Goal: Task Accomplishment & Management: Manage account settings

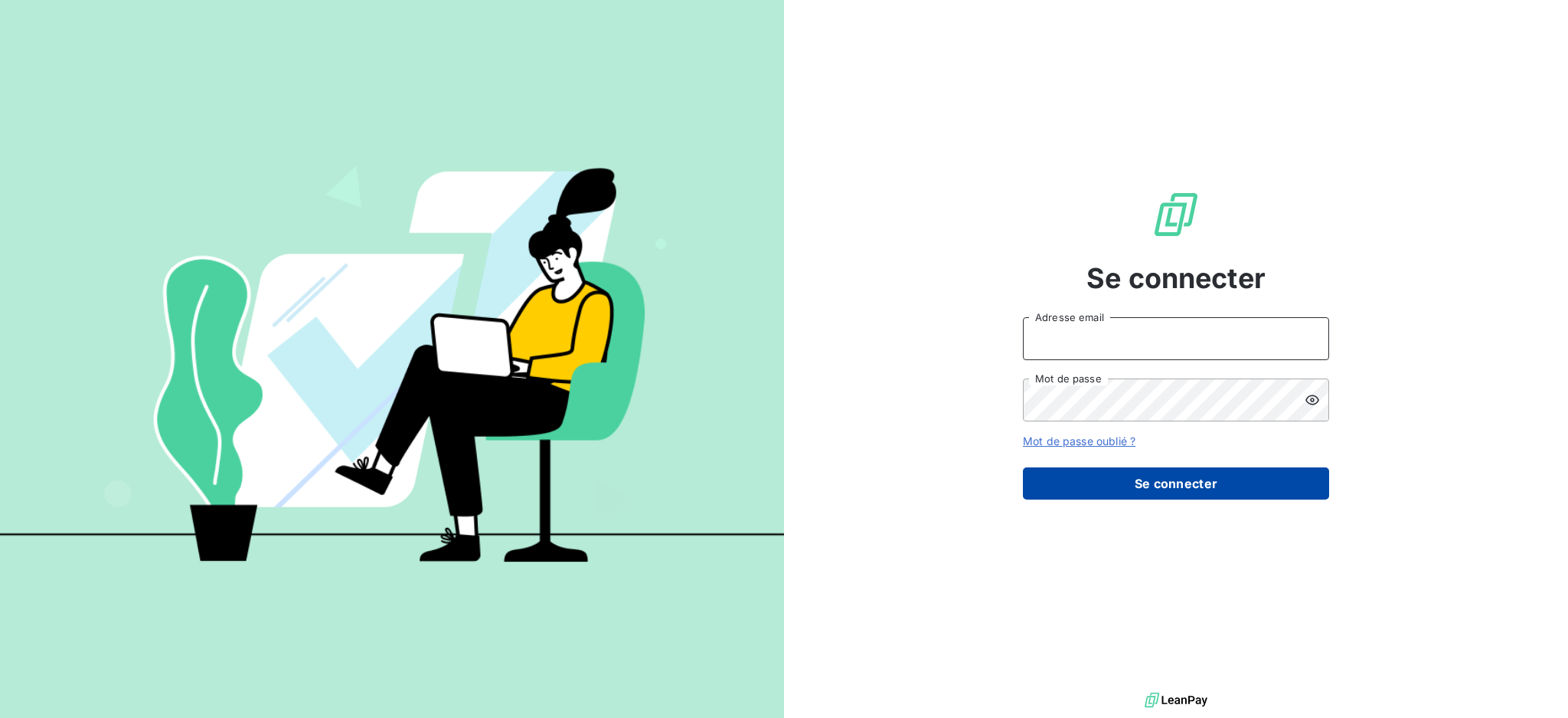
type input "dubuc@serpe.fr"
click at [1154, 483] on button "Se connecter" at bounding box center [1176, 483] width 306 height 32
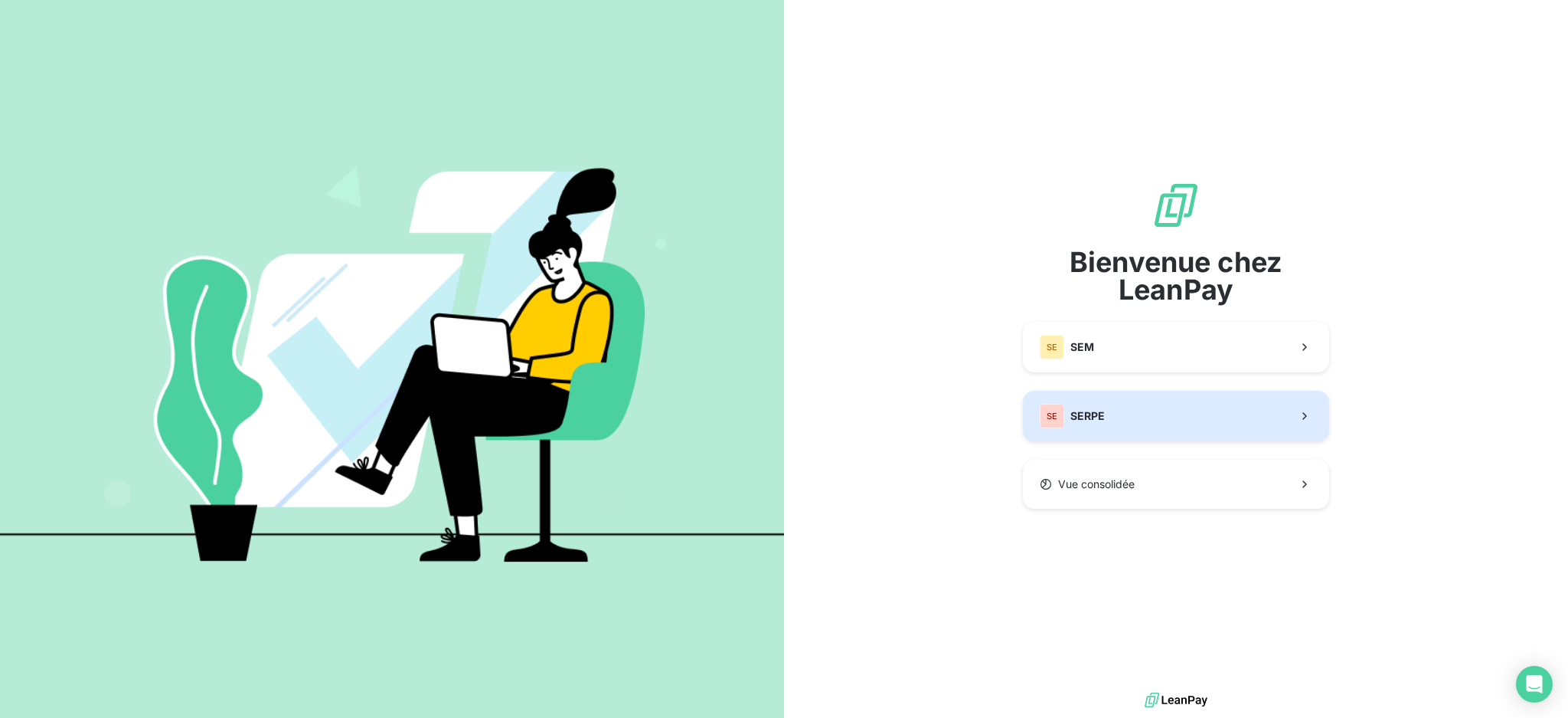
click at [1142, 417] on button "SE SERPE" at bounding box center [1176, 416] width 306 height 51
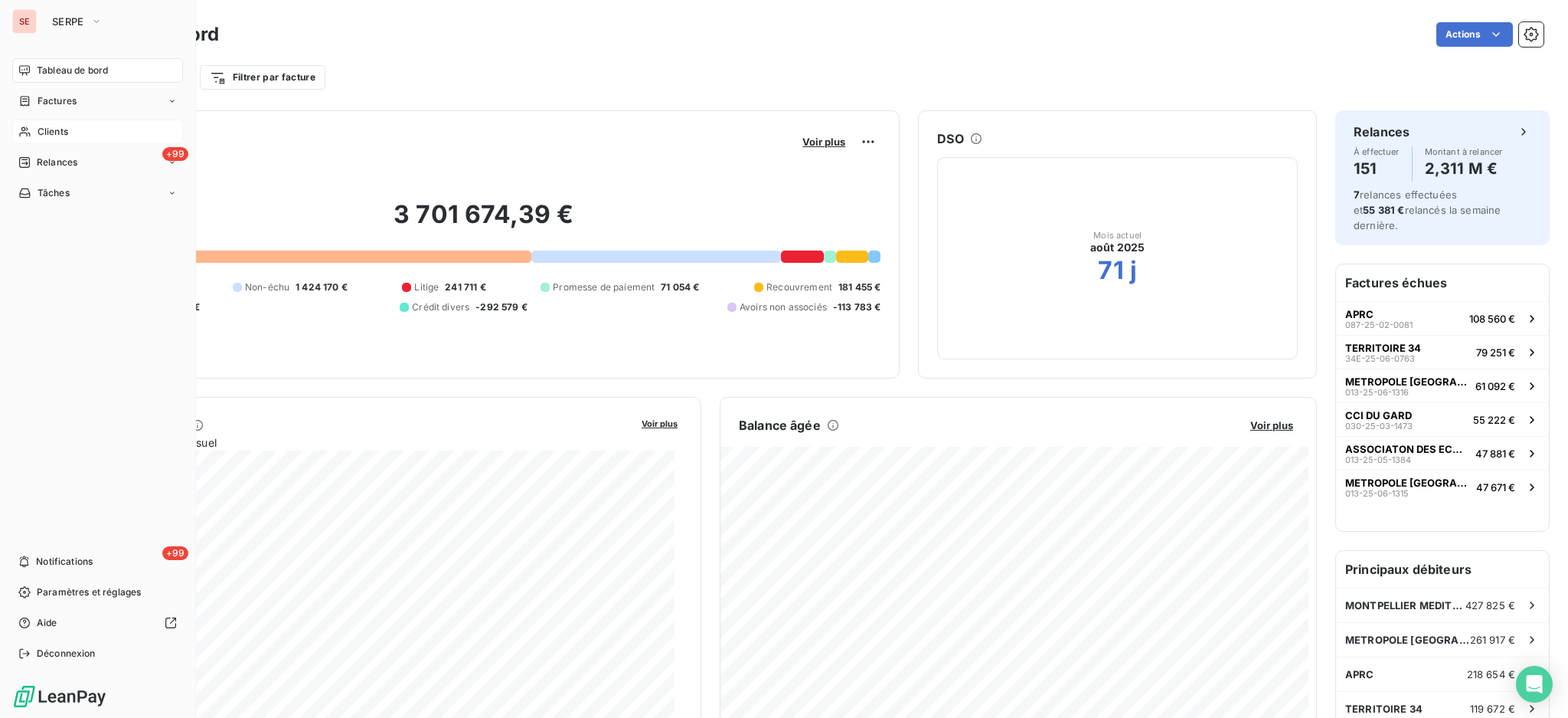
click at [46, 133] on span "Clients" at bounding box center [52, 132] width 31 height 14
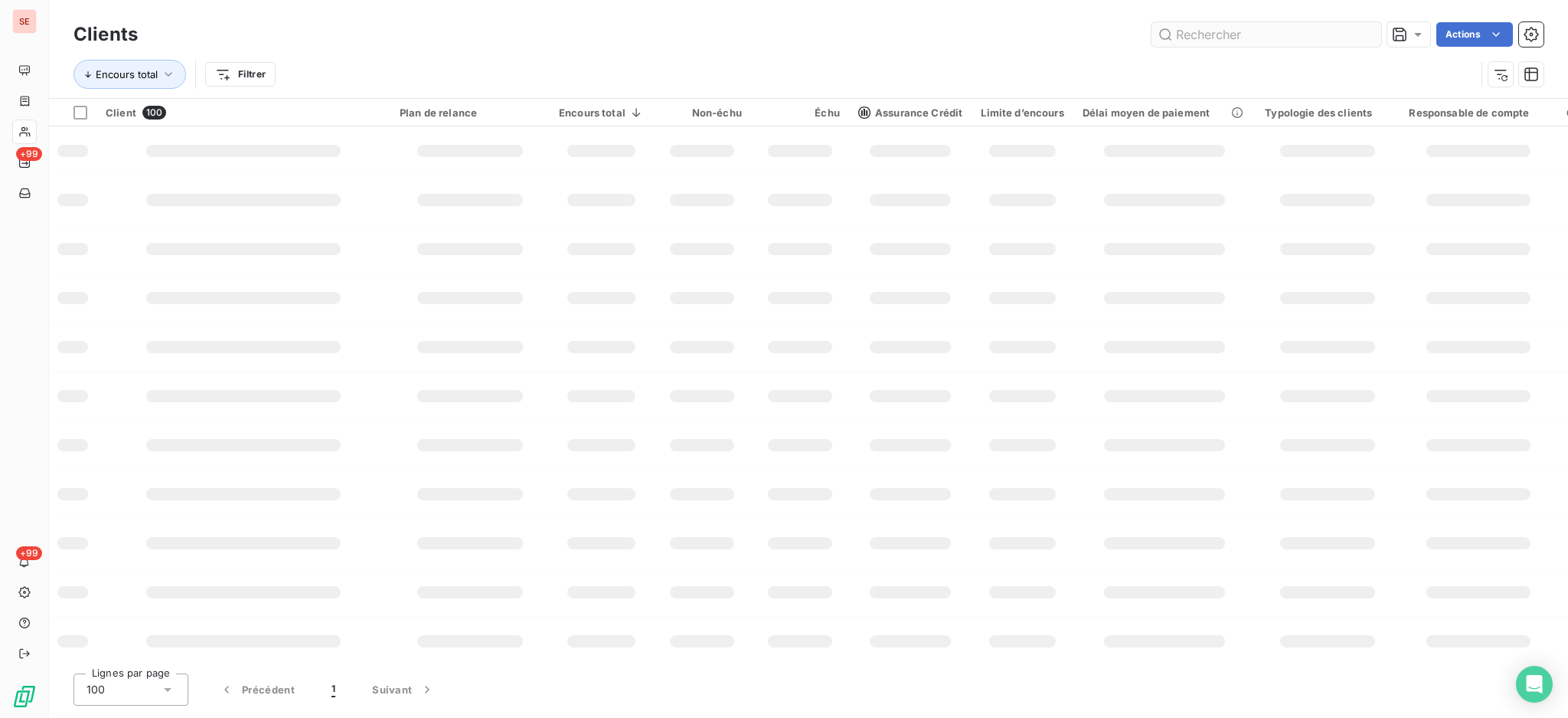
click at [1240, 31] on input "text" at bounding box center [1266, 35] width 229 height 25
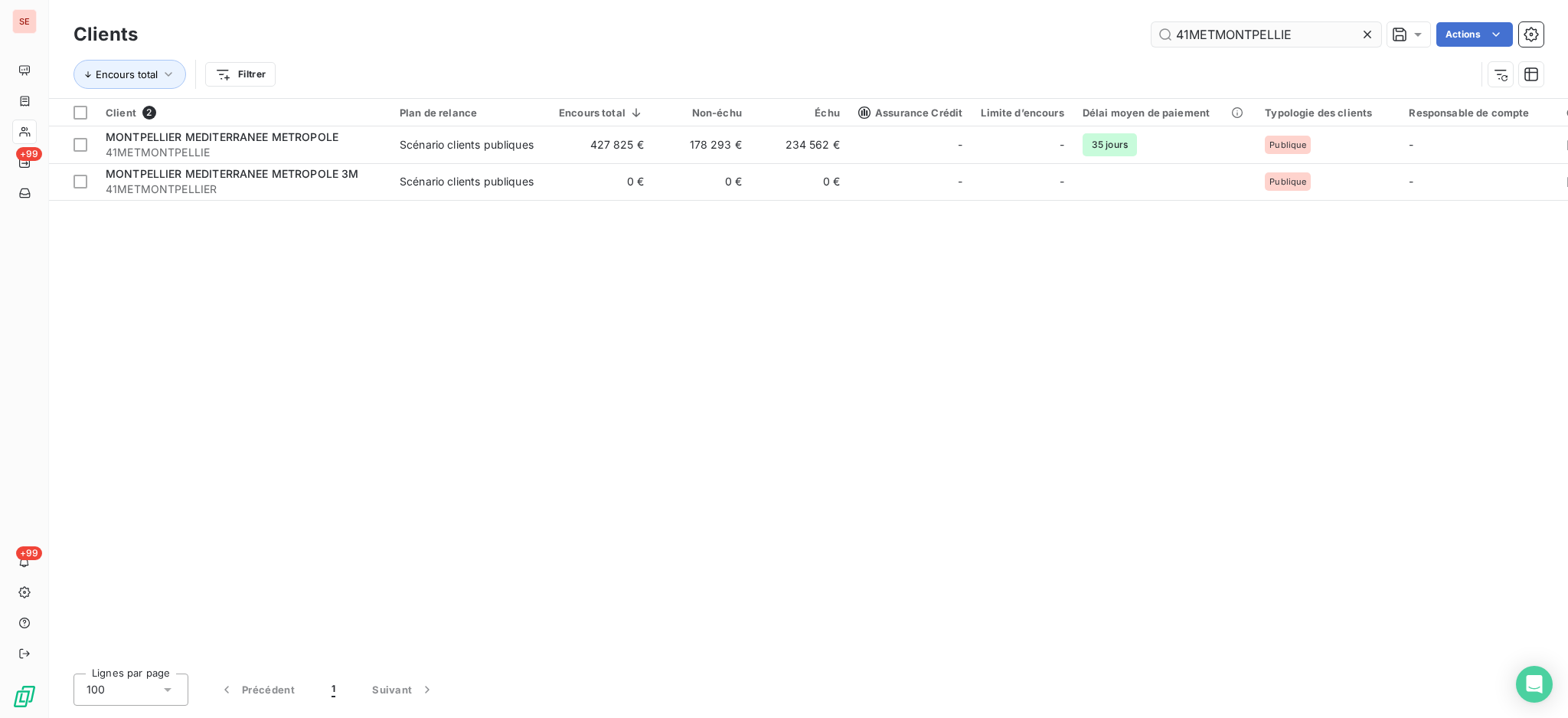
type input "41METMONTPELLIE"
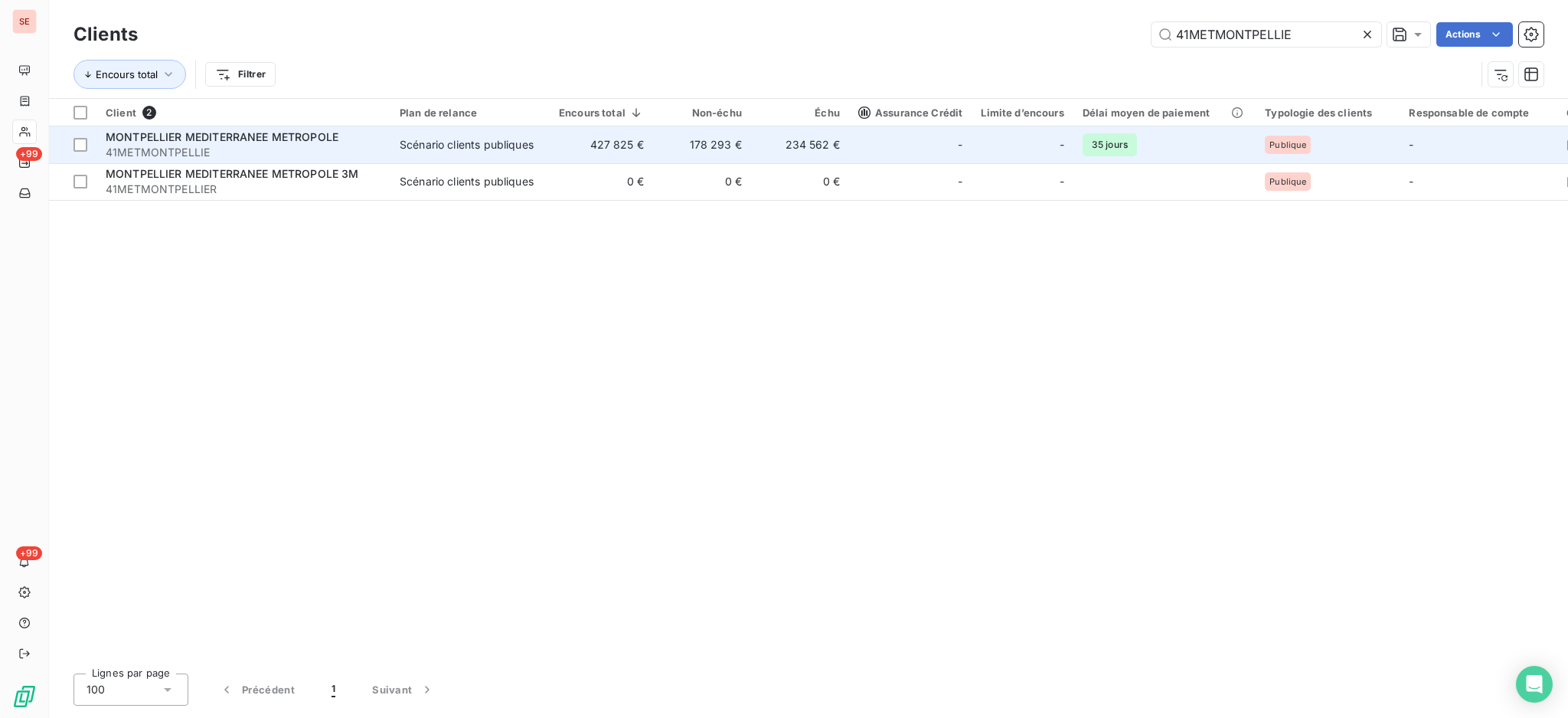
click at [488, 148] on div "Scénario clients publiques" at bounding box center [467, 145] width 134 height 15
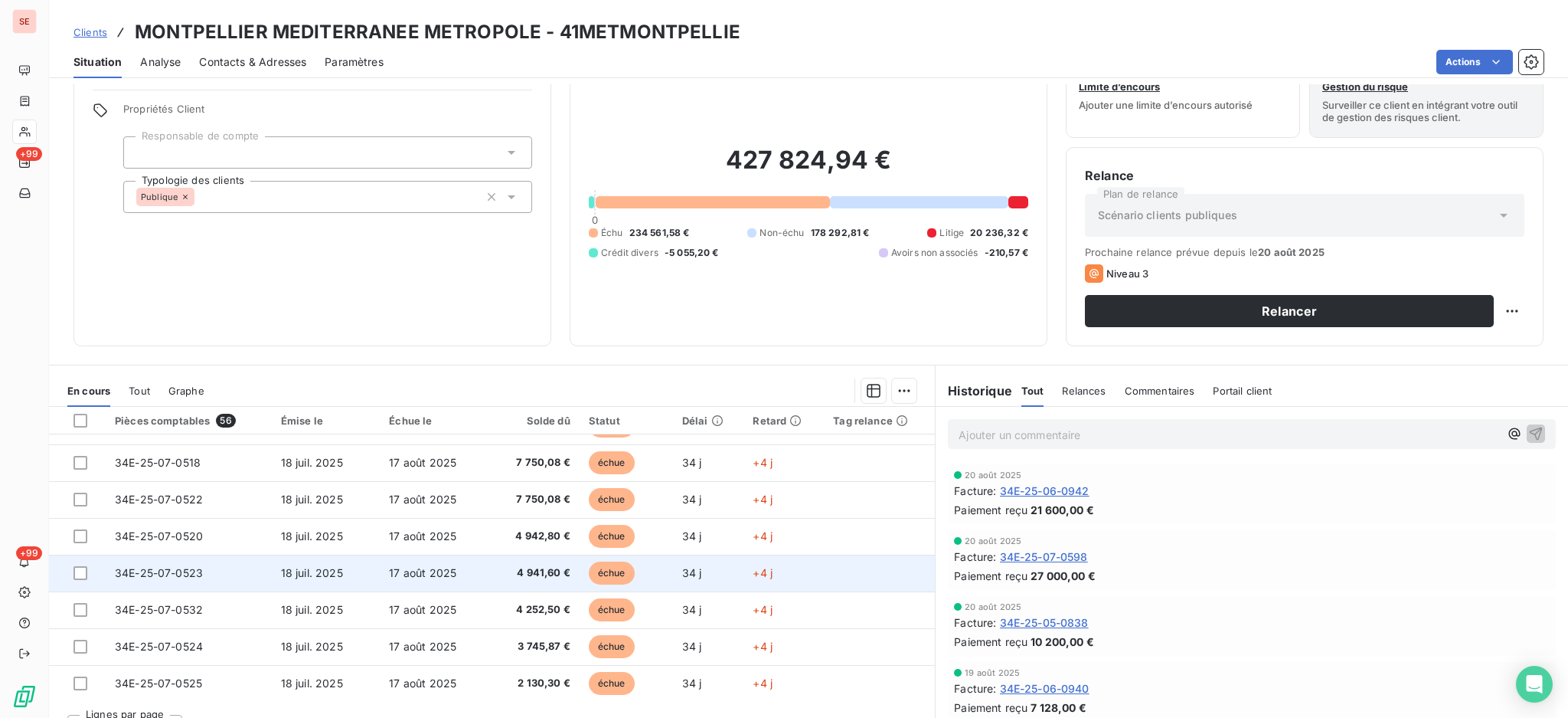
scroll to position [83, 0]
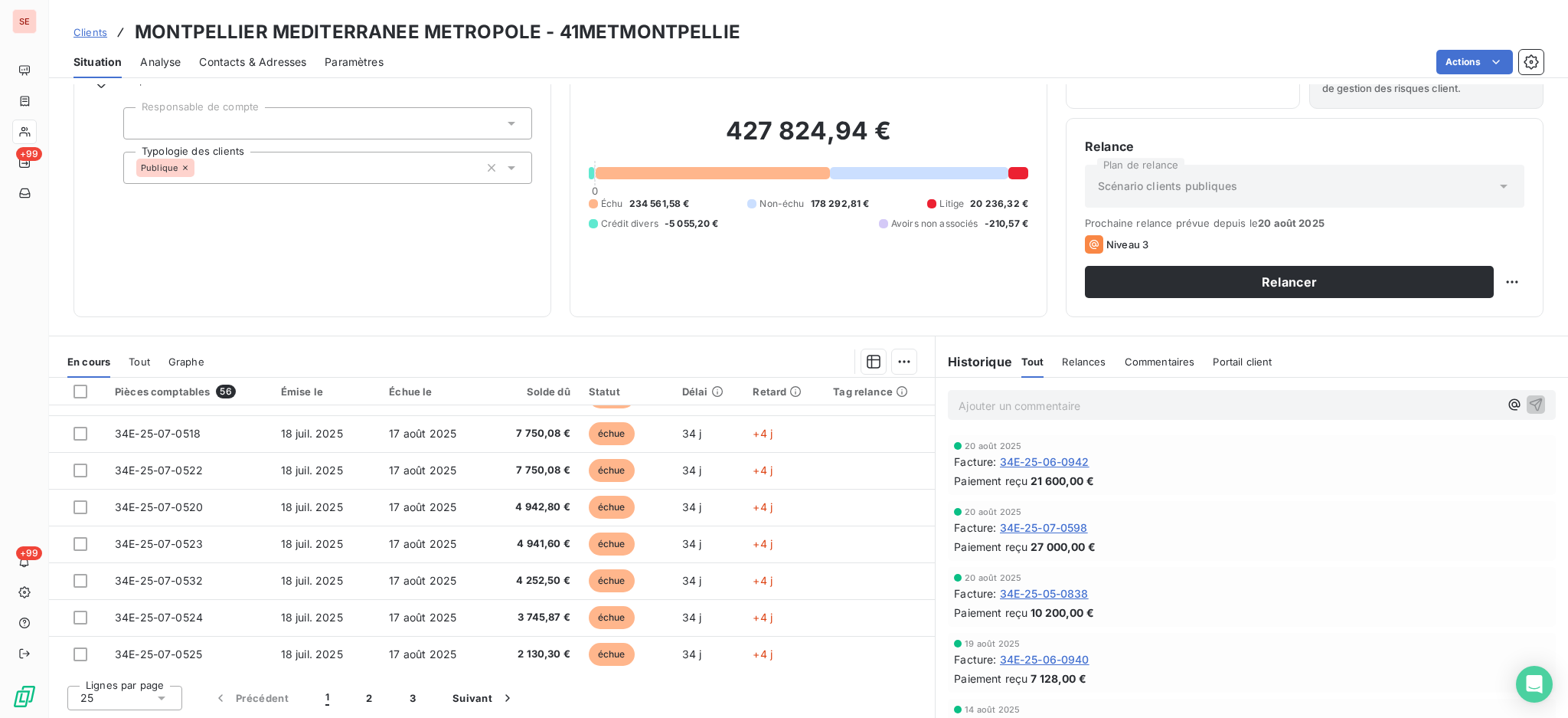
click at [159, 698] on icon at bounding box center [161, 697] width 15 height 15
click at [139, 668] on li "100" at bounding box center [124, 668] width 115 height 27
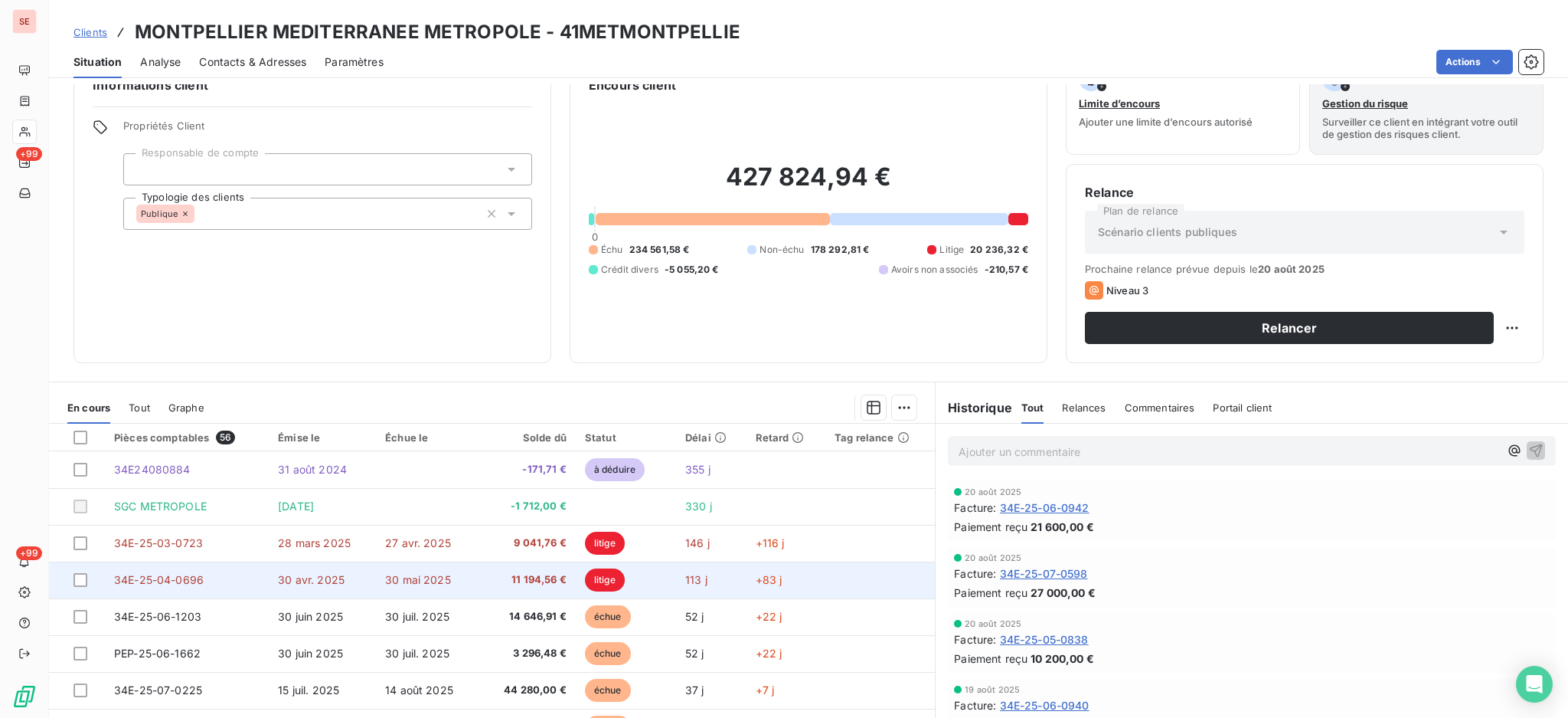
scroll to position [0, 0]
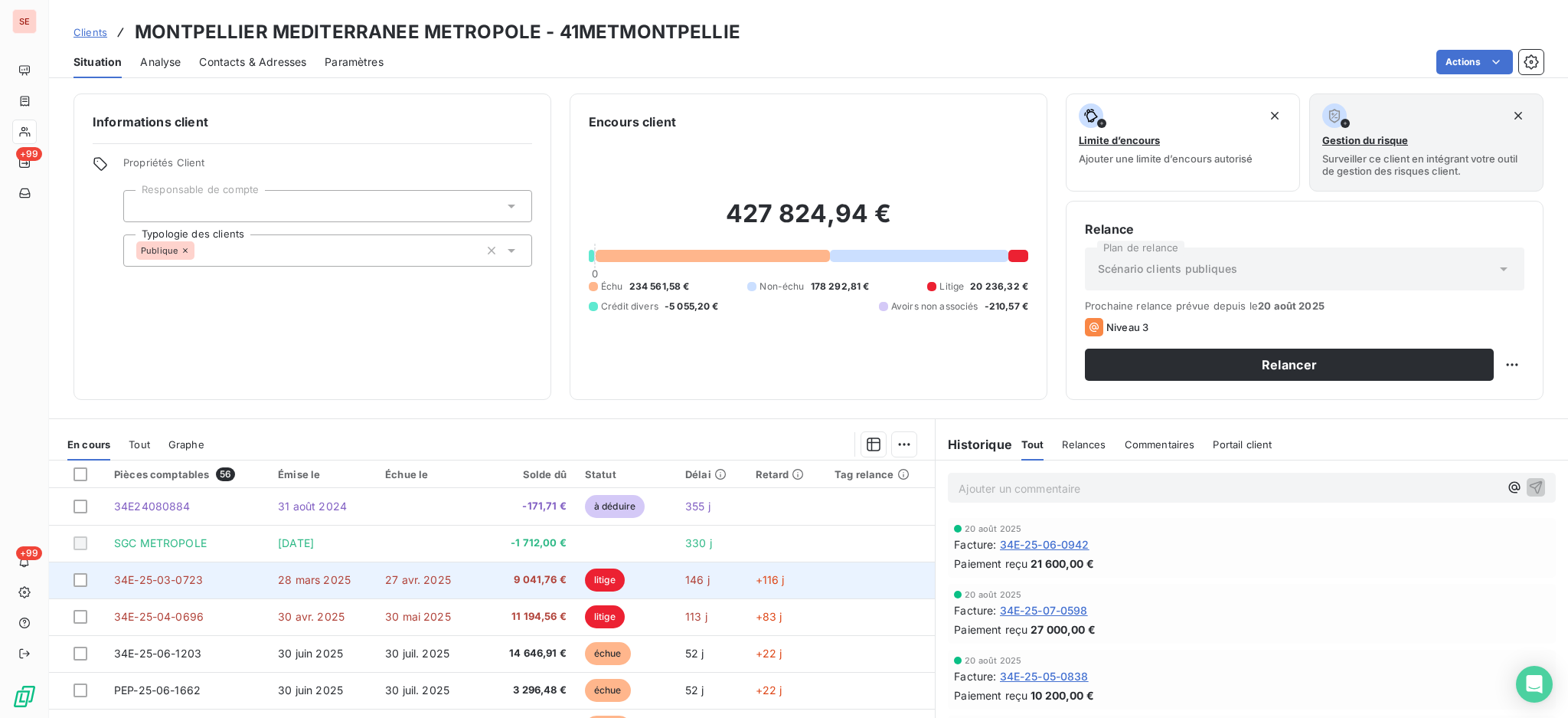
click at [503, 585] on span "9 041,76 €" at bounding box center [527, 580] width 76 height 15
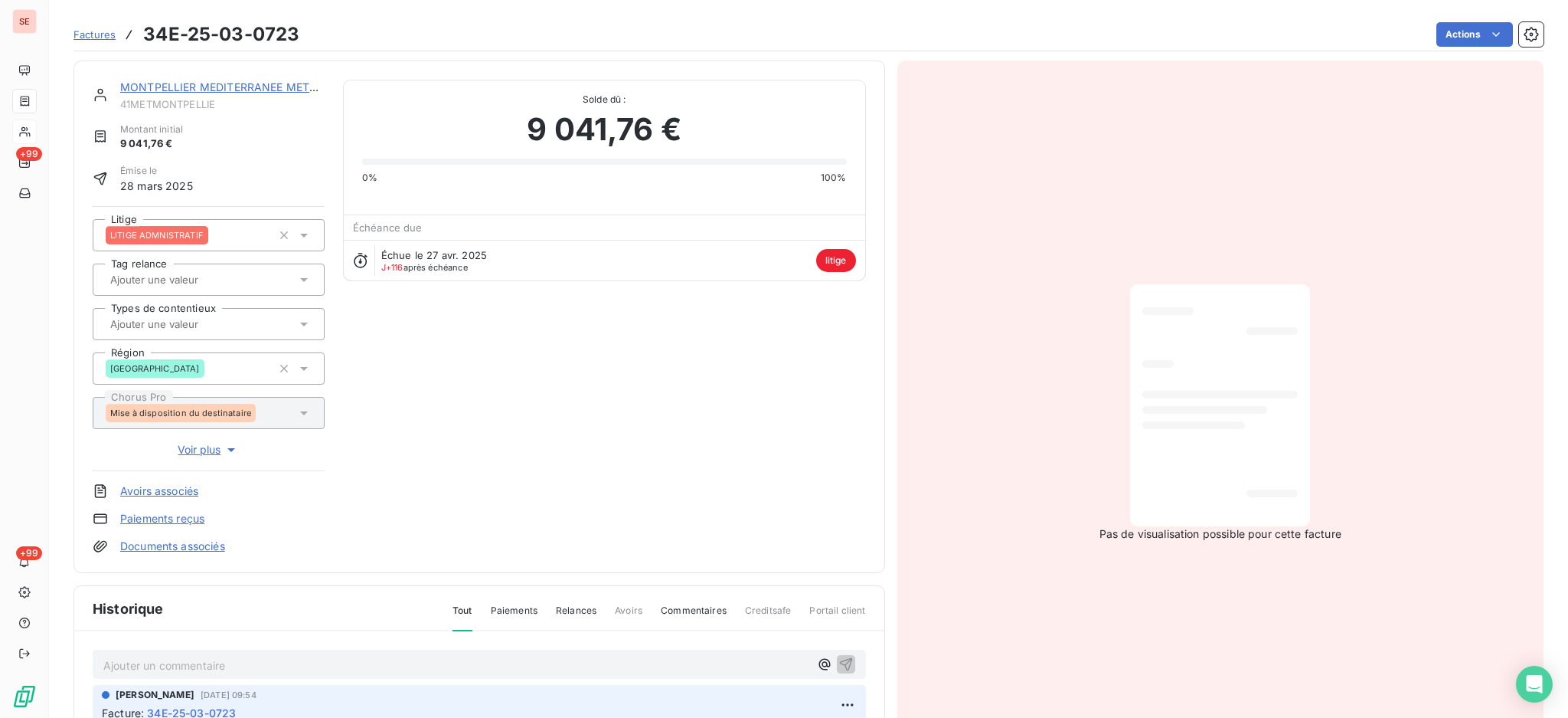
scroll to position [205, 0]
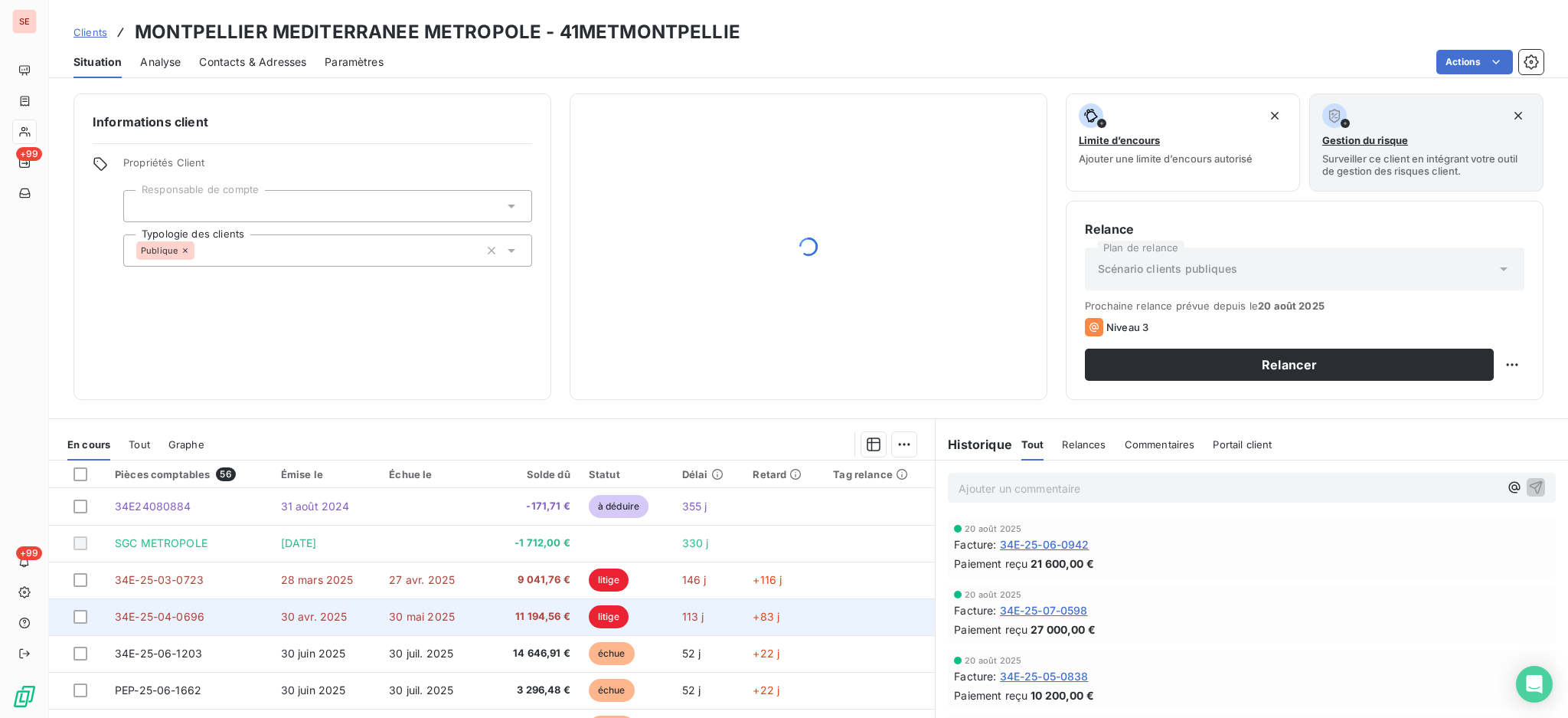
click at [498, 609] on span "11 194,56 €" at bounding box center [531, 616] width 78 height 15
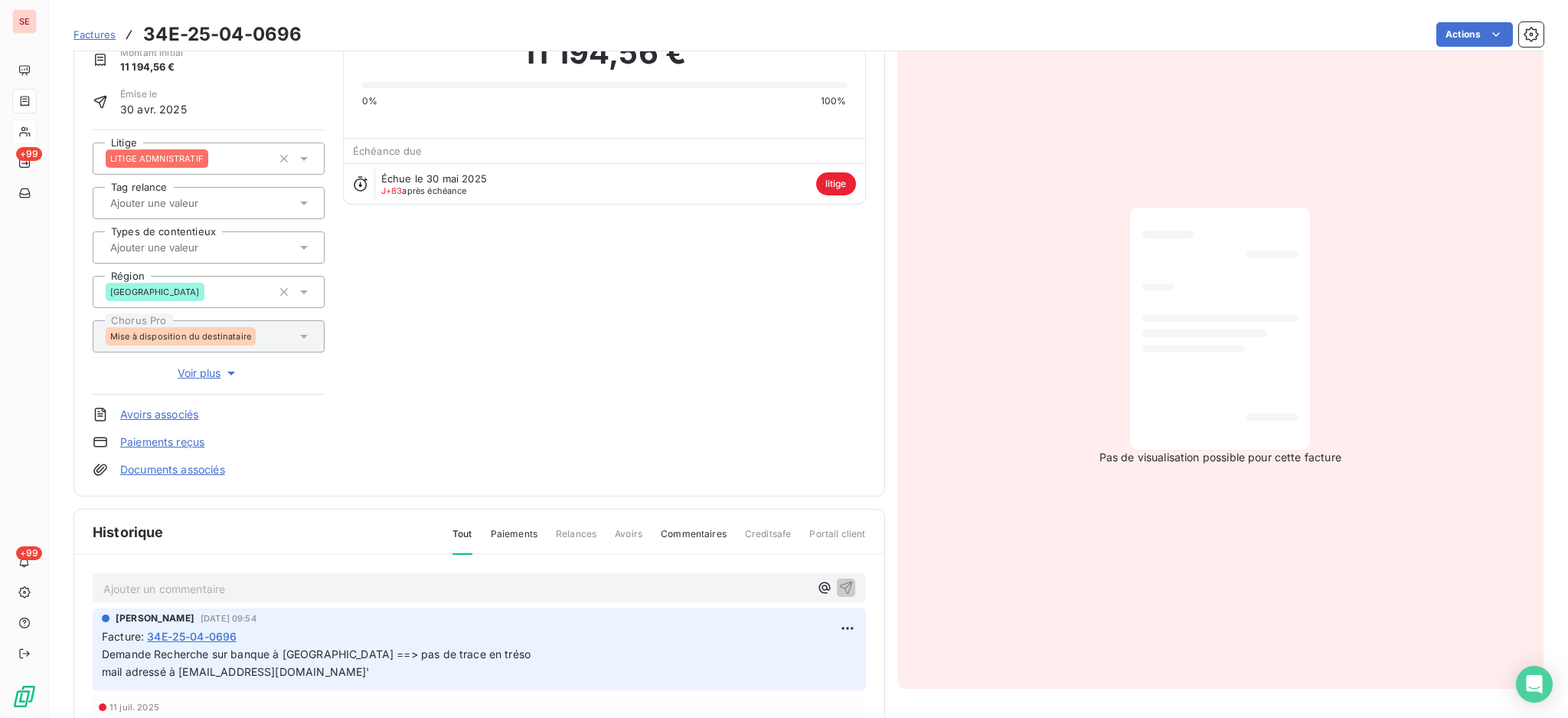
scroll to position [206, 0]
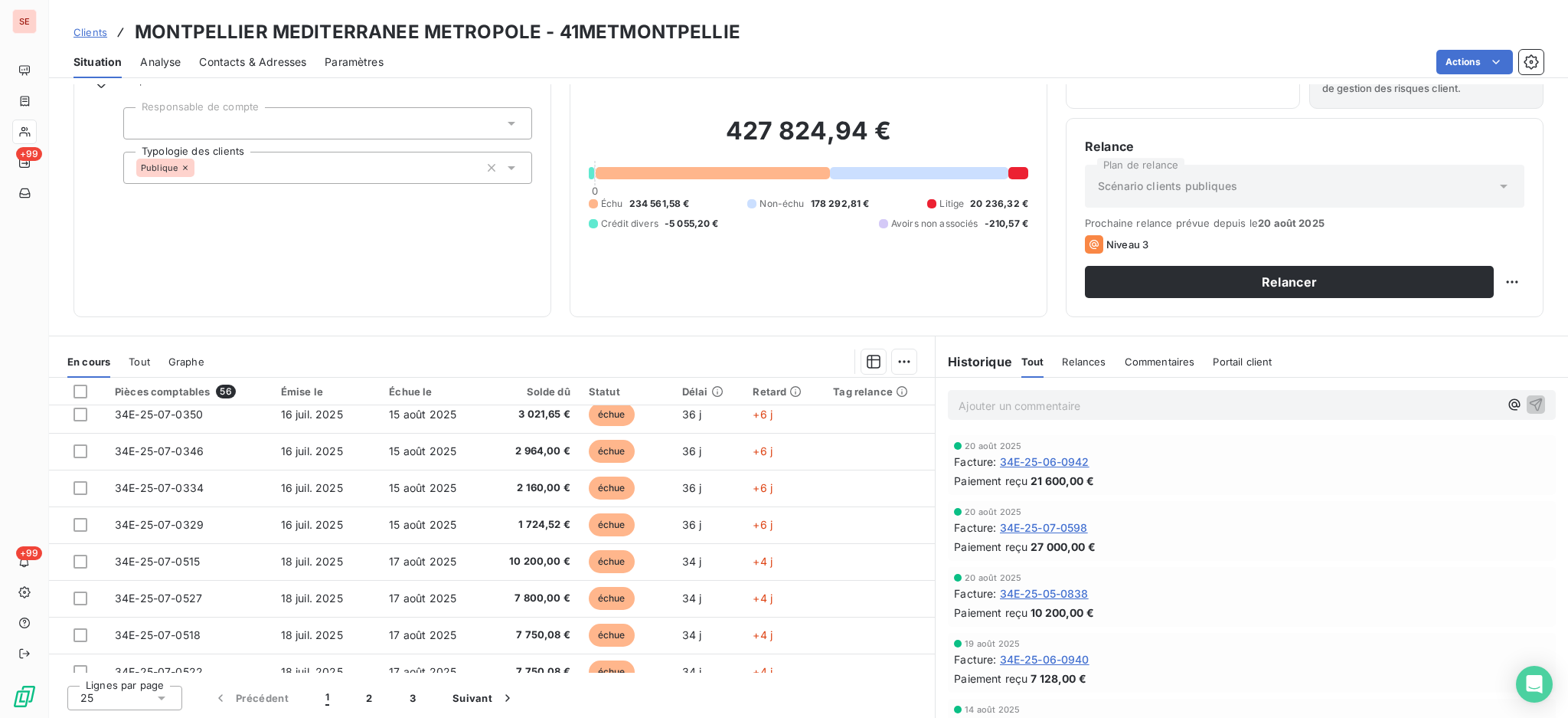
scroll to position [652, 0]
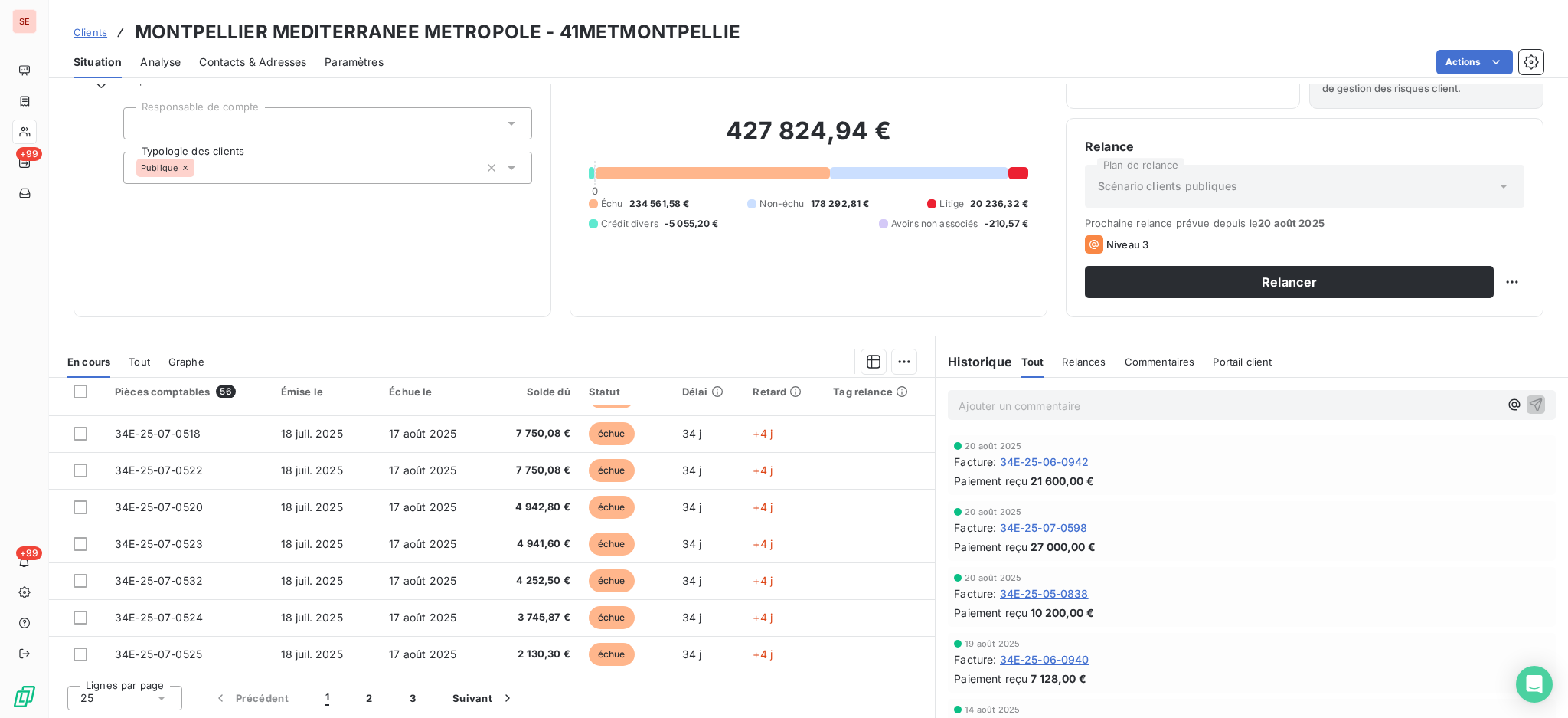
click at [166, 694] on icon at bounding box center [161, 697] width 15 height 15
click at [146, 665] on li "100" at bounding box center [124, 668] width 115 height 27
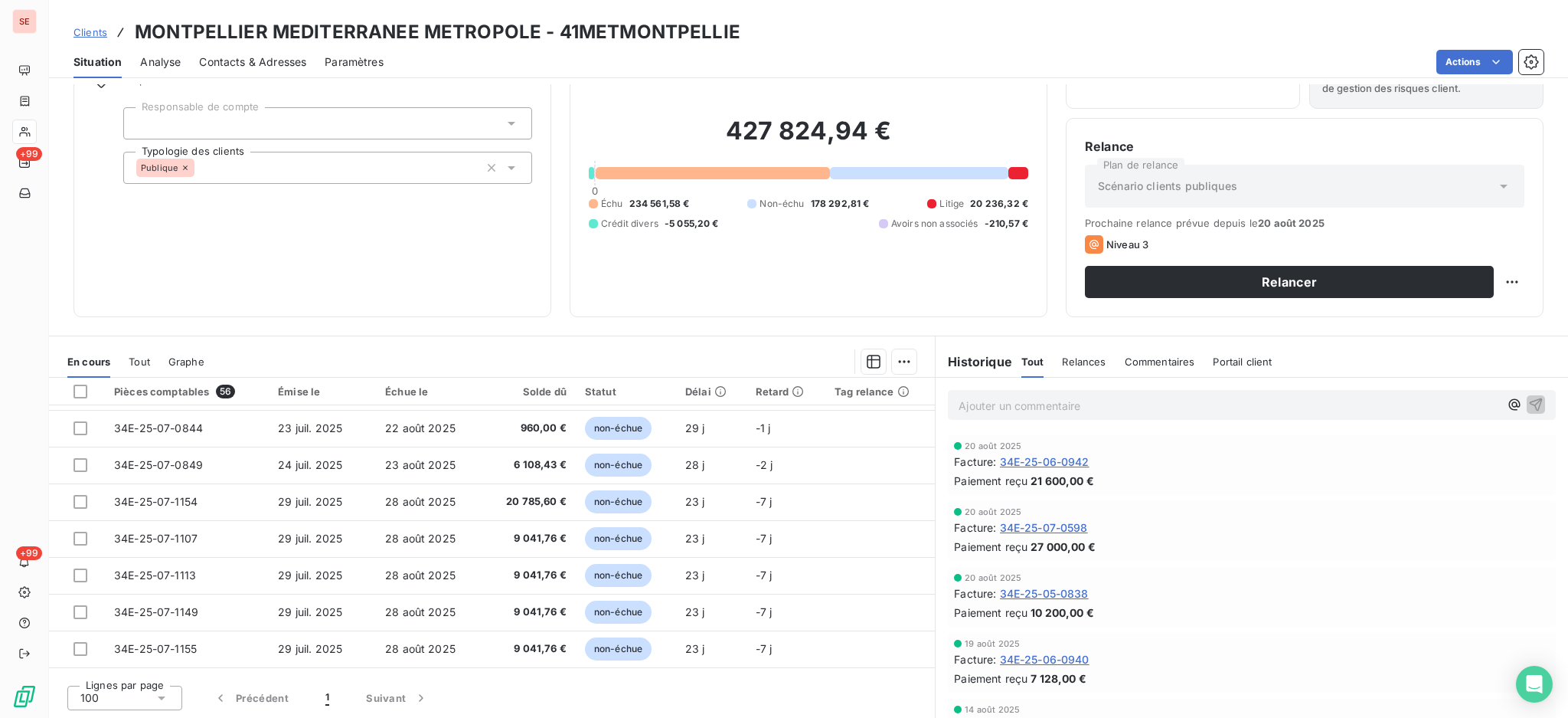
scroll to position [1791, 0]
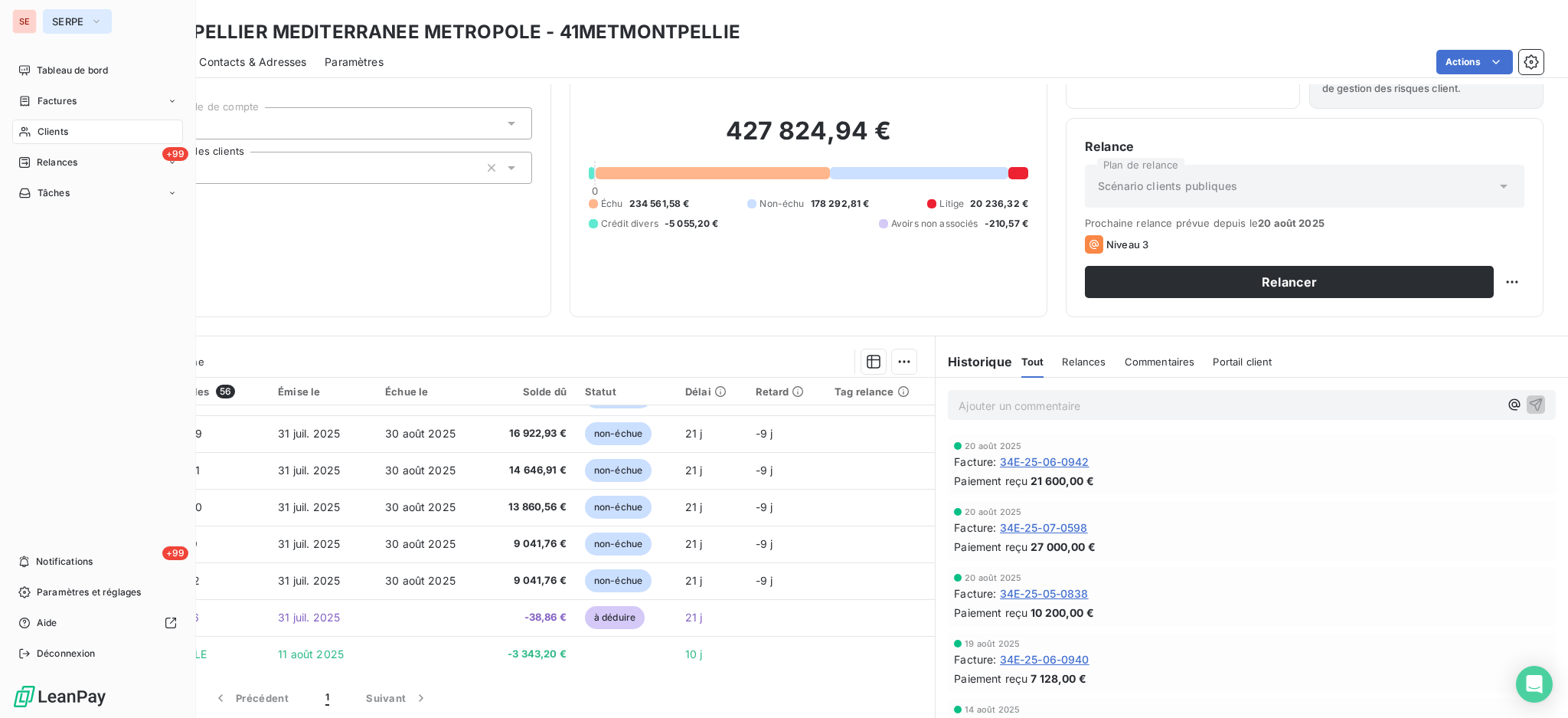
click at [96, 18] on icon "button" at bounding box center [96, 22] width 12 height 15
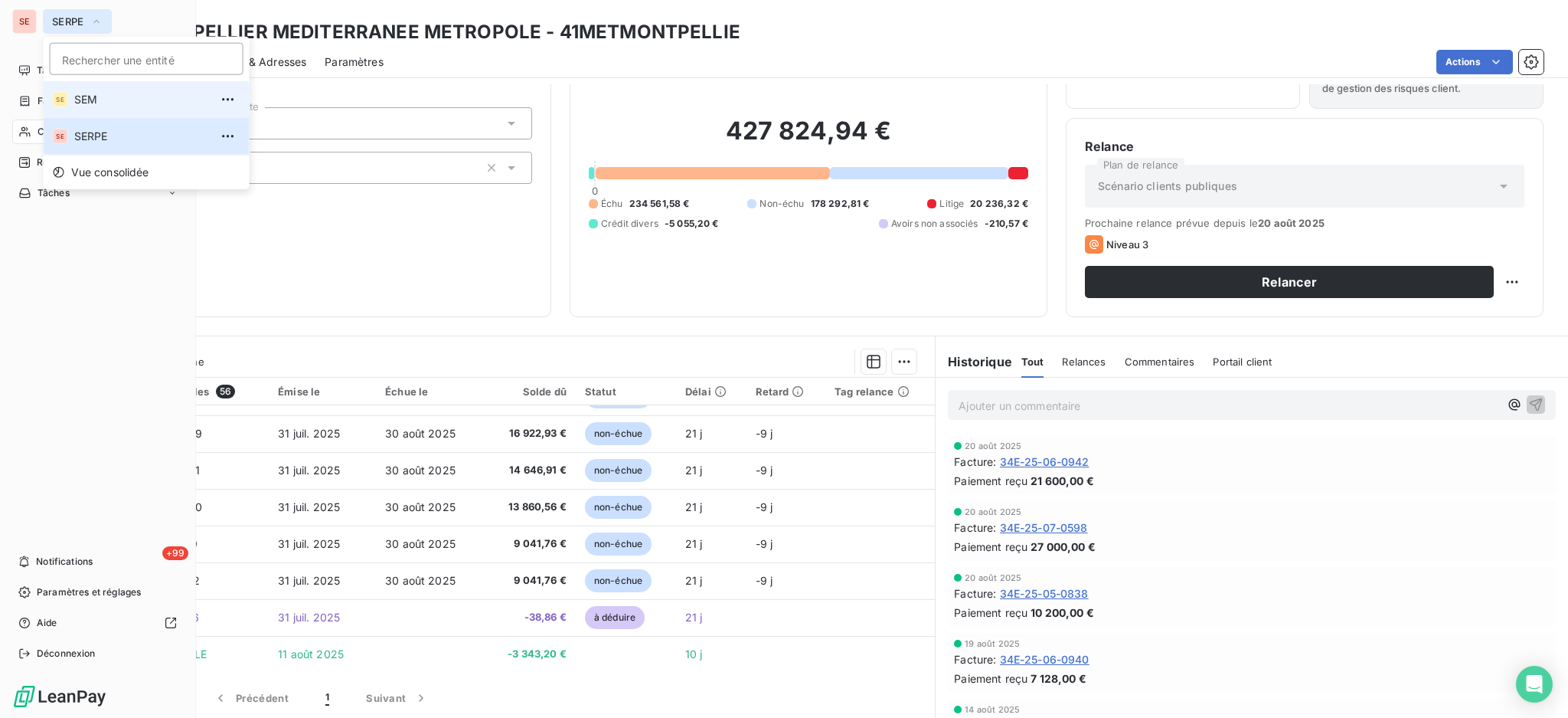
click at [110, 97] on span "SEM" at bounding box center [142, 99] width 136 height 15
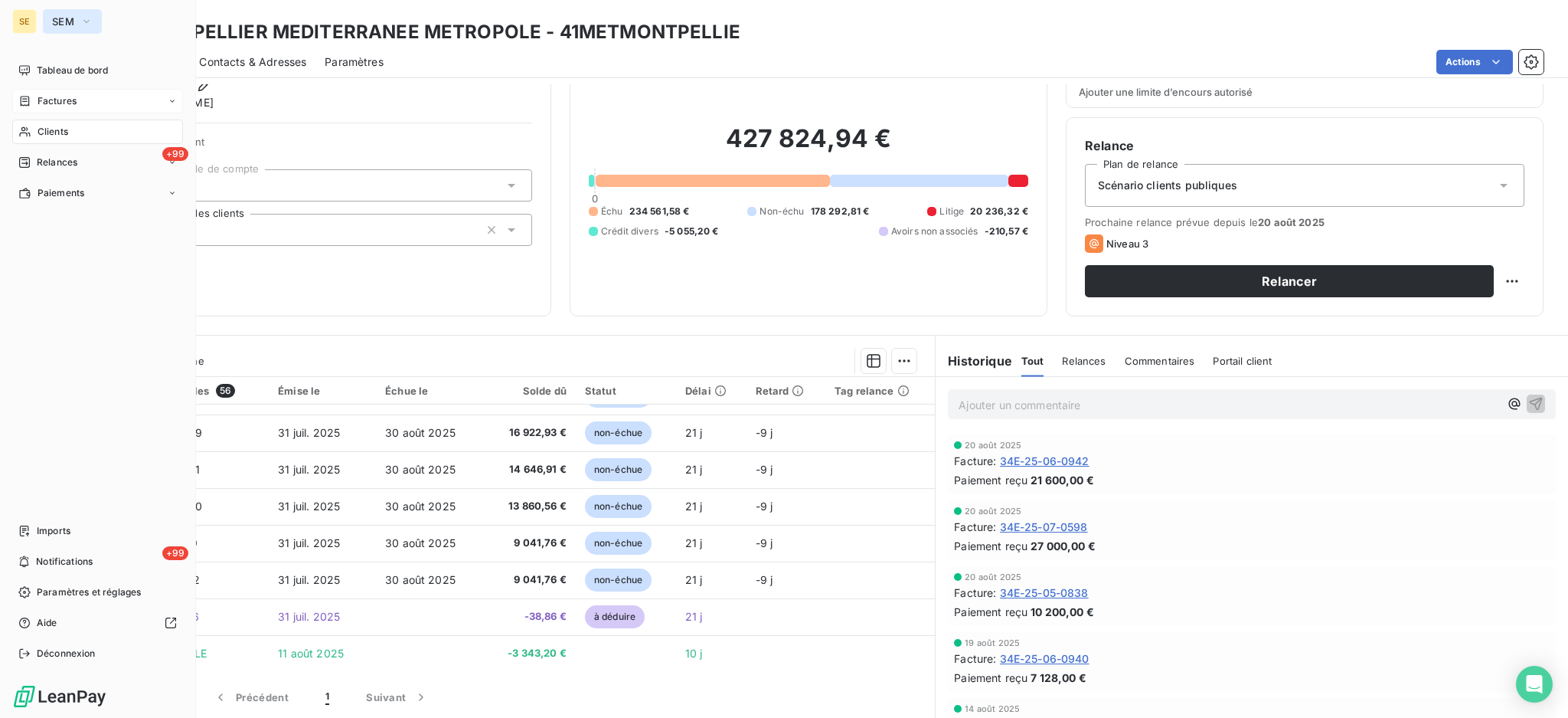
scroll to position [83, 0]
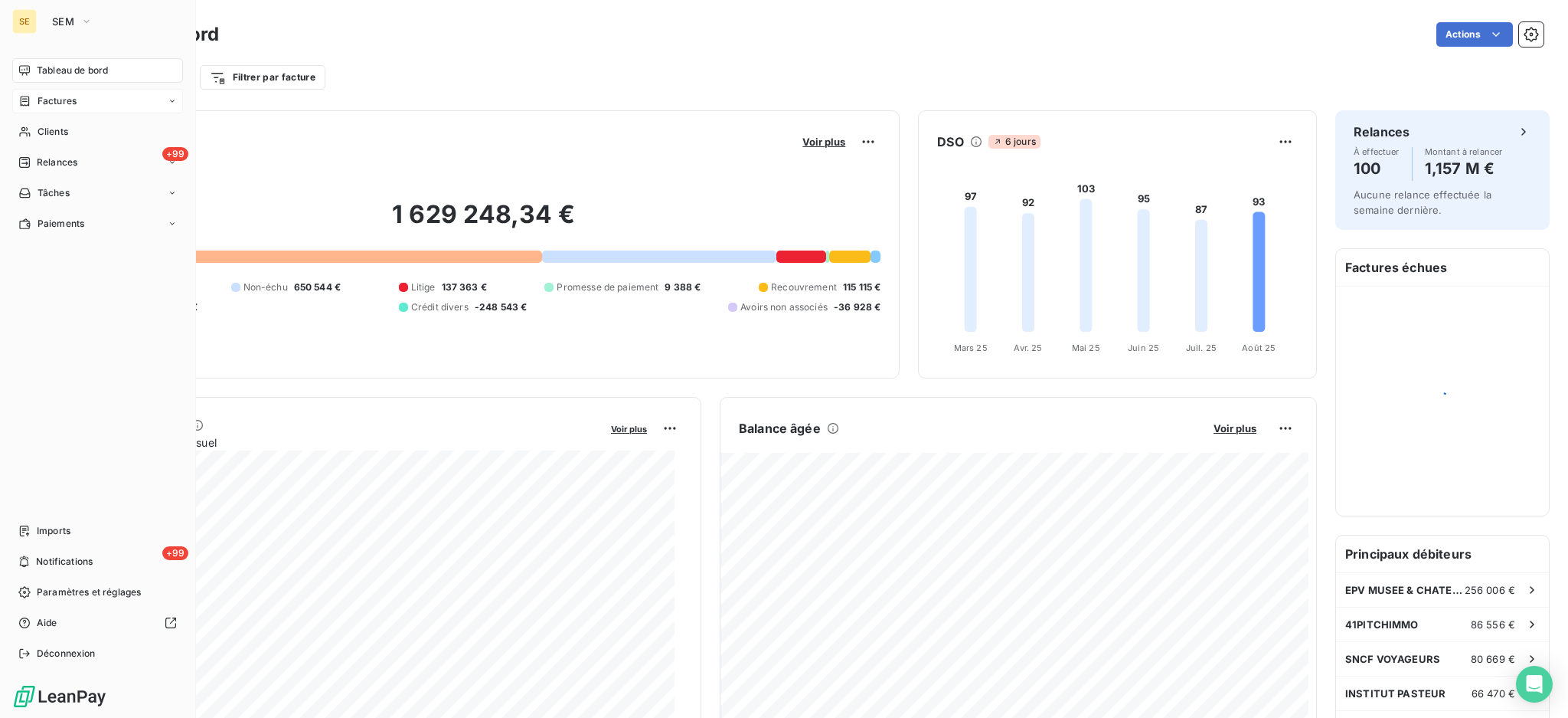
click at [47, 103] on span "Factures" at bounding box center [56, 101] width 39 height 14
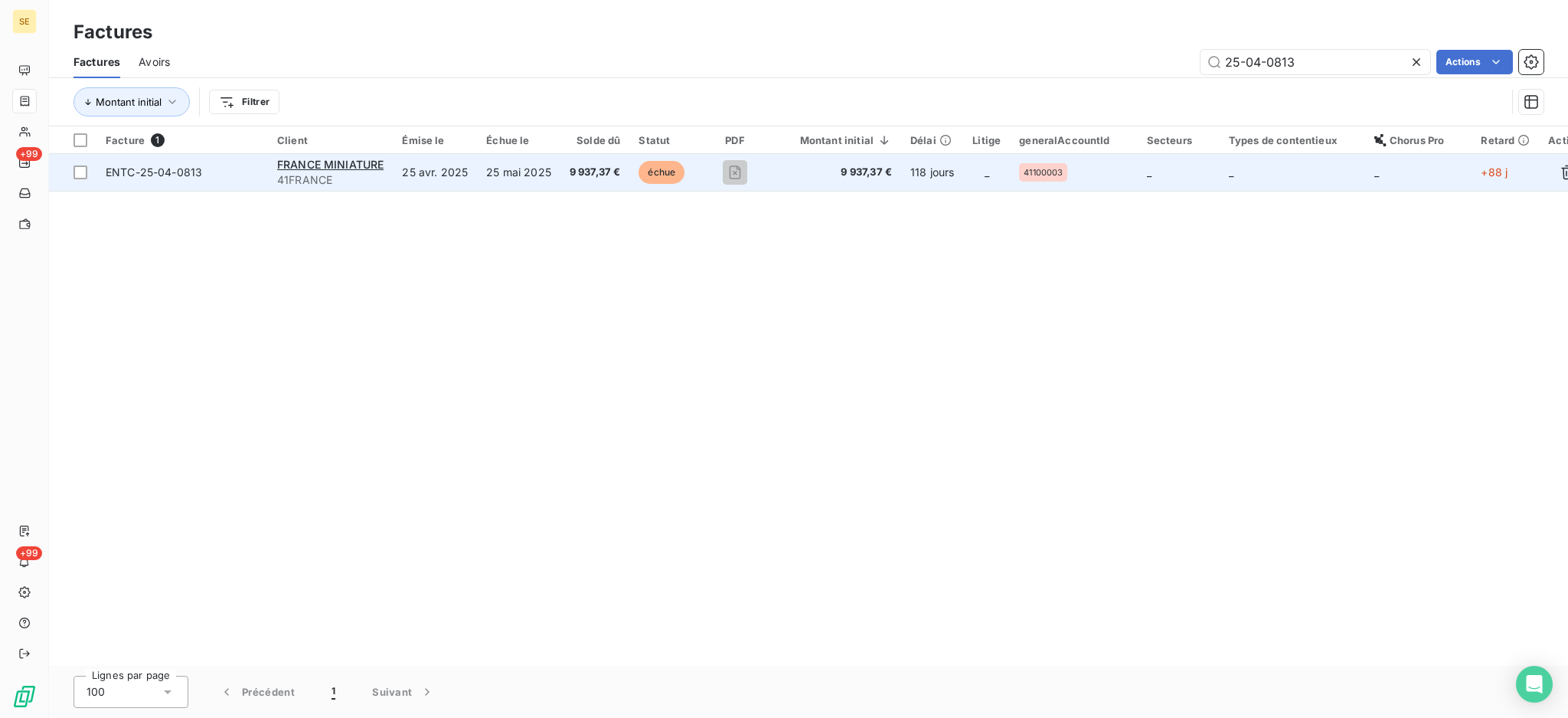
type input "25-04-0813"
click at [560, 168] on td "9 937,37 €" at bounding box center [595, 172] width 70 height 36
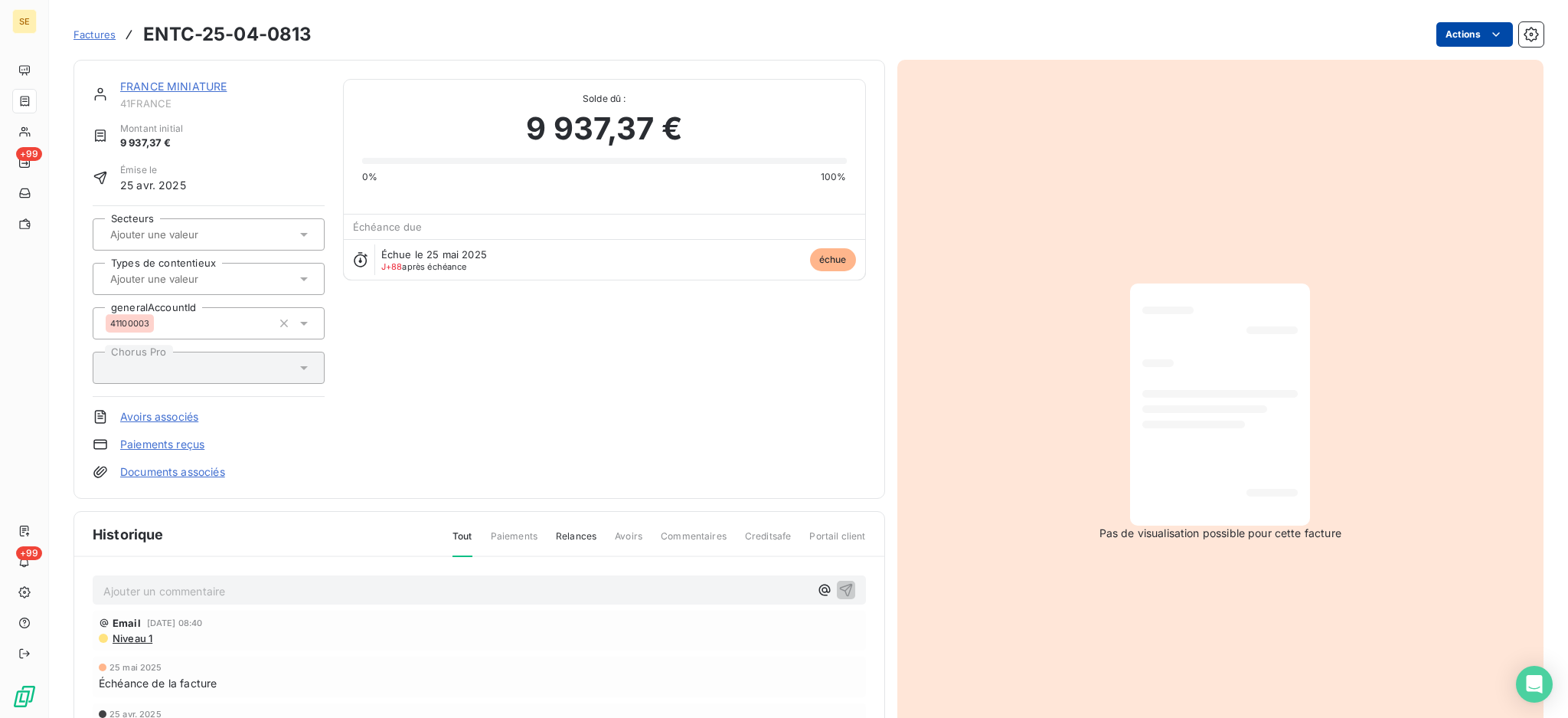
click at [1438, 25] on html "SE +99 +99 Factures ENTC-25-04-0813 Actions FRANCE MINIATURE 41FRANCE Montant i…" at bounding box center [784, 359] width 1568 height 718
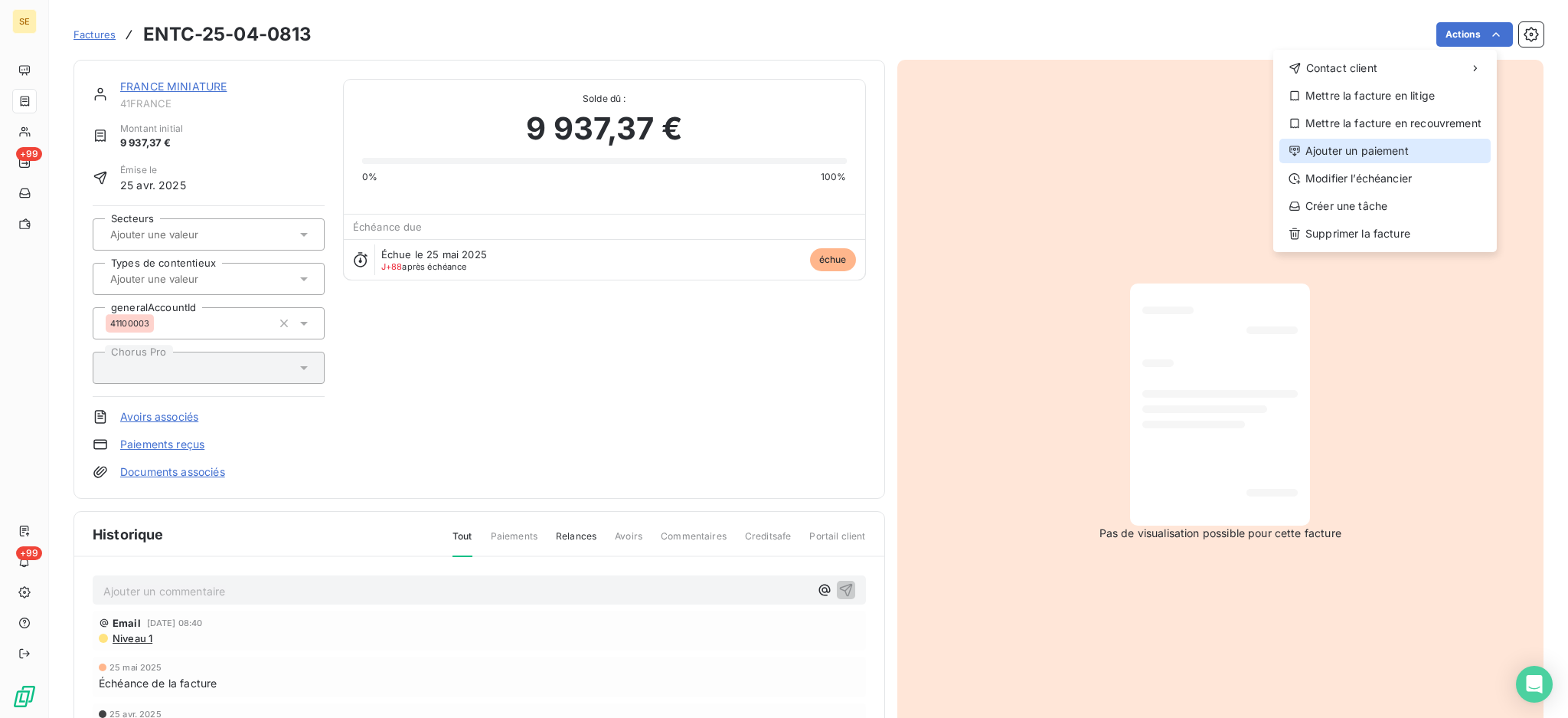
click at [1386, 145] on div "Ajouter un paiement" at bounding box center [1385, 151] width 211 height 25
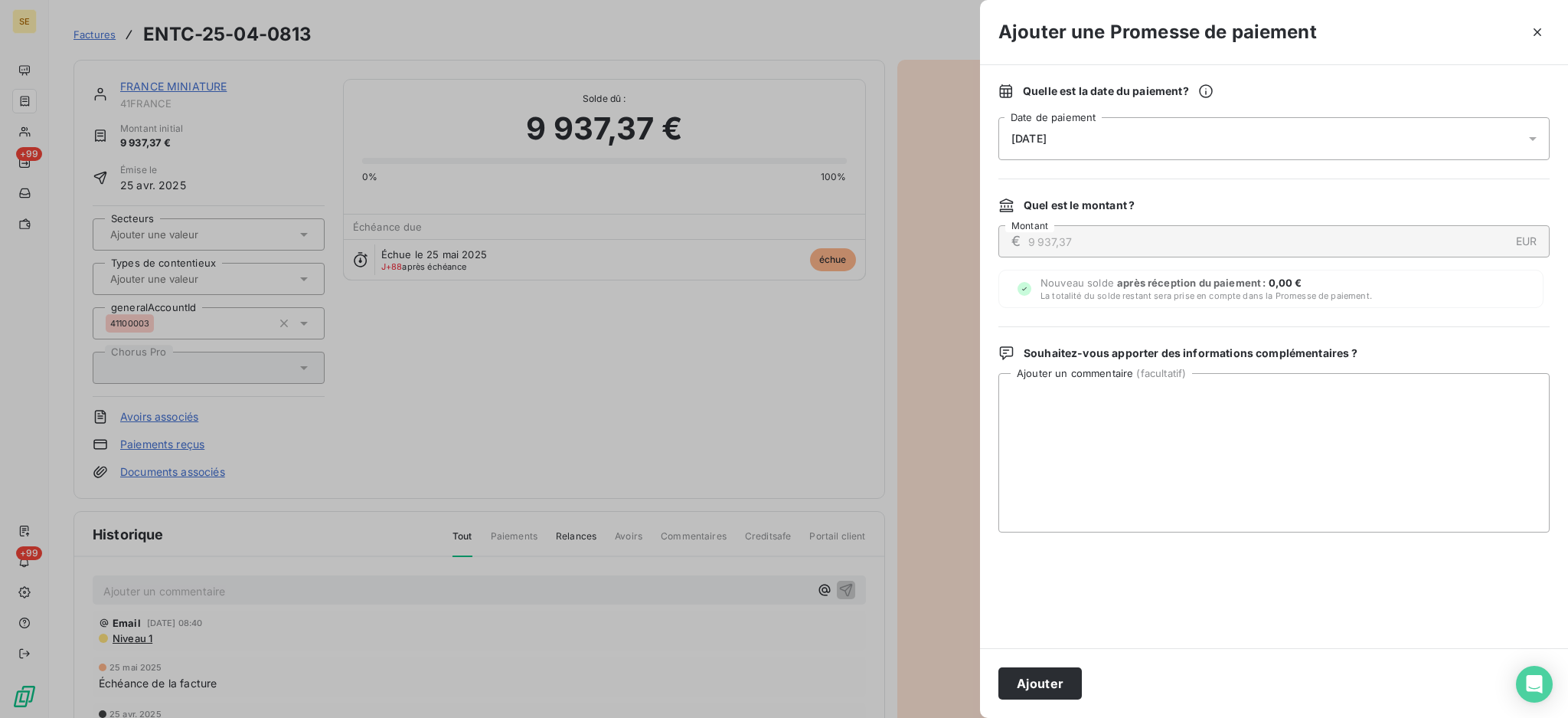
click at [1535, 139] on icon at bounding box center [1532, 138] width 15 height 15
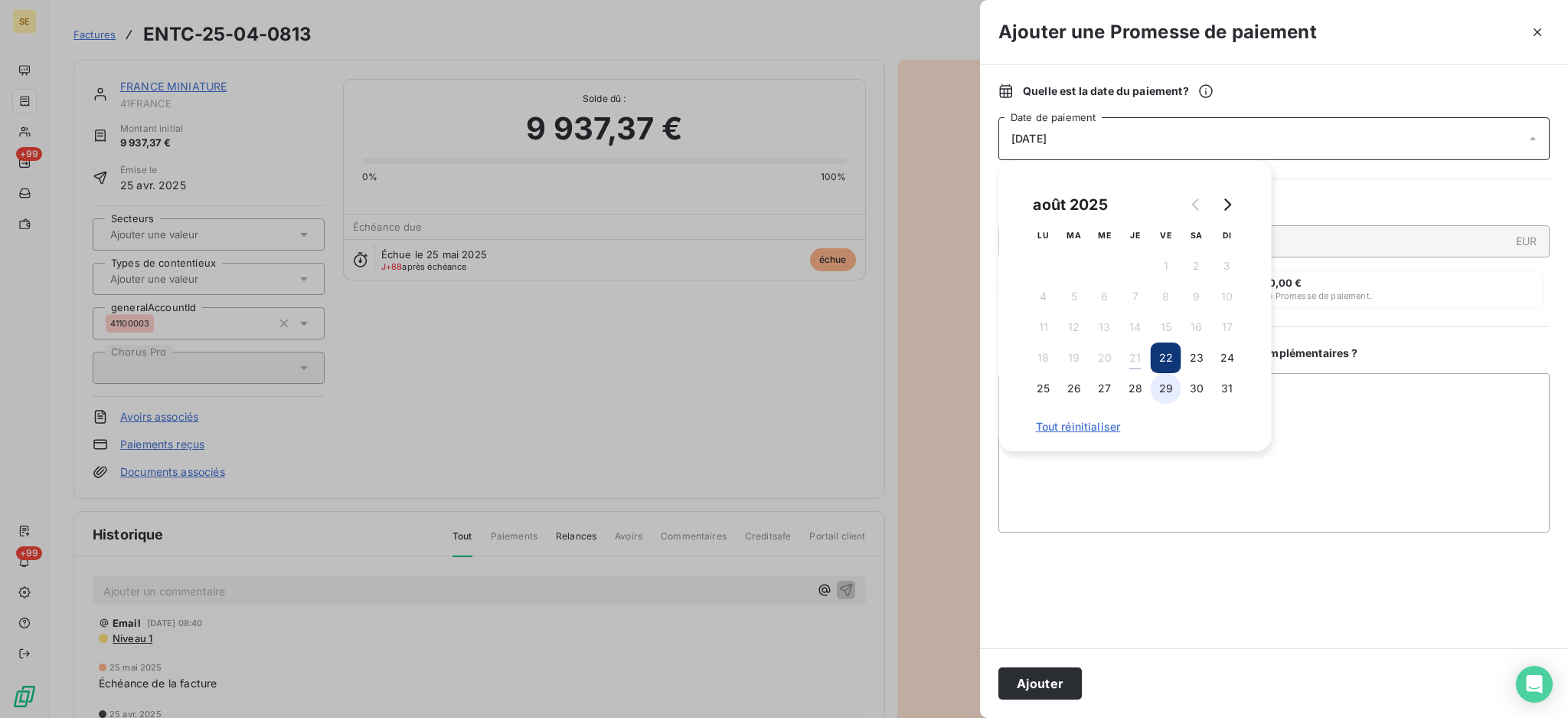
click at [1168, 382] on button "29" at bounding box center [1166, 388] width 31 height 31
click at [1350, 391] on textarea "Ajouter un commentaire ( facultatif )" at bounding box center [1274, 452] width 551 height 159
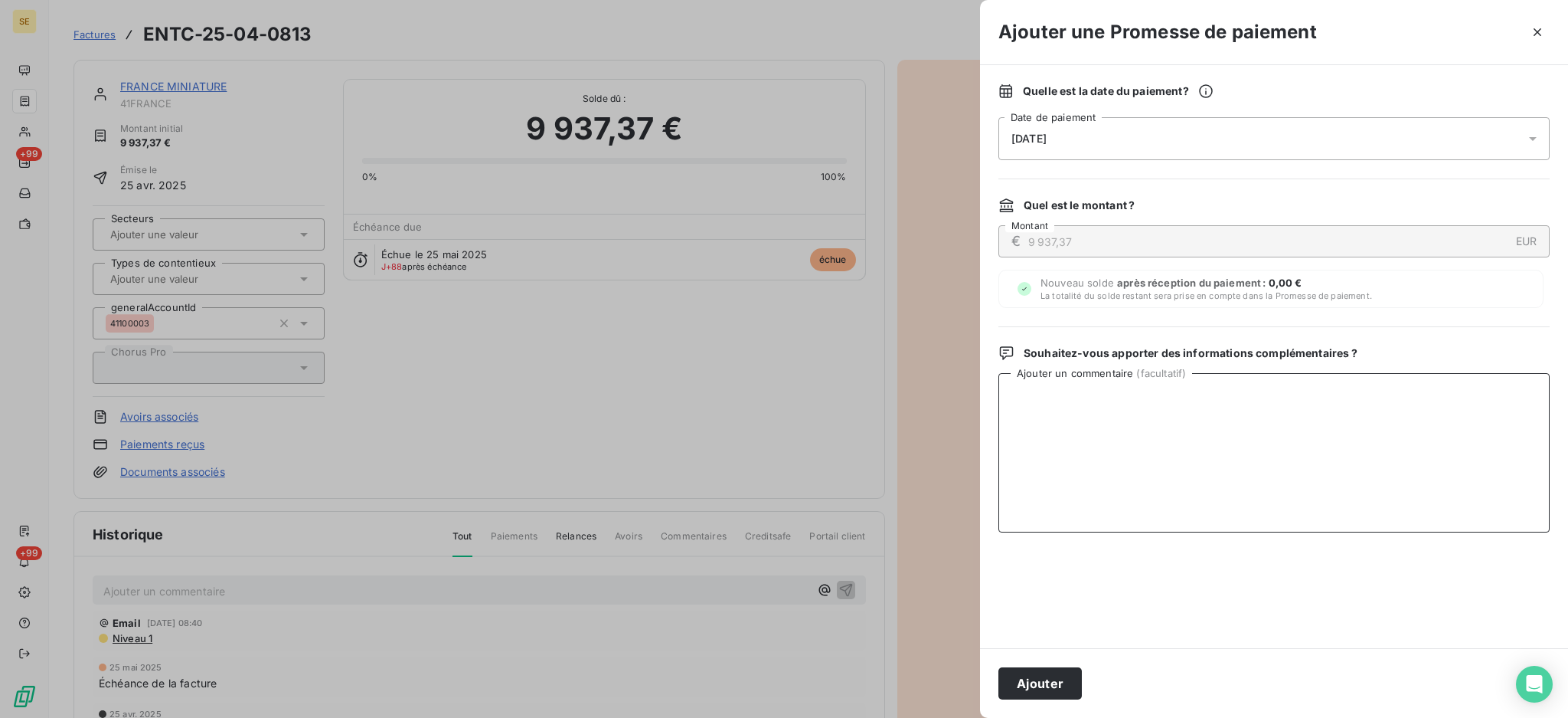
type textarea "v"
drag, startPoint x: 1166, startPoint y: 398, endPoint x: 1003, endPoint y: 399, distance: 163.0
click at [1003, 399] on textarea "TDB - Virt reçu le 21/08" at bounding box center [1274, 452] width 551 height 159
type textarea "TDB - Virt reçu le 21/08"
click at [1035, 682] on button "Ajouter" at bounding box center [1040, 683] width 84 height 32
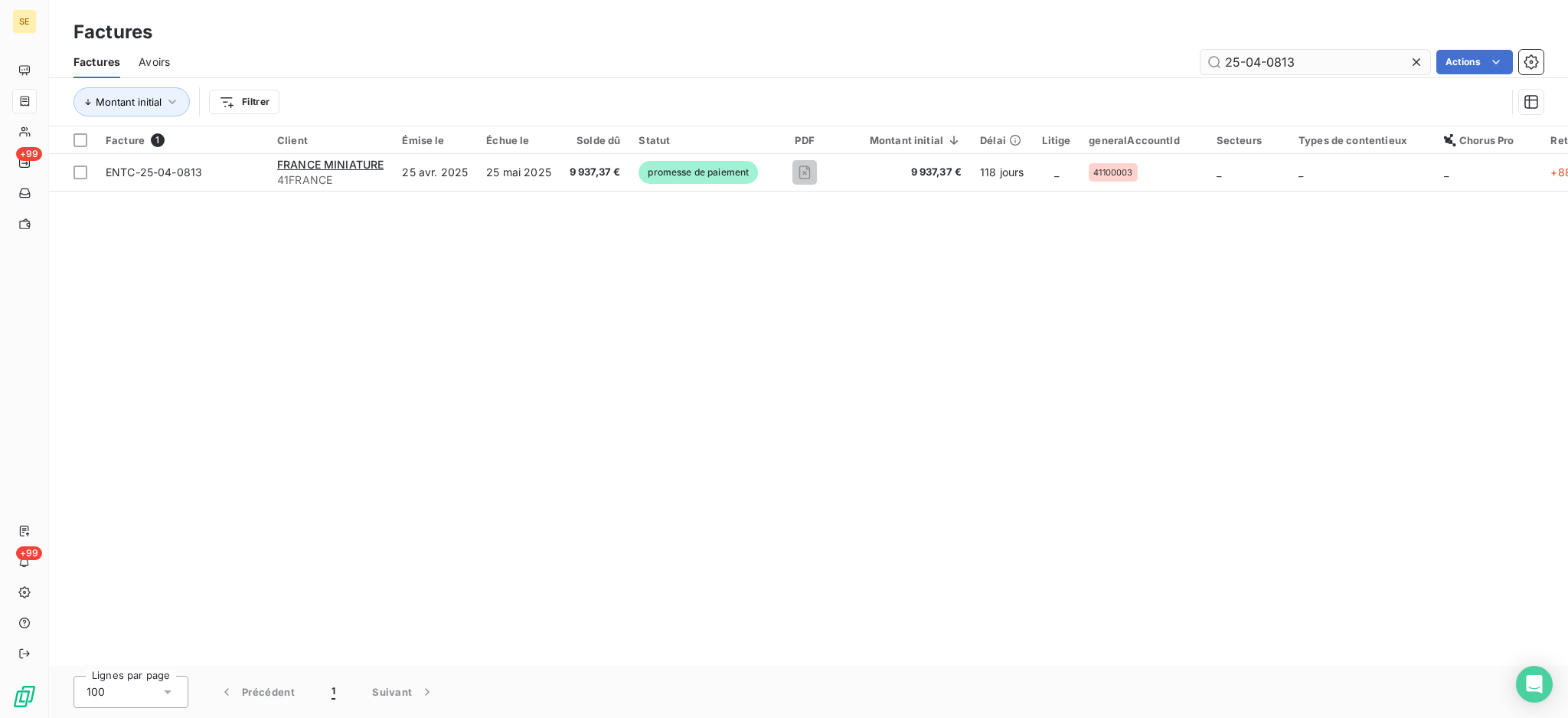
drag, startPoint x: 1310, startPoint y: 65, endPoint x: 1256, endPoint y: 65, distance: 54.0
click at [1256, 65] on input "25-04-0813" at bounding box center [1315, 62] width 229 height 25
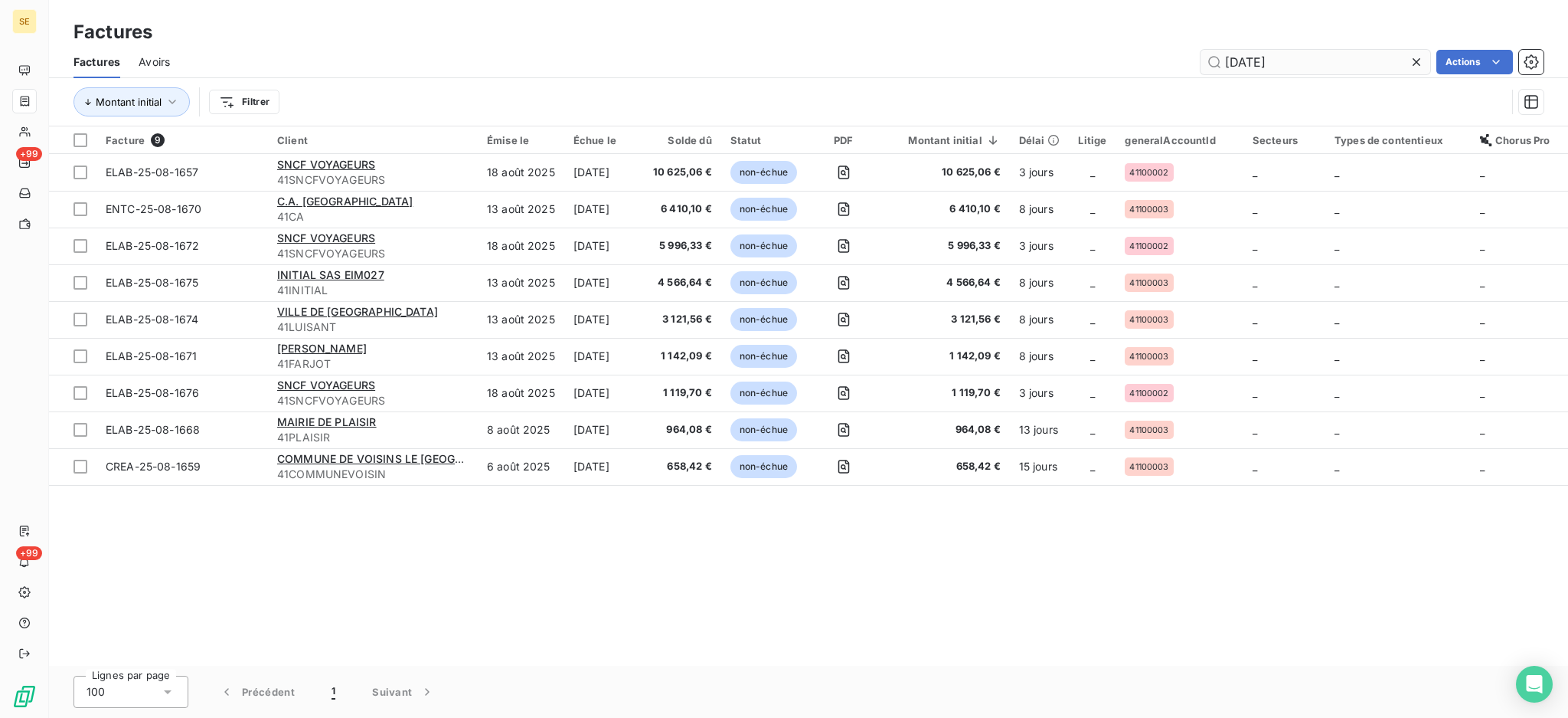
type input "25-08-1659"
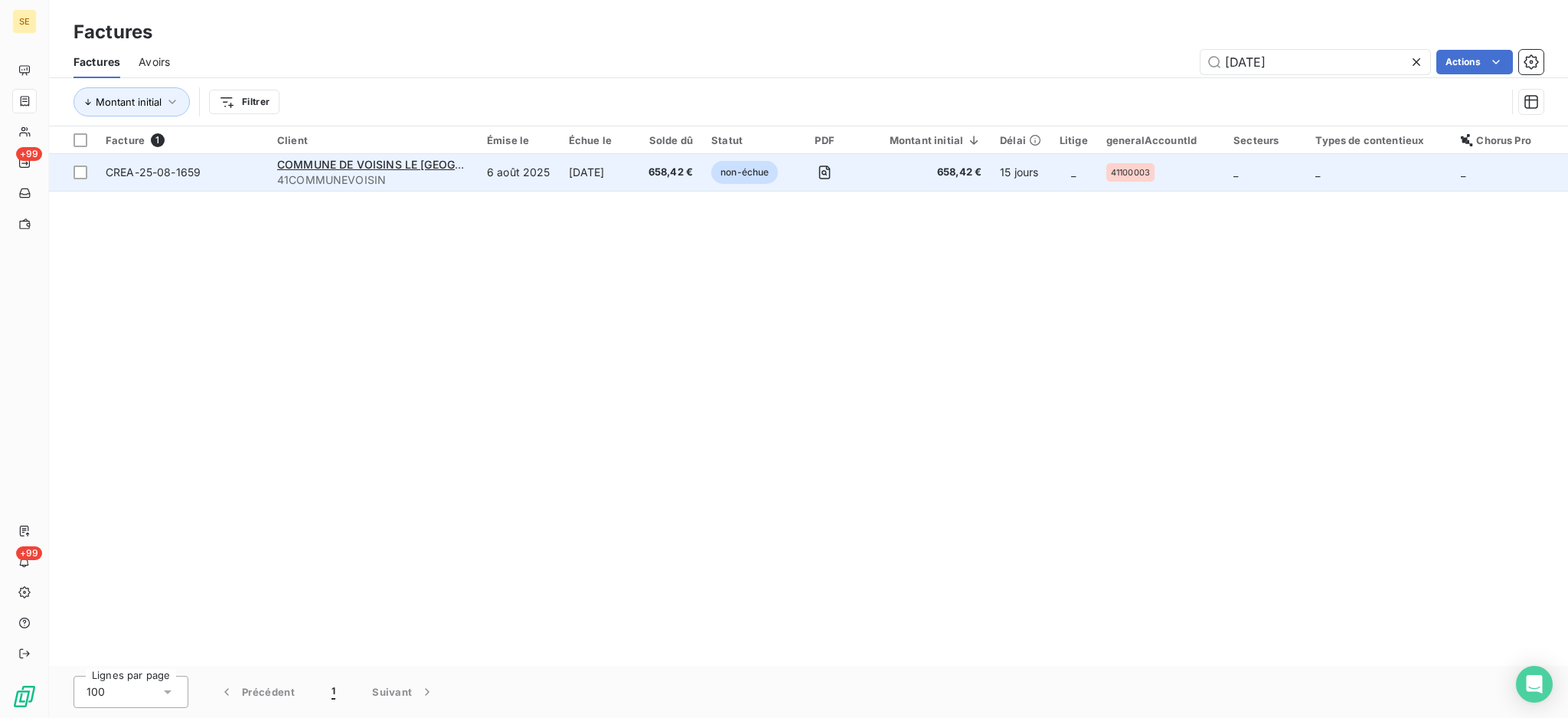
click at [513, 188] on td "6 août 2025" at bounding box center [518, 172] width 82 height 36
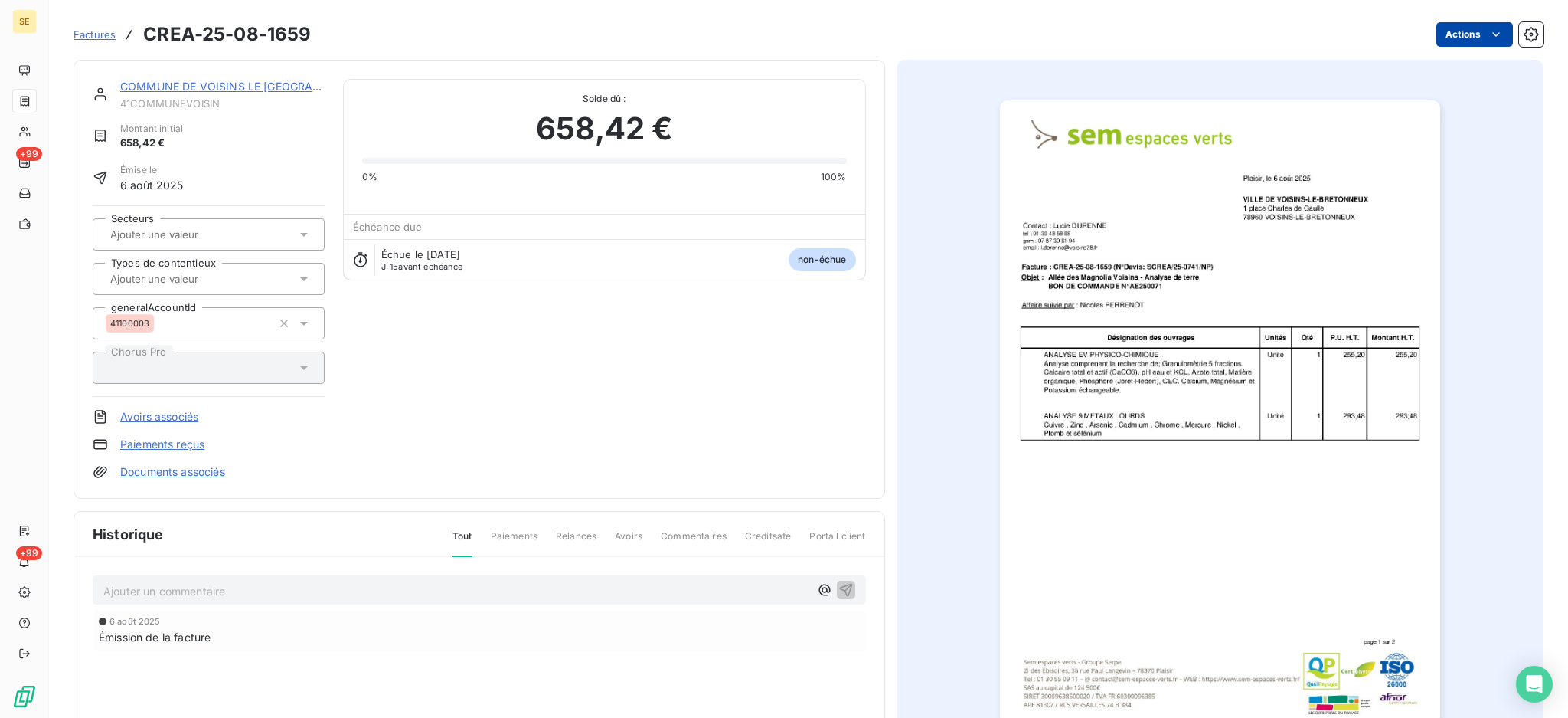
click at [1448, 32] on html "SE +99 +99 Factures CREA-25-08-1659 Actions COMMUNE DE VOISINS LE BRETONNEUX 41…" at bounding box center [784, 359] width 1568 height 718
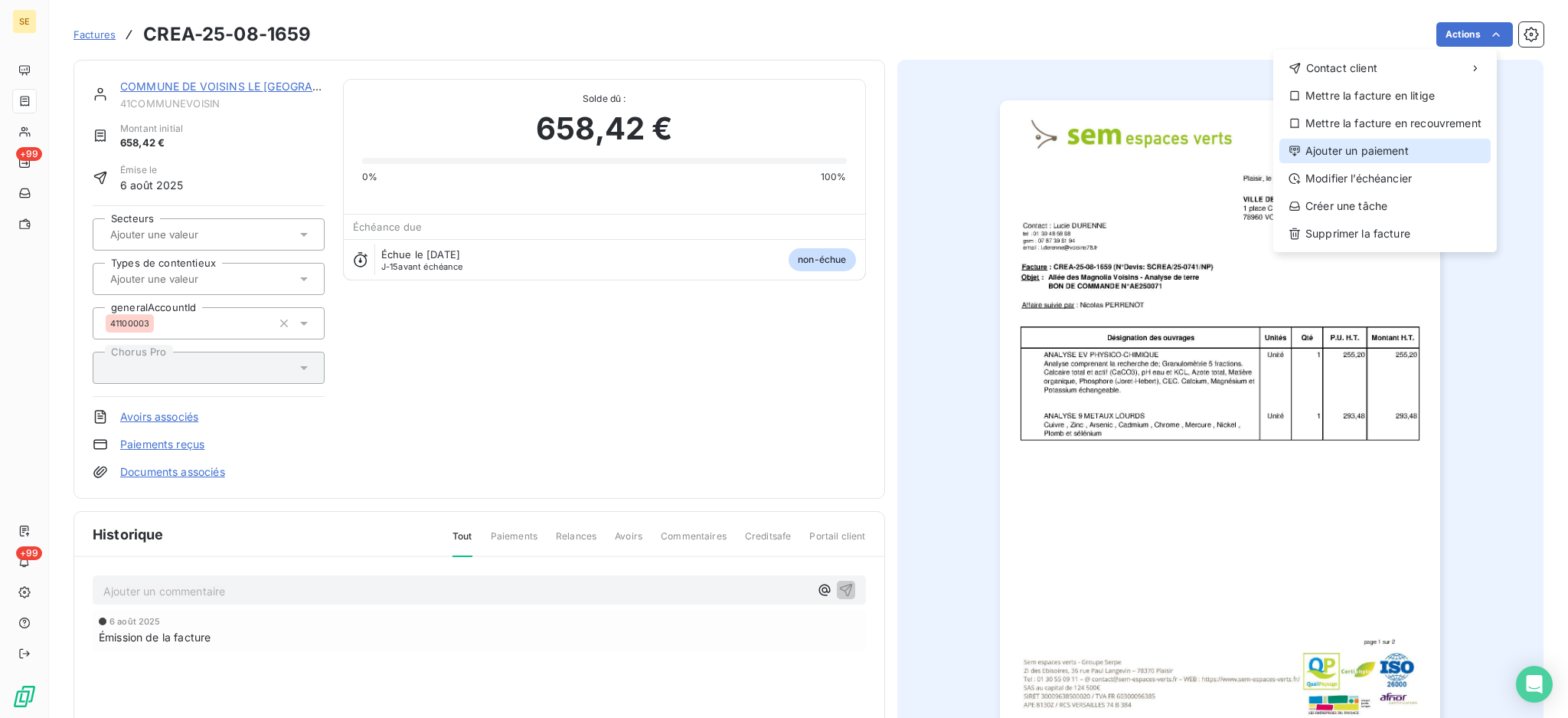
click at [1419, 142] on div "Ajouter un paiement" at bounding box center [1385, 151] width 211 height 25
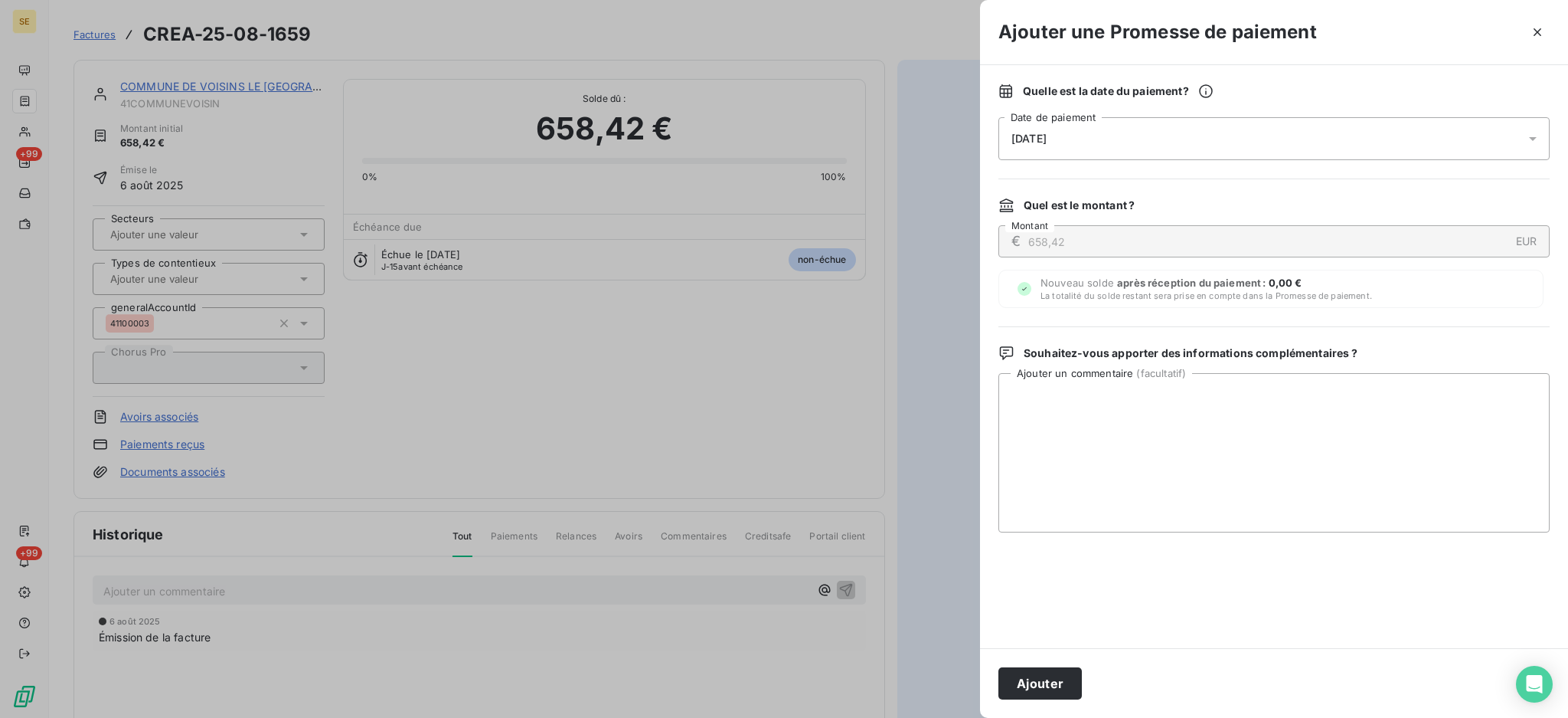
click at [1534, 138] on icon at bounding box center [1532, 139] width 7 height 4
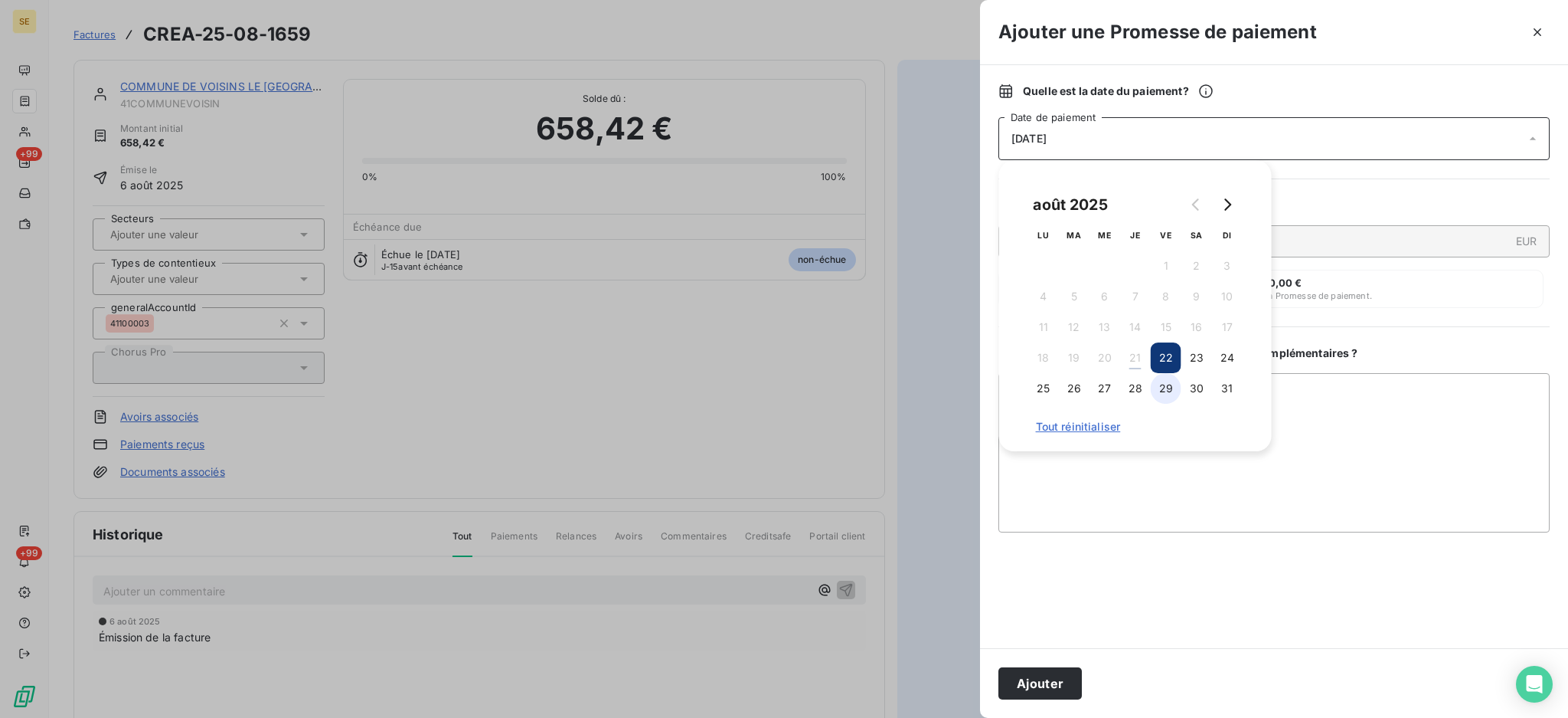
click at [1162, 399] on button "29" at bounding box center [1166, 388] width 31 height 31
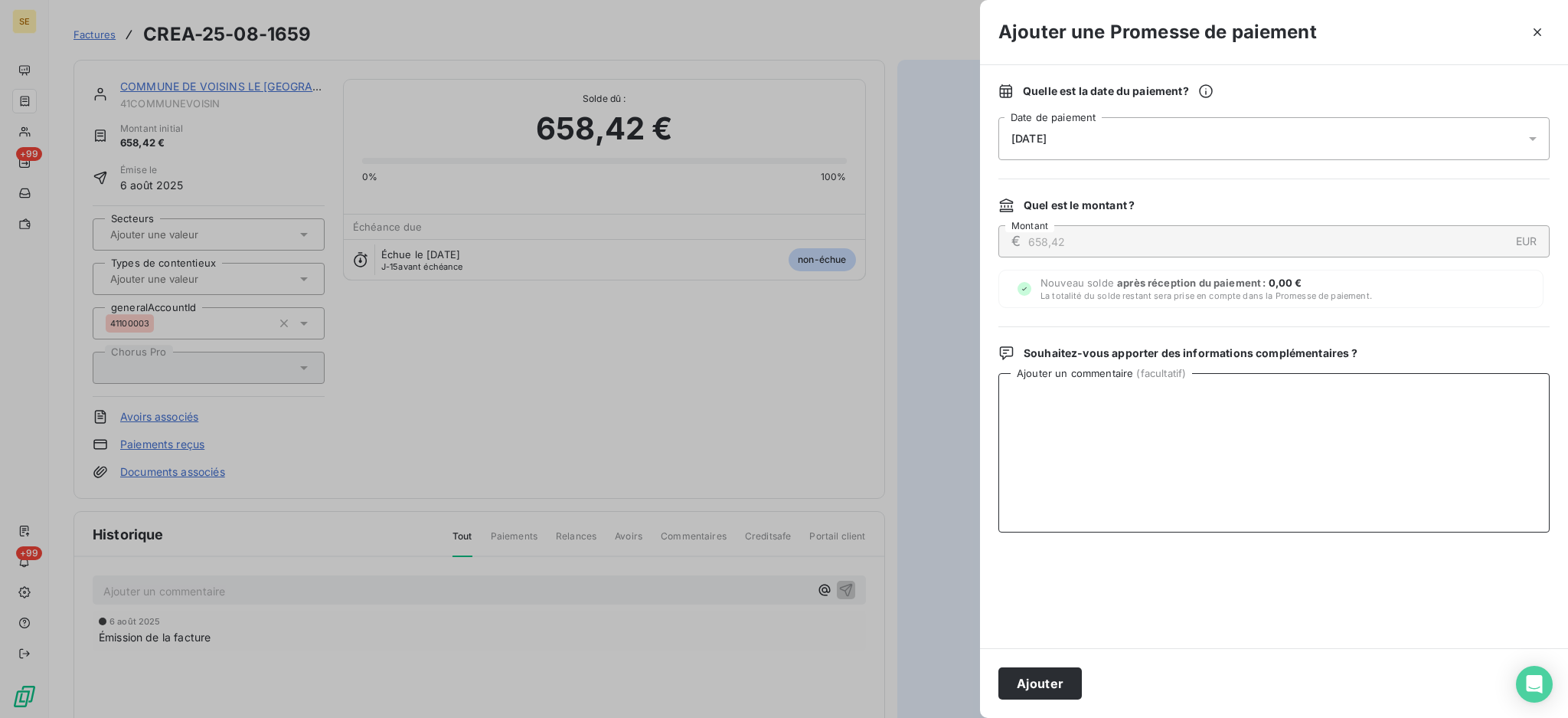
click at [1365, 406] on textarea "Ajouter un commentaire ( facultatif )" at bounding box center [1274, 452] width 551 height 159
paste textarea "TDB - Virt reçu le 21/08"
type textarea "TDB - Virt reçu le 21/08"
click at [1029, 682] on button "Ajouter" at bounding box center [1040, 683] width 84 height 32
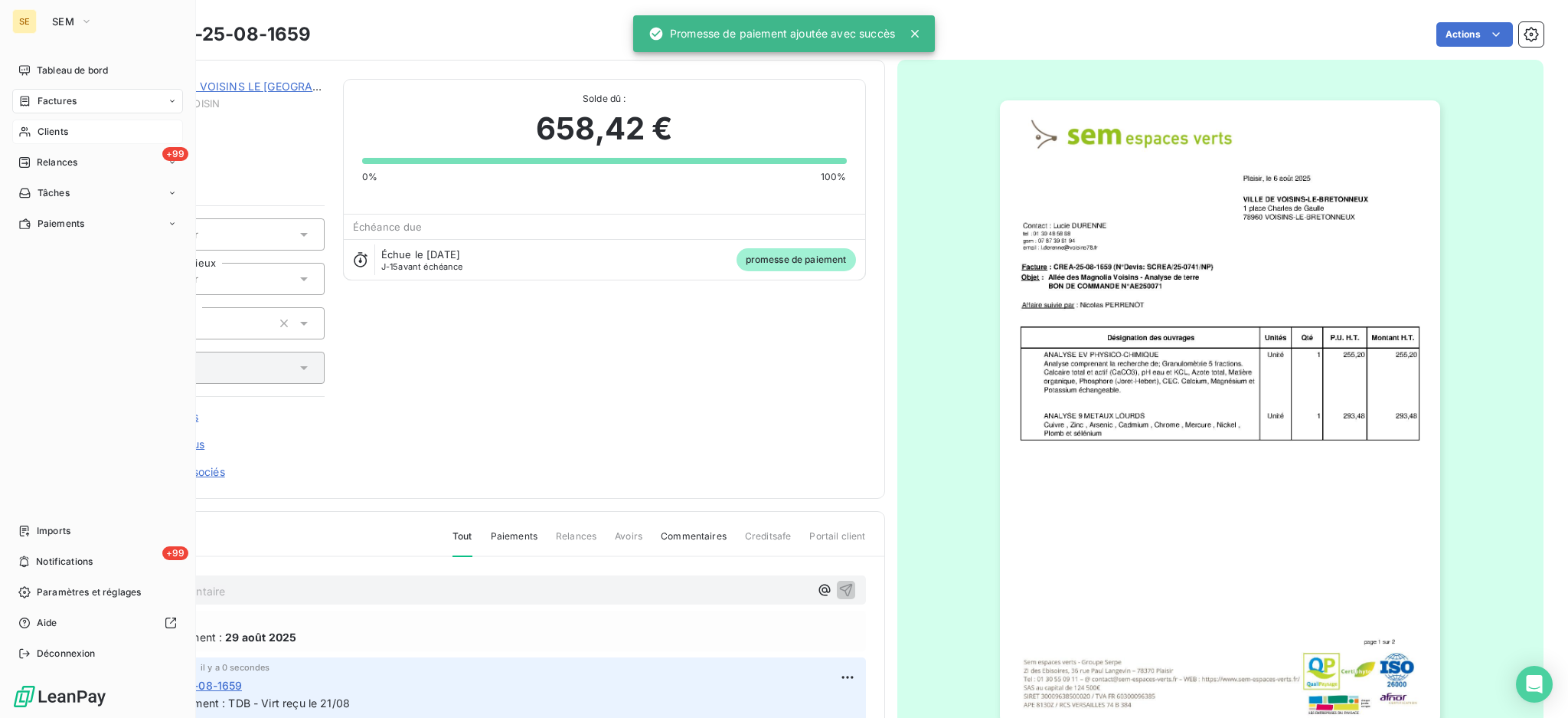
click at [61, 136] on span "Clients" at bounding box center [52, 132] width 31 height 14
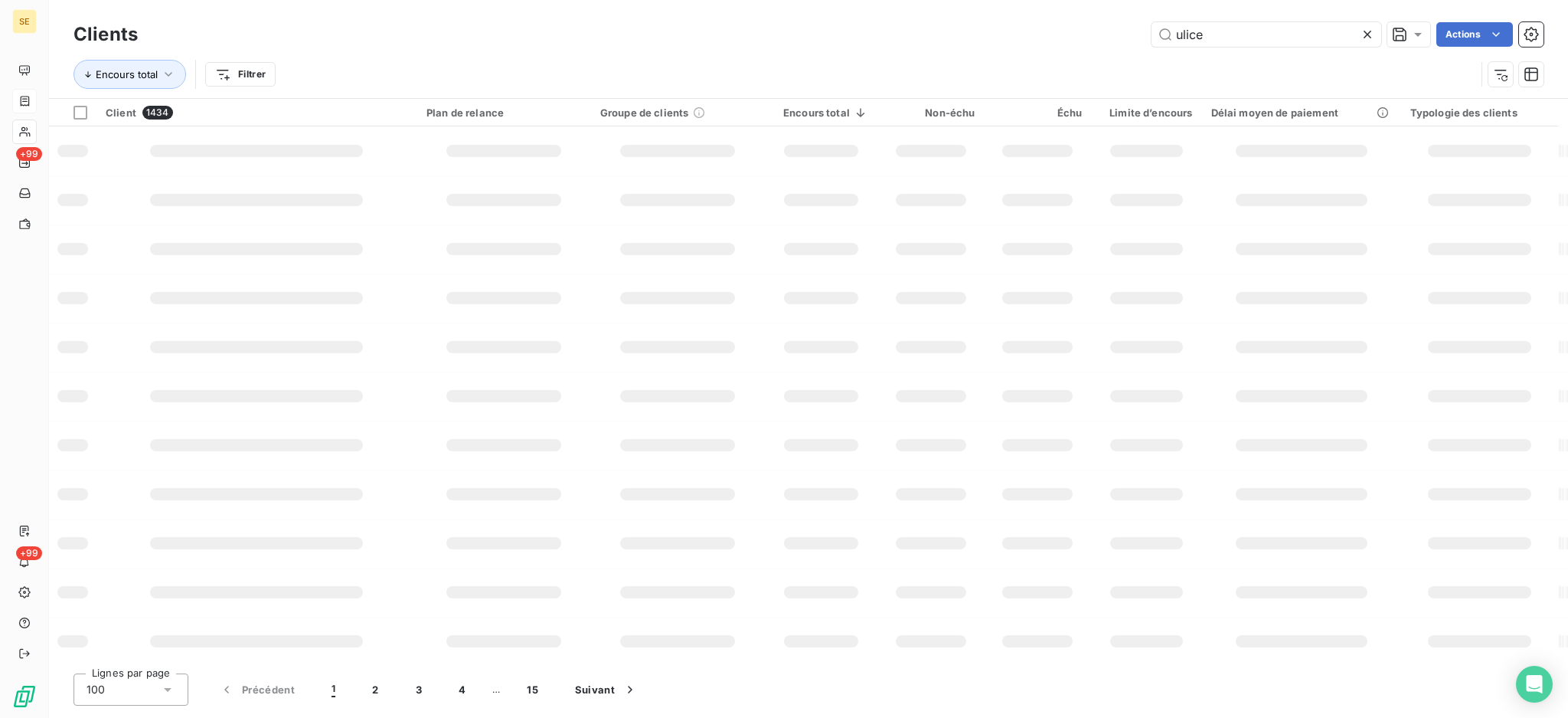
type input "ulice"
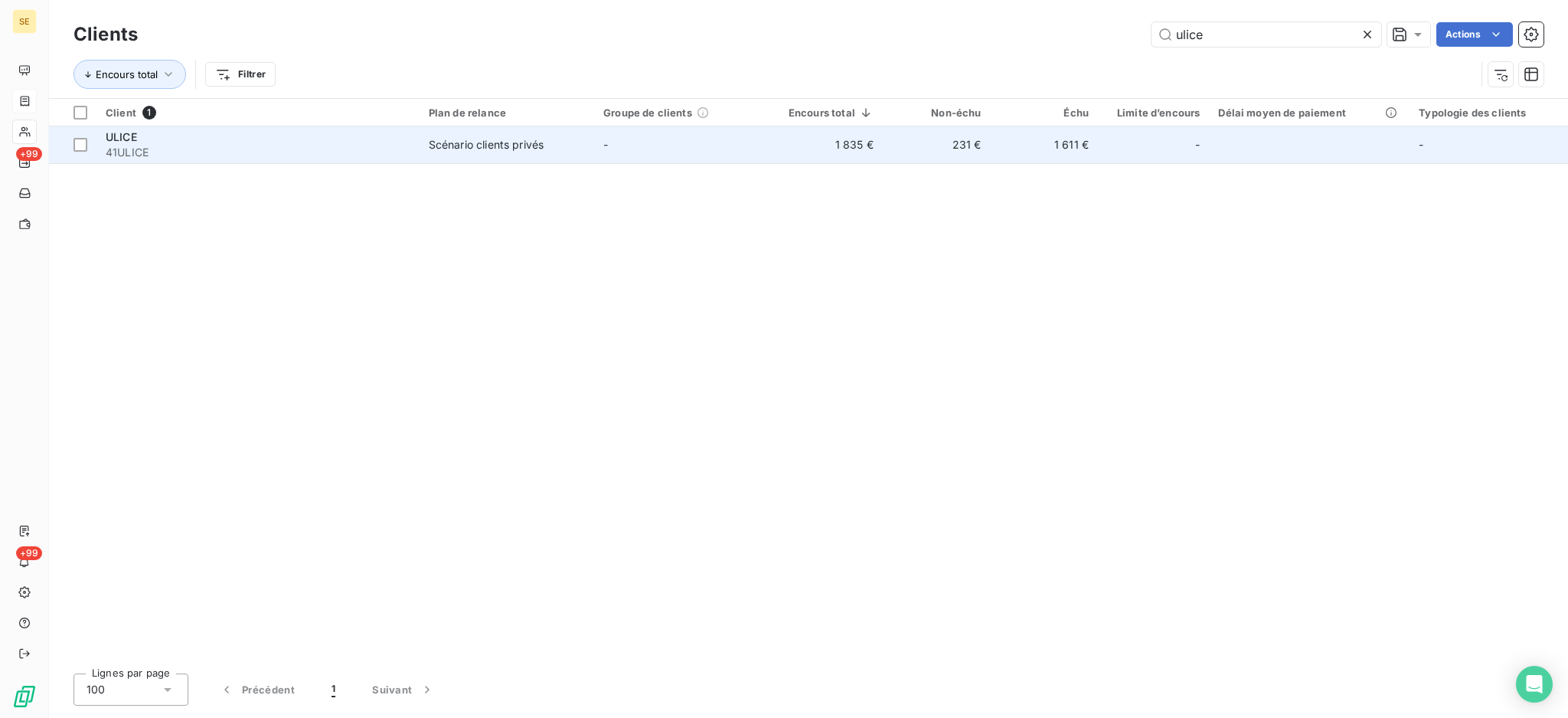
click at [346, 143] on div "ULICE" at bounding box center [258, 137] width 305 height 15
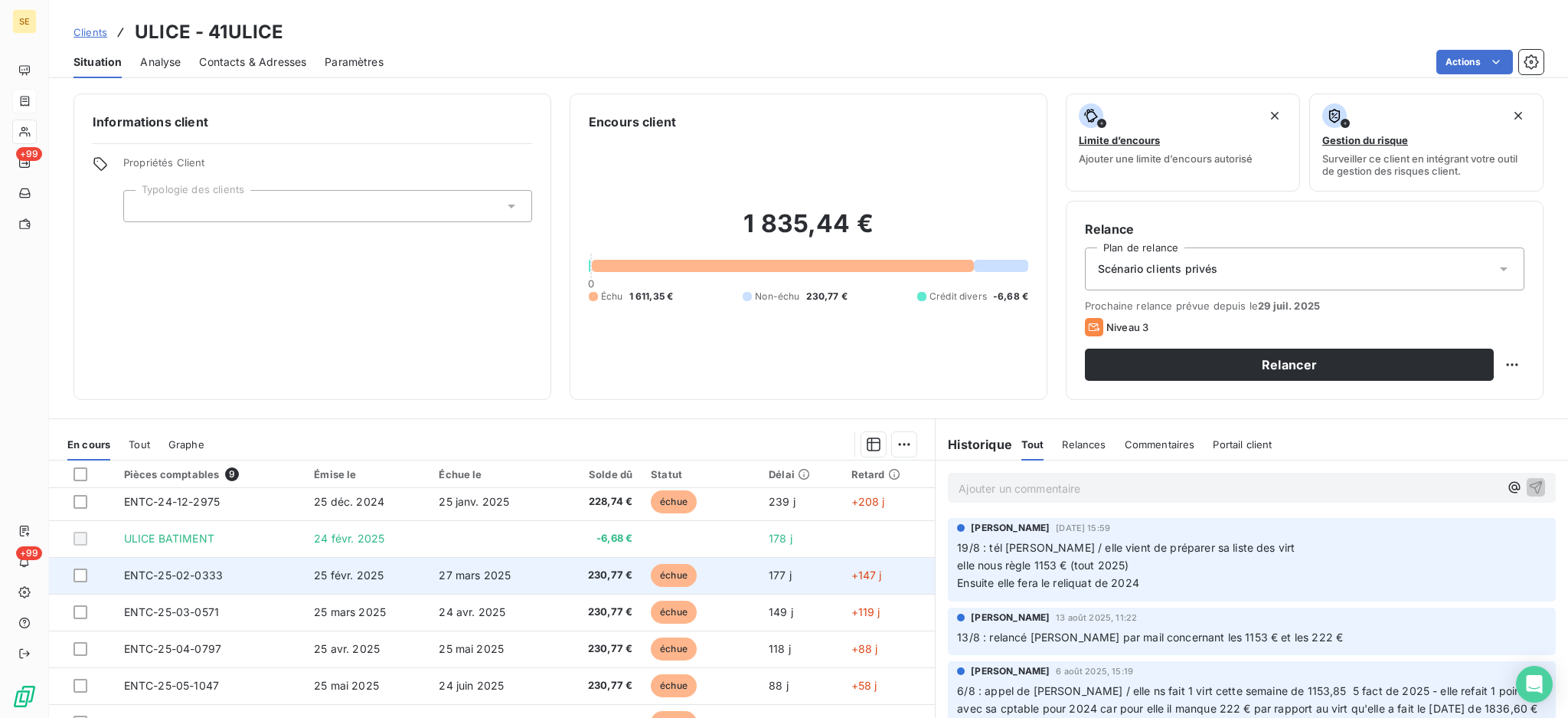
scroll to position [64, 0]
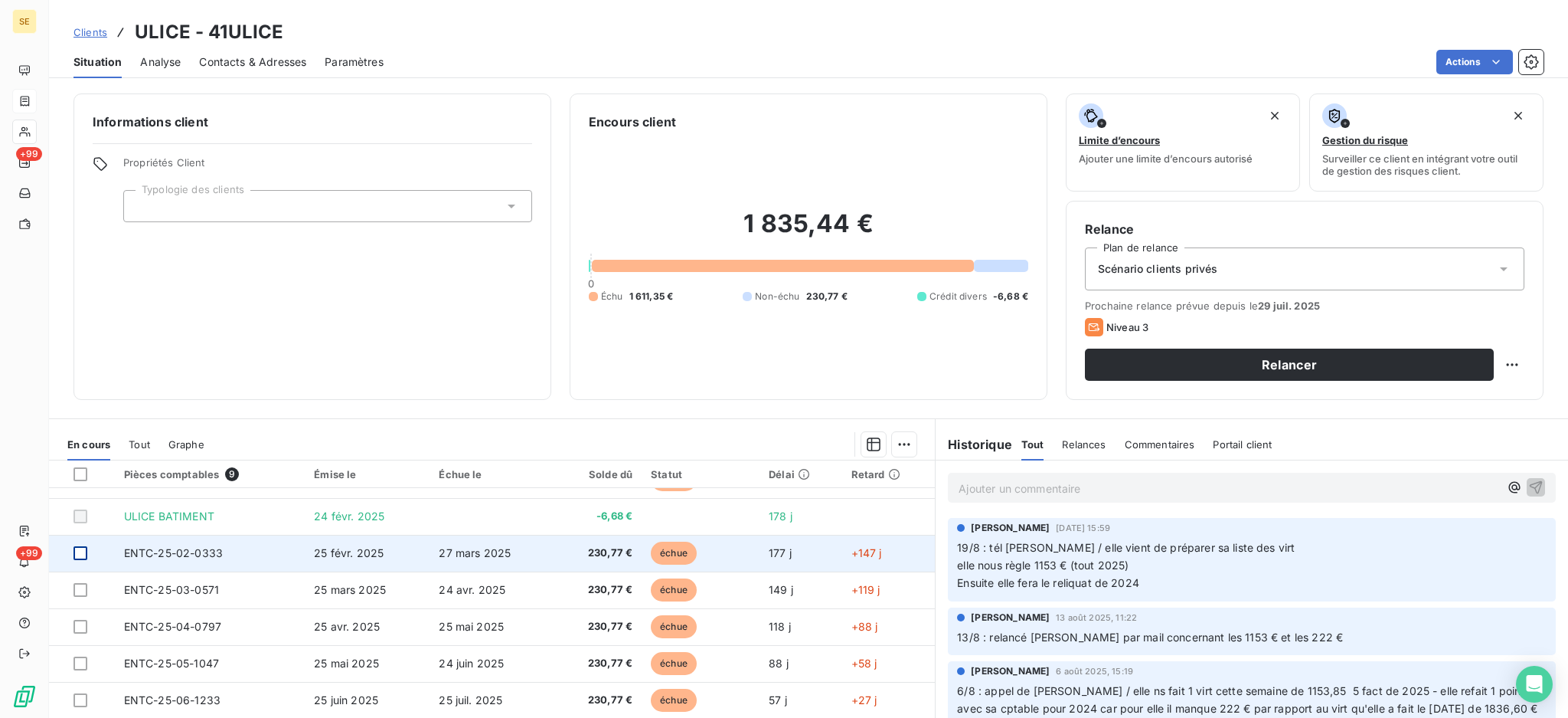
click at [76, 553] on div at bounding box center [80, 552] width 14 height 14
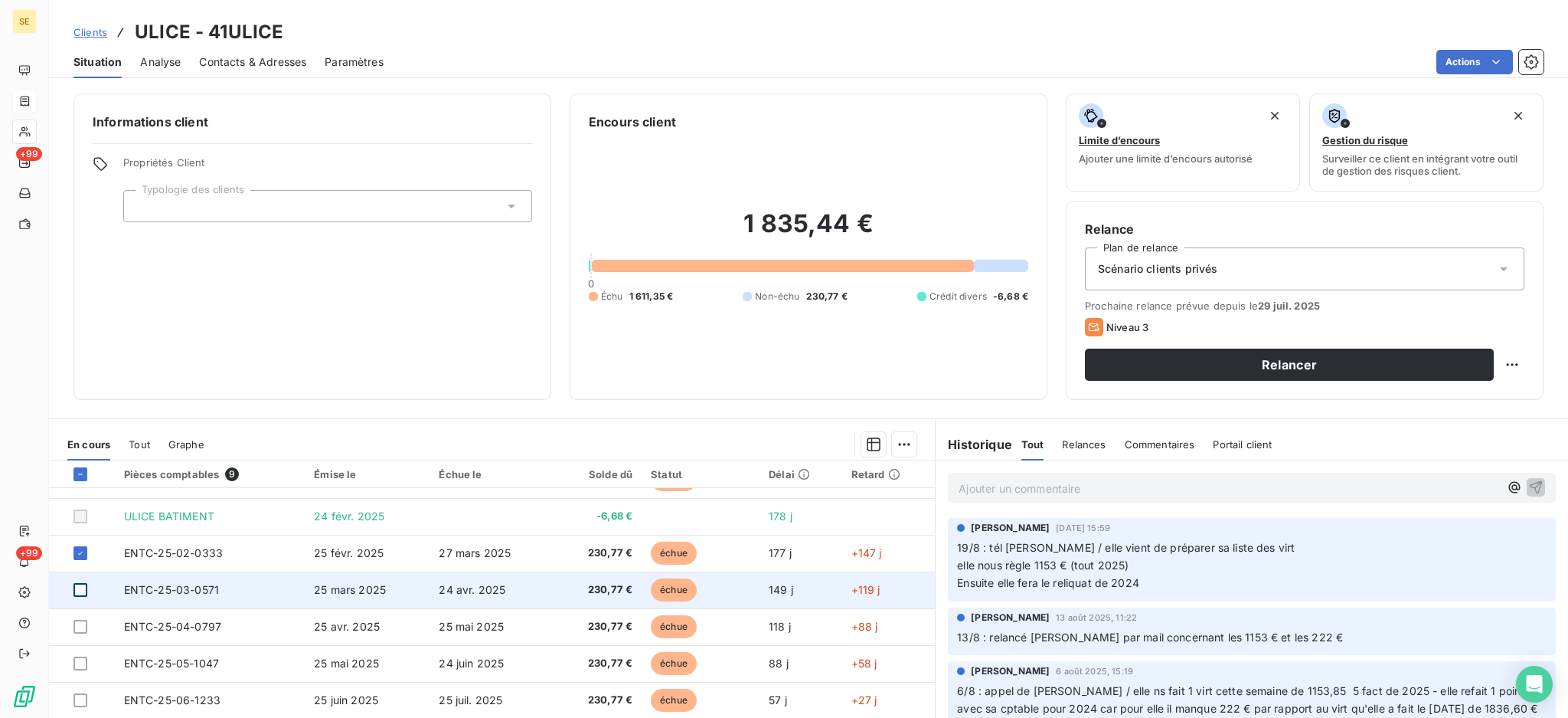
click at [79, 593] on div at bounding box center [80, 590] width 14 height 14
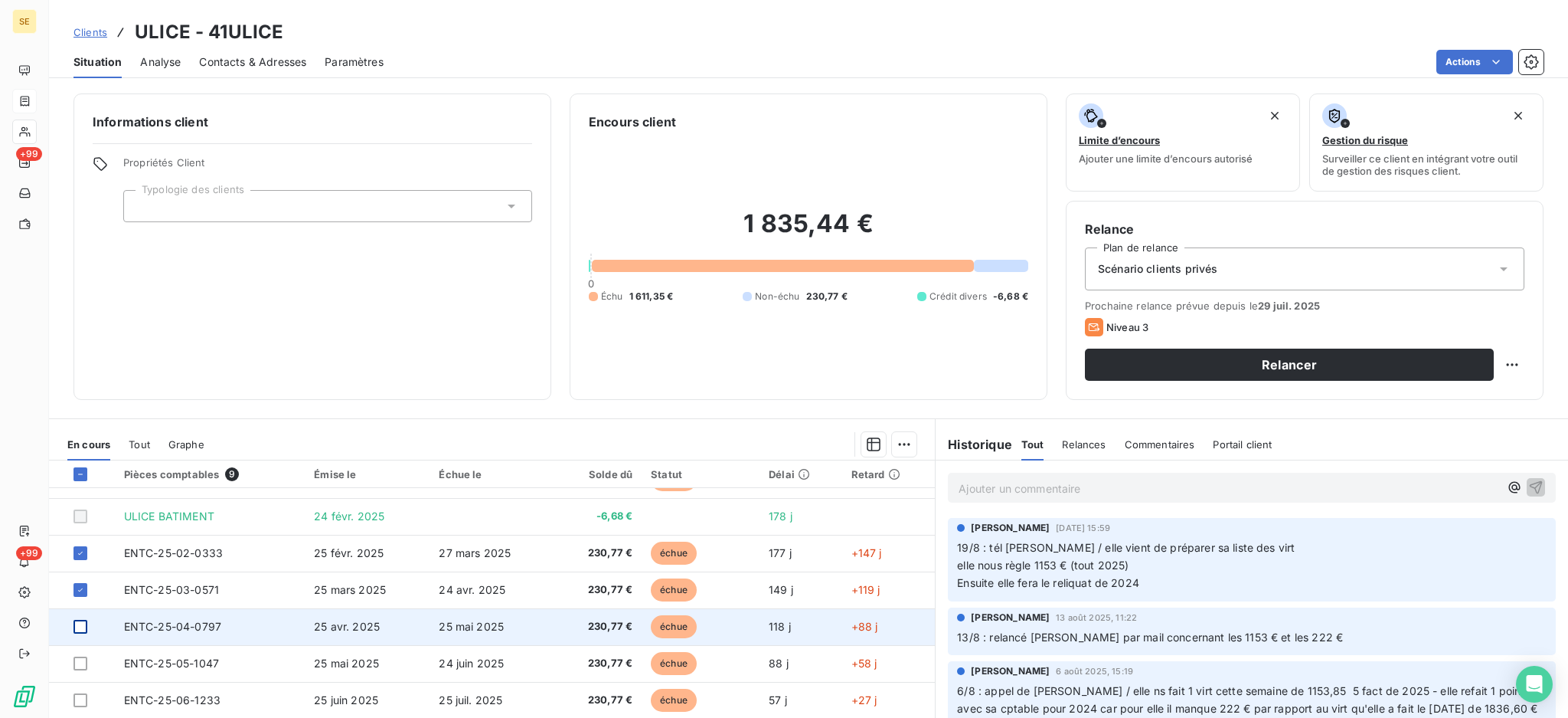
click at [75, 625] on div at bounding box center [80, 626] width 14 height 14
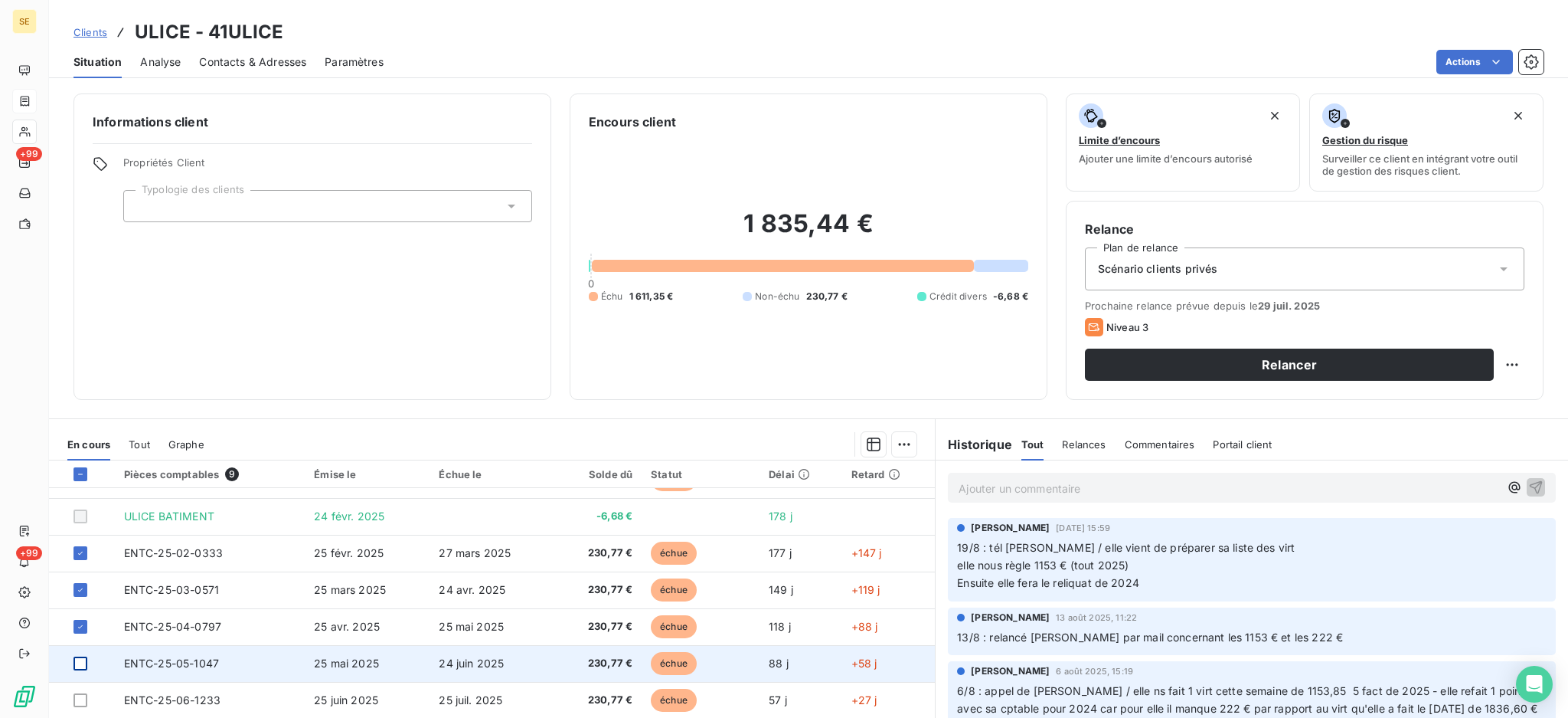
click at [84, 661] on div at bounding box center [80, 663] width 14 height 14
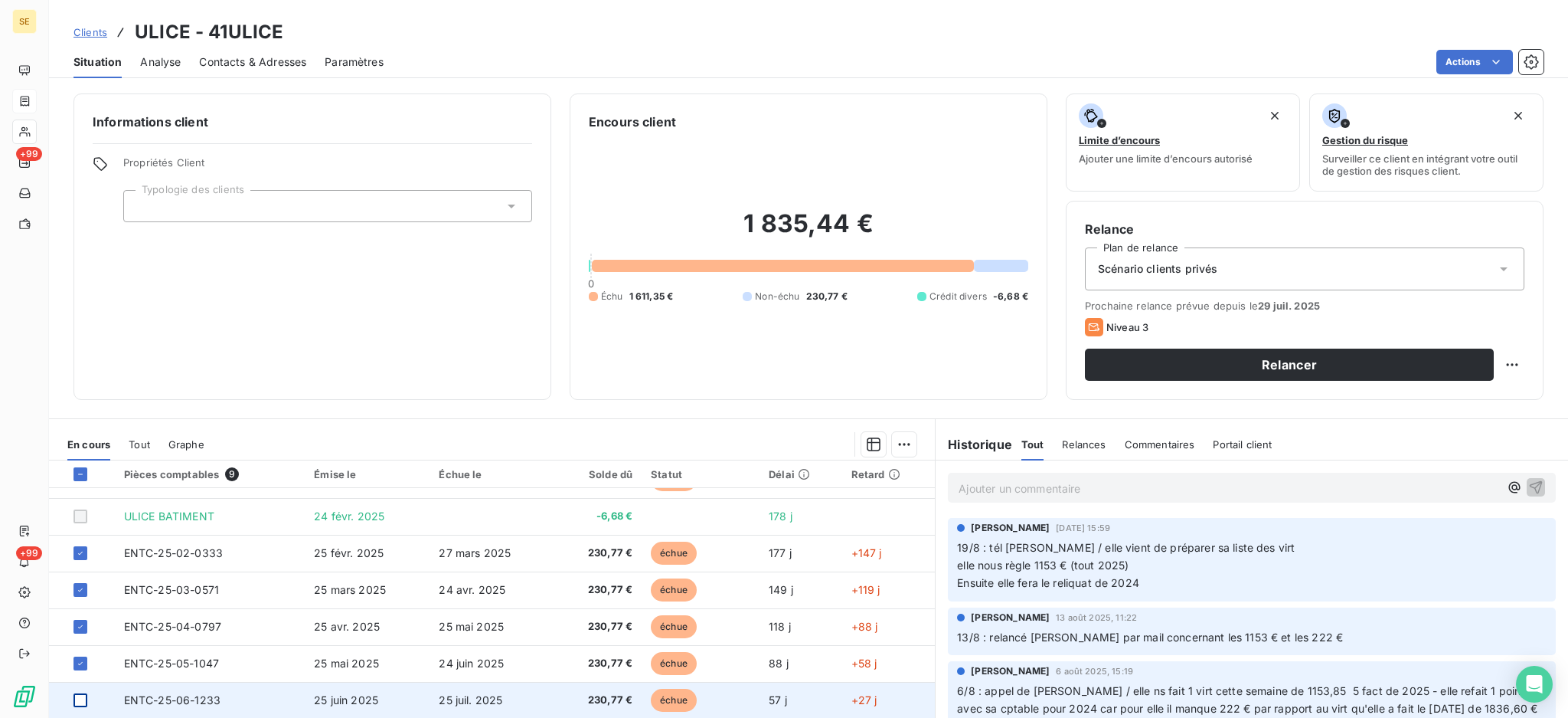
click at [84, 696] on div at bounding box center [80, 700] width 14 height 14
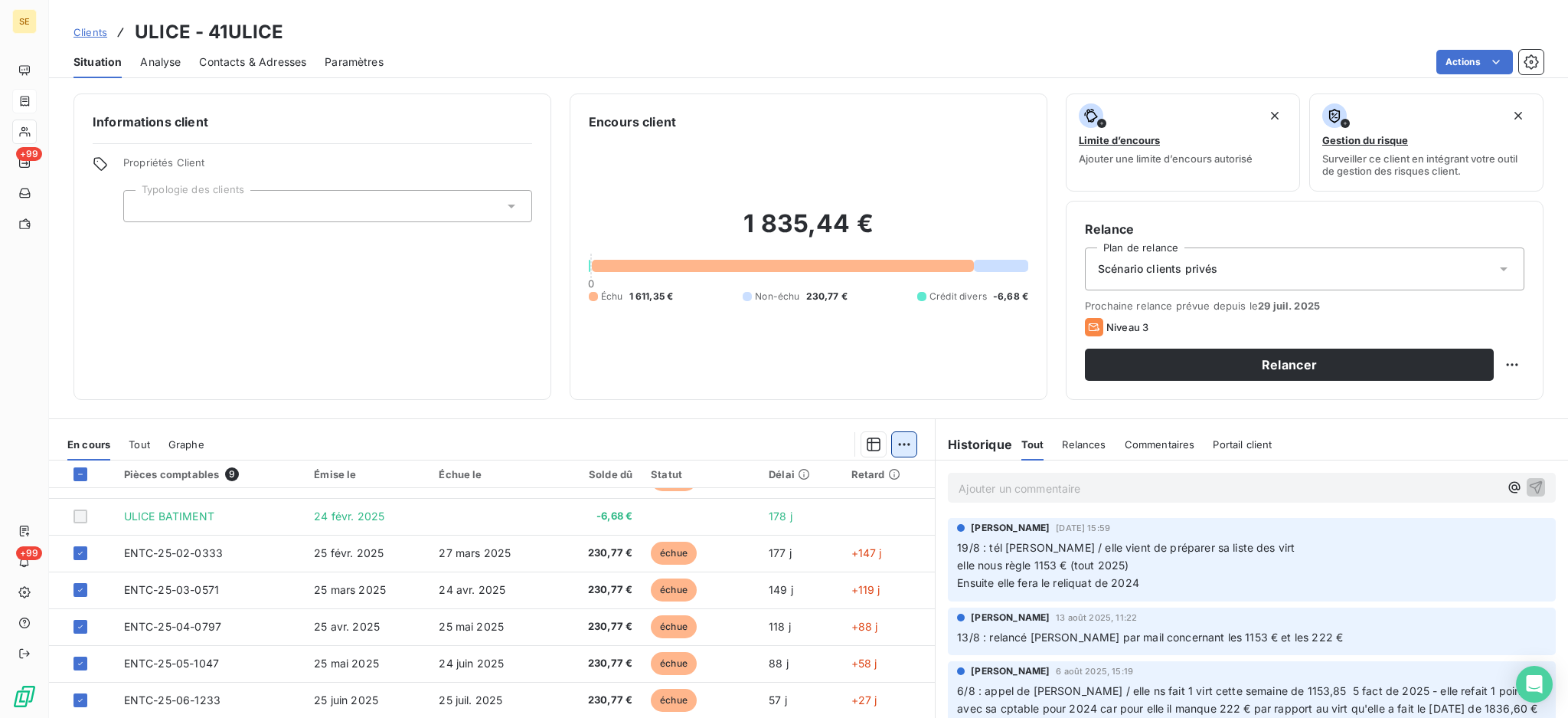
click at [892, 443] on html "SE +99 +99 Clients ULICE - 41ULICE Situation Analyse Contacts & Adresses Paramè…" at bounding box center [784, 359] width 1568 height 718
click at [786, 498] on div "Ajouter une promesse de paiement (5 factures)" at bounding box center [760, 505] width 277 height 25
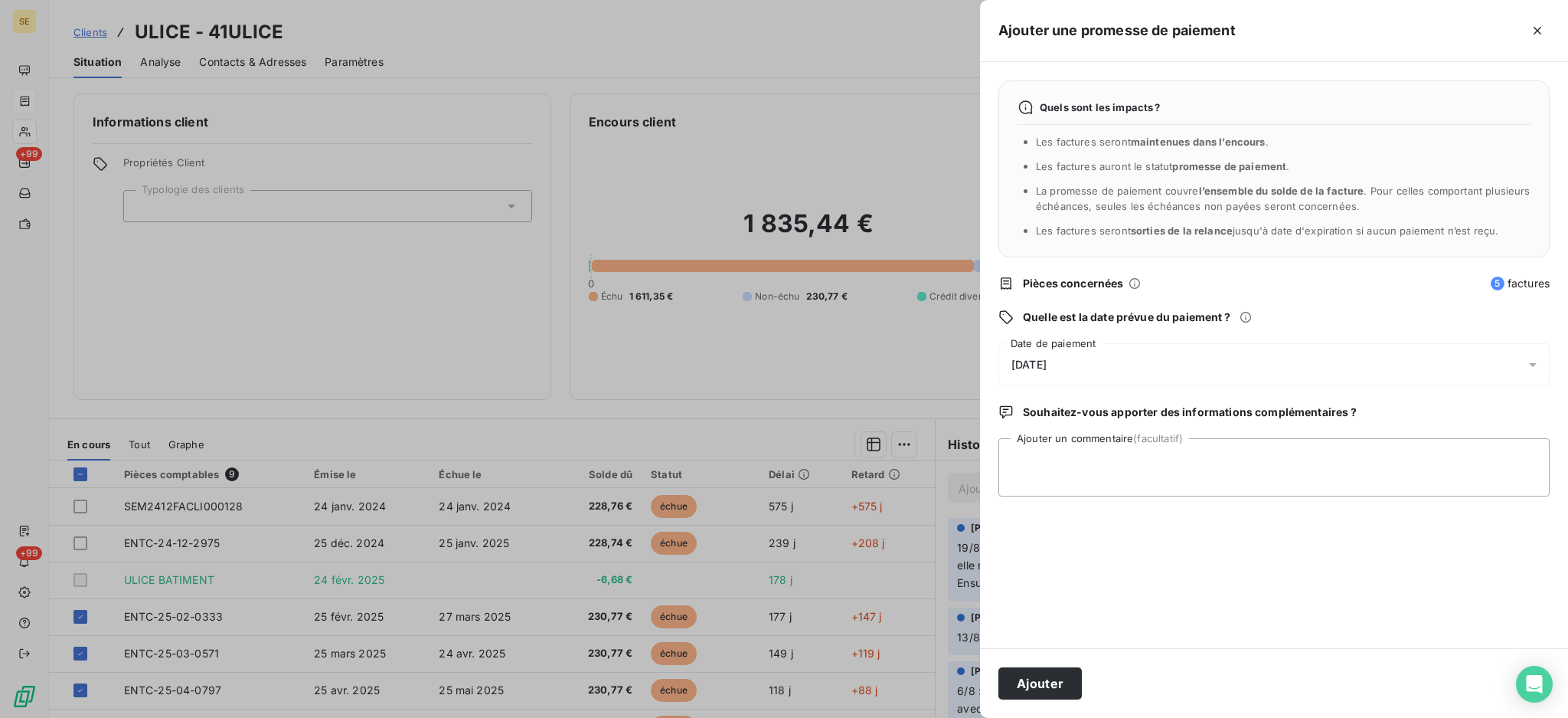
drag, startPoint x: 1535, startPoint y: 361, endPoint x: 1520, endPoint y: 366, distance: 15.8
click at [1537, 361] on icon at bounding box center [1532, 364] width 15 height 15
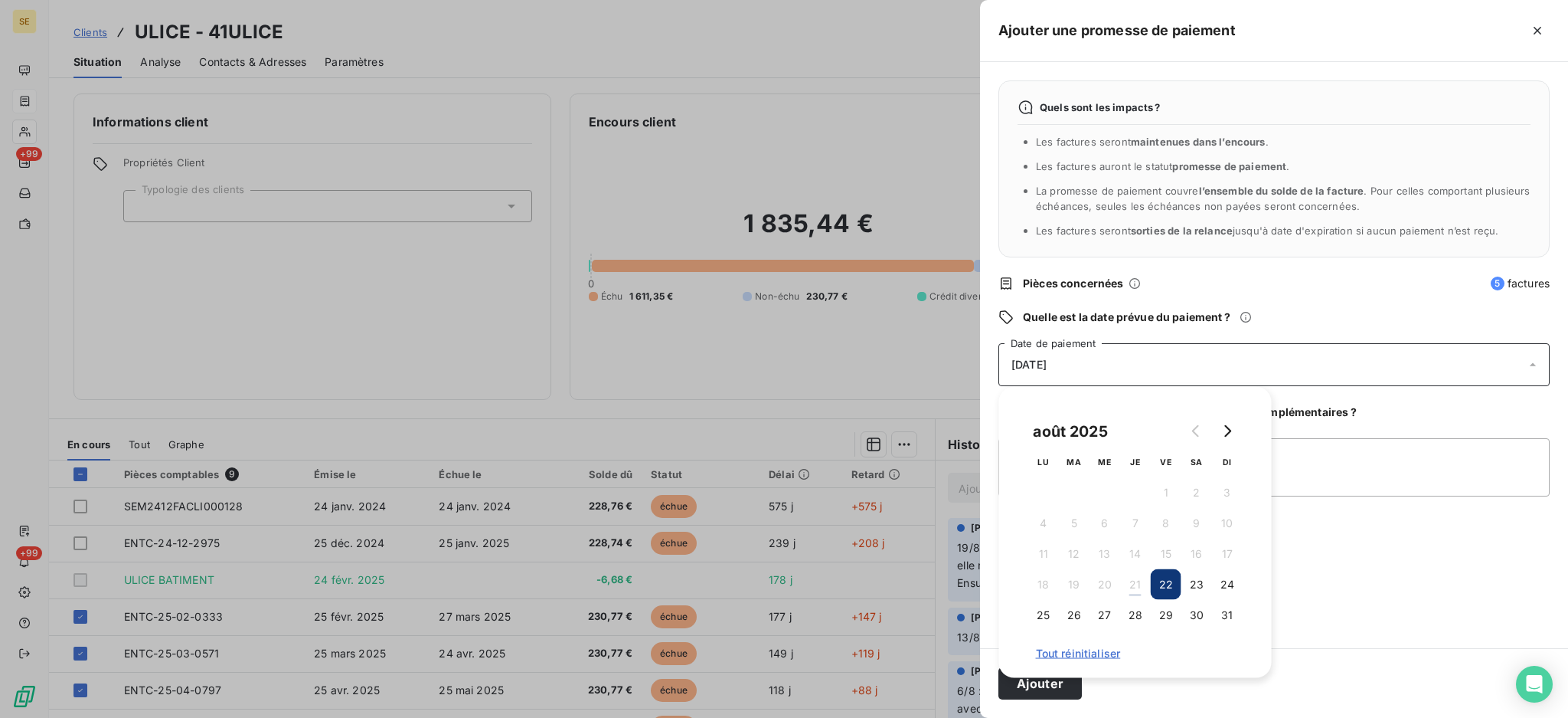
drag, startPoint x: 1167, startPoint y: 613, endPoint x: 1178, endPoint y: 580, distance: 34.8
click at [1167, 612] on button "29" at bounding box center [1166, 614] width 31 height 31
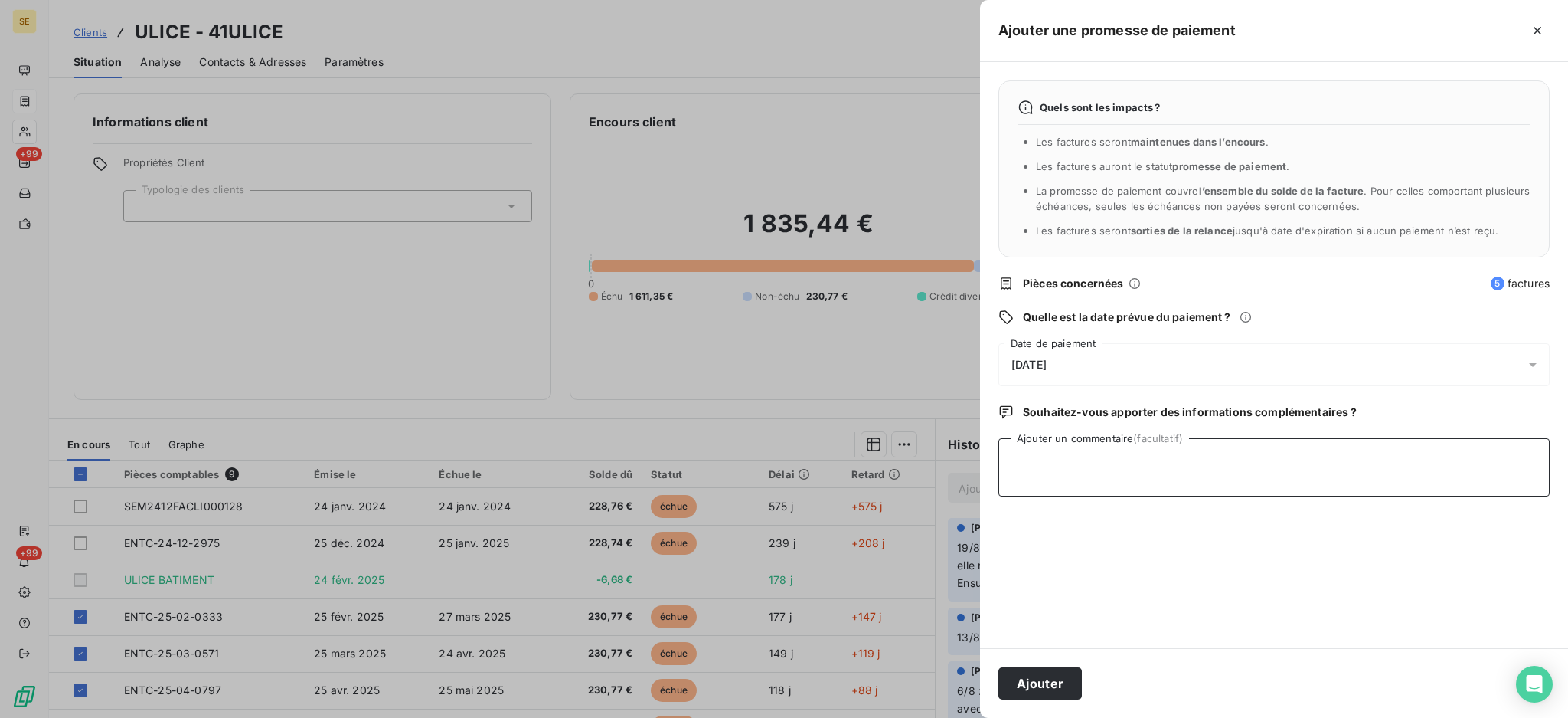
click at [1351, 462] on textarea "Ajouter un commentaire (facultatif)" at bounding box center [1274, 467] width 551 height 58
paste textarea "TDB - Virt reçu le 21/08"
type textarea "TDB - Virt reçu le 21/08 - 1153.85 €"
click at [1066, 674] on button "Ajouter" at bounding box center [1040, 683] width 84 height 32
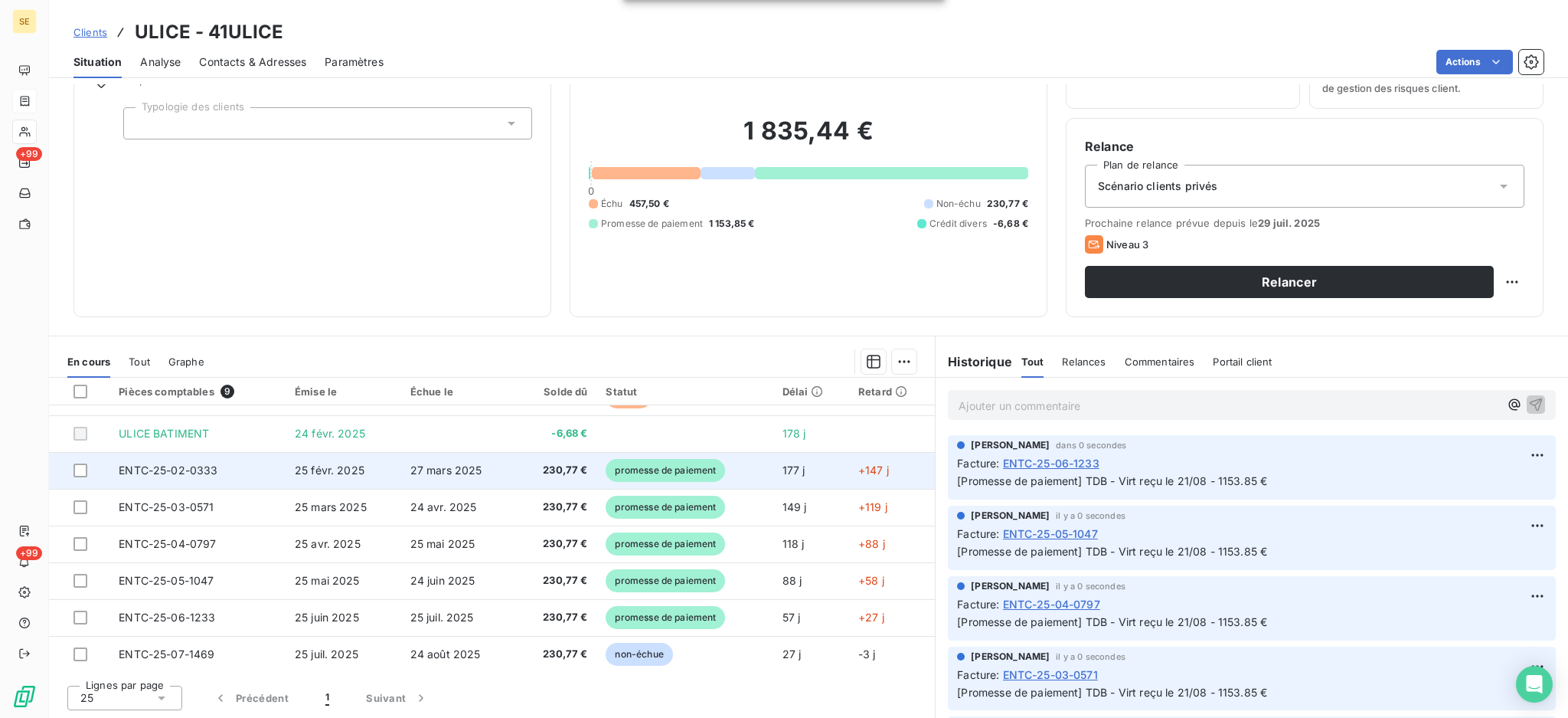
scroll to position [0, 0]
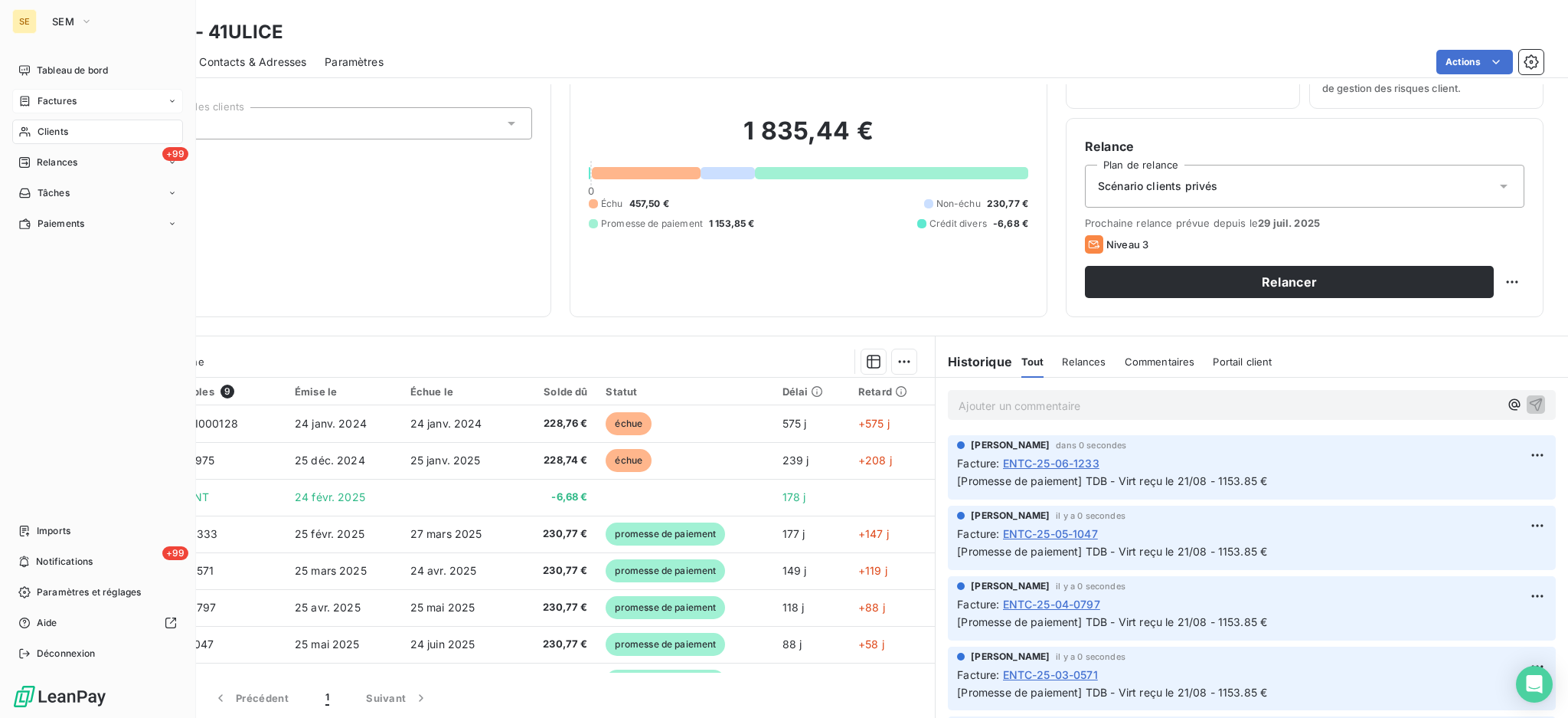
drag, startPoint x: 45, startPoint y: 102, endPoint x: 148, endPoint y: 89, distance: 103.8
click at [46, 101] on span "Factures" at bounding box center [56, 101] width 39 height 14
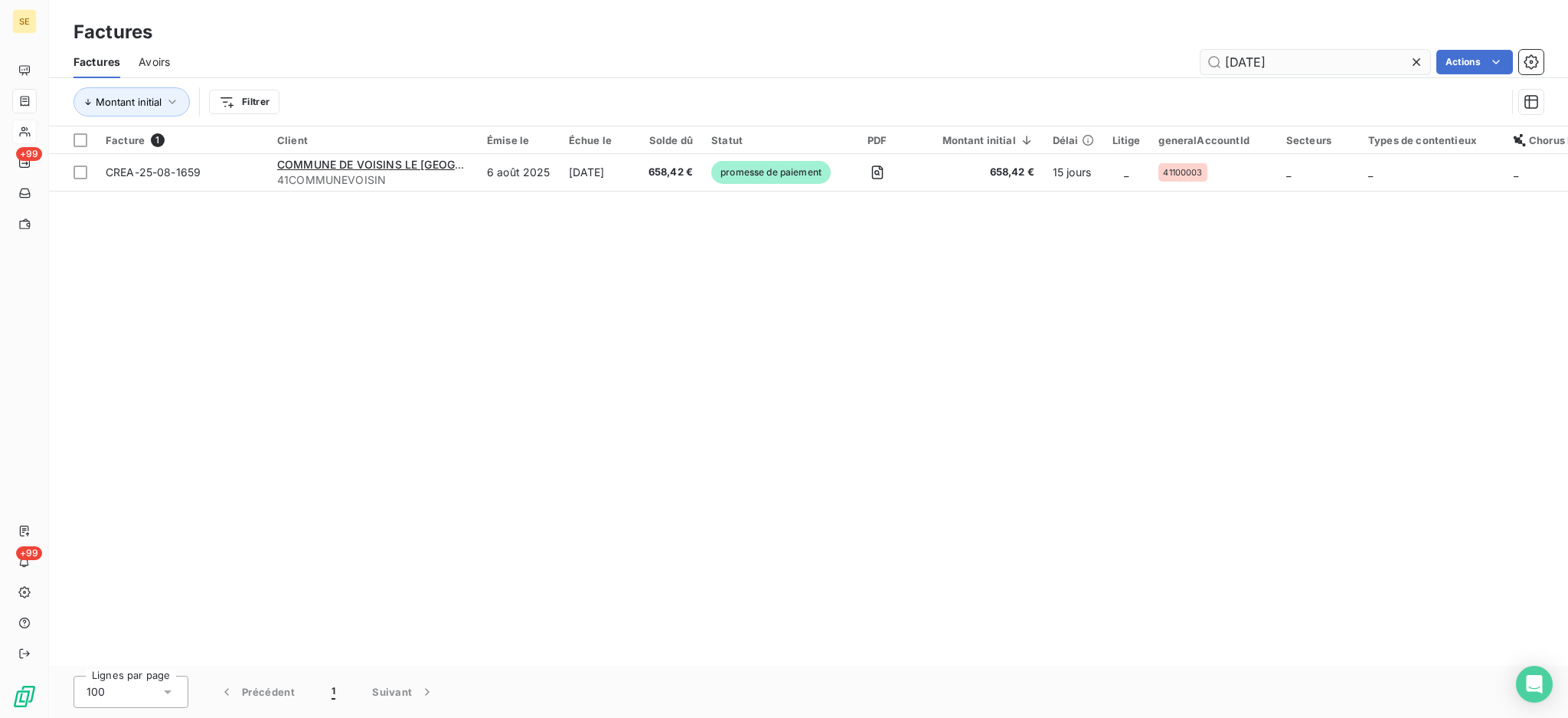
drag, startPoint x: 1315, startPoint y: 59, endPoint x: 1252, endPoint y: 62, distance: 63.1
click at [1252, 62] on input "25-08-1659" at bounding box center [1315, 62] width 229 height 25
type input "25-07-1475"
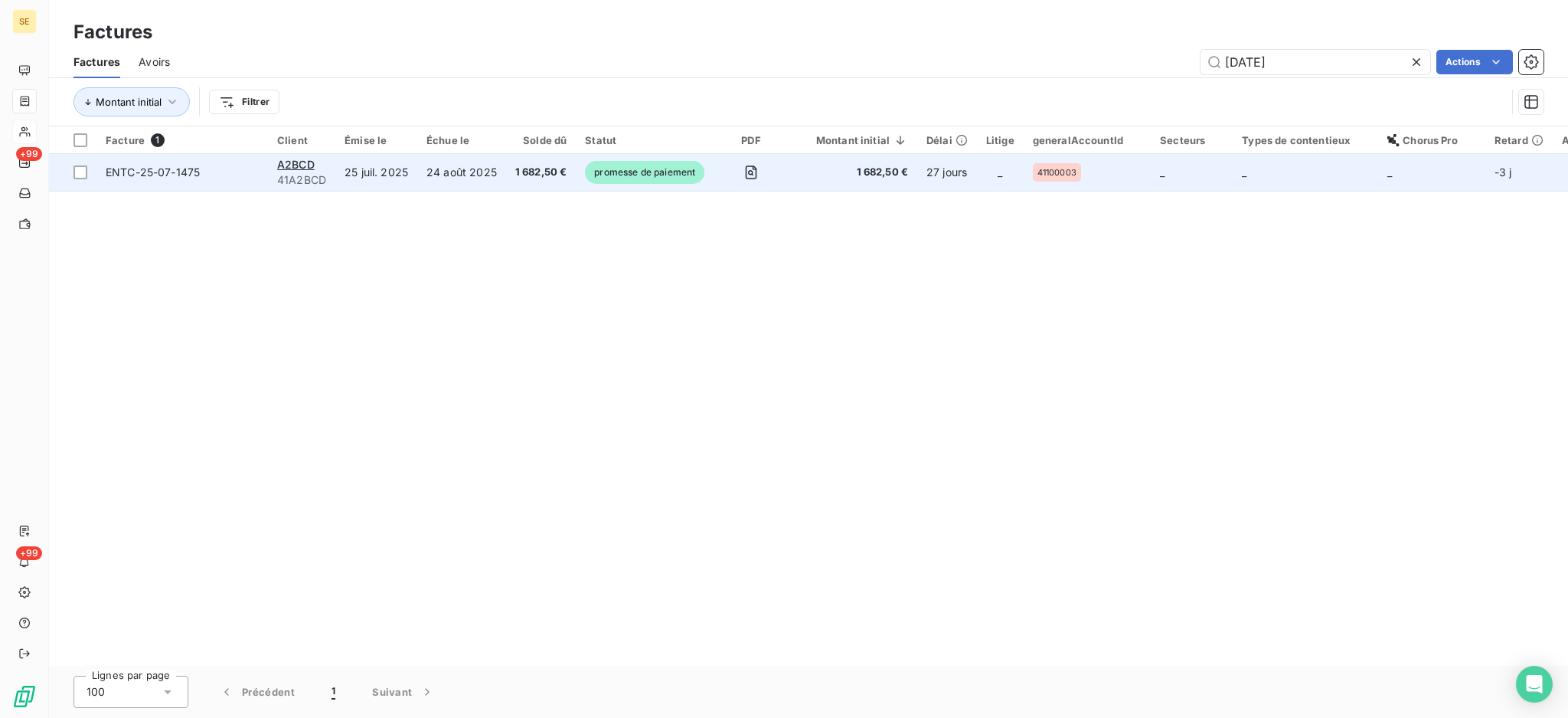
click at [468, 181] on td "24 août 2025" at bounding box center [461, 172] width 89 height 36
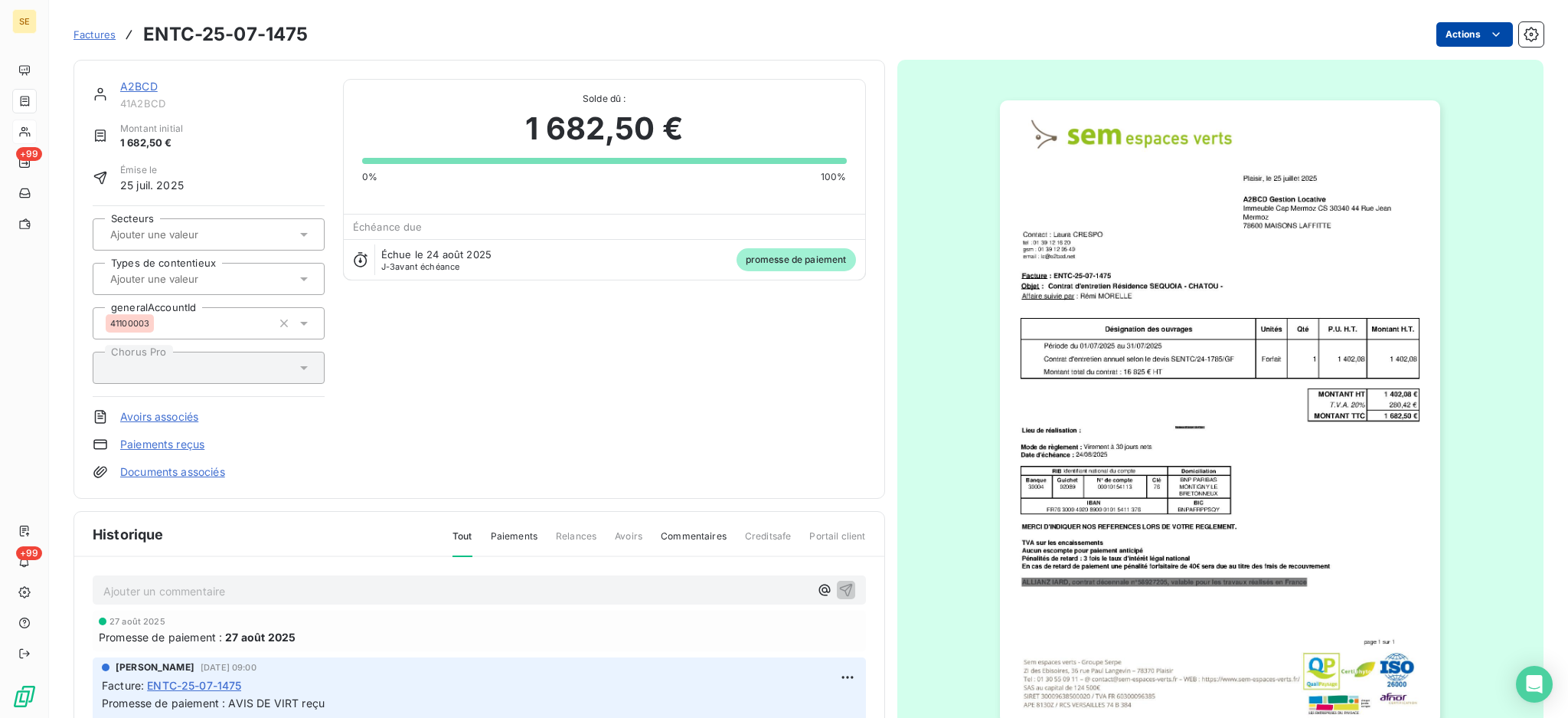
click at [1447, 27] on html "SE +99 +99 Factures ENTC-25-07-1475 Actions A2BCD 41A2BCD Montant initial 1 682…" at bounding box center [784, 359] width 1568 height 718
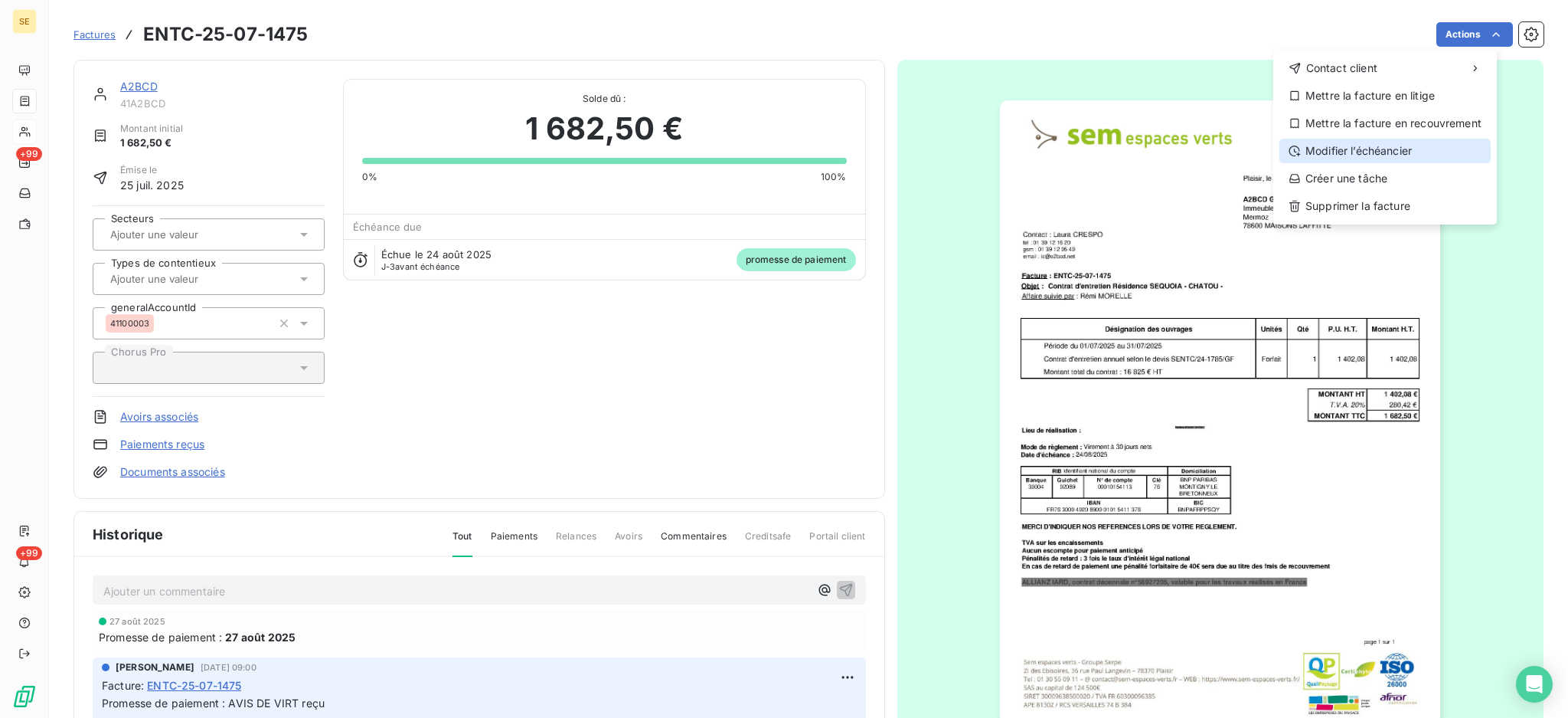
click at [1423, 152] on div "Modifier l’échéancier" at bounding box center [1385, 151] width 211 height 25
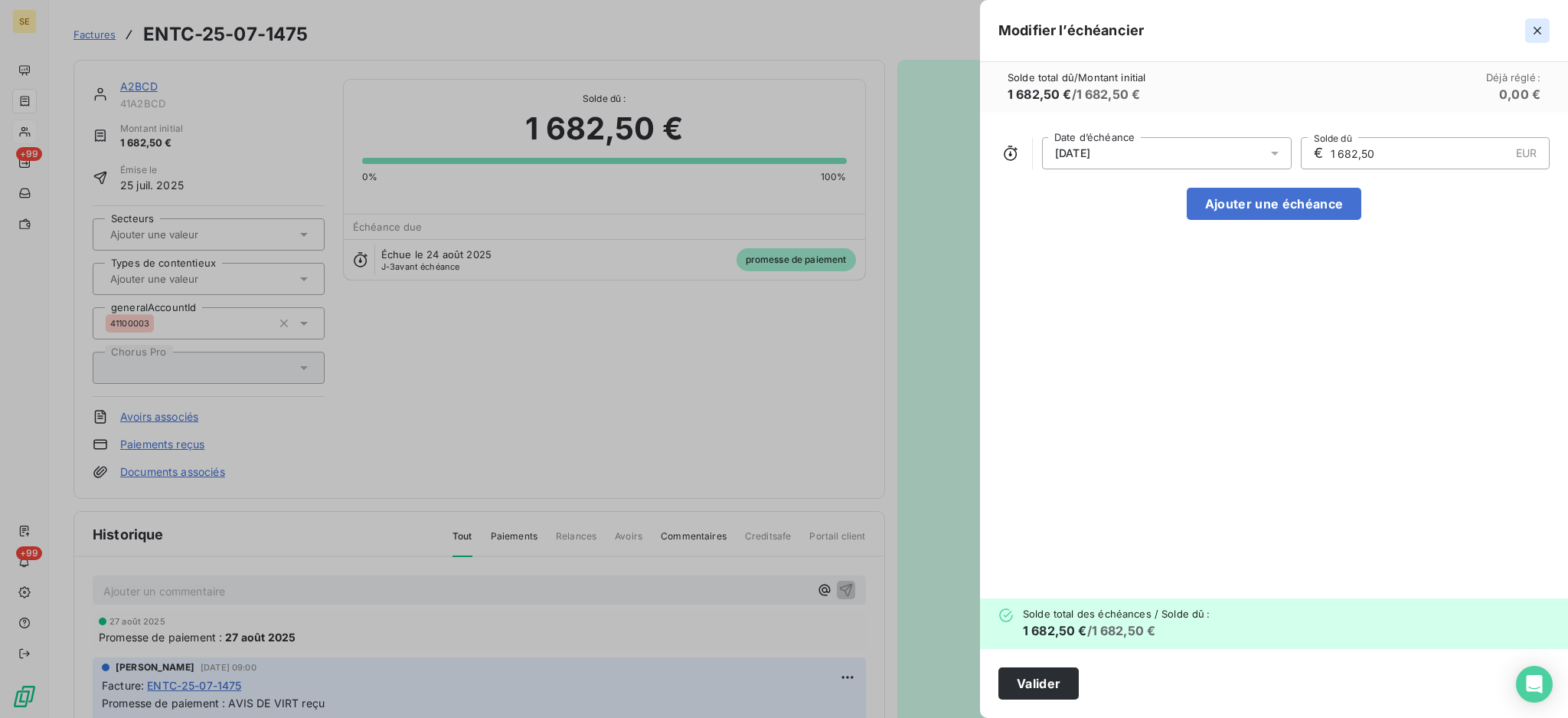
click at [1537, 32] on icon "button" at bounding box center [1537, 31] width 15 height 15
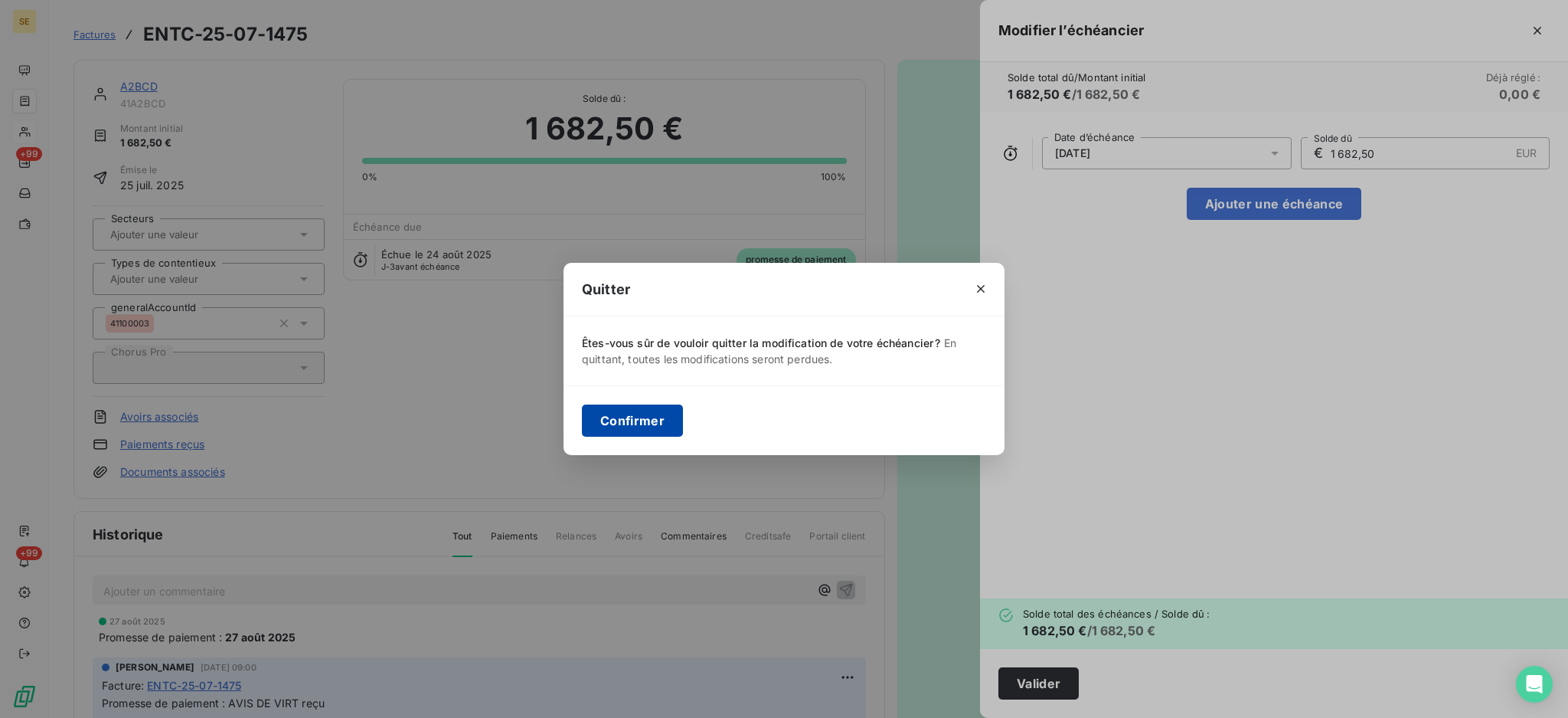
click at [618, 422] on button "Confirmer" at bounding box center [632, 420] width 101 height 32
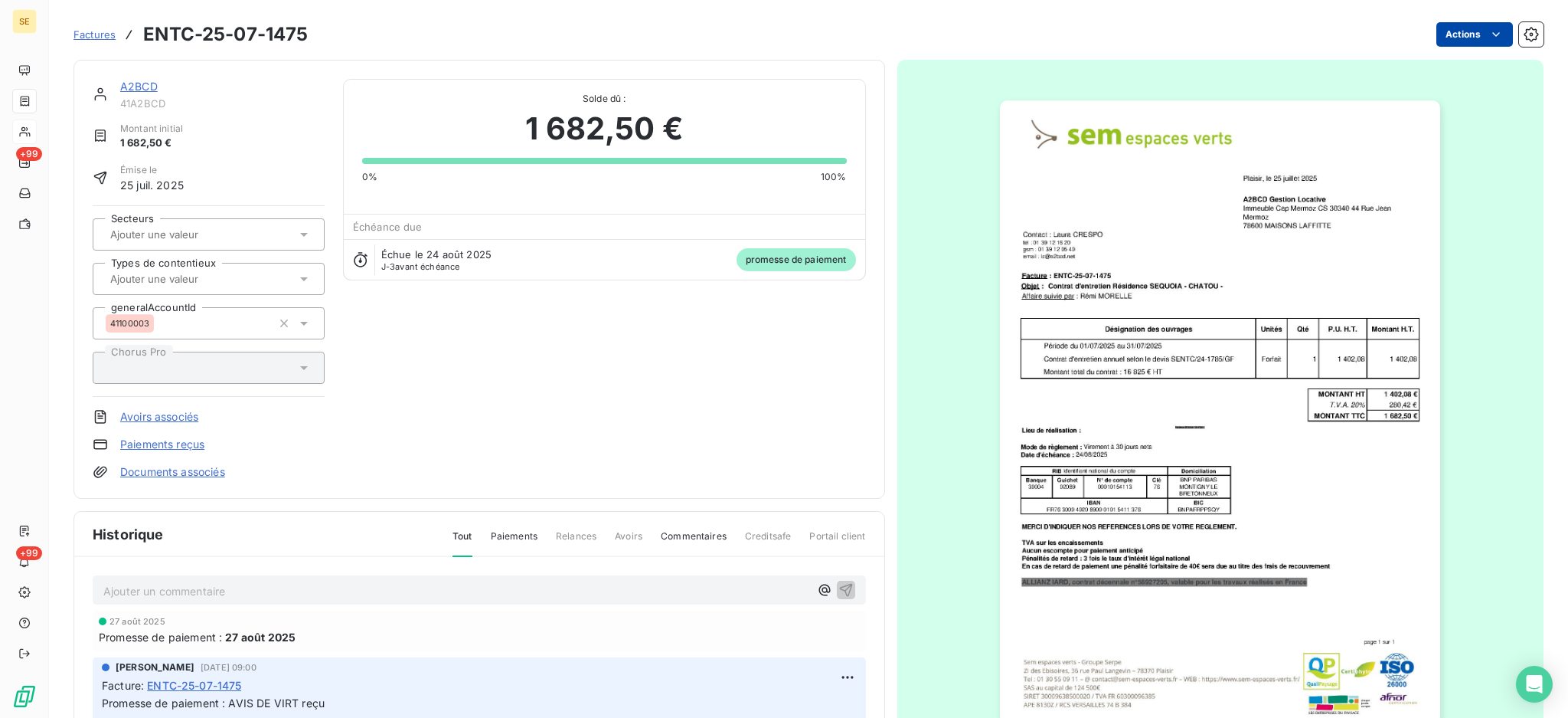
click at [1440, 41] on html "SE +99 +99 Factures ENTC-25-07-1475 Actions A2BCD 41A2BCD Montant initial 1 682…" at bounding box center [784, 359] width 1568 height 718
click at [617, 444] on html "SE +99 +99 Factures ENTC-25-07-1475 Actions A2BCD 41A2BCD Montant initial 1 682…" at bounding box center [784, 359] width 1568 height 718
click at [331, 594] on p "Ajouter un commentaire ﻿" at bounding box center [456, 590] width 706 height 19
click at [839, 592] on icon "button" at bounding box center [846, 589] width 15 height 15
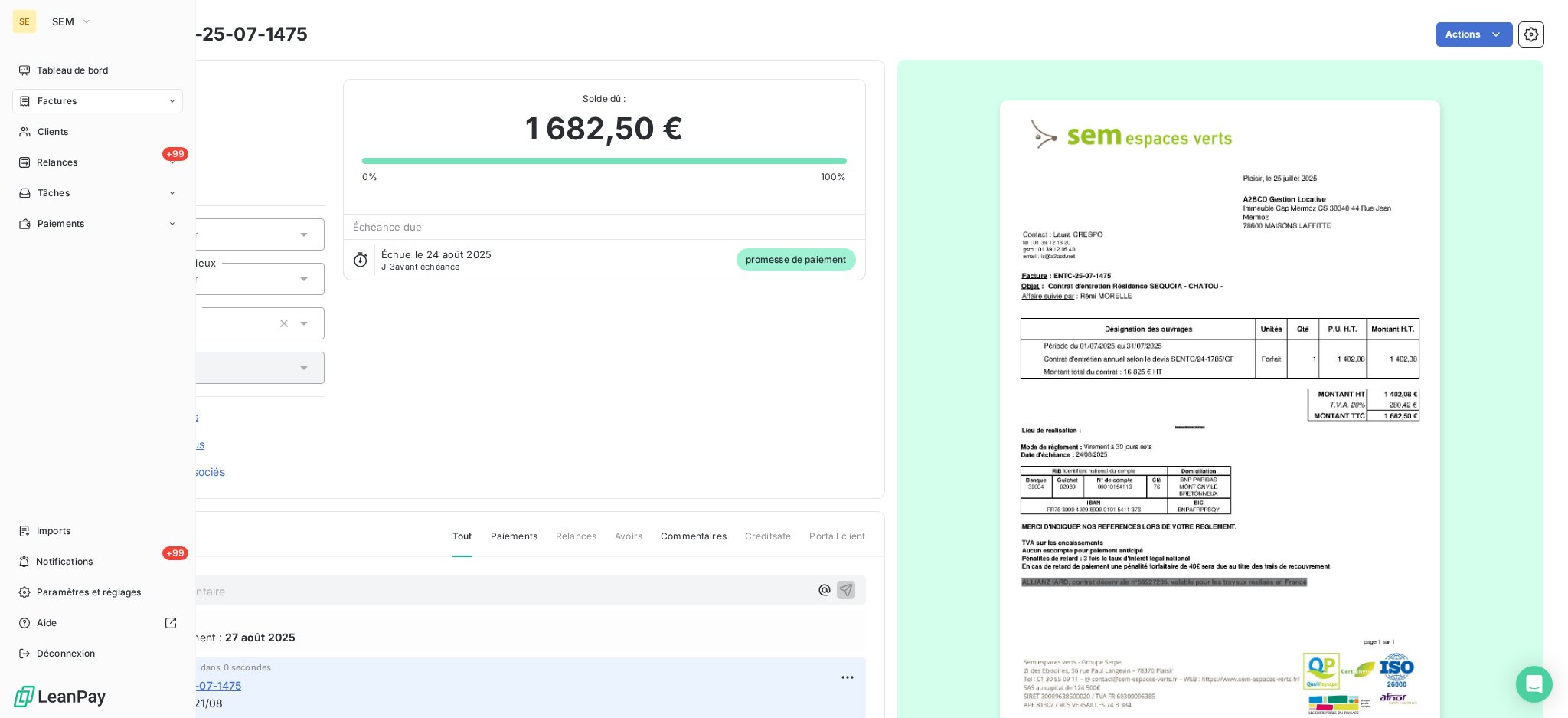
drag, startPoint x: 51, startPoint y: 130, endPoint x: 154, endPoint y: 144, distance: 103.9
click at [51, 130] on span "Clients" at bounding box center [52, 132] width 31 height 14
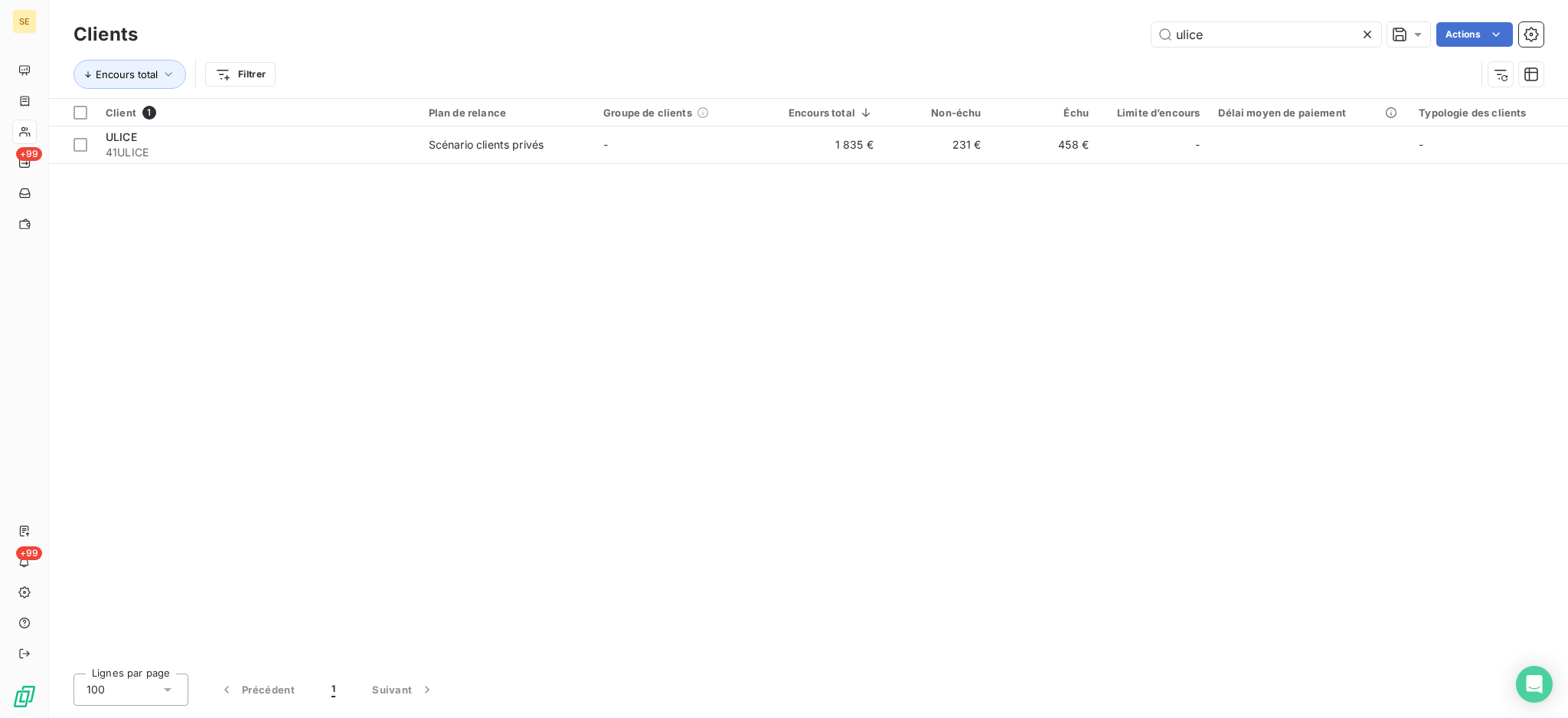
drag, startPoint x: 1202, startPoint y: 41, endPoint x: 1119, endPoint y: 46, distance: 83.2
click at [1147, 41] on div "ulice Actions" at bounding box center [850, 35] width 1388 height 25
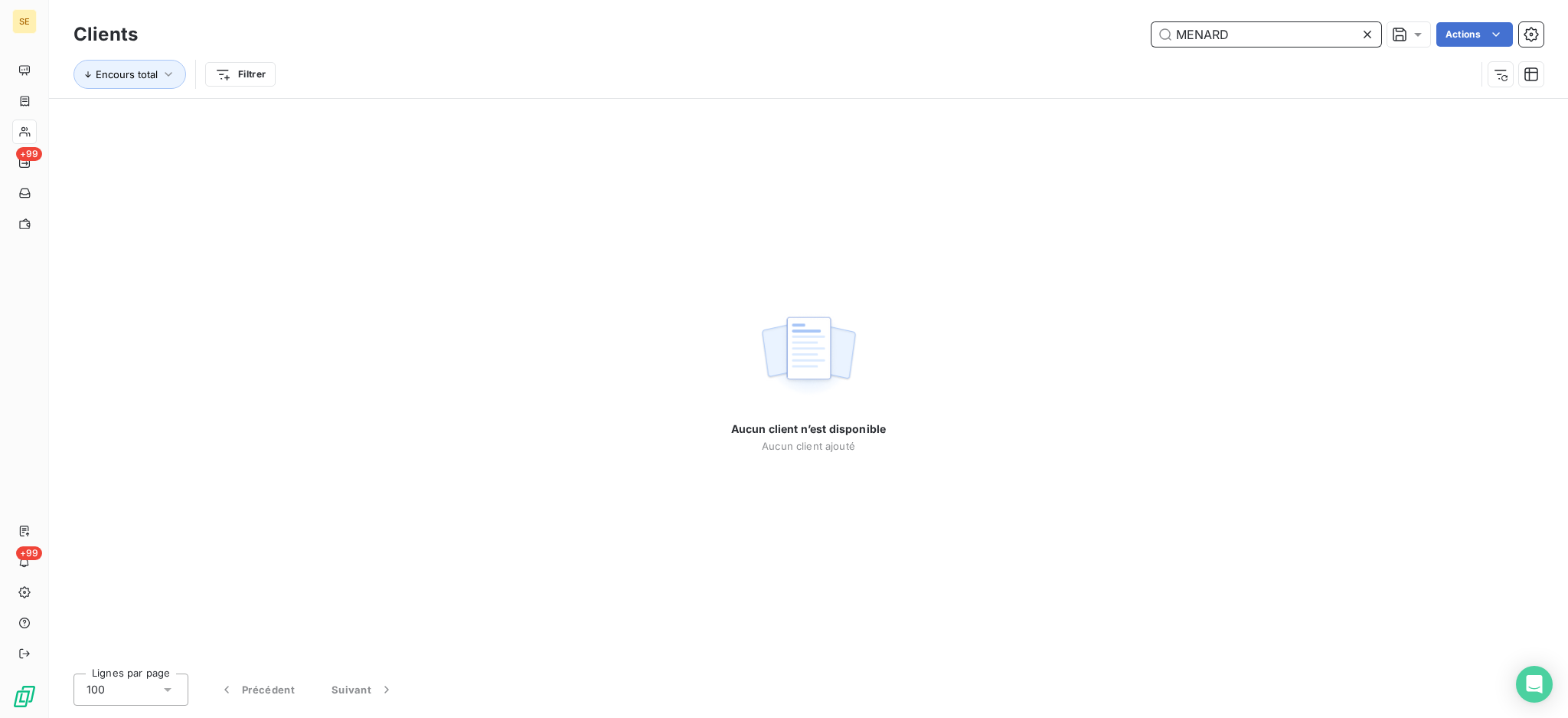
click at [1259, 22] on input "MENARD" at bounding box center [1266, 35] width 229 height 25
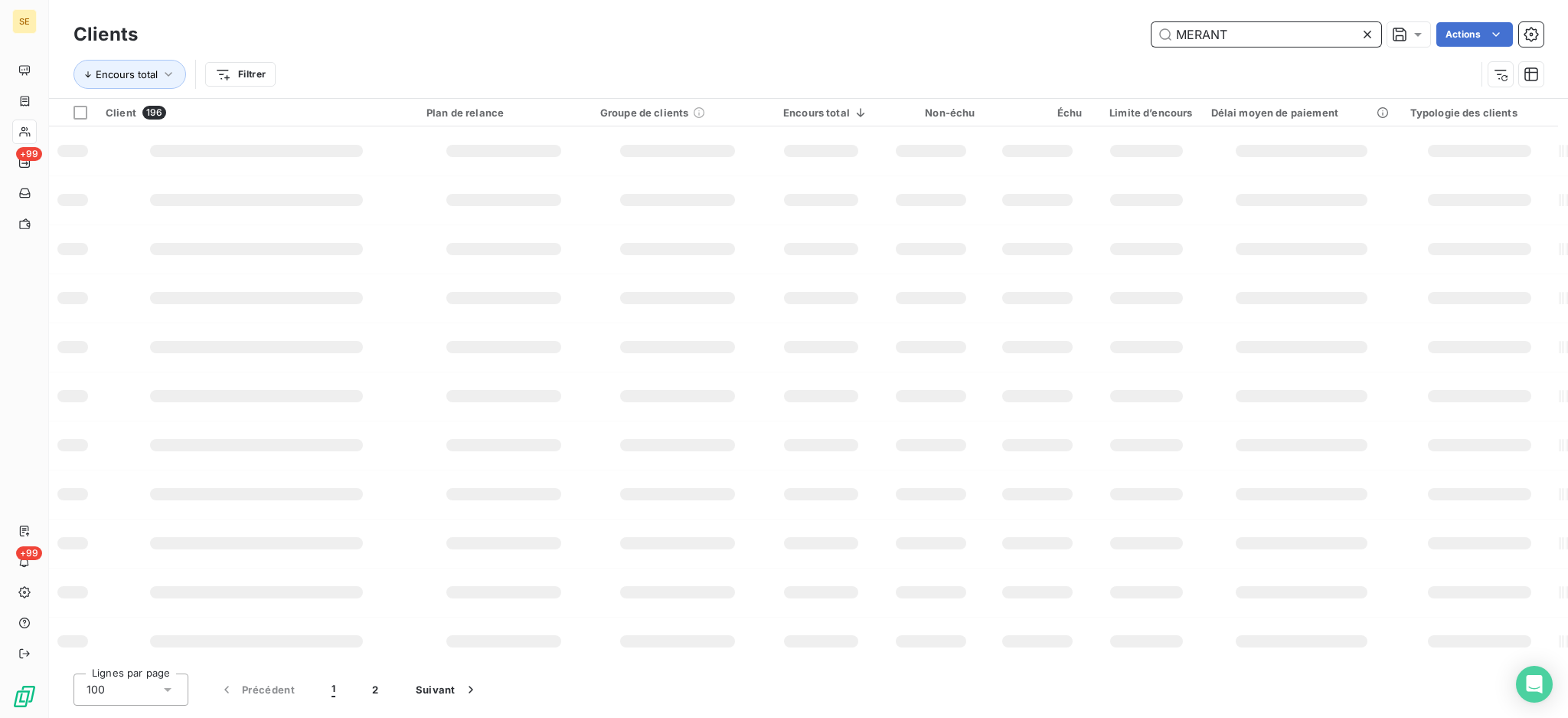
type input "MERANT"
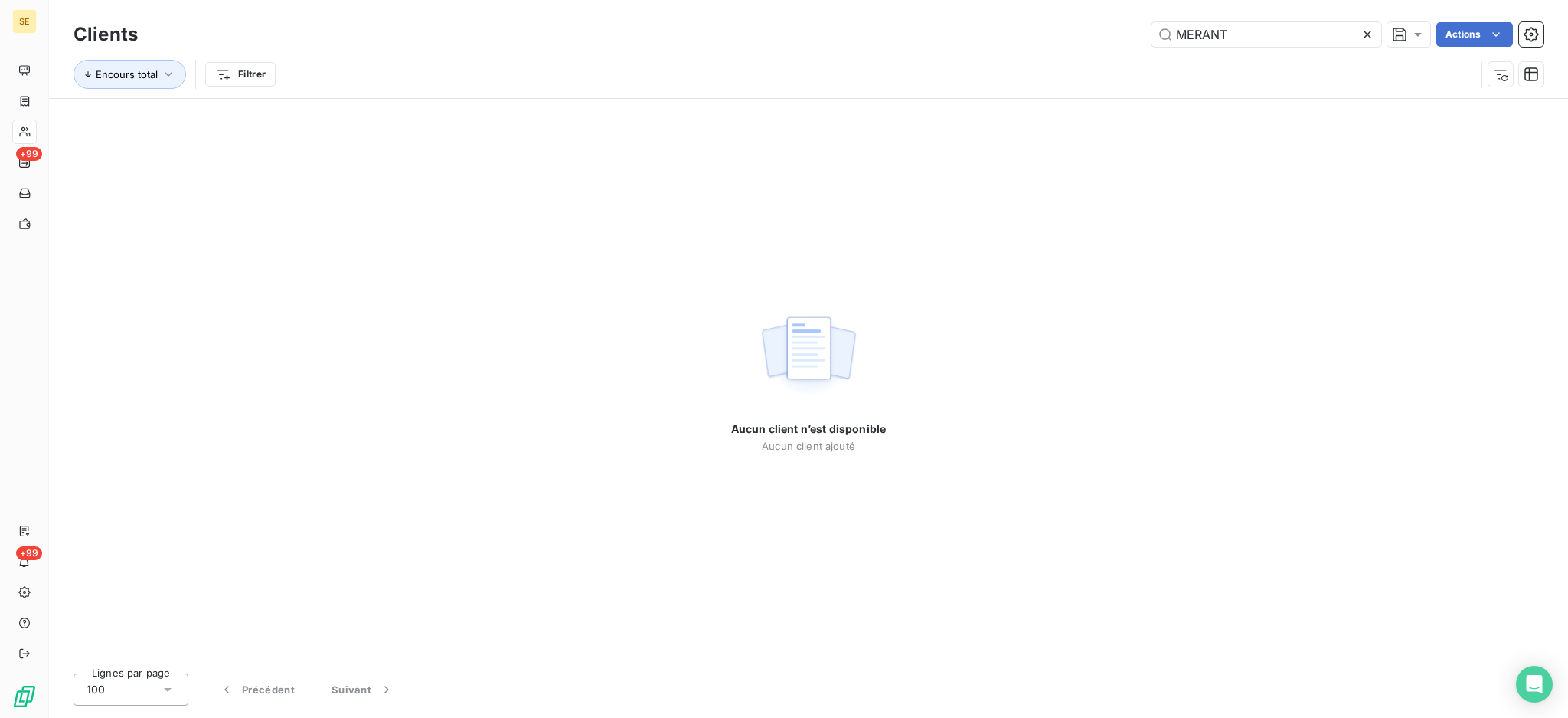
click at [1365, 40] on icon at bounding box center [1368, 34] width 15 height 15
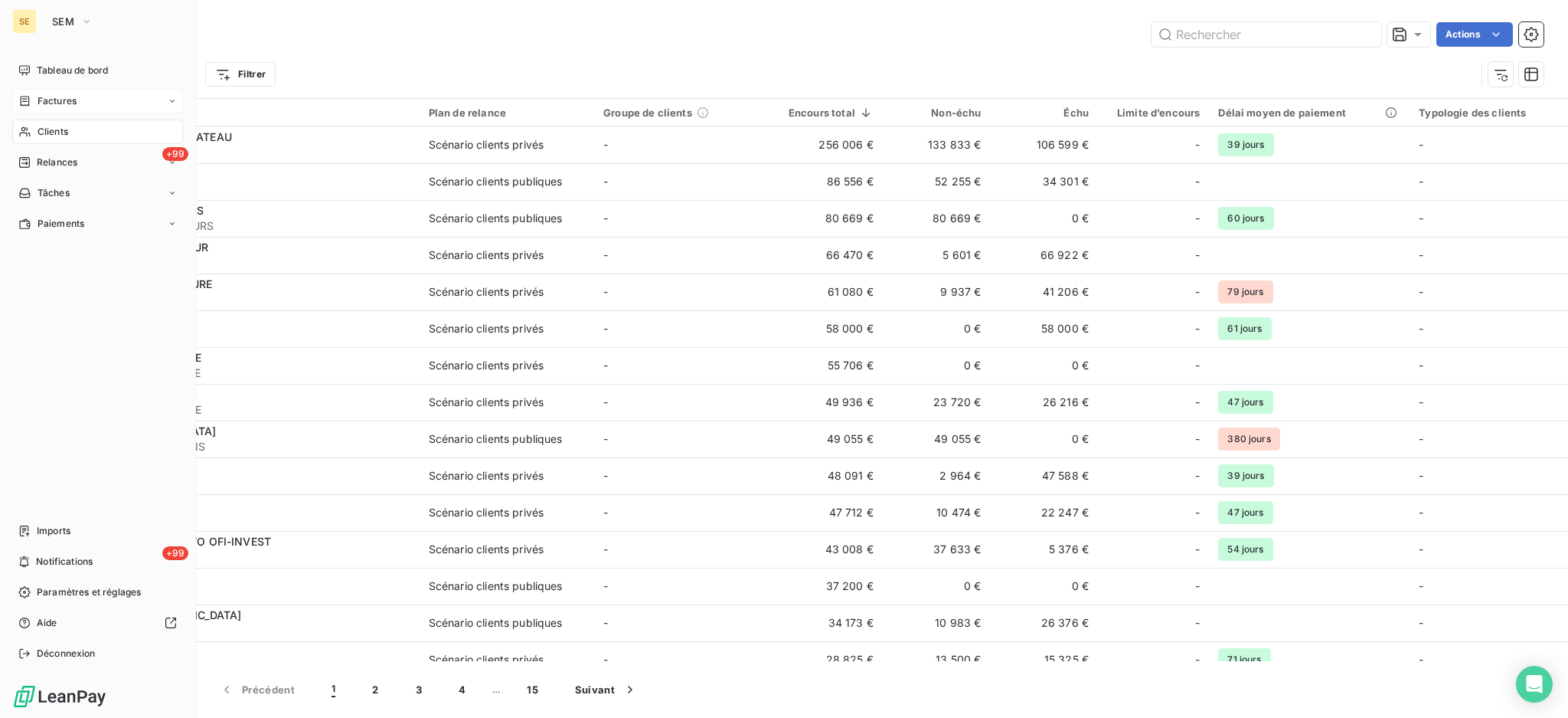
click at [57, 103] on span "Factures" at bounding box center [56, 101] width 39 height 14
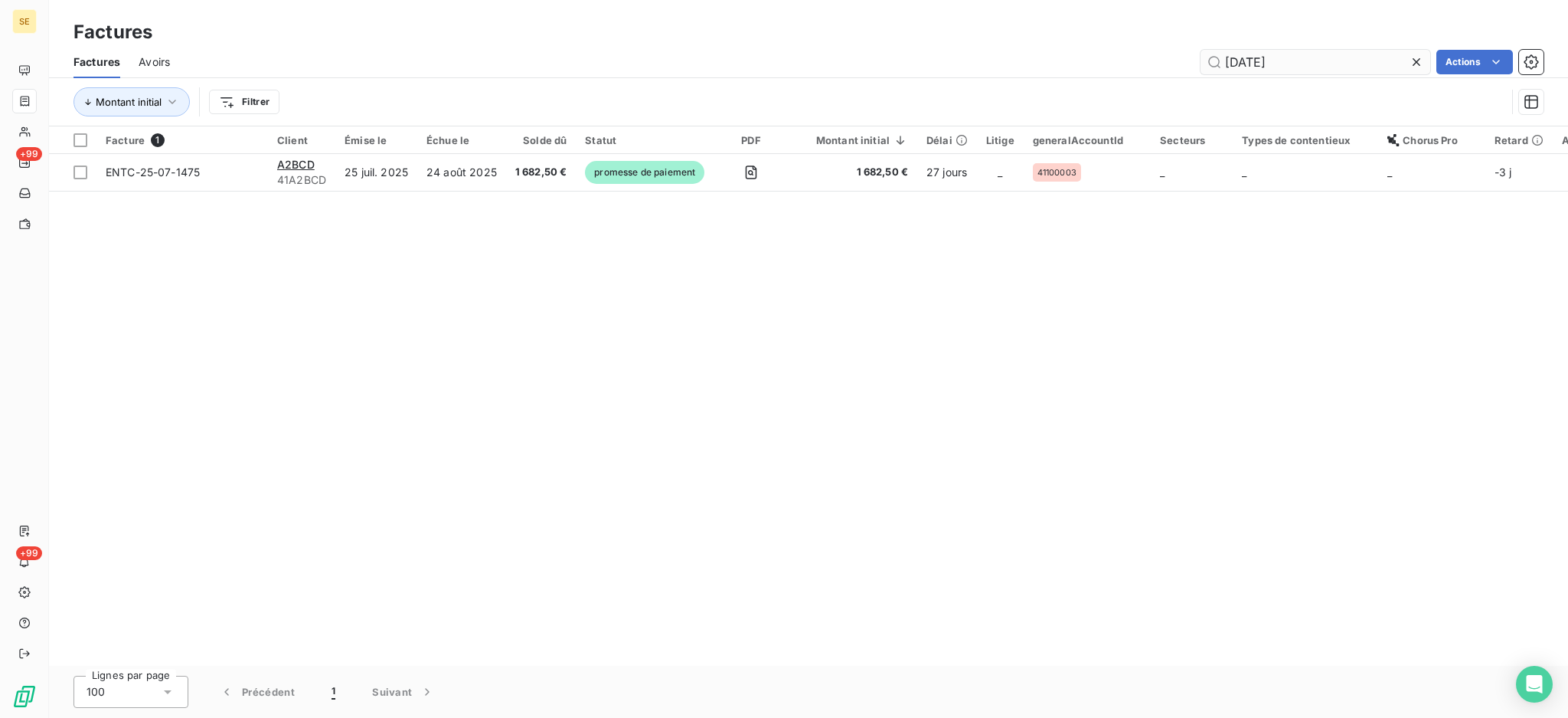
drag, startPoint x: 1319, startPoint y: 60, endPoint x: 1271, endPoint y: 63, distance: 48.1
click at [1271, 63] on input "25-07-1475" at bounding box center [1315, 62] width 229 height 25
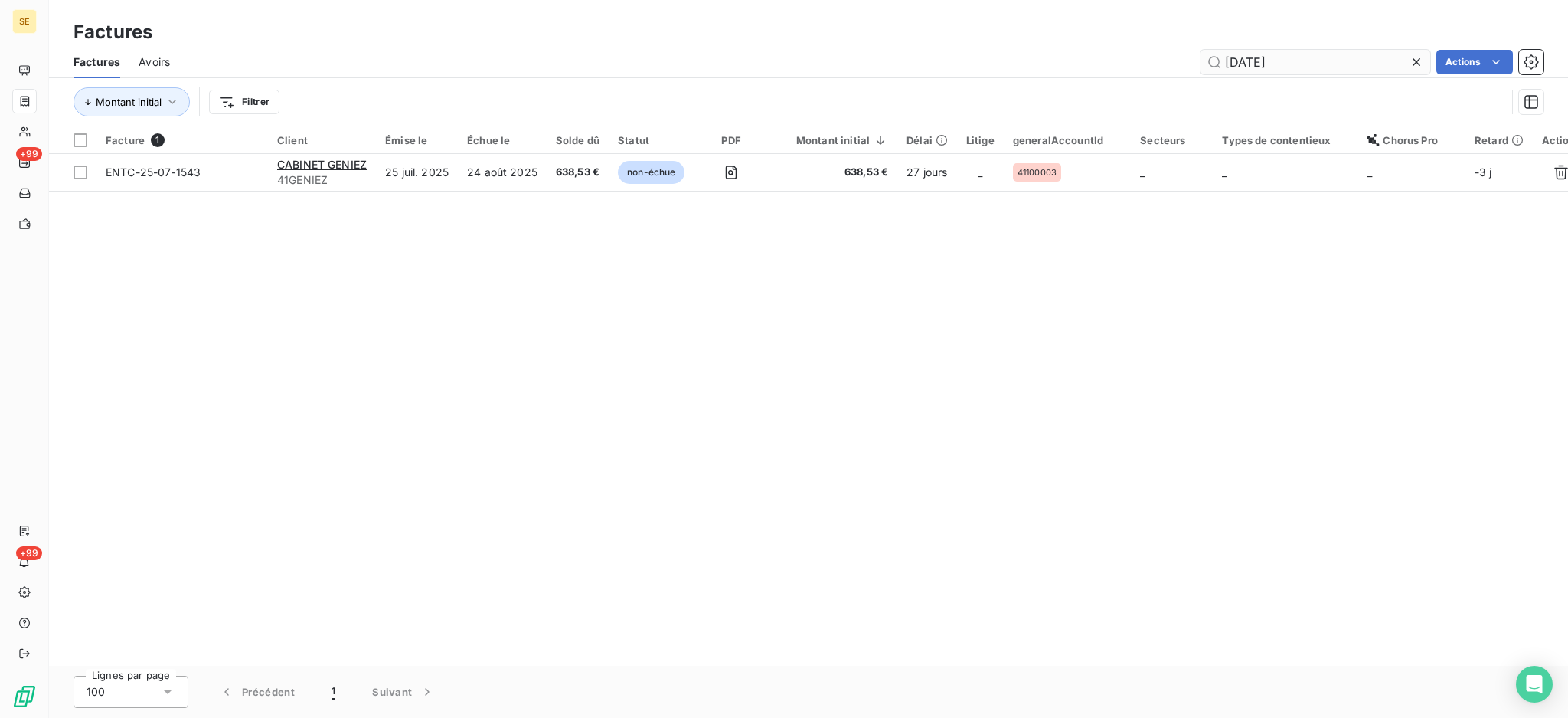
type input "25-07-1543"
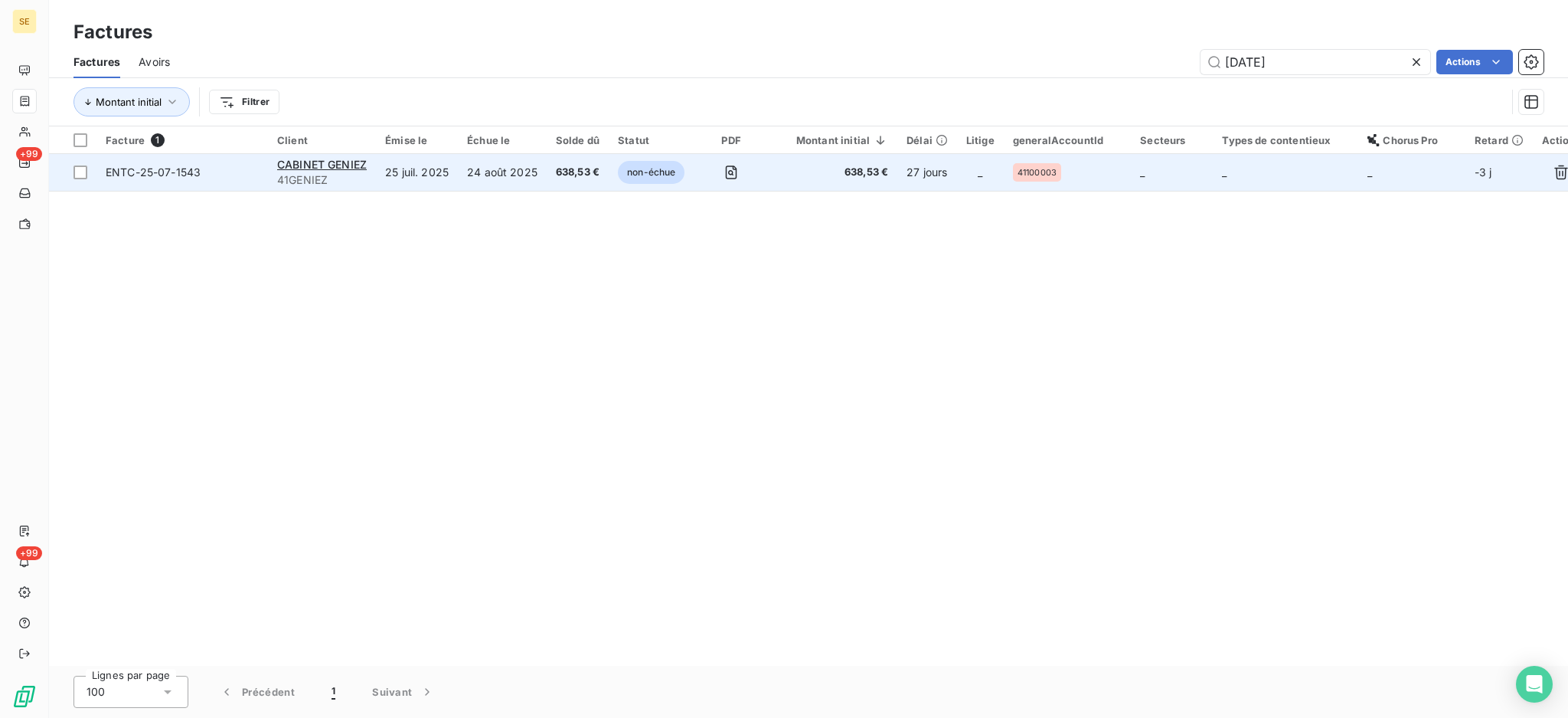
click at [394, 172] on td "25 juil. 2025" at bounding box center [416, 172] width 82 height 36
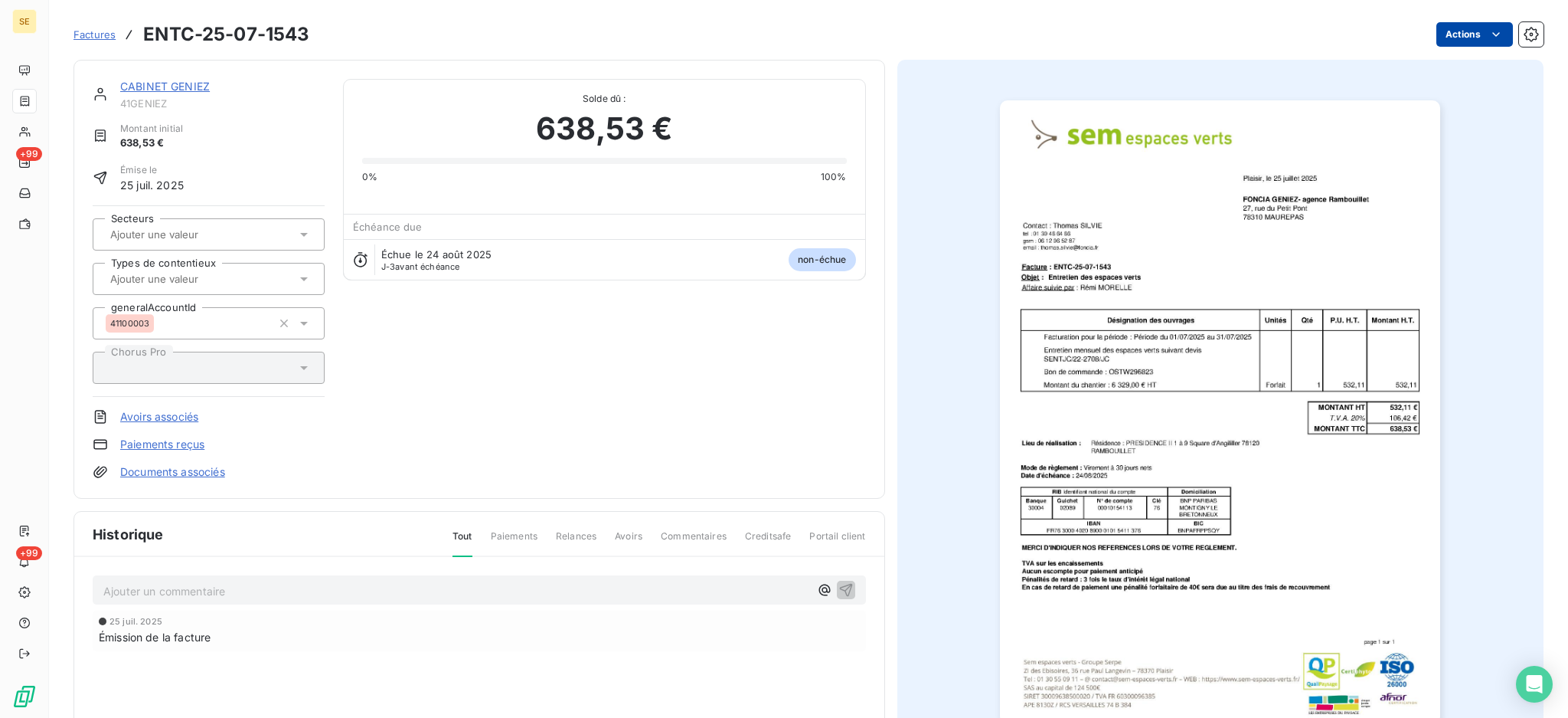
click at [1449, 29] on html "SE +99 +99 Factures ENTC-25-07-1543 Actions CABINET GENIEZ 41GENIEZ Montant ini…" at bounding box center [784, 359] width 1568 height 718
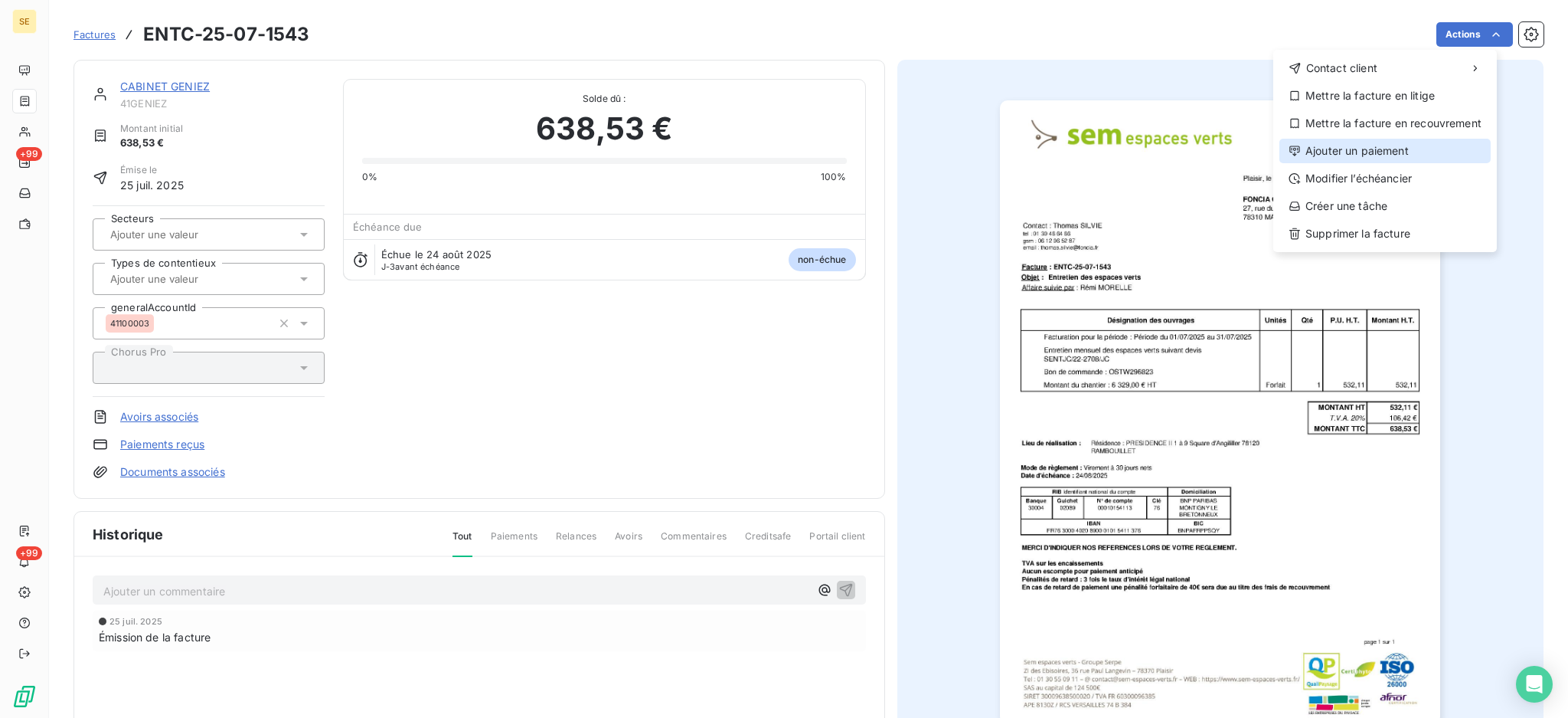
click at [1398, 151] on div "Ajouter un paiement" at bounding box center [1385, 151] width 211 height 25
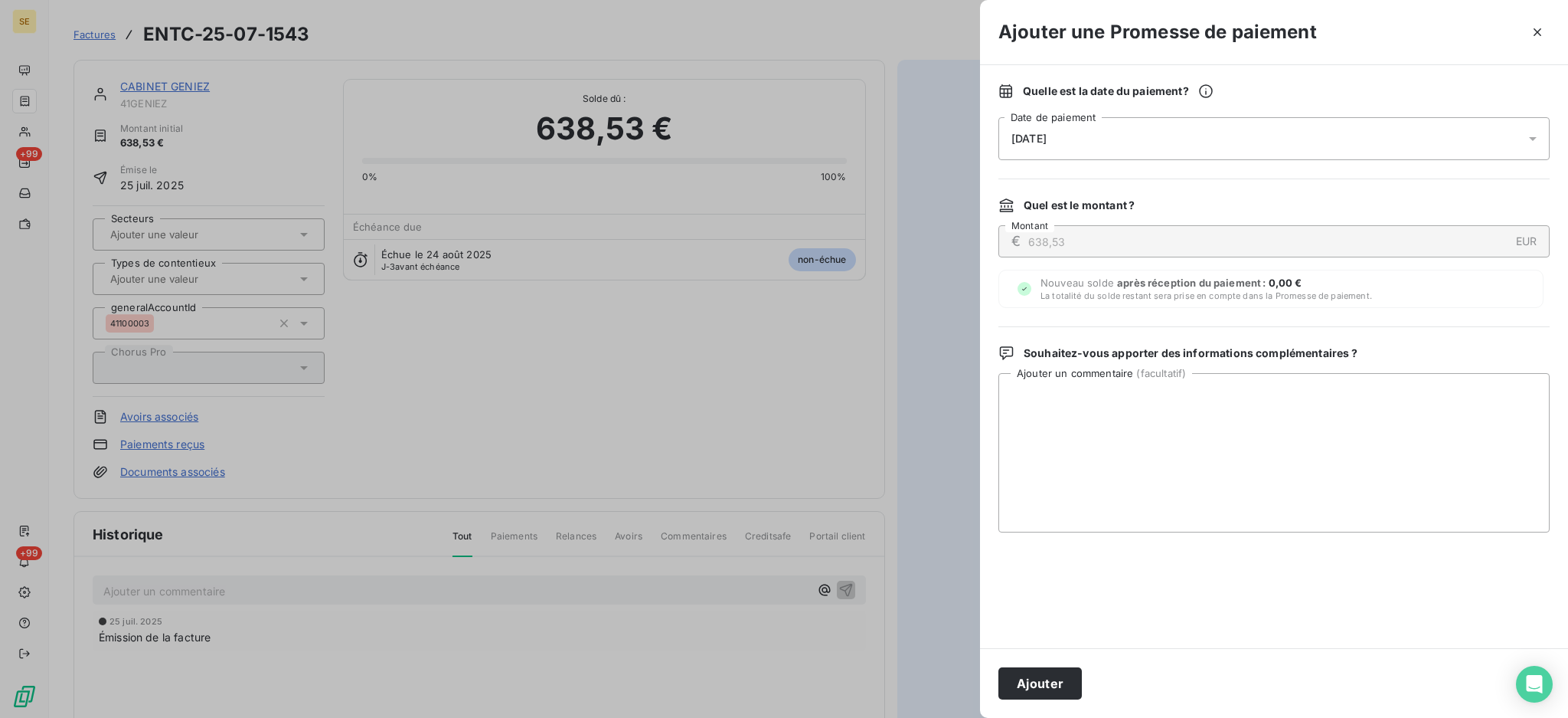
click at [1534, 141] on icon at bounding box center [1532, 138] width 15 height 15
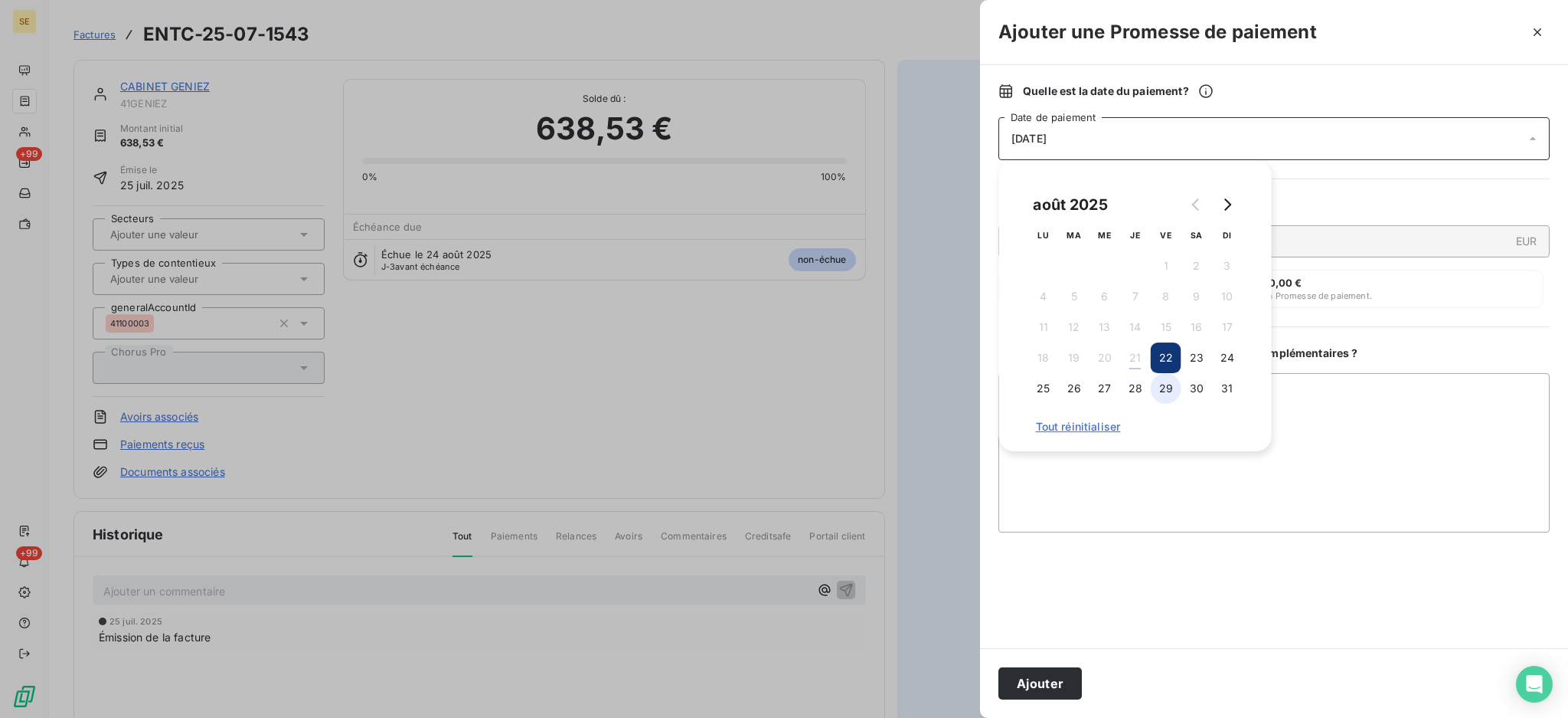
click at [1168, 386] on button "29" at bounding box center [1166, 388] width 31 height 31
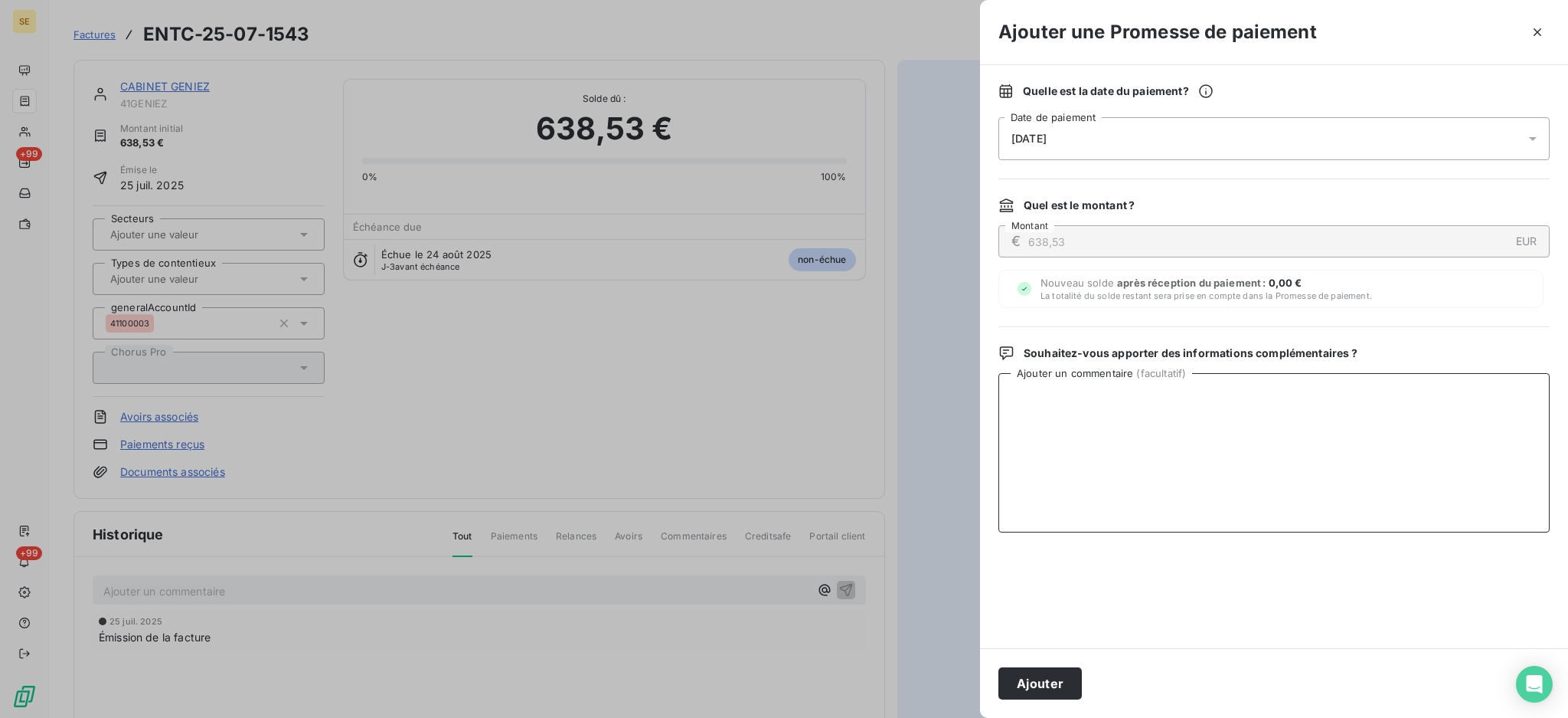
click at [1412, 454] on textarea "Ajouter un commentaire ( facultatif )" at bounding box center [1274, 452] width 551 height 159
paste textarea "TDB - Virt reçu le 21/08"
type textarea "TDB - Virt reçu le 21/08"
click at [1043, 675] on button "Ajouter" at bounding box center [1040, 683] width 84 height 32
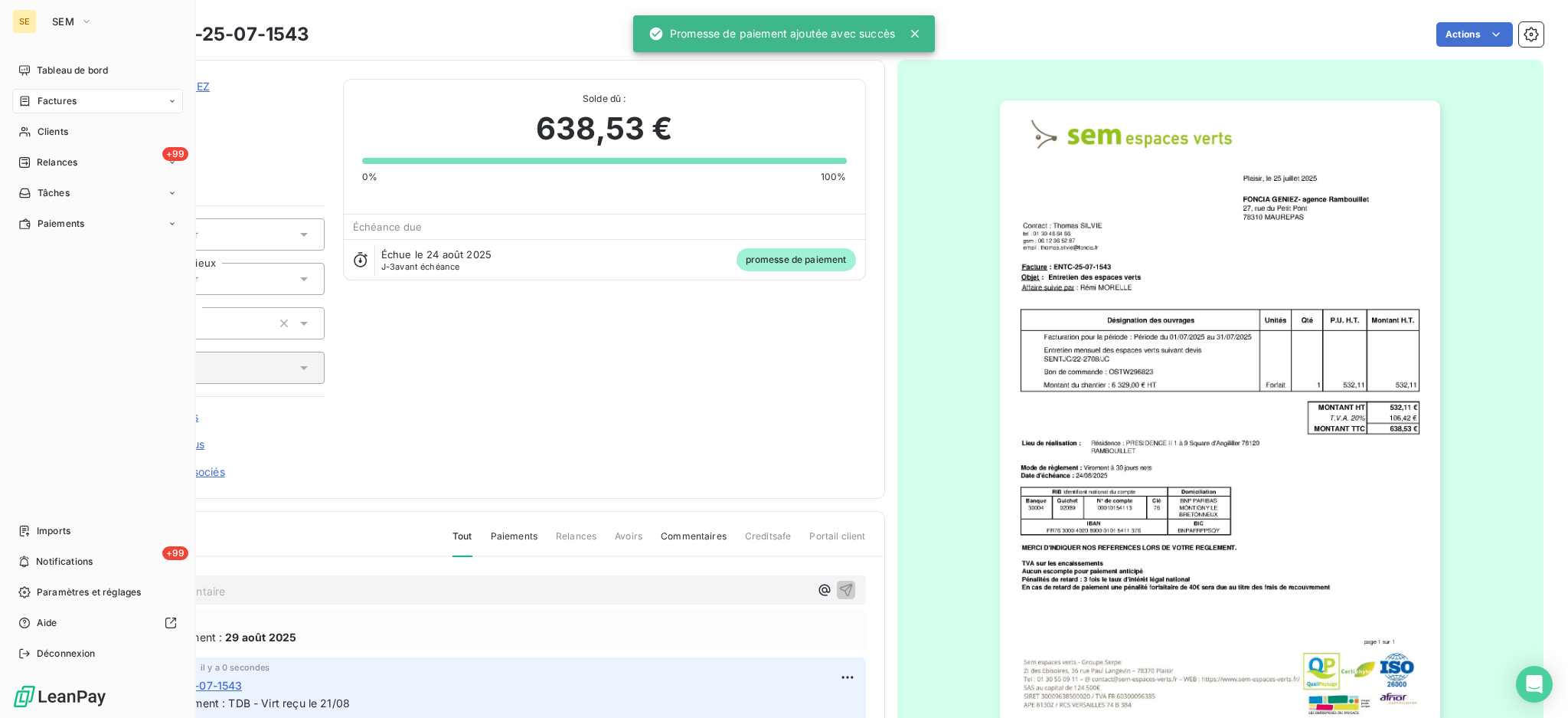
drag, startPoint x: 45, startPoint y: 101, endPoint x: 140, endPoint y: 97, distance: 95.1
click at [43, 99] on span "Factures" at bounding box center [56, 101] width 39 height 14
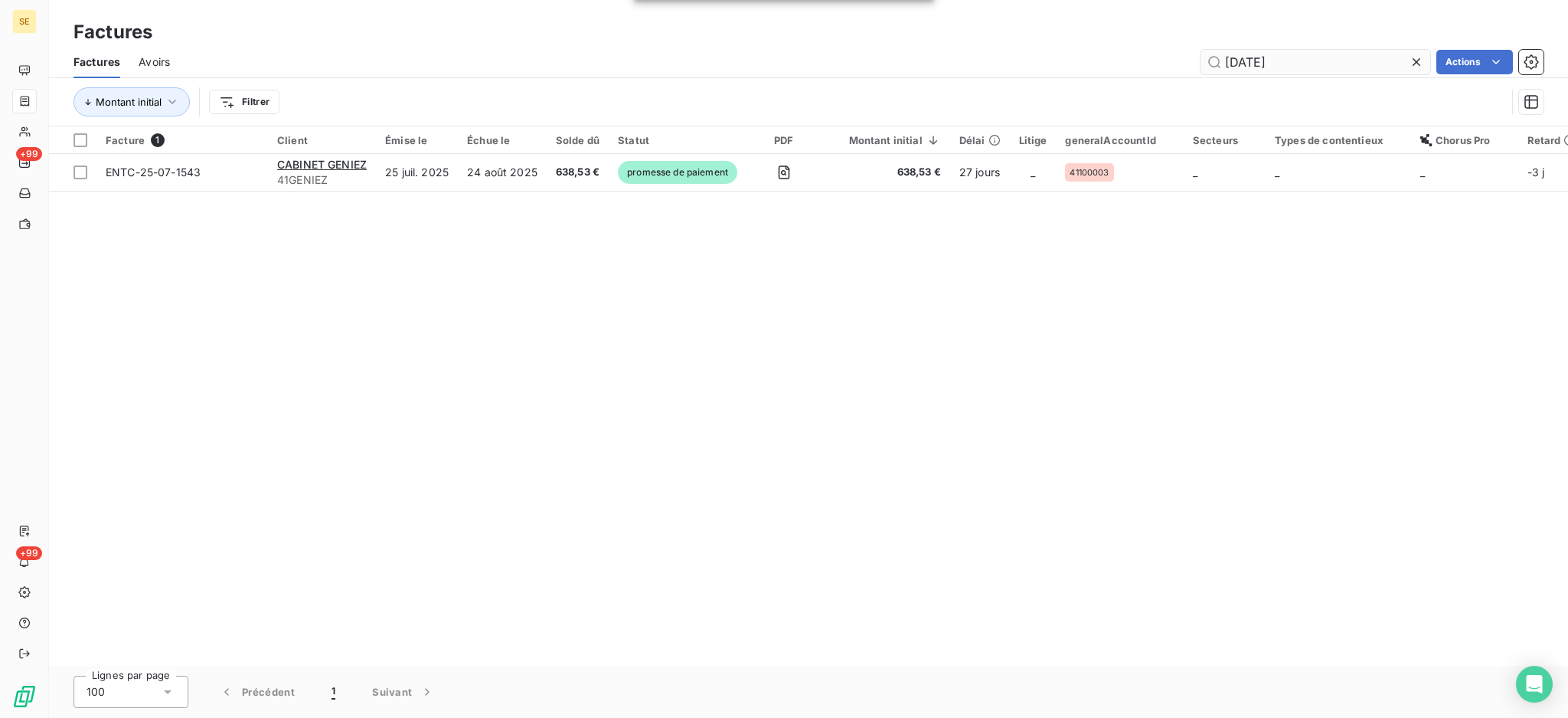
type input "25-07-1530"
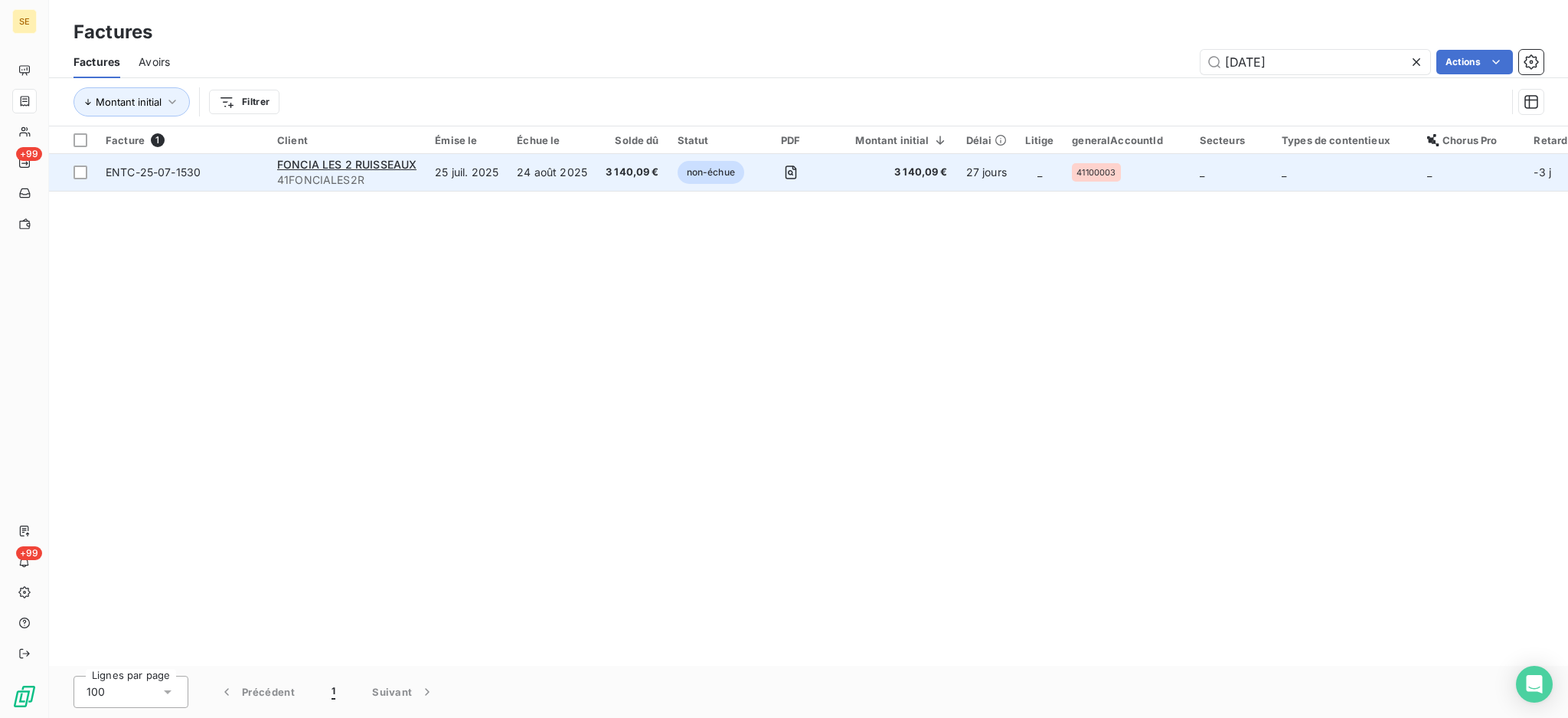
click at [497, 187] on td "25 juil. 2025" at bounding box center [466, 172] width 82 height 36
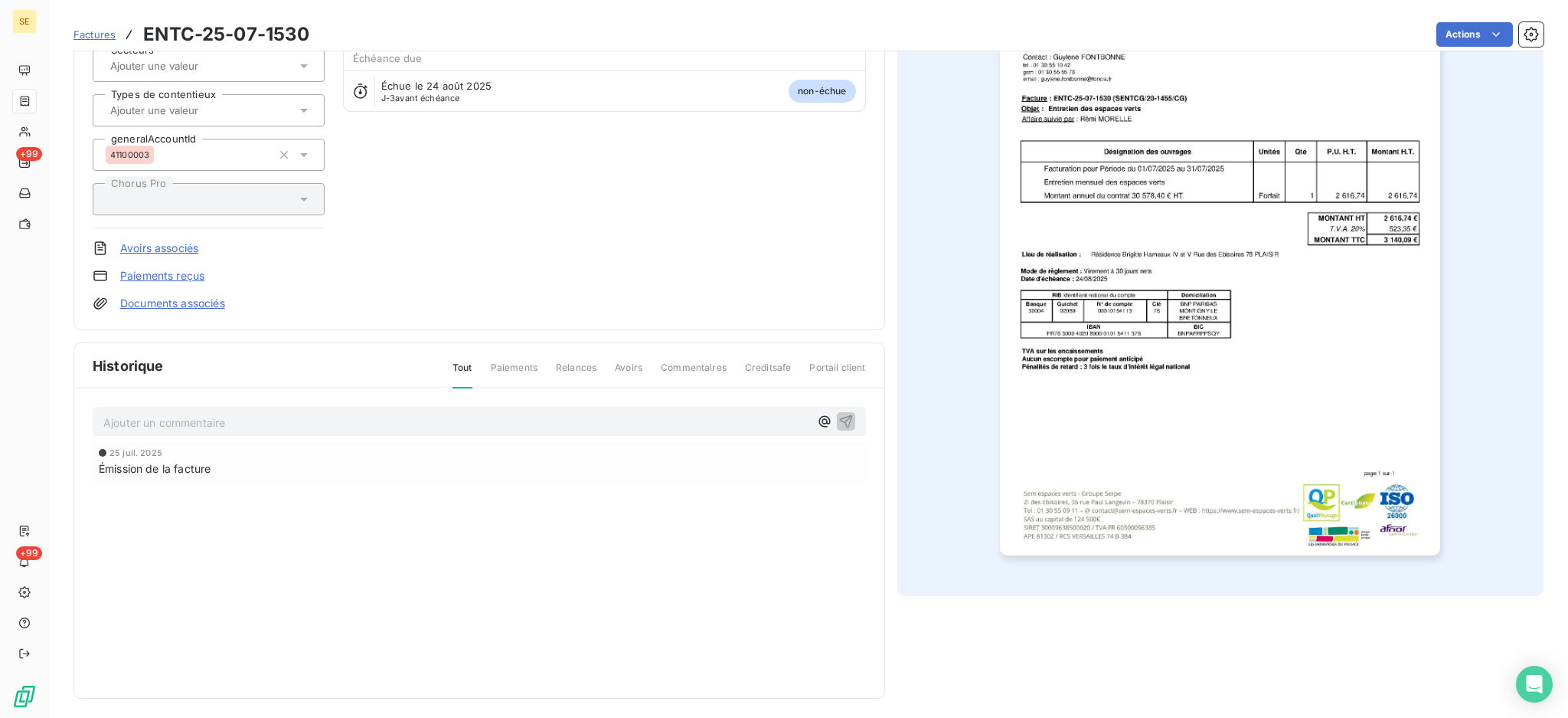
scroll to position [174, 0]
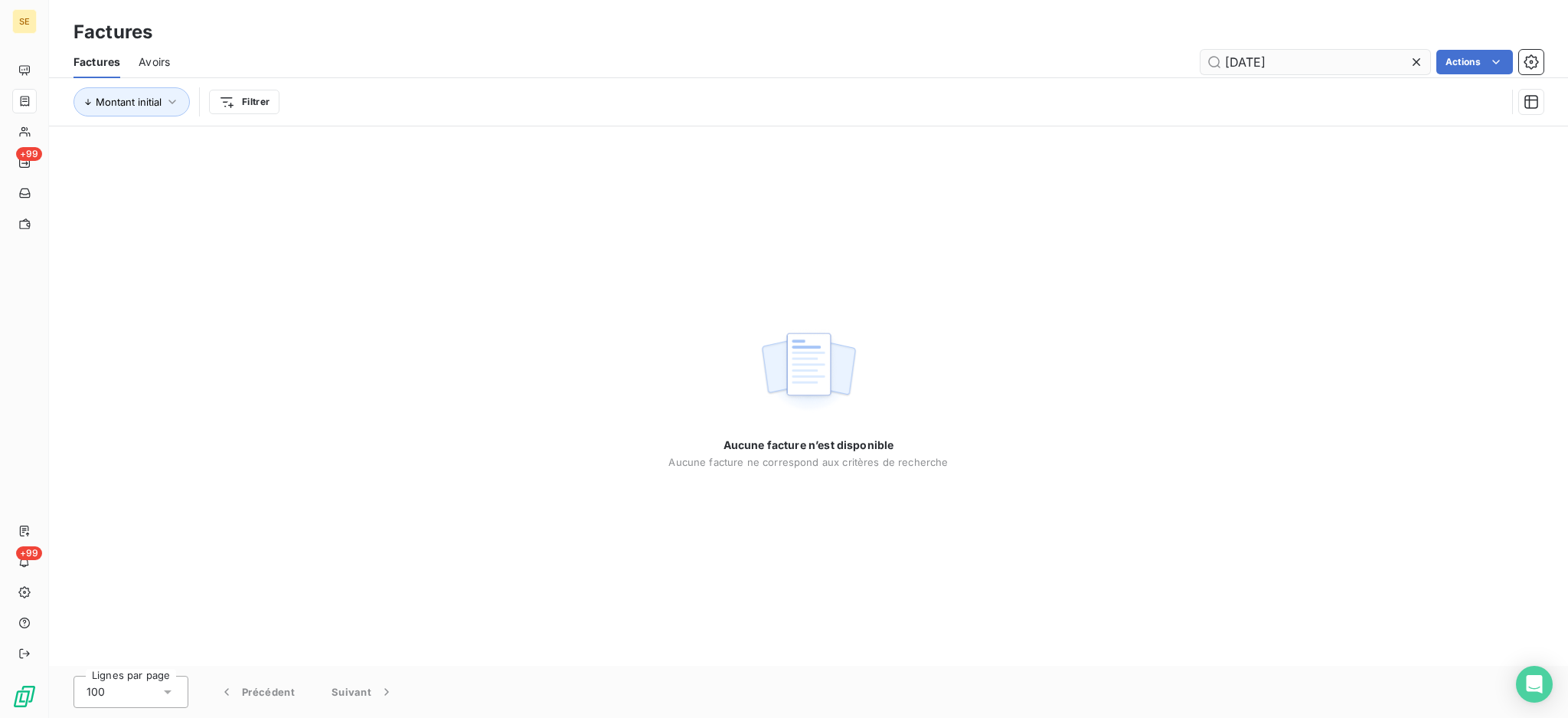
click at [1247, 59] on input "25-06-1396" at bounding box center [1315, 62] width 229 height 25
click at [1291, 62] on input "06-1396" at bounding box center [1315, 62] width 229 height 25
drag, startPoint x: 1294, startPoint y: 69, endPoint x: 1227, endPoint y: 67, distance: 67.0
click at [1227, 67] on input "06-1396" at bounding box center [1315, 62] width 229 height 25
drag, startPoint x: 1356, startPoint y: 60, endPoint x: 1225, endPoint y: 42, distance: 132.2
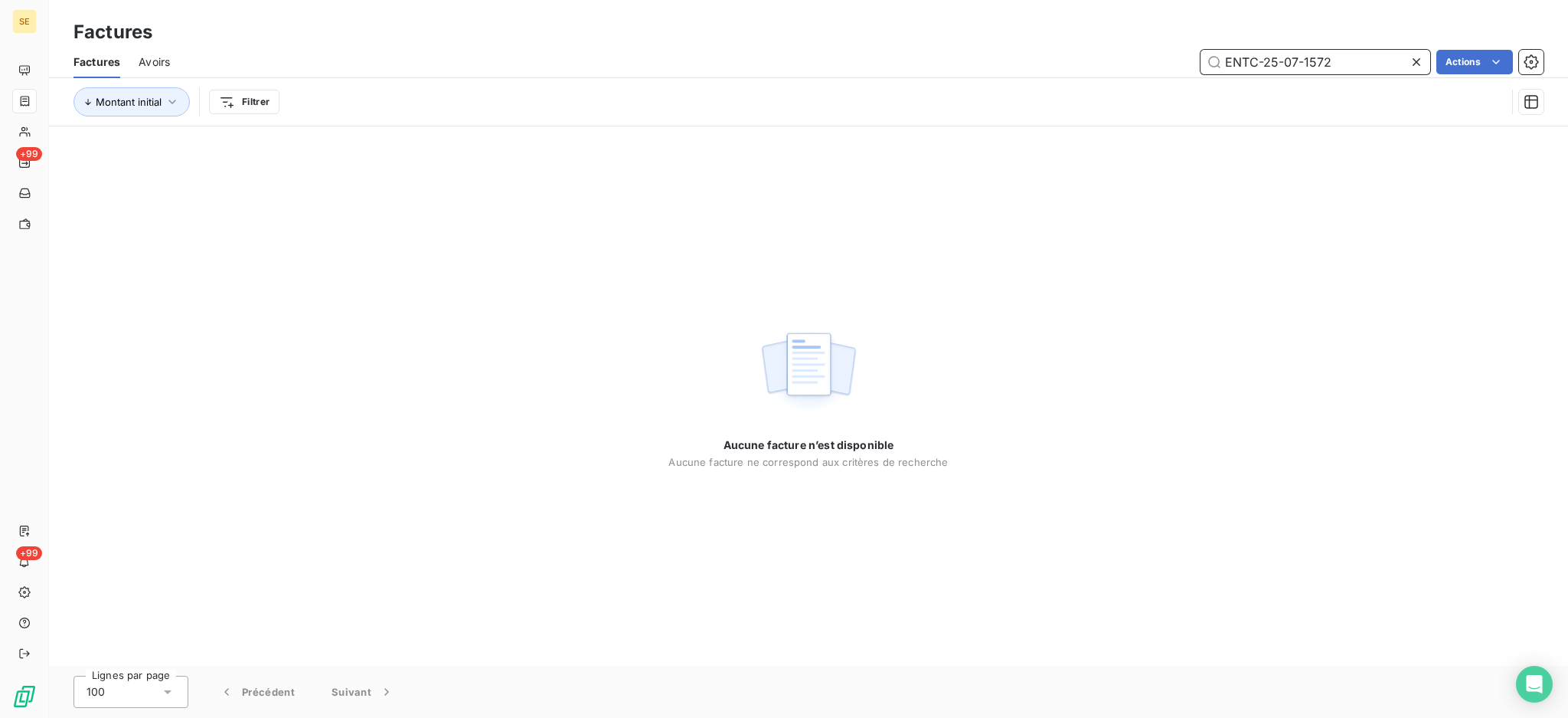
click at [1225, 42] on div "Factures Factures Avoirs ENTC-25-07-1572 Actions Montant initial Filtrer" at bounding box center [808, 63] width 1519 height 127
type input "ENTC-25-07-1572"
click at [1225, 42] on div "Factures" at bounding box center [808, 31] width 1519 height 27
click at [1416, 60] on icon at bounding box center [1416, 62] width 15 height 15
click at [1279, 61] on input "text" at bounding box center [1315, 62] width 229 height 25
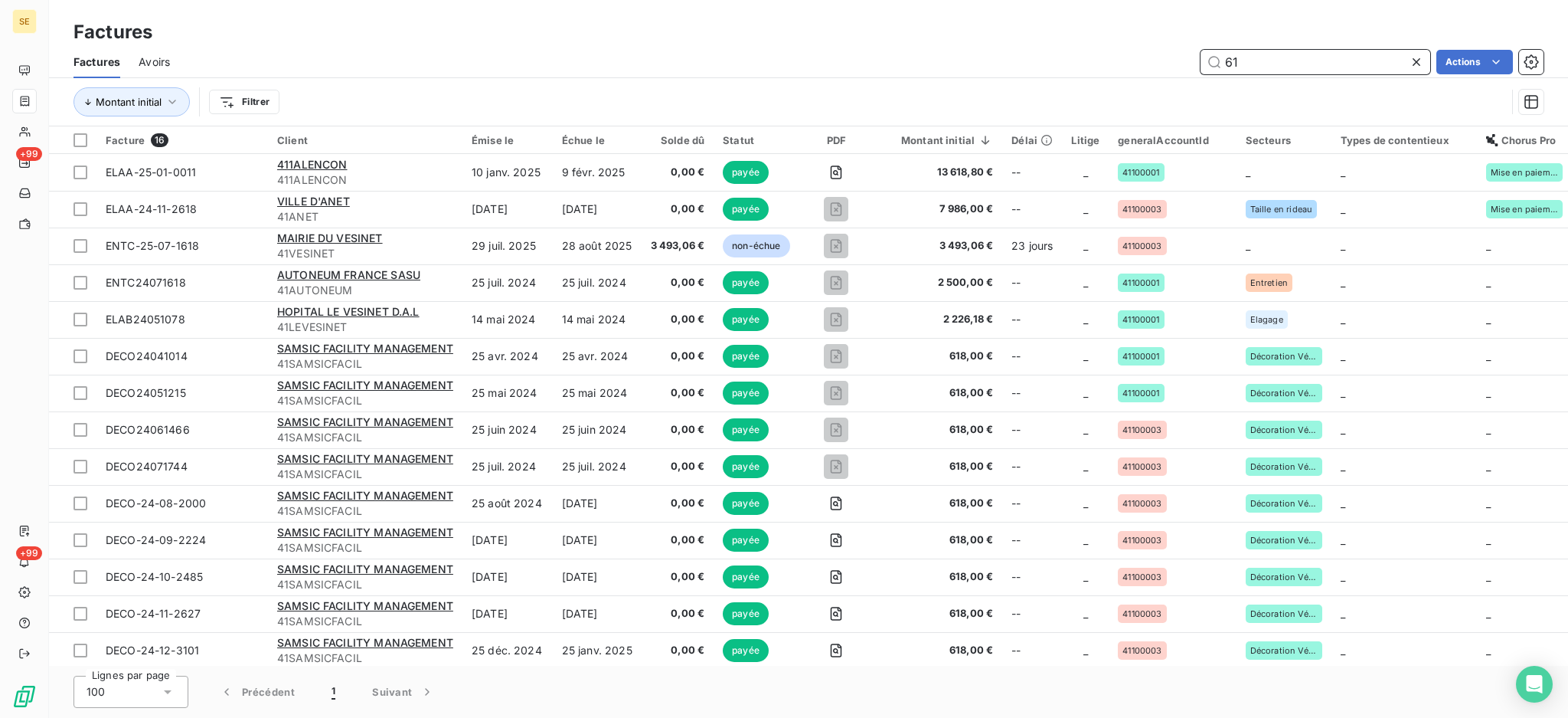
type input "6"
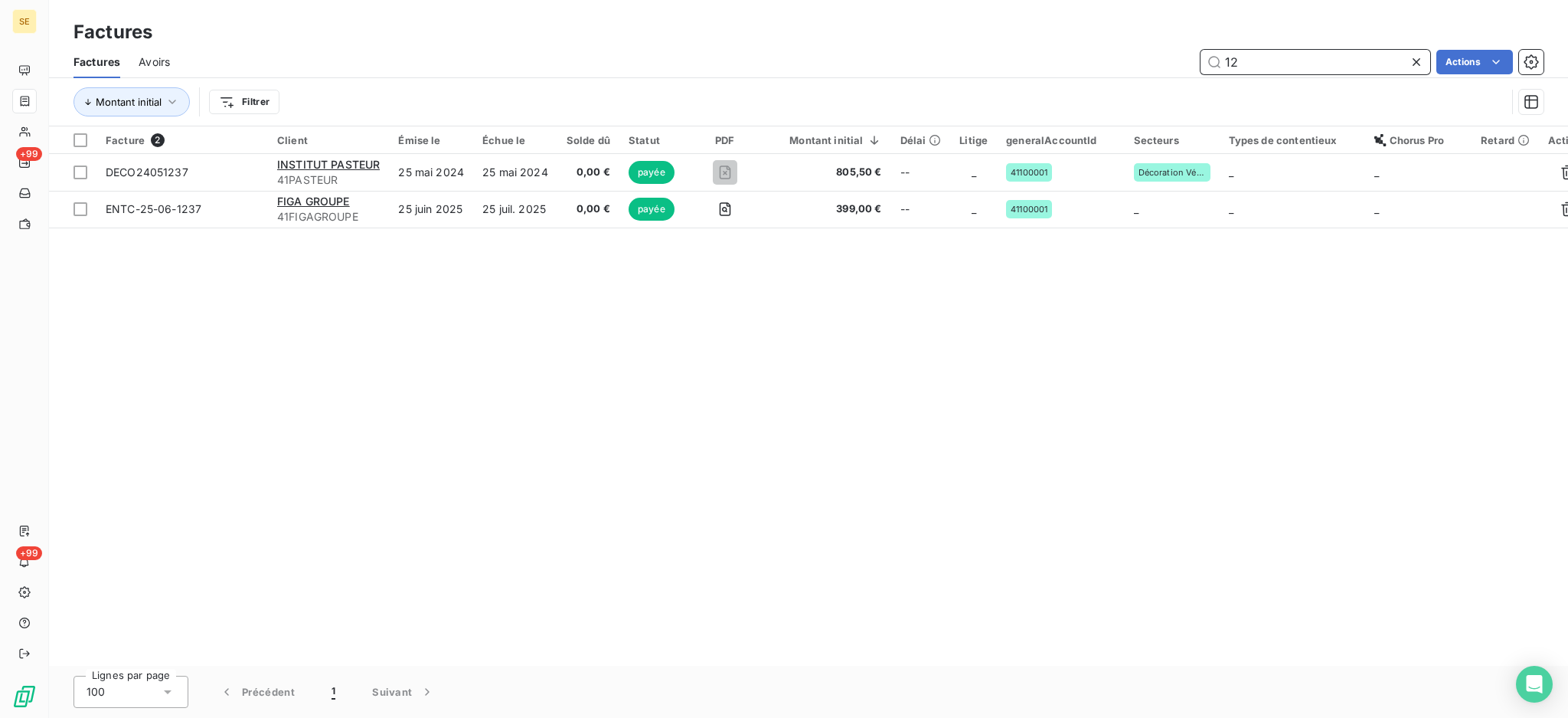
type input "1"
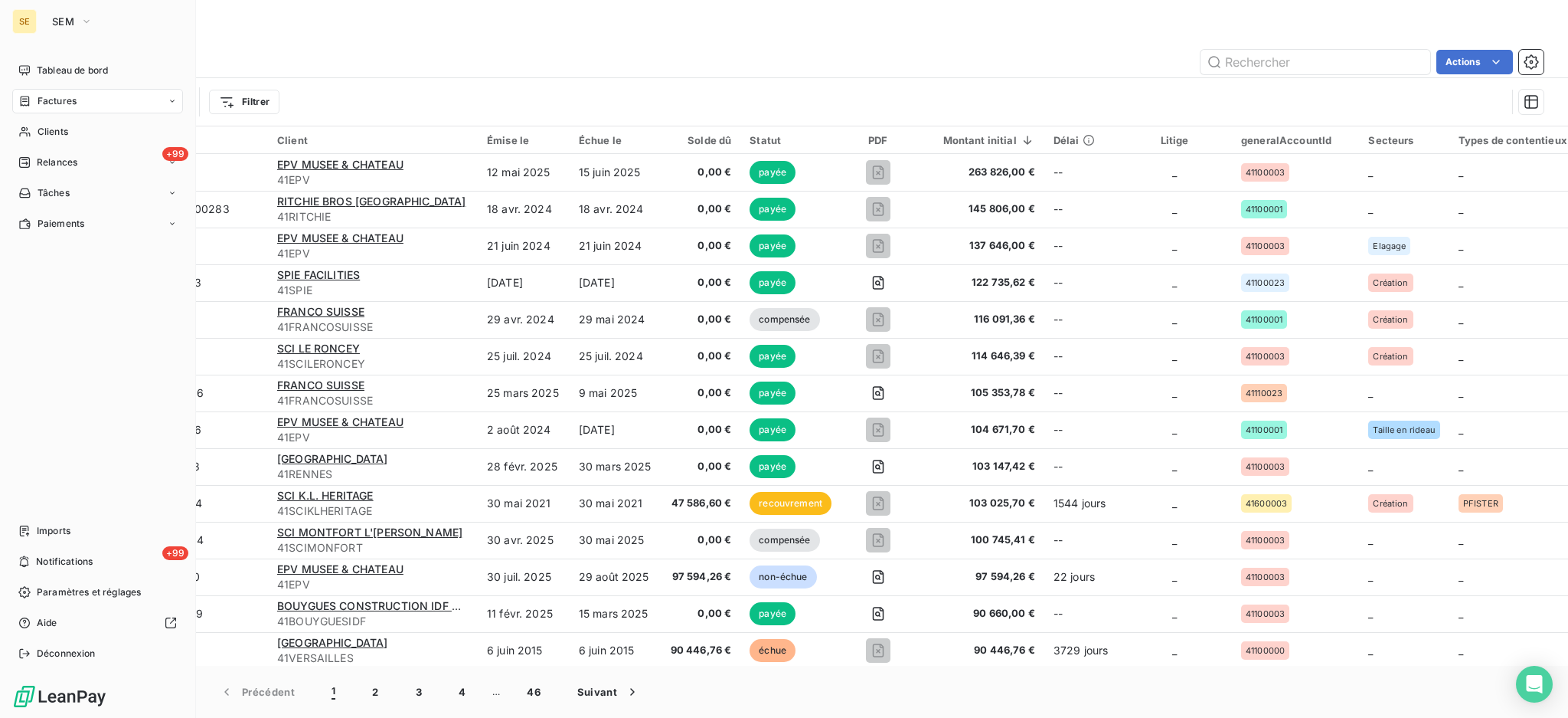
click at [61, 102] on span "Factures" at bounding box center [56, 101] width 39 height 14
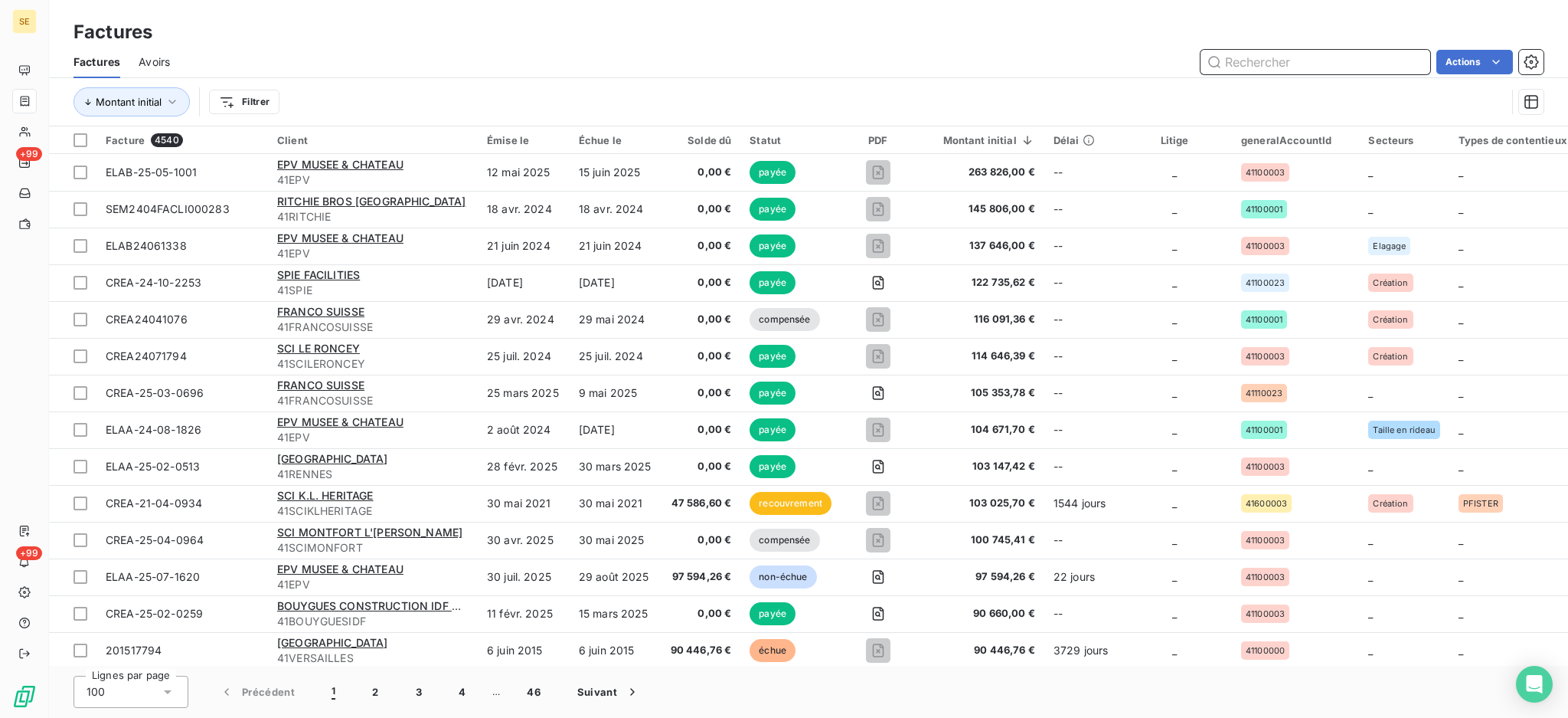
click at [1269, 61] on input "text" at bounding box center [1315, 62] width 229 height 25
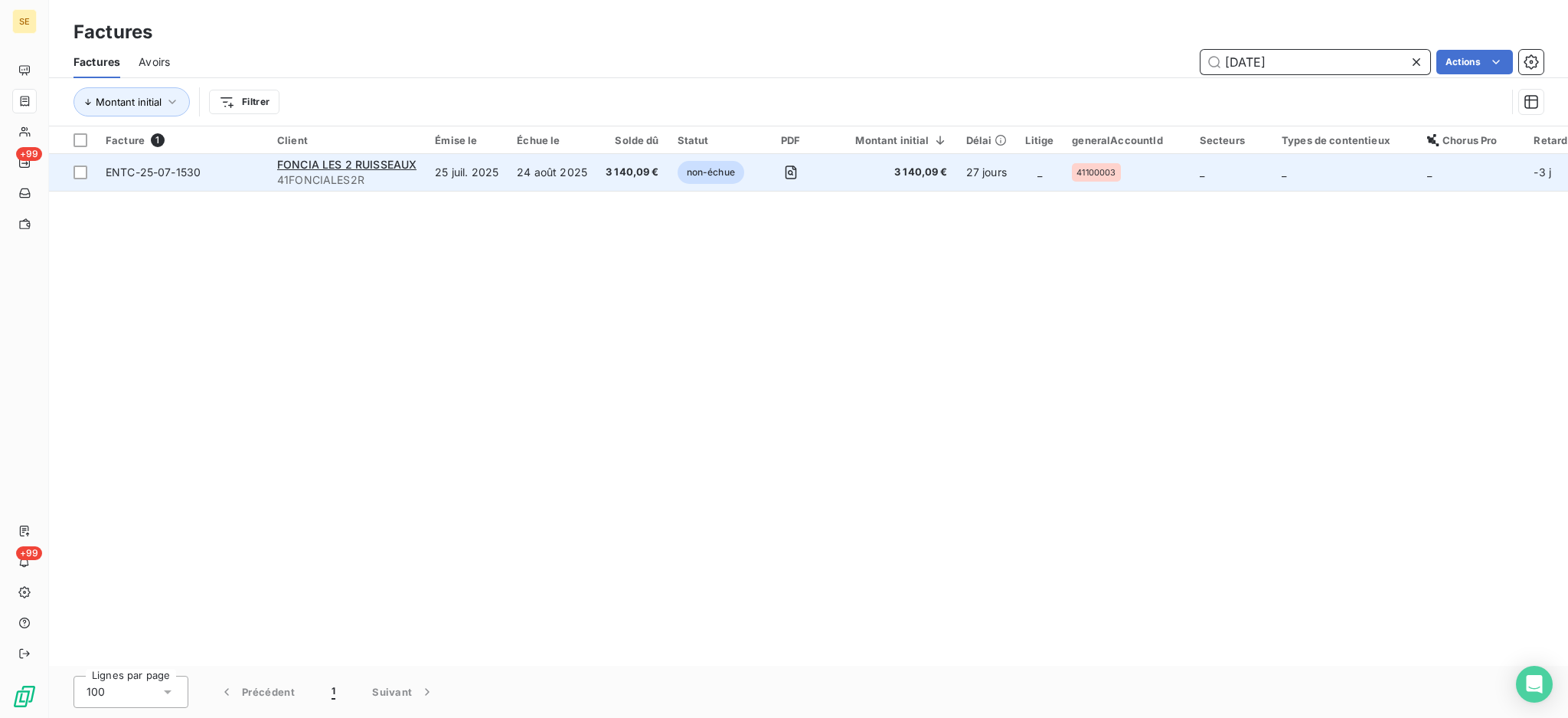
type input "25-07-1530"
click at [388, 172] on span "41FONCIALES2R" at bounding box center [347, 180] width 139 height 15
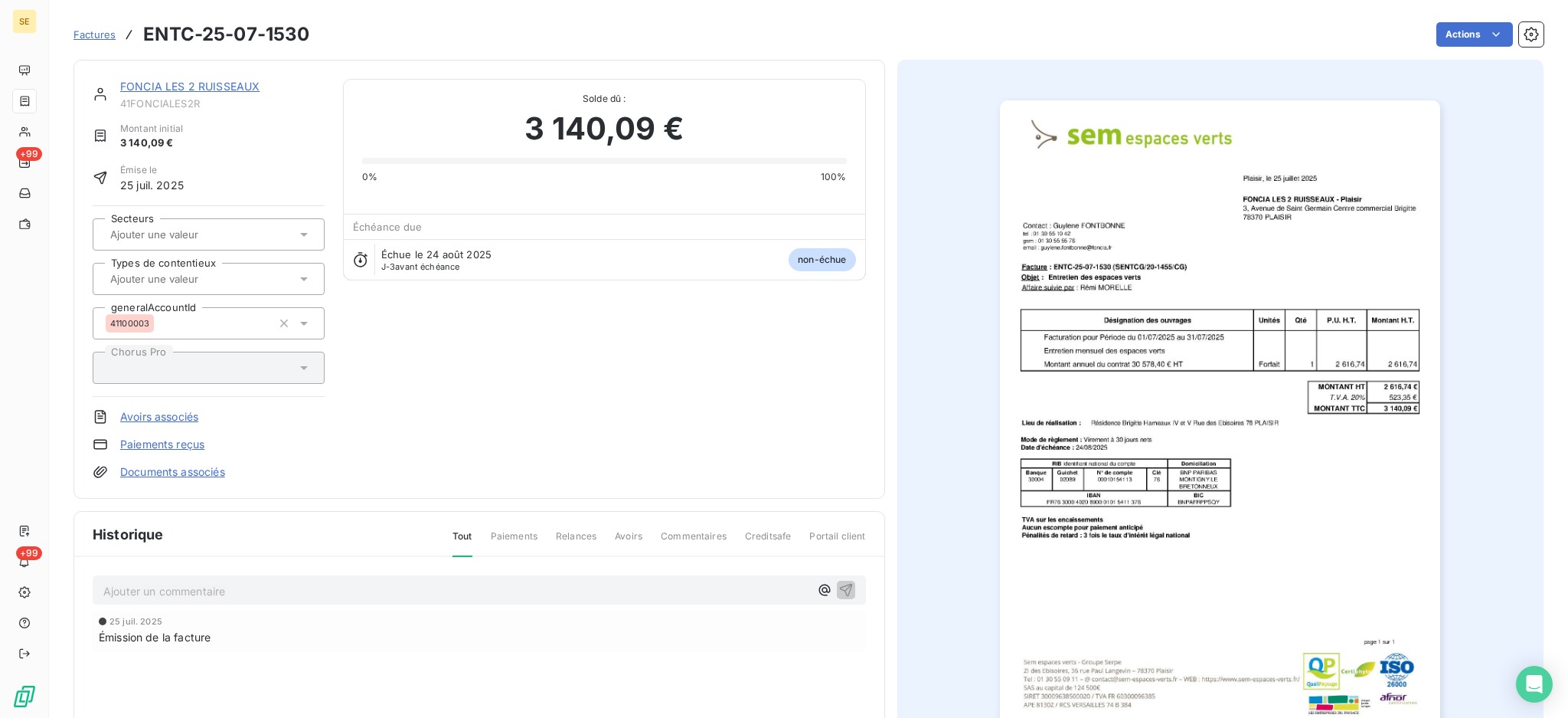
click at [166, 81] on link "FONCIA LES 2 RUISSEAUX" at bounding box center [190, 86] width 139 height 13
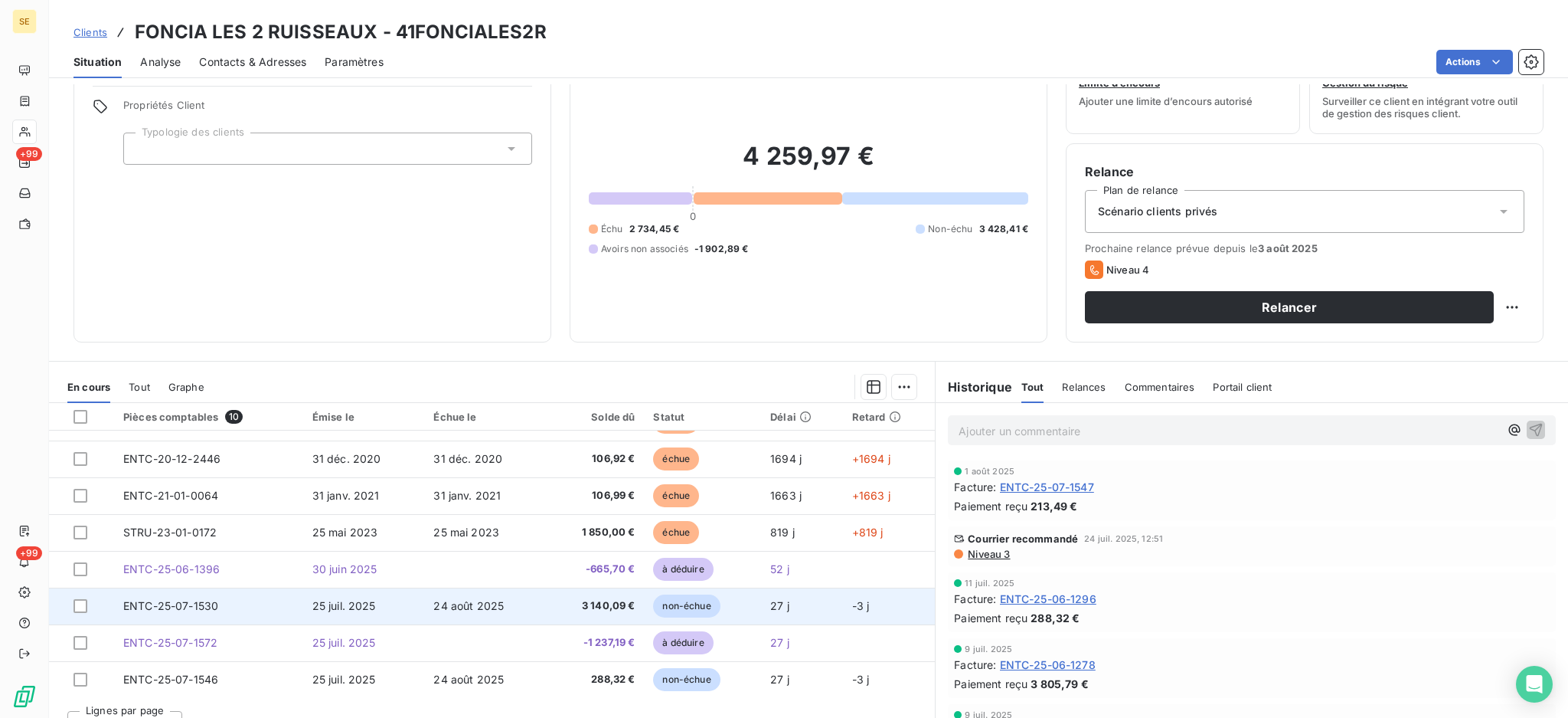
scroll to position [83, 0]
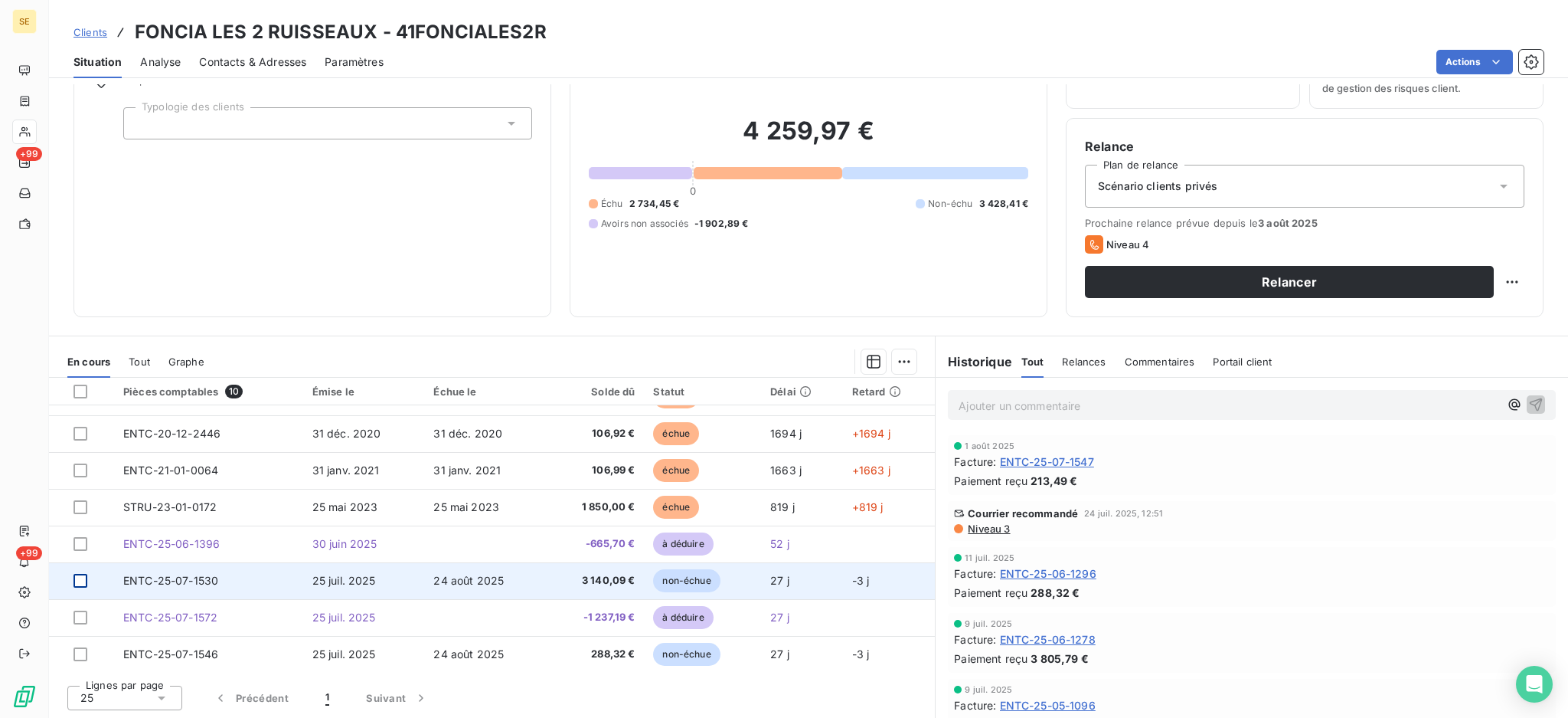
click at [83, 581] on div at bounding box center [80, 581] width 14 height 14
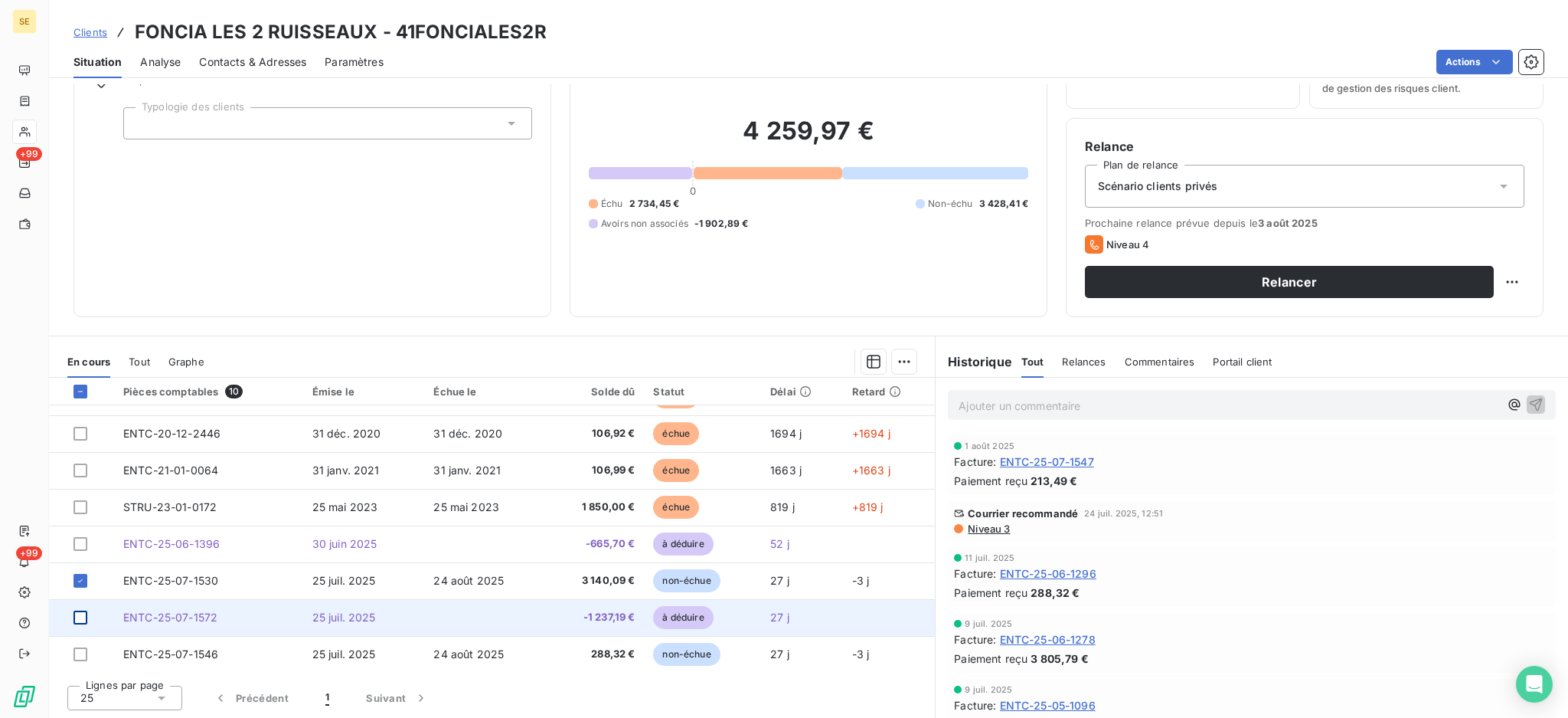
click at [79, 614] on div at bounding box center [80, 617] width 14 height 14
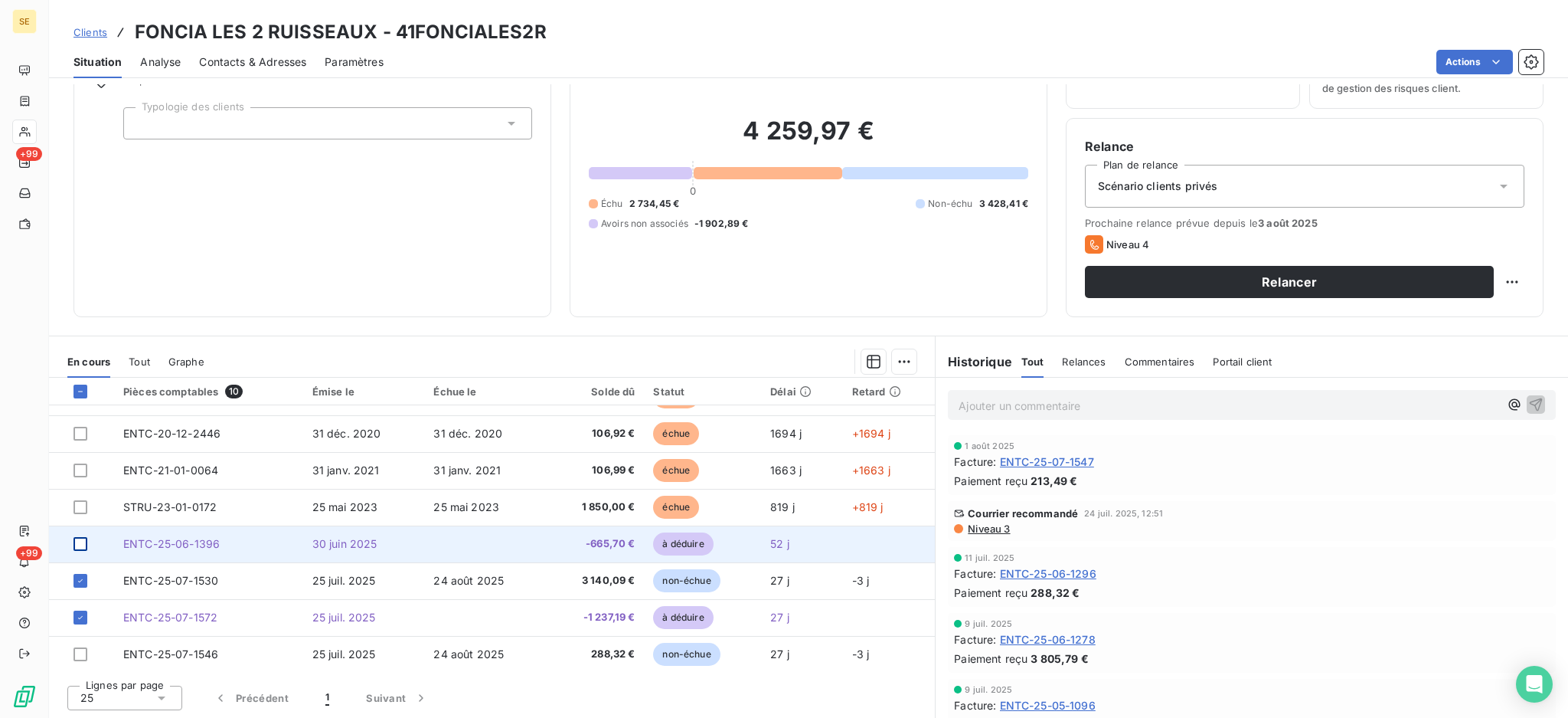
click at [79, 545] on div at bounding box center [80, 543] width 14 height 14
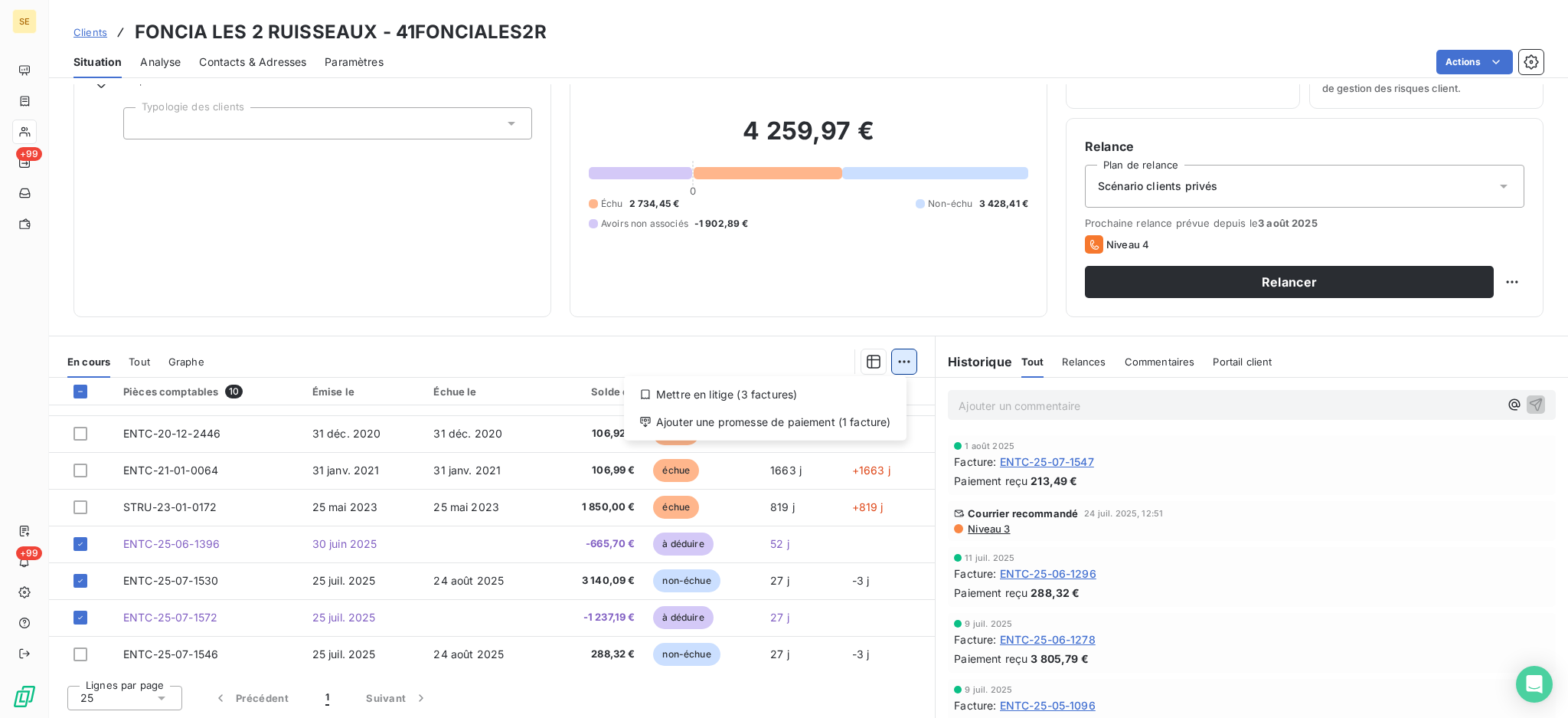
click at [890, 360] on html "SE +99 +99 Clients FONCIA LES 2 RUISSEAUX - 41FONCIALES2R Situation Analyse Con…" at bounding box center [784, 359] width 1568 height 718
click at [828, 413] on div "Ajouter une promesse de paiement (1 facture)" at bounding box center [765, 422] width 271 height 25
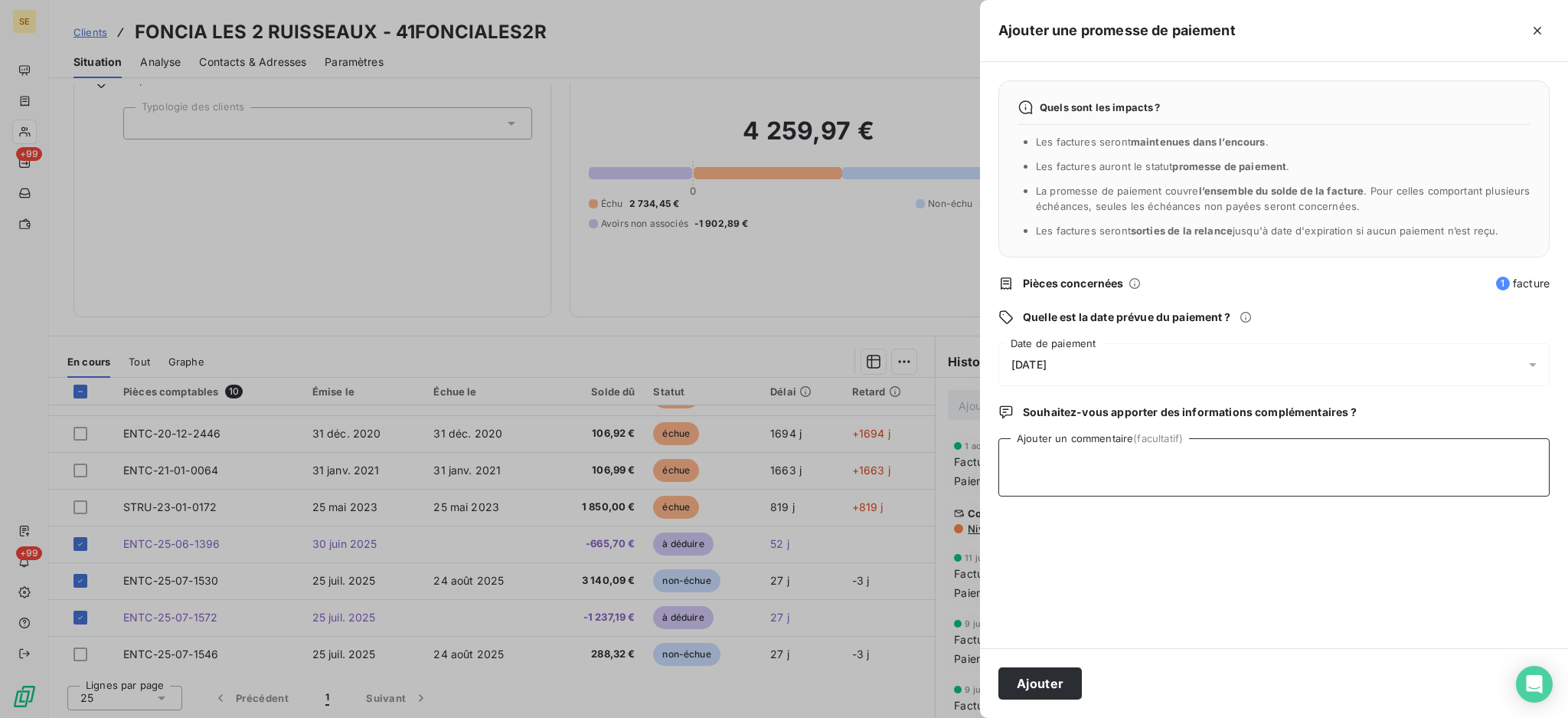
click at [1073, 460] on textarea "Ajouter un commentaire (facultatif)" at bounding box center [1274, 467] width 551 height 58
paste textarea "TDB - Virt reçu le 21/08"
type textarea "TDB - Virt reçu le 21/08"
click at [1529, 362] on icon at bounding box center [1532, 364] width 15 height 15
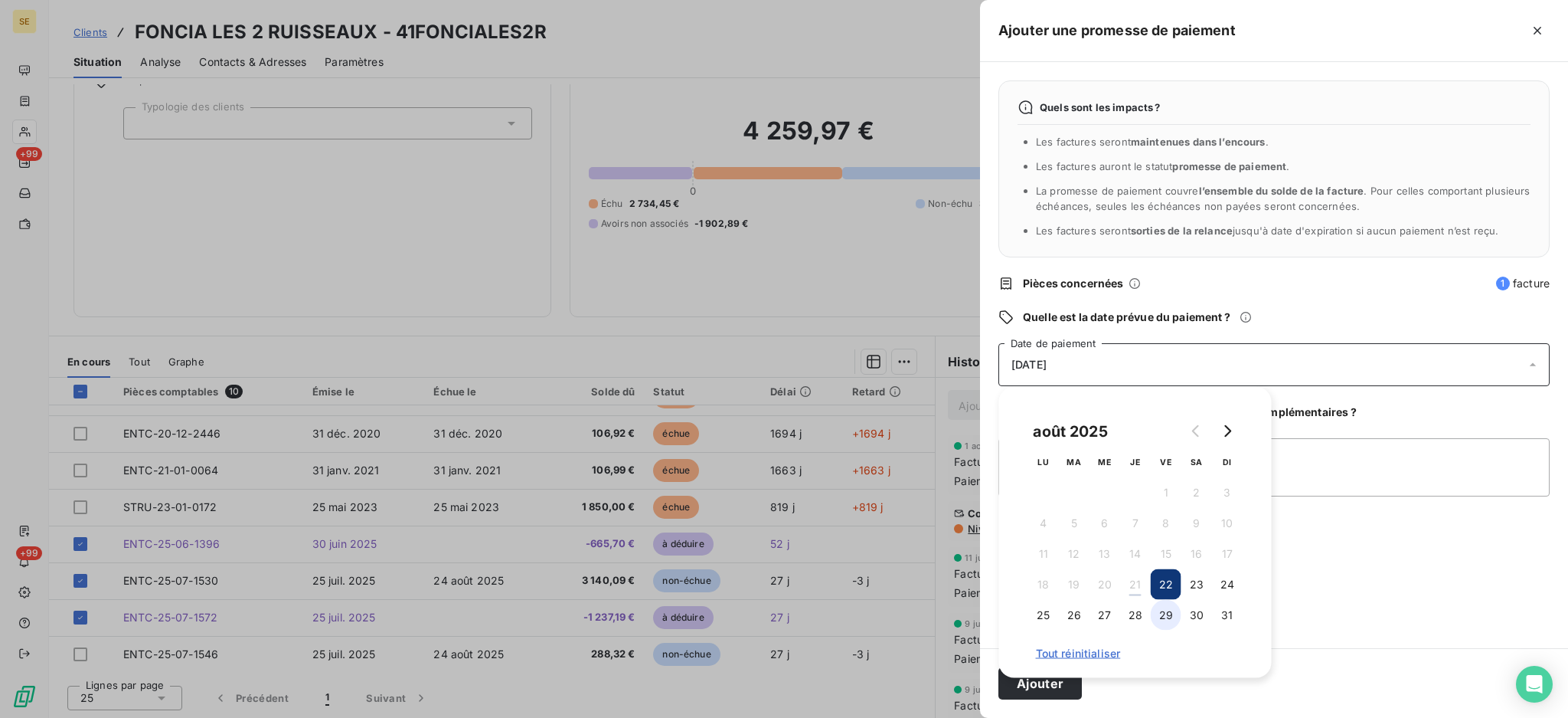
click at [1161, 617] on button "29" at bounding box center [1166, 614] width 31 height 31
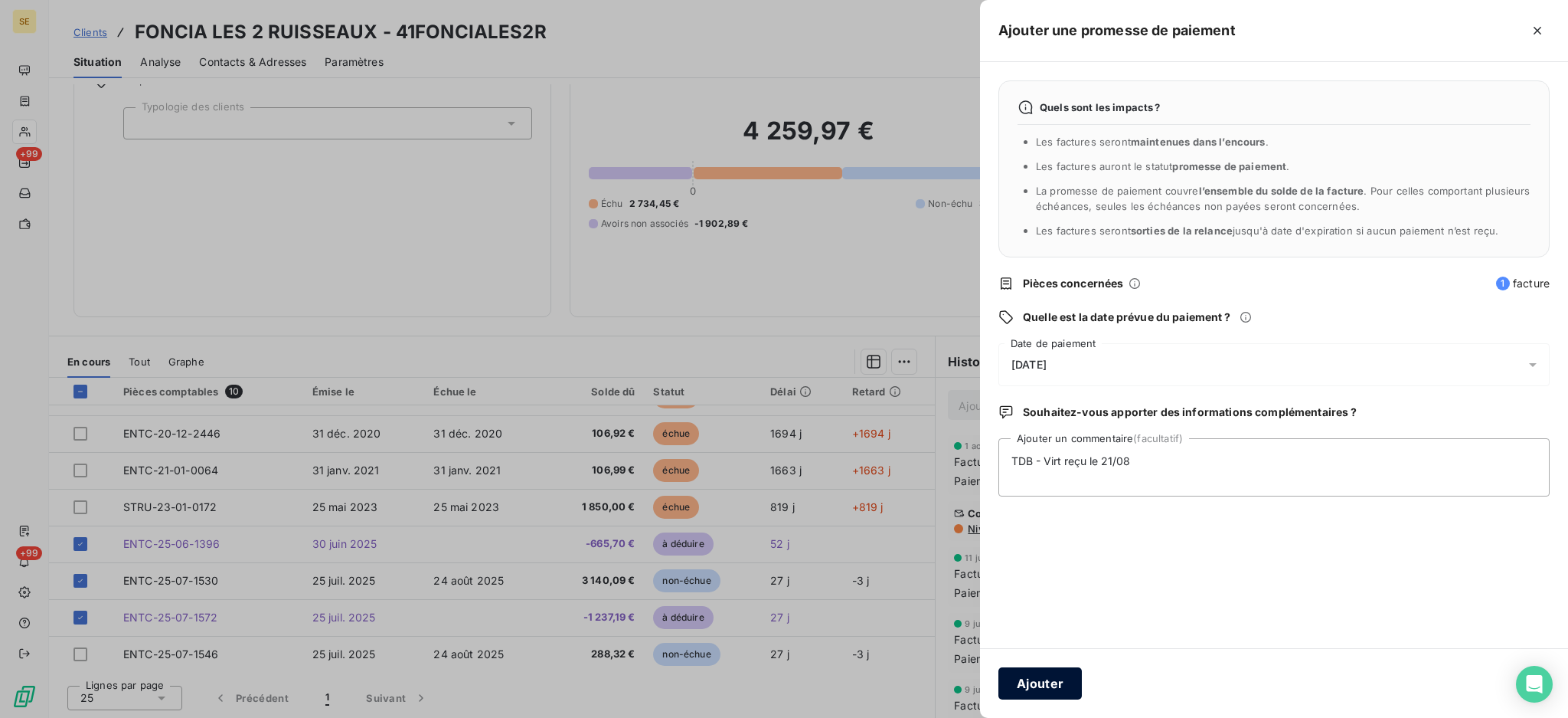
click at [1026, 689] on button "Ajouter" at bounding box center [1040, 683] width 84 height 32
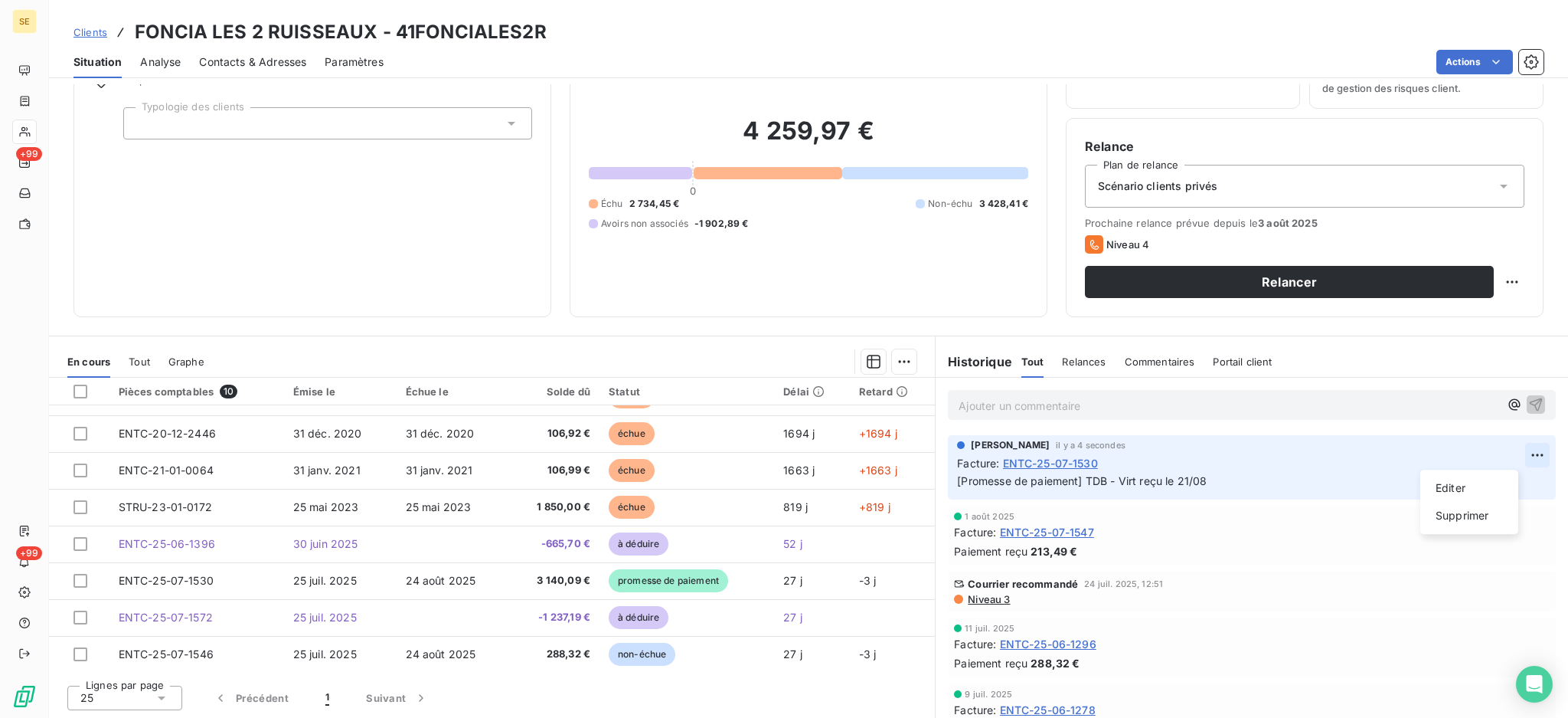
click at [1505, 451] on html "SE +99 +99 Clients FONCIA LES 2 RUISSEAUX - 41FONCIALES2R Situation Analyse Con…" at bounding box center [784, 359] width 1568 height 718
click at [1487, 479] on div "Editer" at bounding box center [1469, 488] width 86 height 25
click at [1312, 477] on p "[Promesse de paiement] TDB - Virt reçu le 21/08 - 1237.20 €" at bounding box center [1252, 481] width 589 height 17
click at [1508, 452] on html "SE +99 +99 Clients FONCIA LES 2 RUISSEAUX - 41FONCIALES2R Situation Analyse Con…" at bounding box center [784, 359] width 1568 height 718
click at [1480, 479] on div "Editer" at bounding box center [1469, 488] width 86 height 25
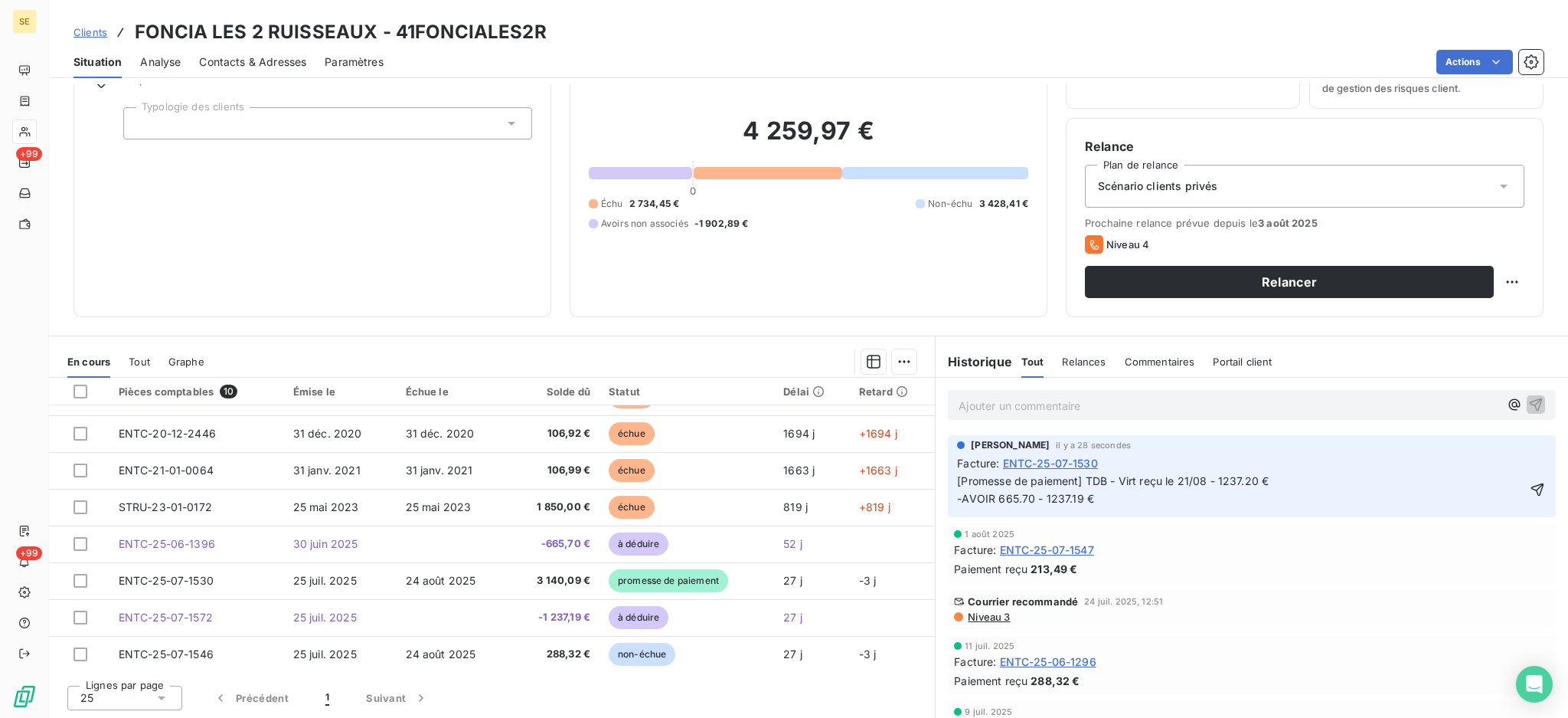
click at [1027, 494] on span "[Promesse de paiement] TDB - Virt reçu le 21/08 - 1237.20 € -AVOIR 665.70 - 123…" at bounding box center [1114, 489] width 315 height 31
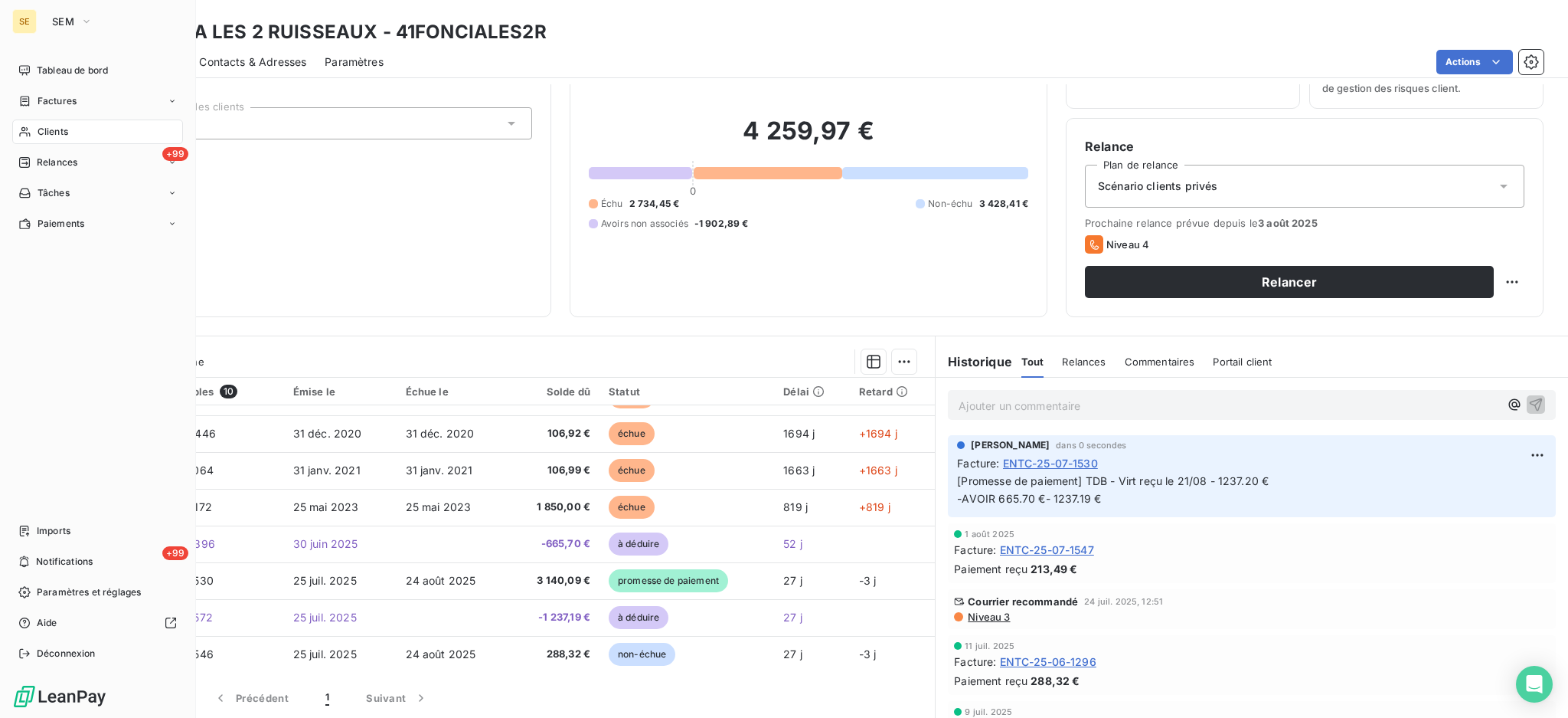
click at [46, 128] on span "Clients" at bounding box center [52, 132] width 31 height 14
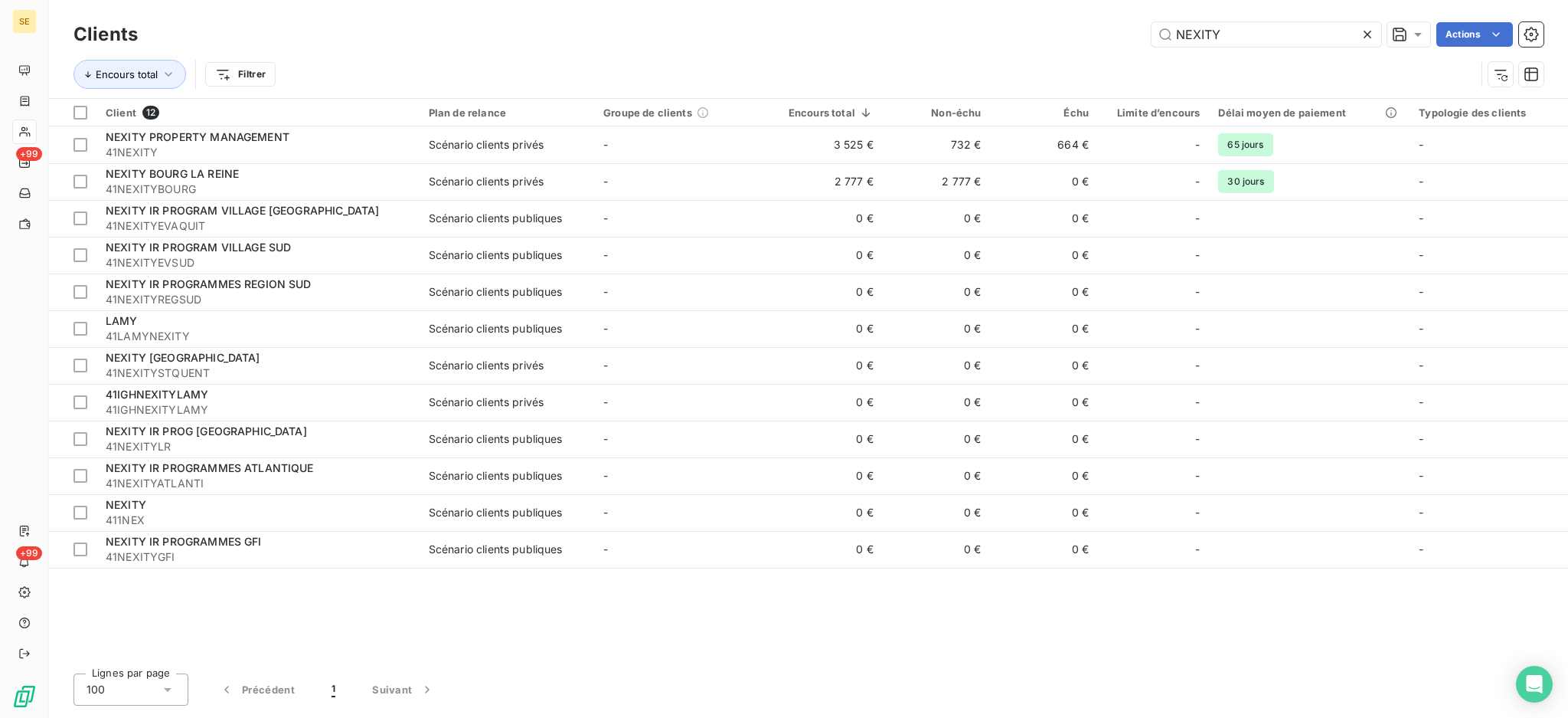
type input "NEXITY"
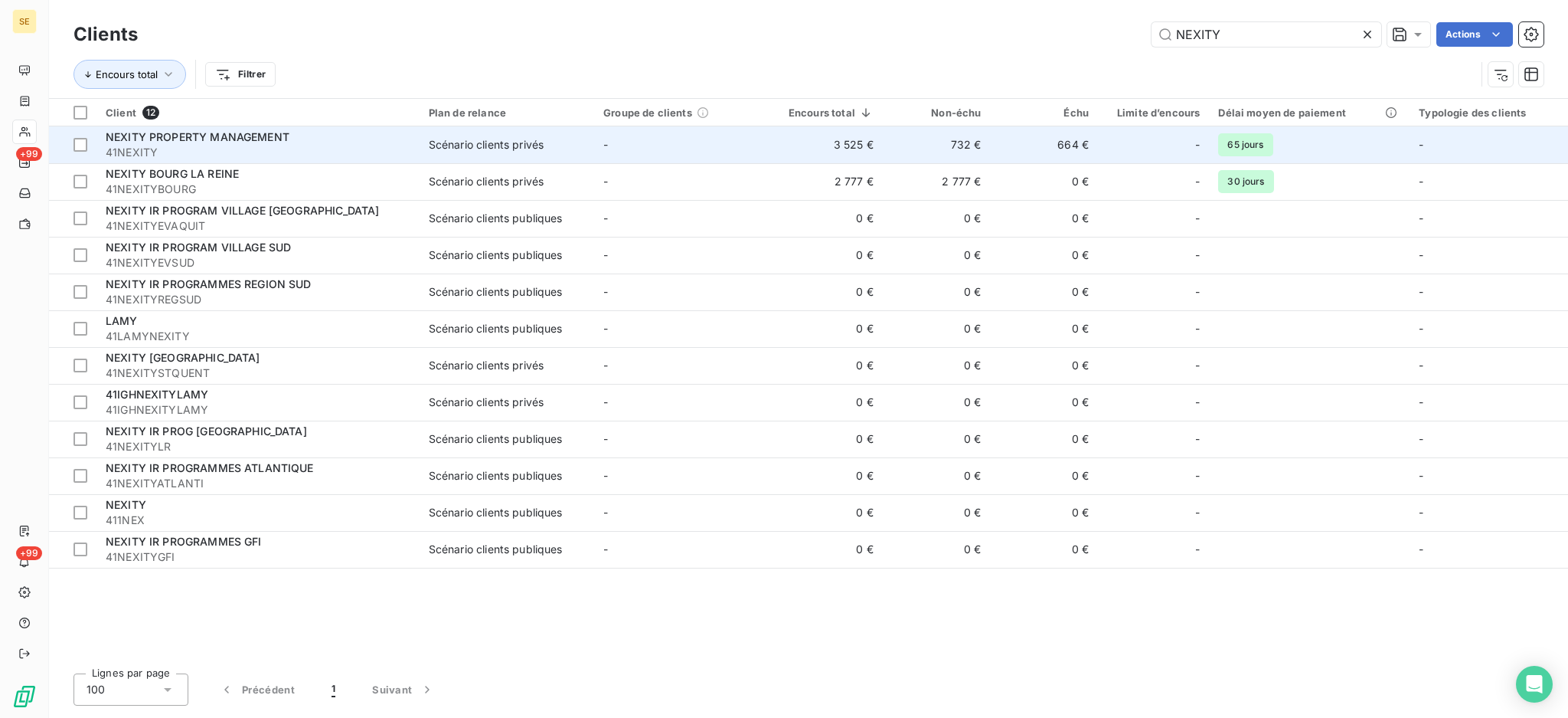
click at [607, 153] on td "-" at bounding box center [681, 145] width 175 height 36
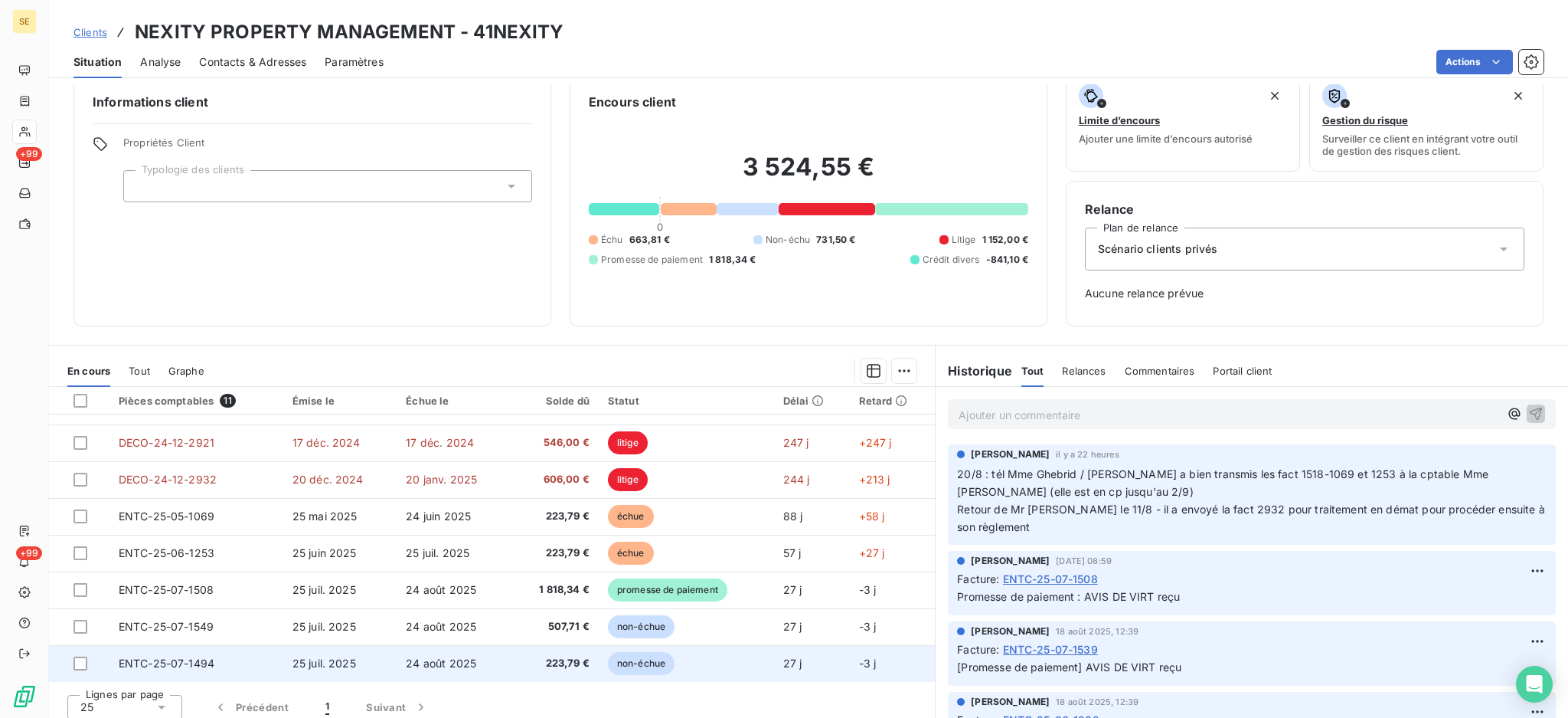
scroll to position [29, 0]
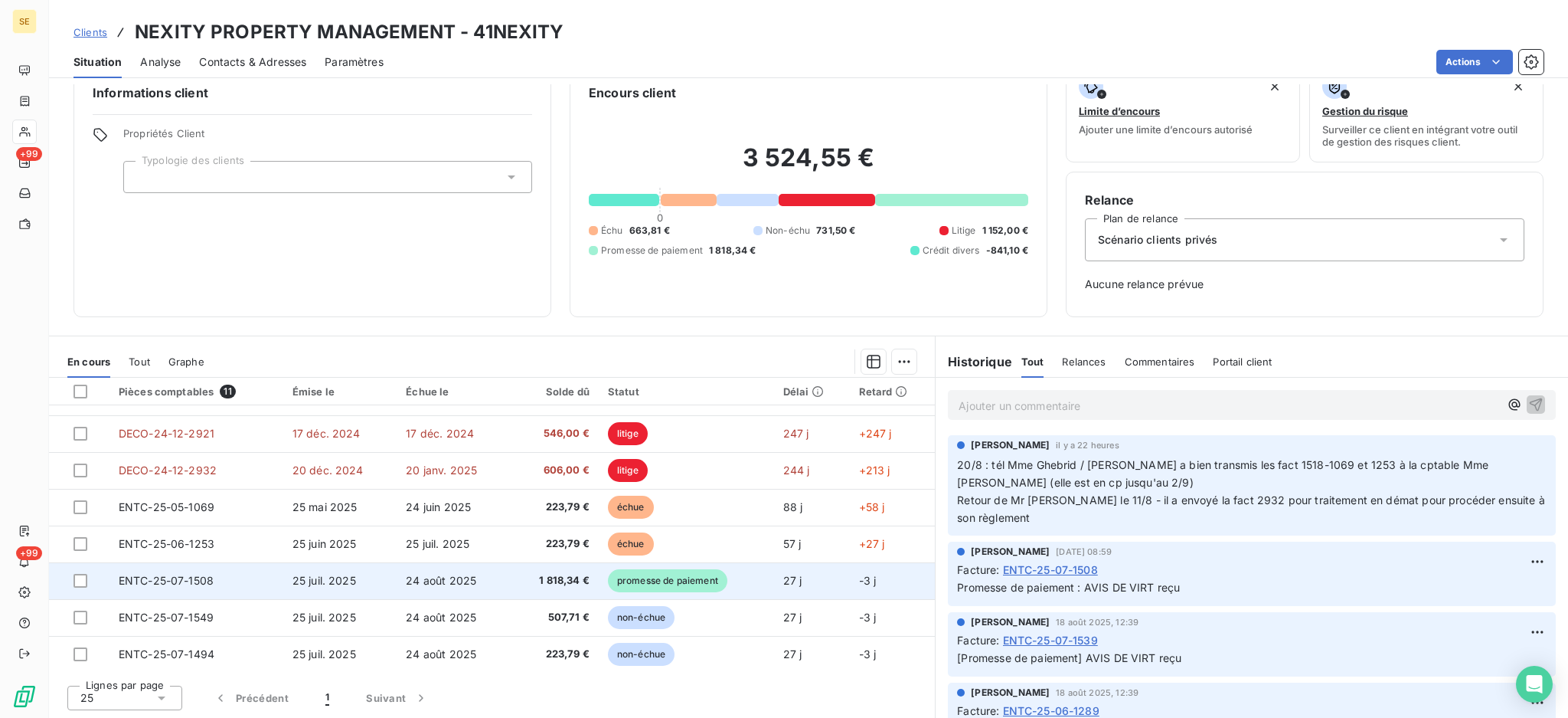
click at [525, 576] on span "1 818,34 €" at bounding box center [555, 581] width 70 height 15
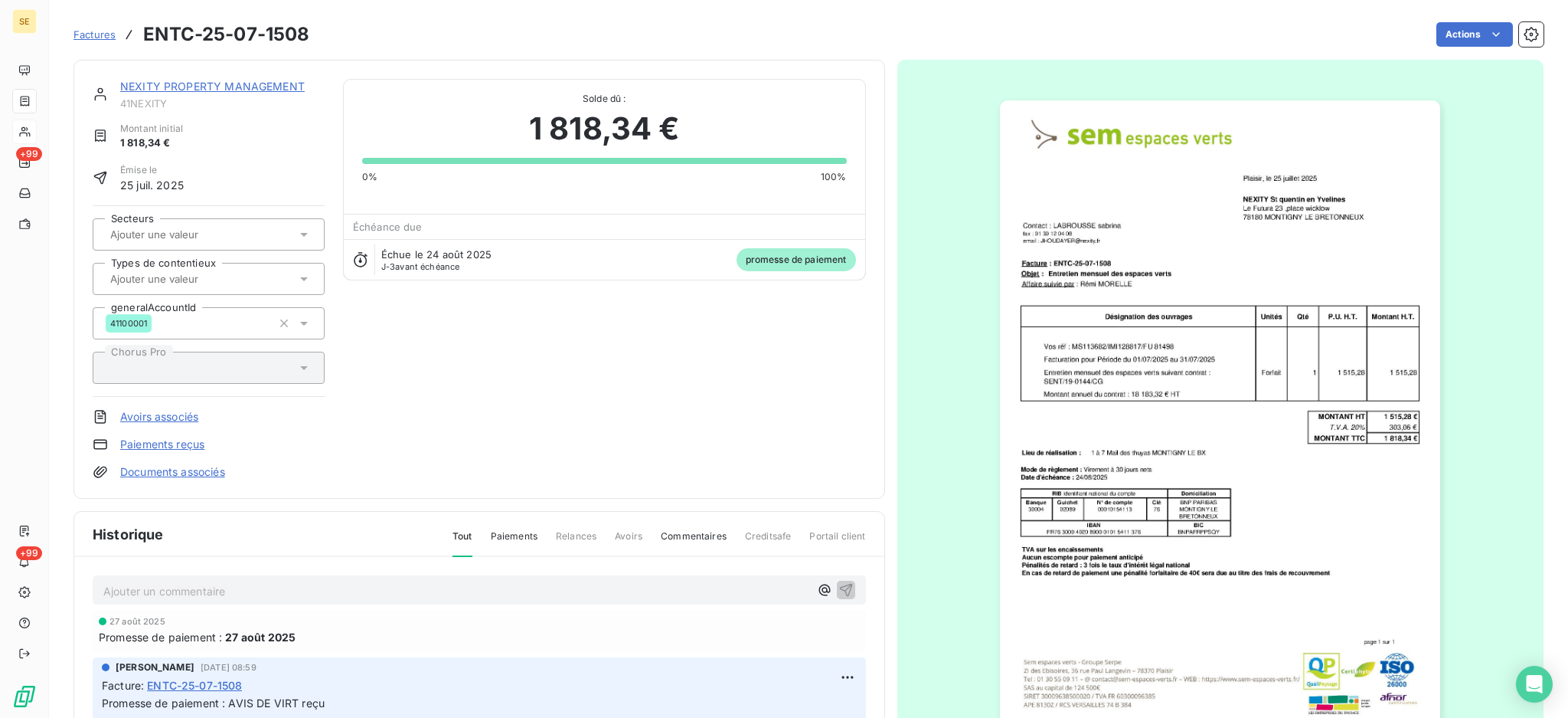
click at [355, 589] on p "Ajouter un commentaire ﻿" at bounding box center [456, 590] width 706 height 19
drag, startPoint x: 306, startPoint y: 587, endPoint x: 94, endPoint y: 581, distance: 212.1
click at [94, 581] on div "SYNDICAT BRIGITTE HAMEAUX 4 5" at bounding box center [479, 590] width 773 height 28
click at [295, 580] on div "SYNDICAT BRIGITTE HAMEAUX 4 5" at bounding box center [456, 589] width 706 height 19
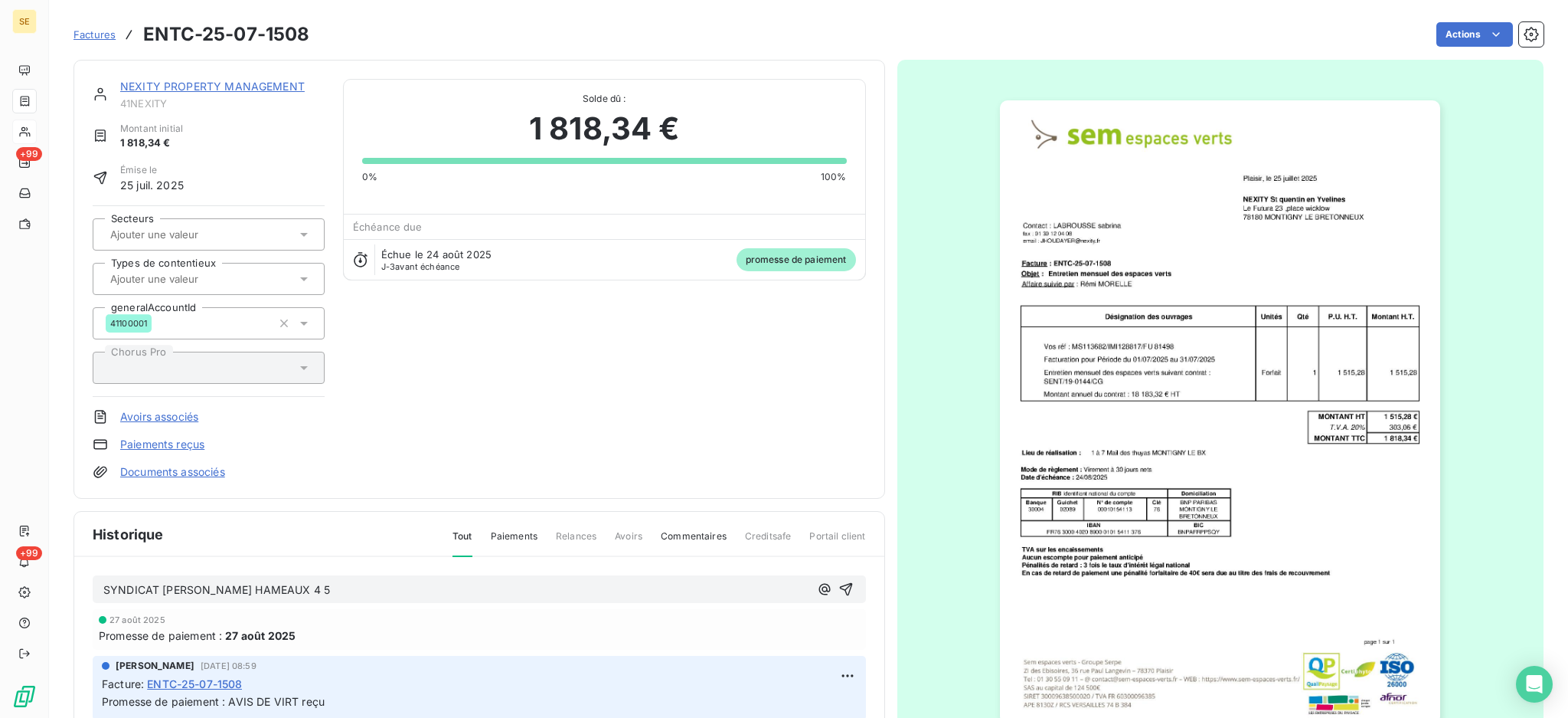
click at [295, 576] on div "SYNDICAT BRIGITTE HAMEAUX 4 5" at bounding box center [479, 590] width 773 height 28
click at [306, 586] on p "SYNDICAT BRIGITTE HAMEAUX 4 5" at bounding box center [456, 590] width 706 height 17
drag, startPoint x: 275, startPoint y: 594, endPoint x: 52, endPoint y: 589, distance: 223.1
click at [52, 589] on section "Factures ENTC-25-07-1508 Actions NEXITY PROPERTY MANAGEMENT 41NEXITY Montant in…" at bounding box center [808, 359] width 1519 height 718
copy span "TDB - Virt reçu le 21/08"
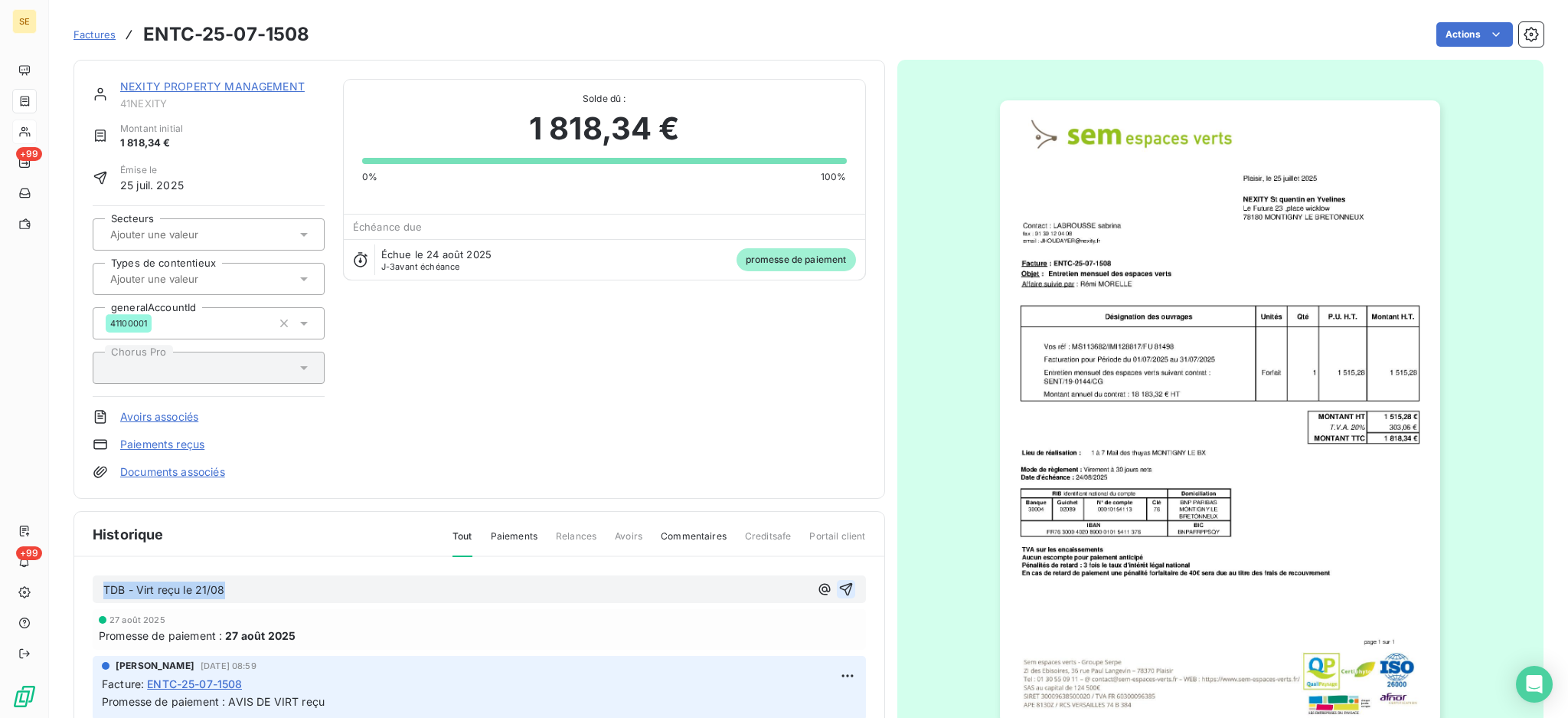
click at [839, 581] on icon "button" at bounding box center [846, 589] width 15 height 15
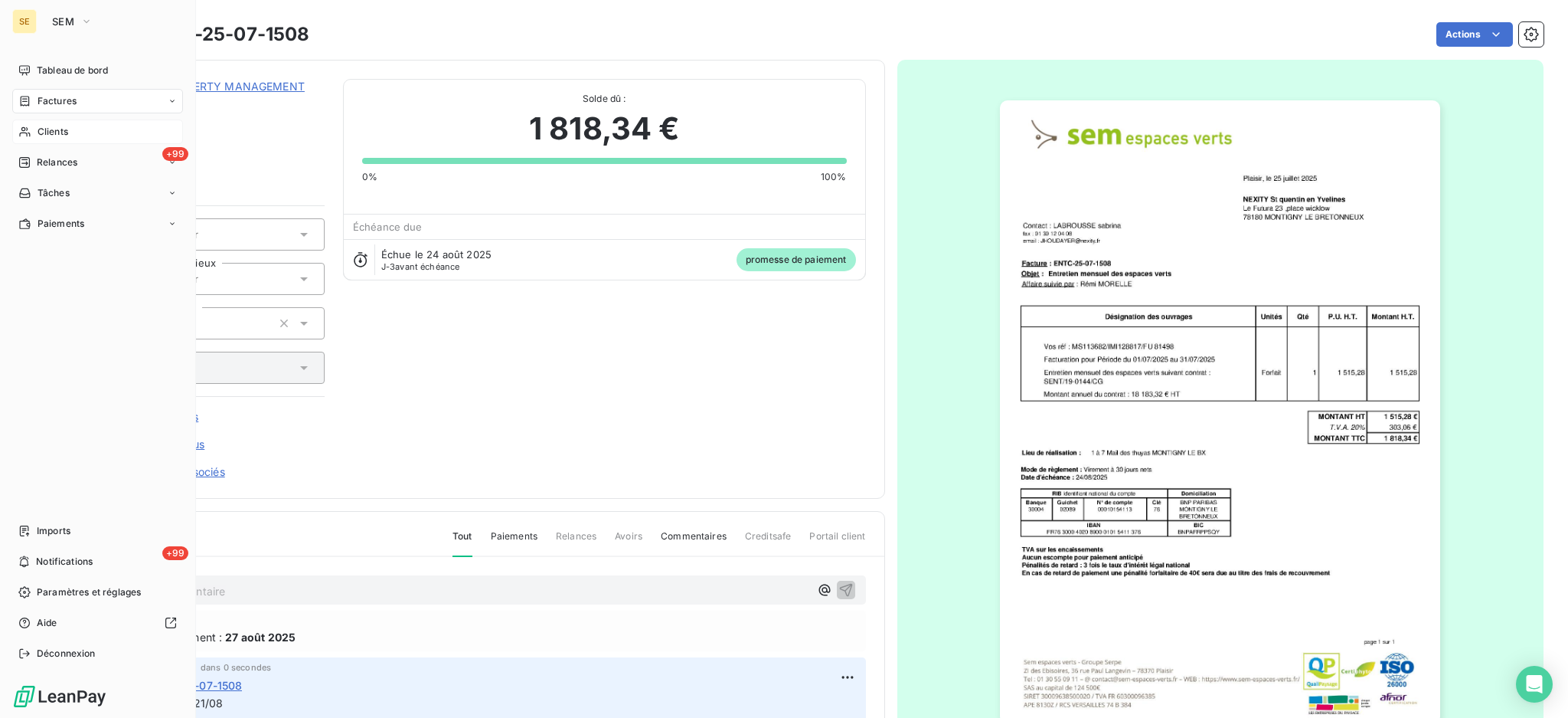
click at [49, 132] on span "Clients" at bounding box center [52, 132] width 31 height 14
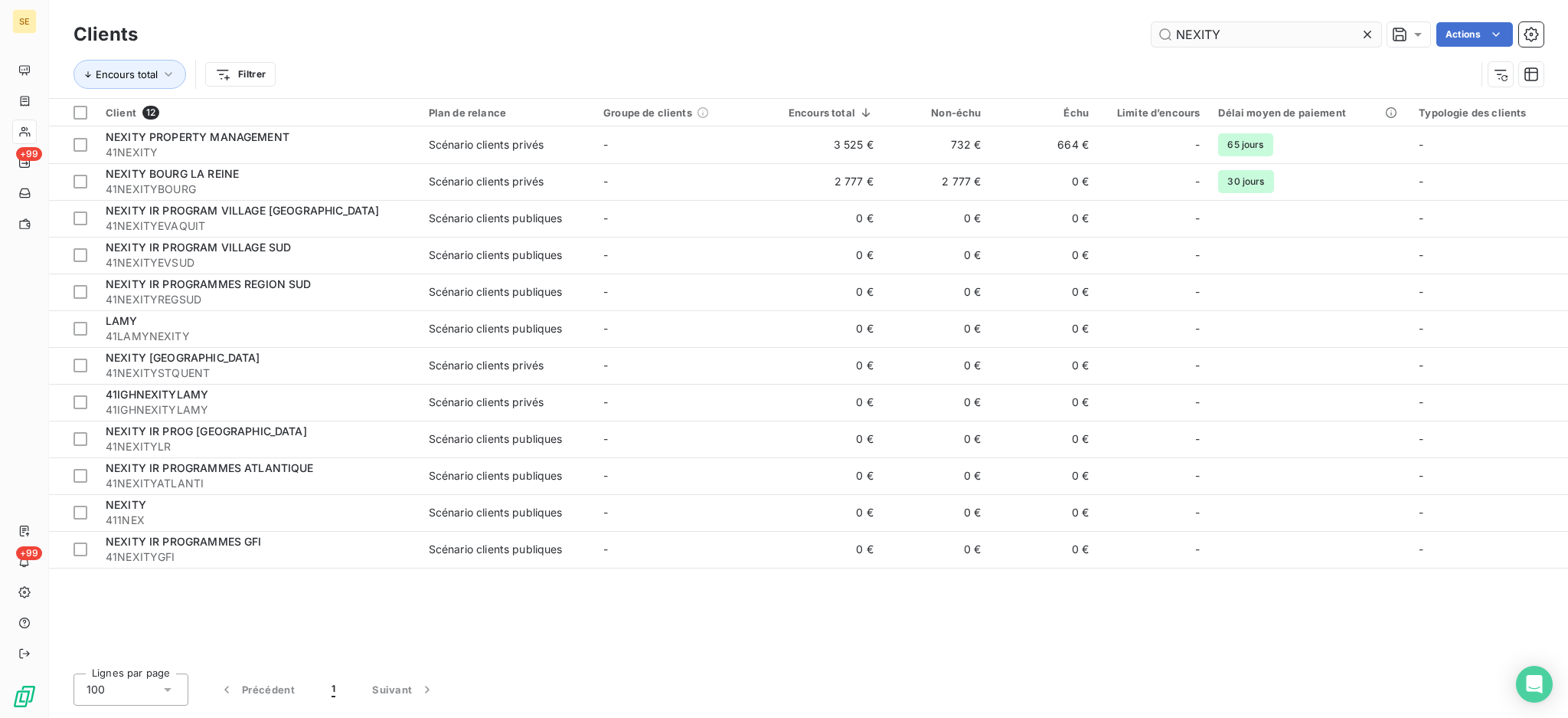
drag, startPoint x: 1259, startPoint y: 38, endPoint x: 1171, endPoint y: 38, distance: 88.0
click at [1174, 38] on input "NEXITY" at bounding box center [1266, 35] width 229 height 25
click at [1168, 40] on input "NEXITY" at bounding box center [1266, 35] width 229 height 25
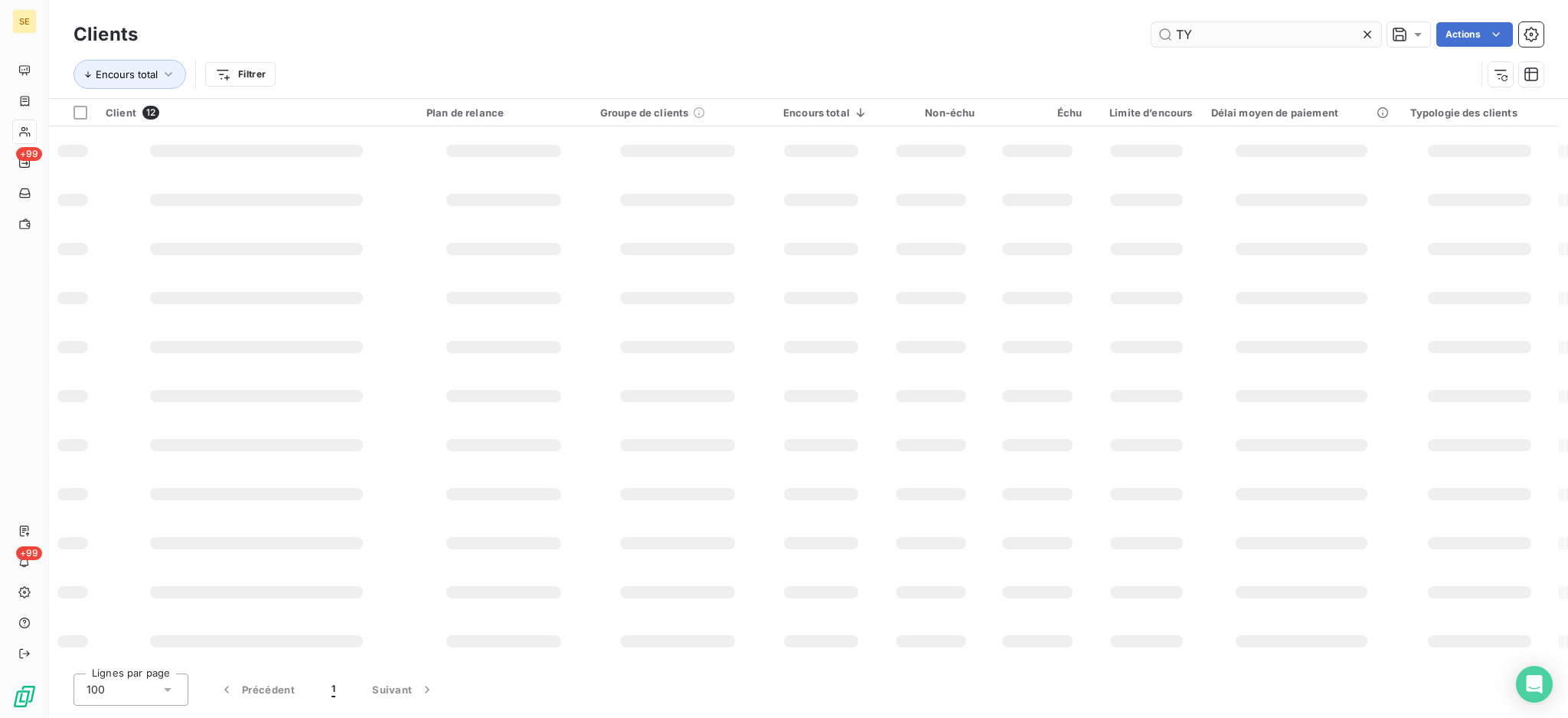
type input "Y"
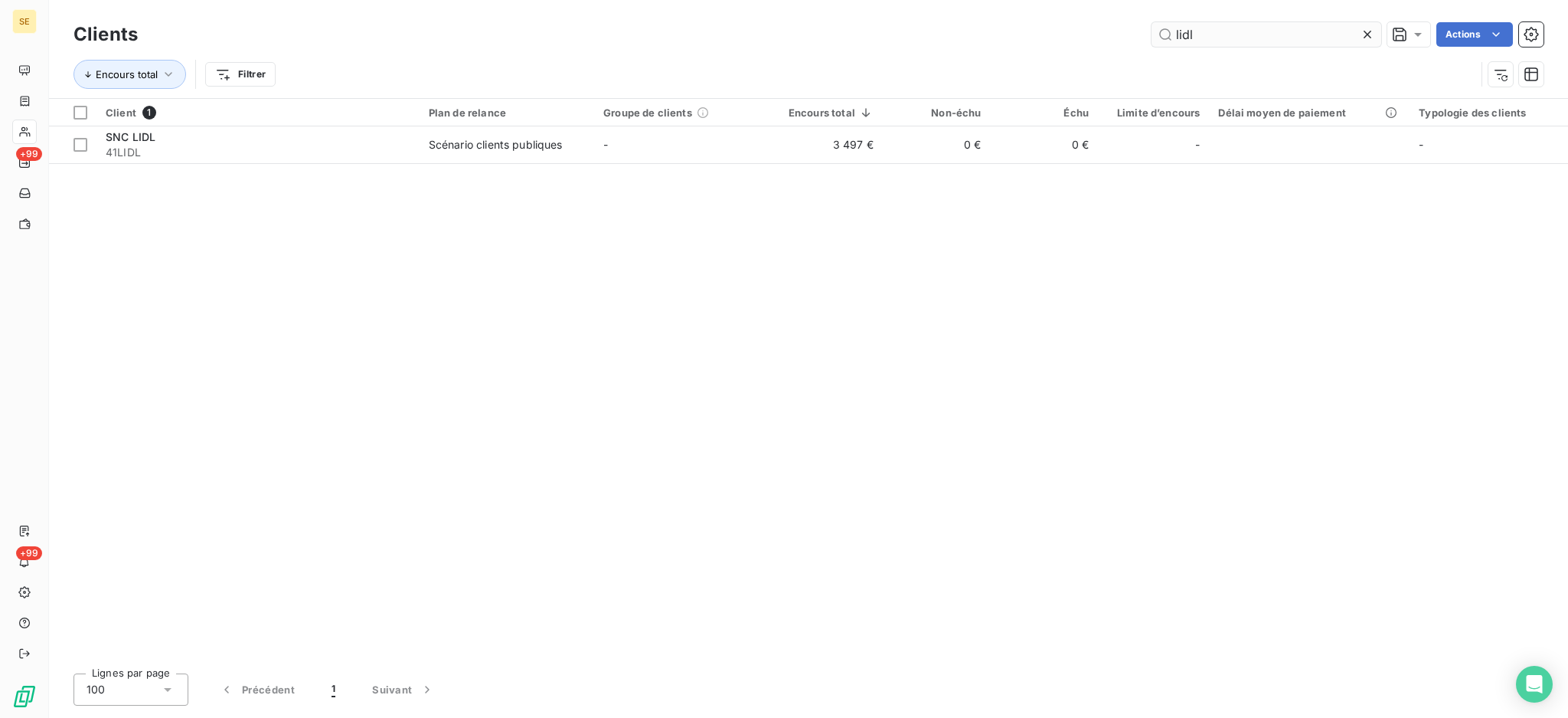
type input "lidl"
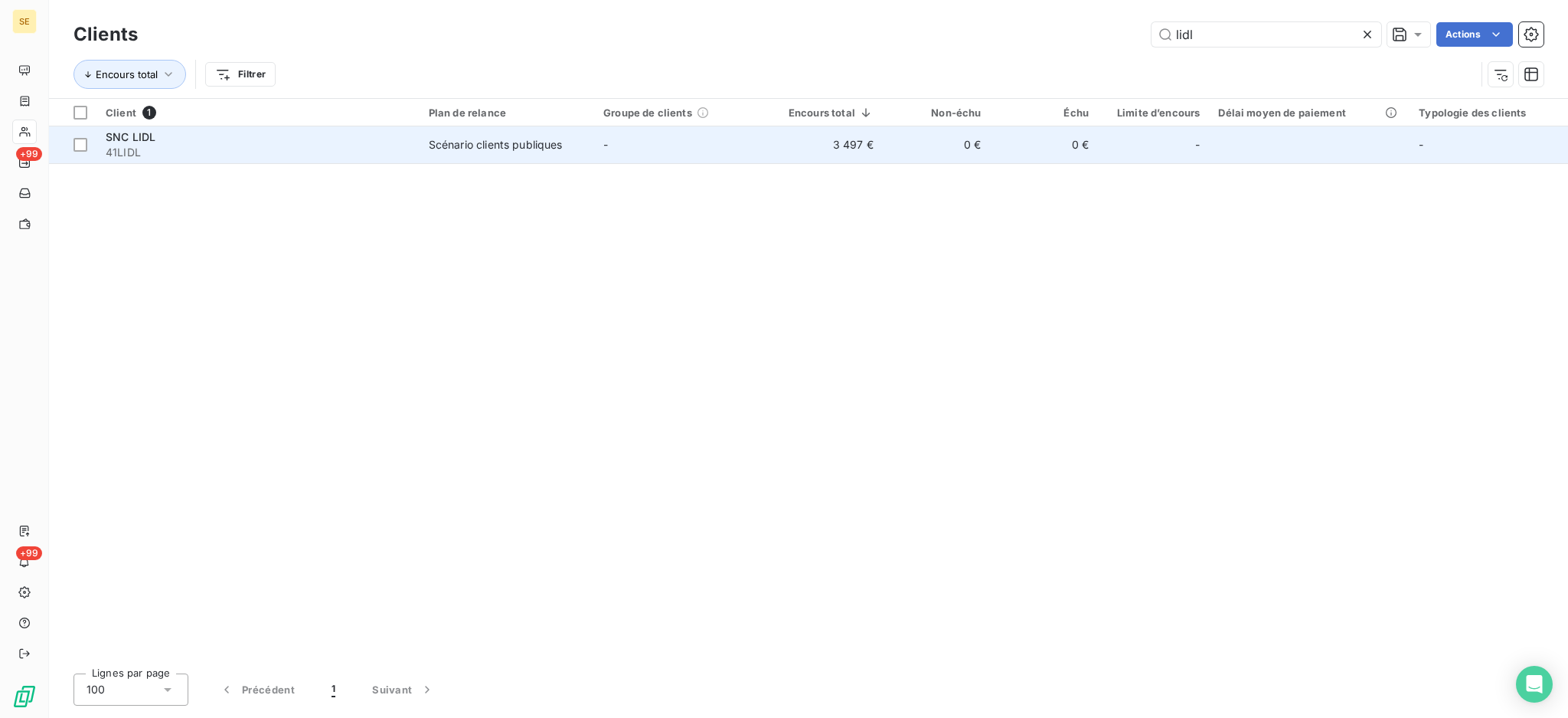
click at [825, 146] on td "3 497 €" at bounding box center [826, 145] width 113 height 36
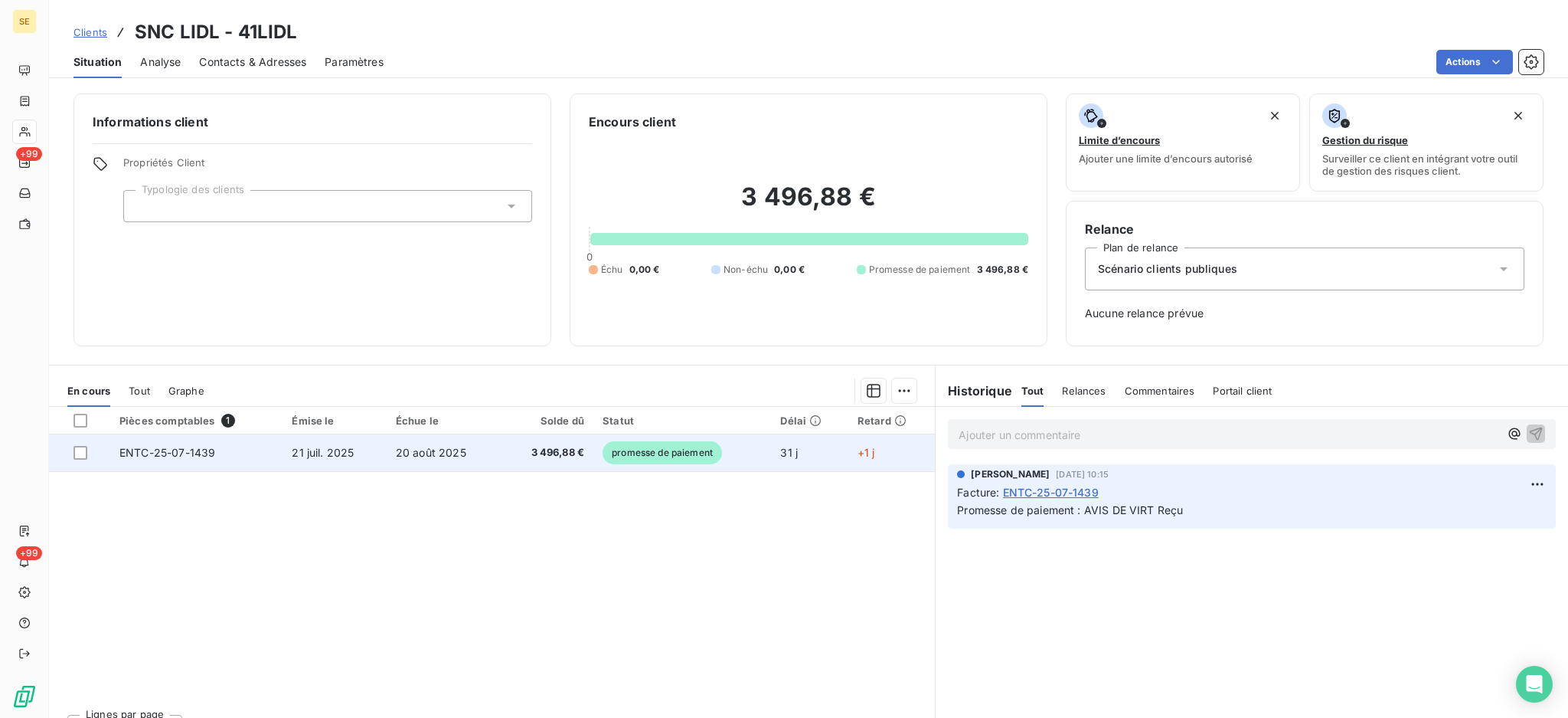
click at [501, 450] on td "3 496,88 €" at bounding box center [547, 452] width 93 height 36
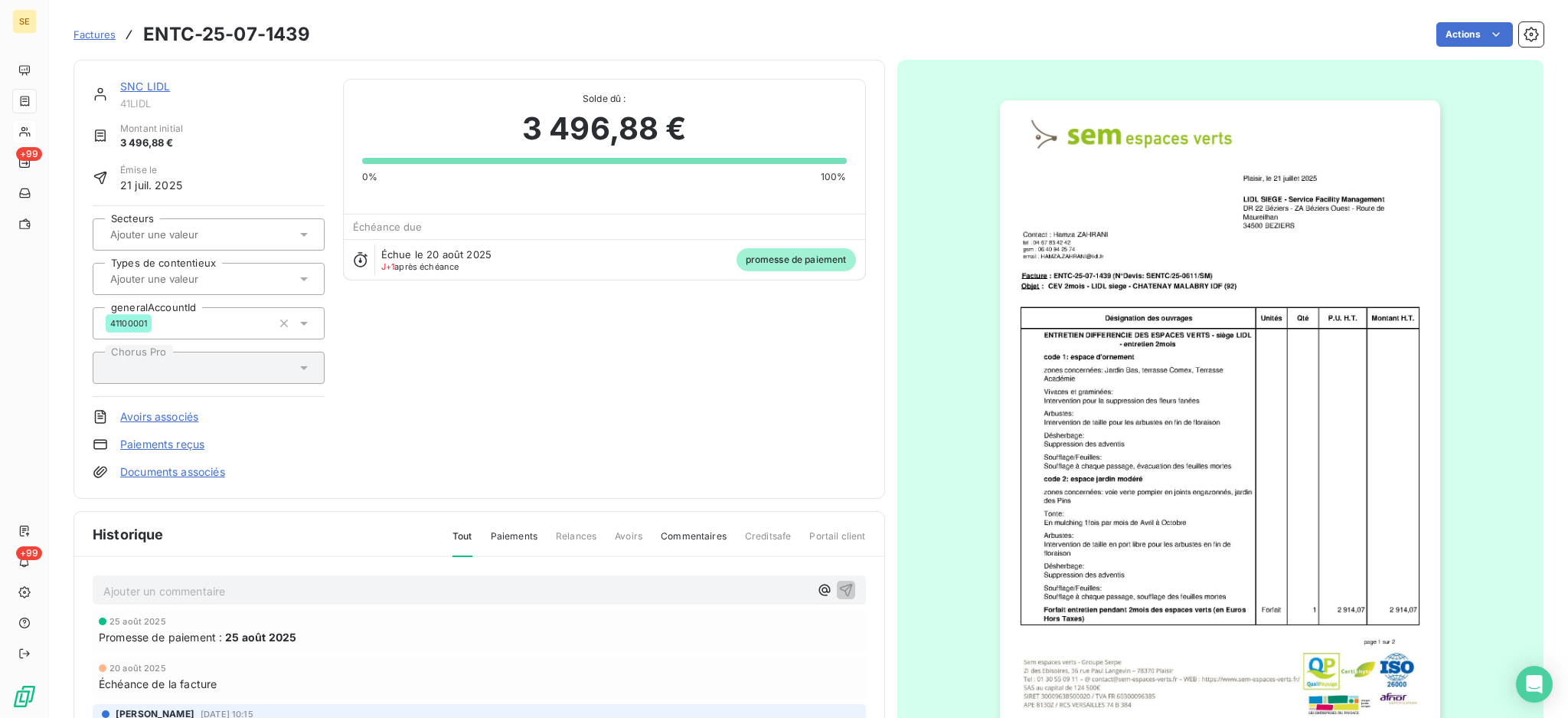
click at [398, 571] on div "Ajouter un commentaire ﻿ 25 août 2025 Promesse de paiement : 25 août 2025 20 ao…" at bounding box center [479, 716] width 810 height 320
click at [397, 588] on p "Ajouter un commentaire ﻿" at bounding box center [456, 590] width 706 height 19
click at [839, 585] on icon "button" at bounding box center [846, 589] width 15 height 15
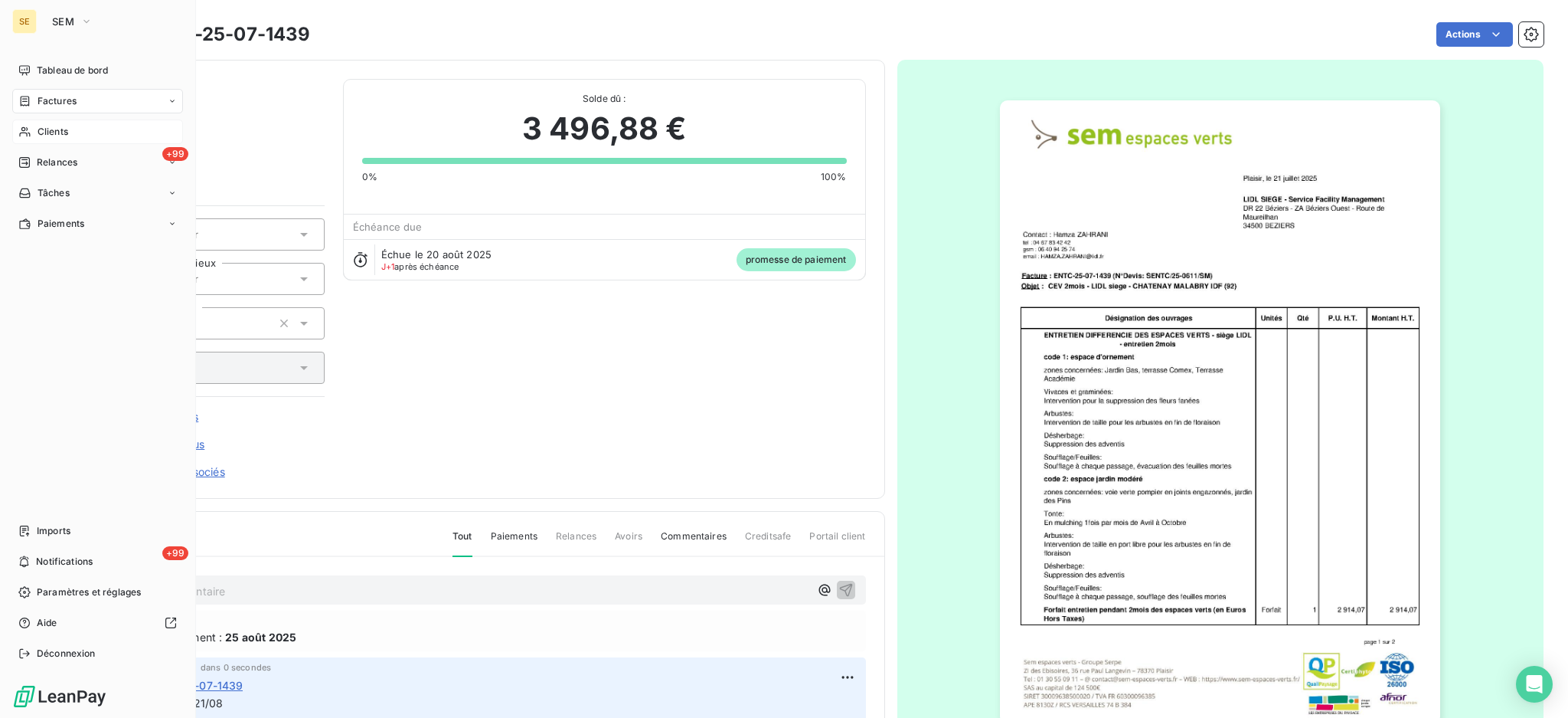
drag, startPoint x: 87, startPoint y: 18, endPoint x: 79, endPoint y: 35, distance: 18.8
click at [87, 17] on icon "button" at bounding box center [86, 22] width 12 height 15
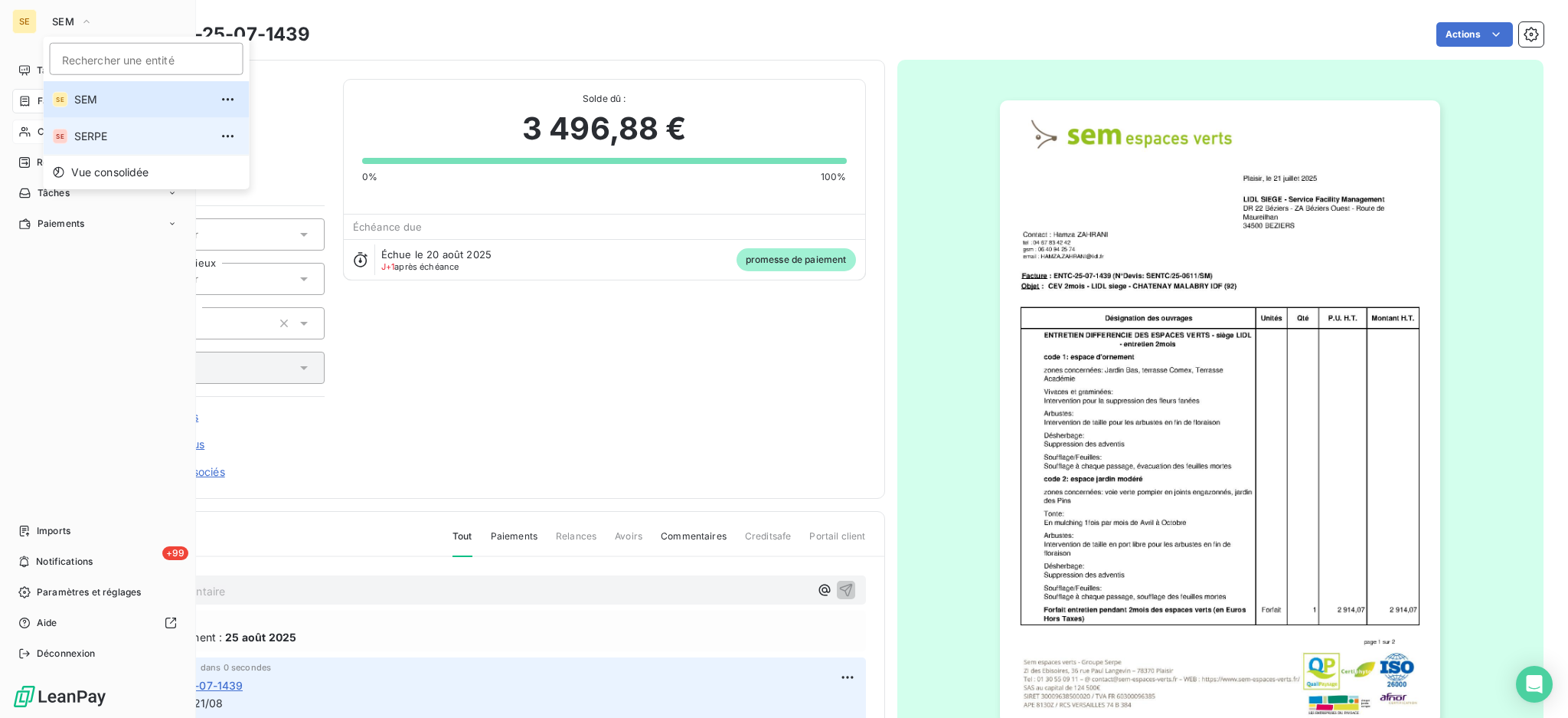
click at [80, 146] on li "SE SERPE" at bounding box center [147, 136] width 206 height 36
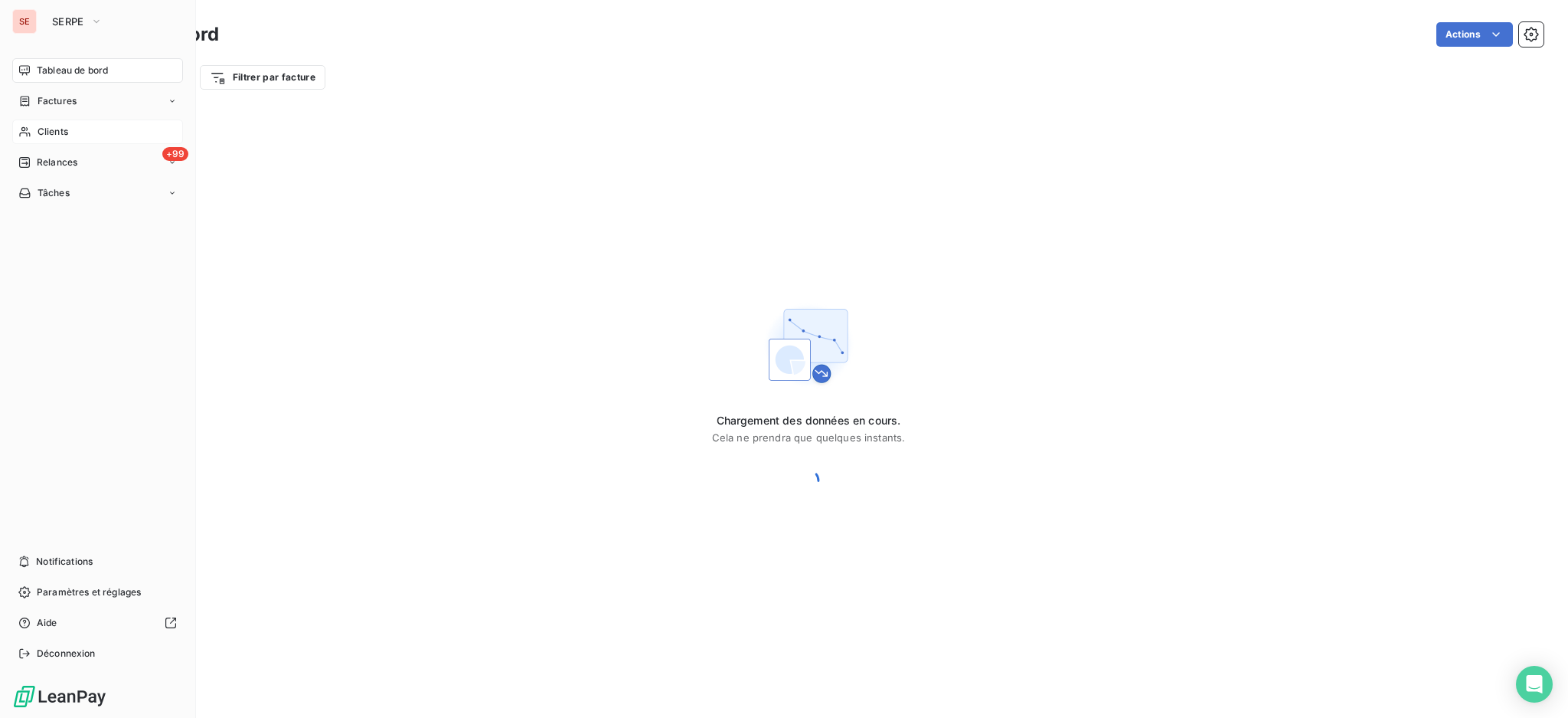
click at [34, 134] on div "Clients" at bounding box center [98, 132] width 171 height 25
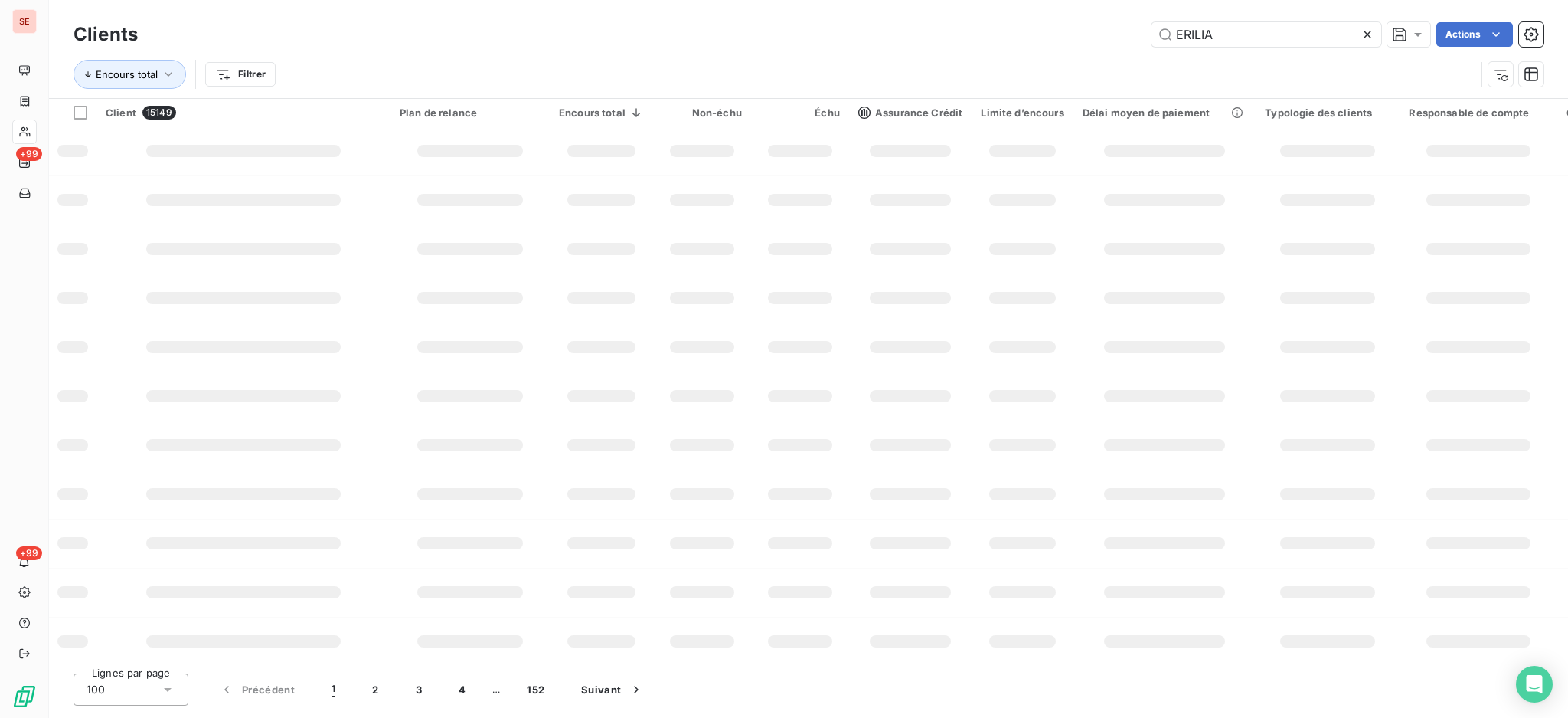
type input "ERILIA"
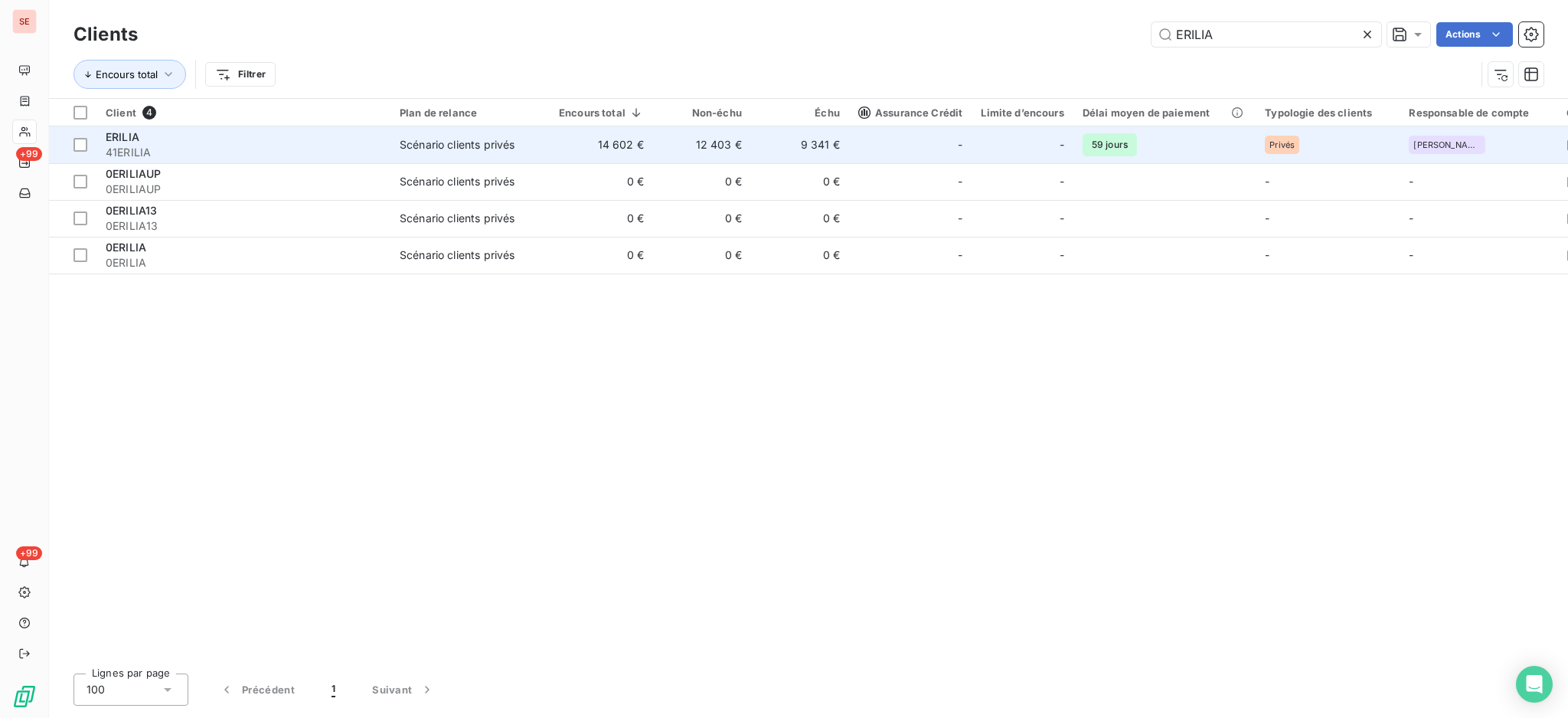
click at [873, 142] on div "-" at bounding box center [911, 145] width 104 height 25
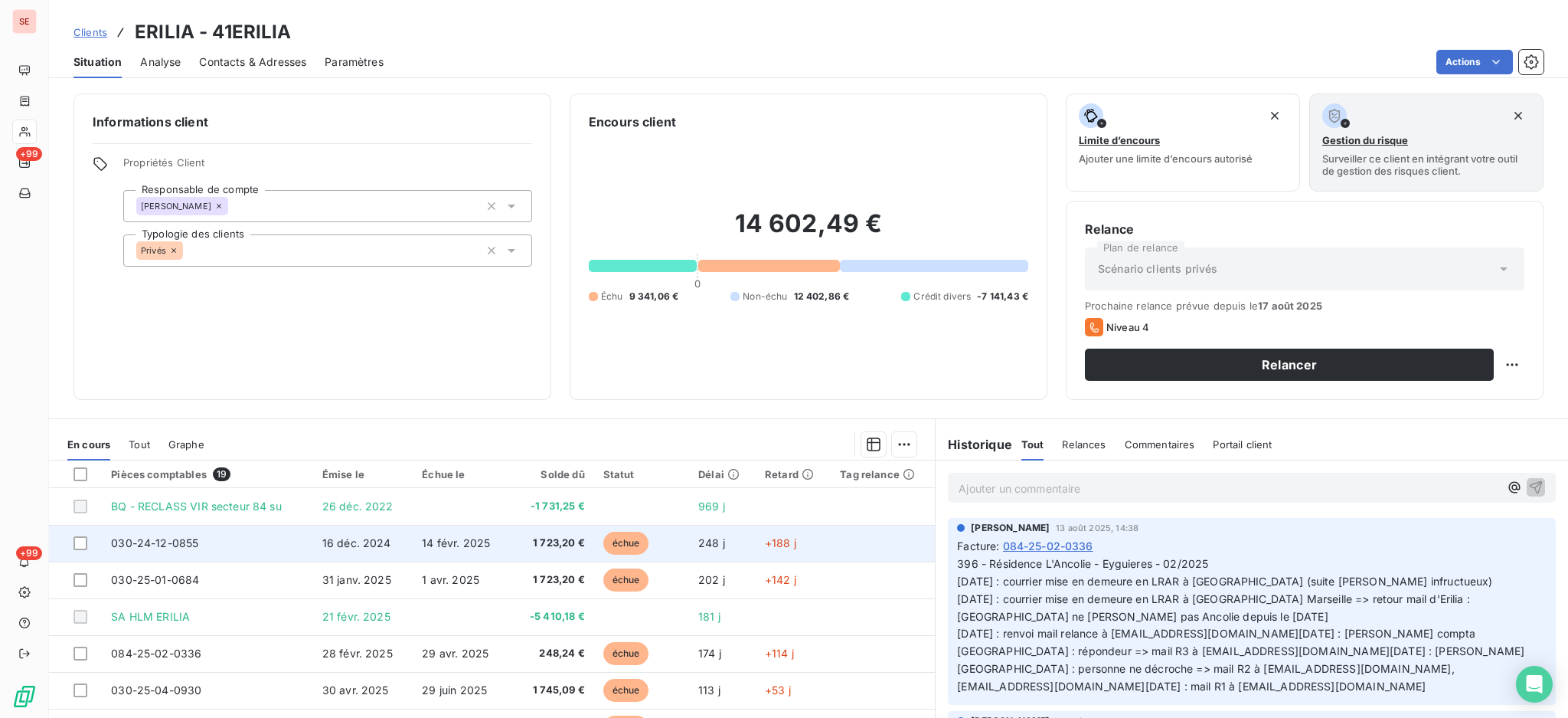
click at [484, 533] on td "14 févr. 2025" at bounding box center [462, 543] width 99 height 36
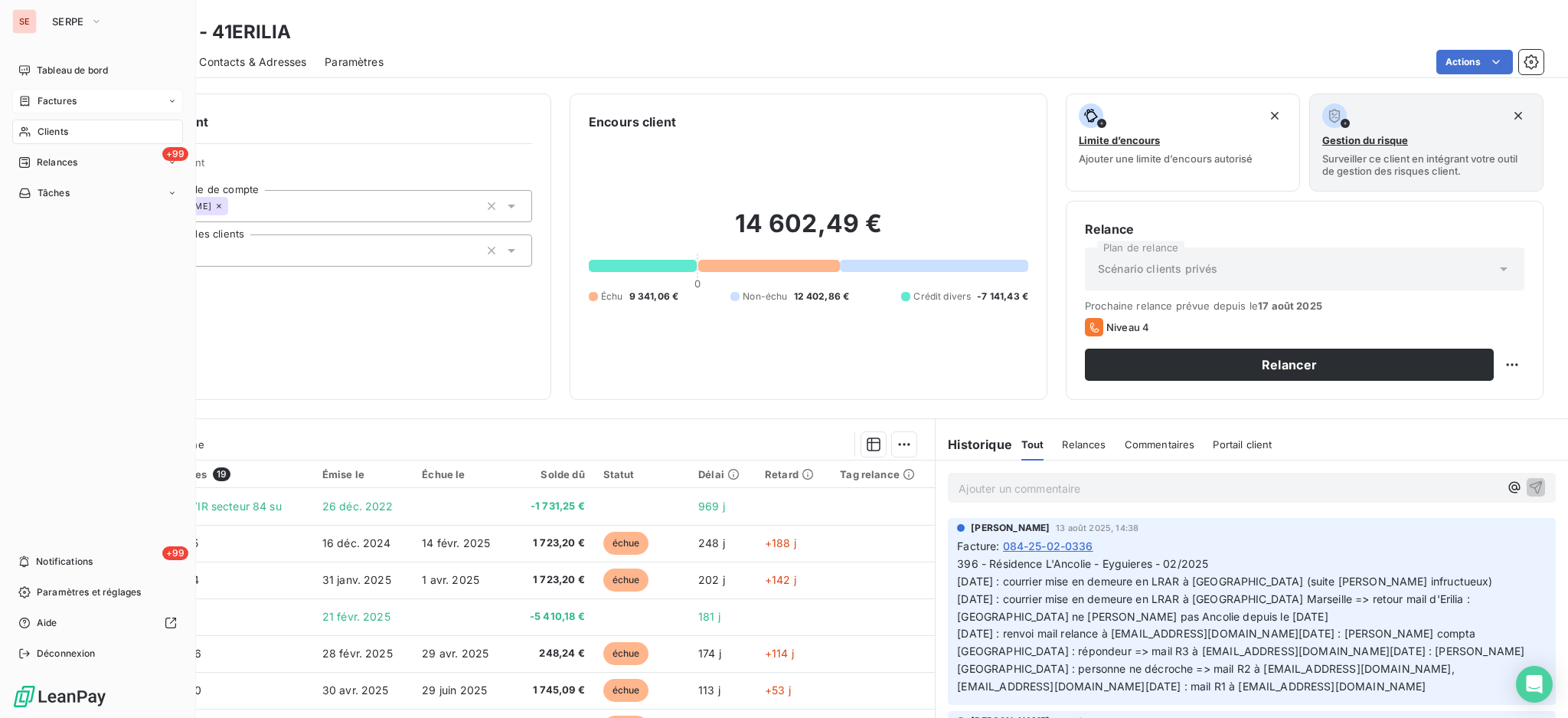
click at [44, 101] on span "Factures" at bounding box center [56, 101] width 39 height 14
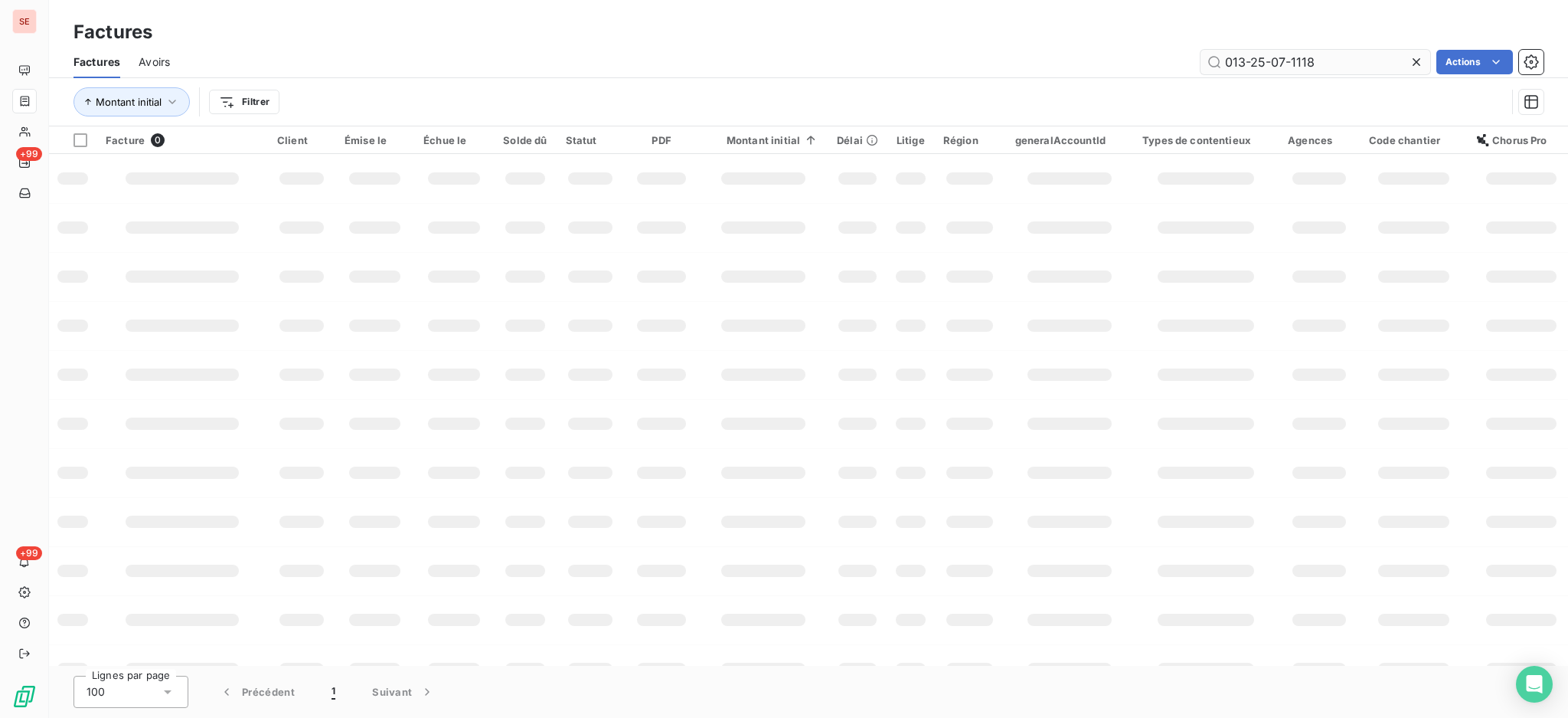
click at [1339, 63] on input "013-25-07-1118" at bounding box center [1315, 62] width 229 height 25
click at [1415, 65] on icon at bounding box center [1416, 62] width 15 height 15
click at [1303, 53] on input "text" at bounding box center [1315, 62] width 229 height 25
type input "25-07-0160"
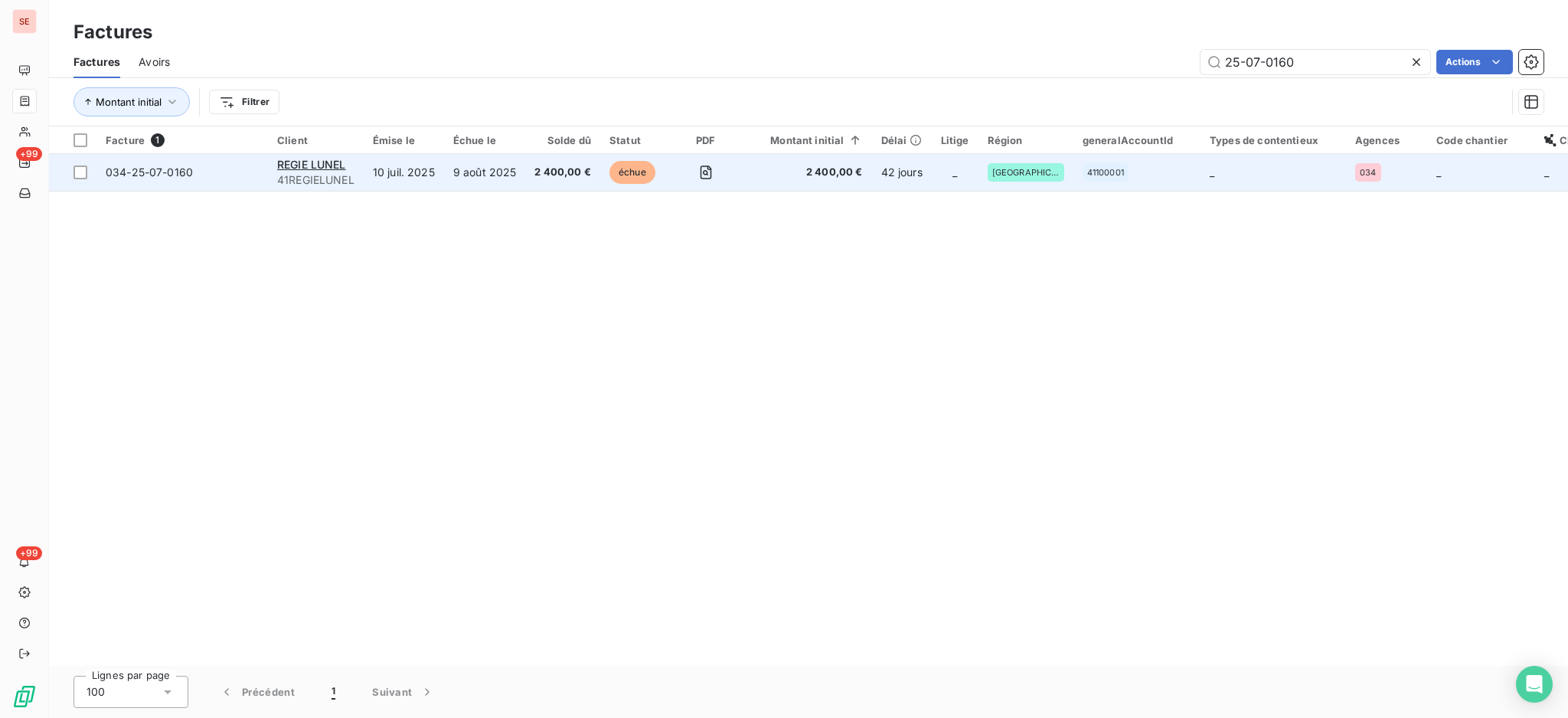
click at [442, 175] on td "10 juil. 2025" at bounding box center [403, 172] width 80 height 36
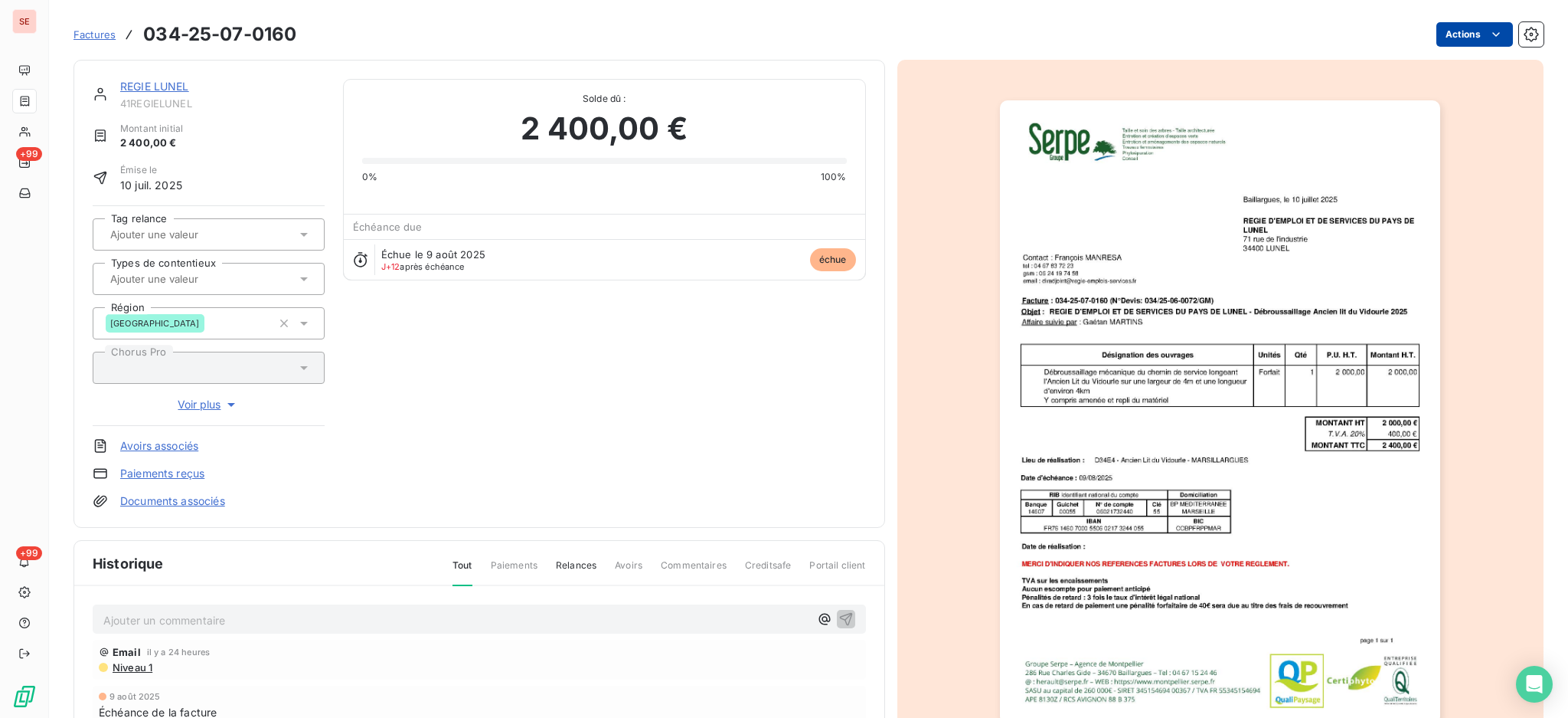
click at [1451, 36] on html "SE +99 +99 Factures 034-25-07-0160 Actions REGIE LUNEL 41REGIELUNEL Montant ini…" at bounding box center [784, 359] width 1568 height 718
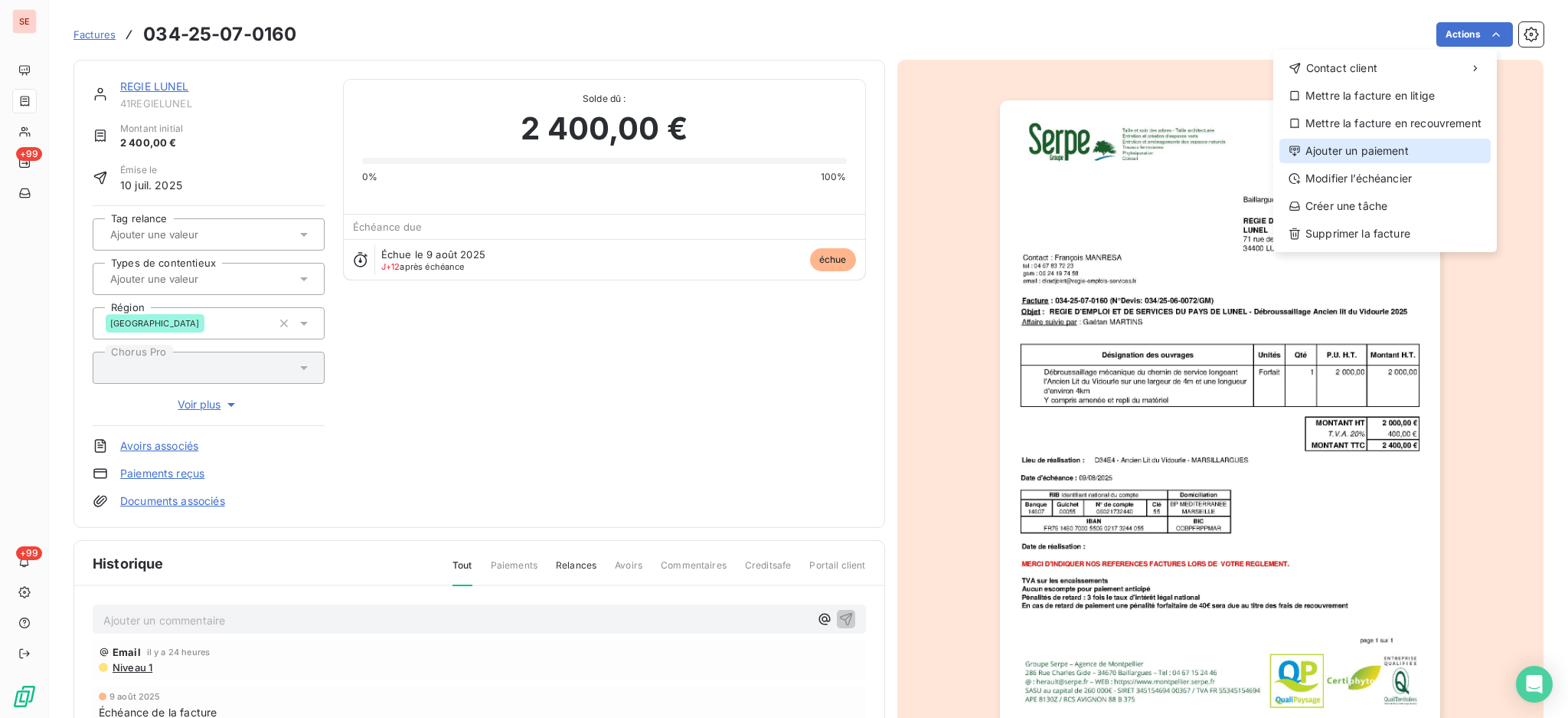
click at [1394, 158] on div "Ajouter un paiement" at bounding box center [1385, 151] width 211 height 25
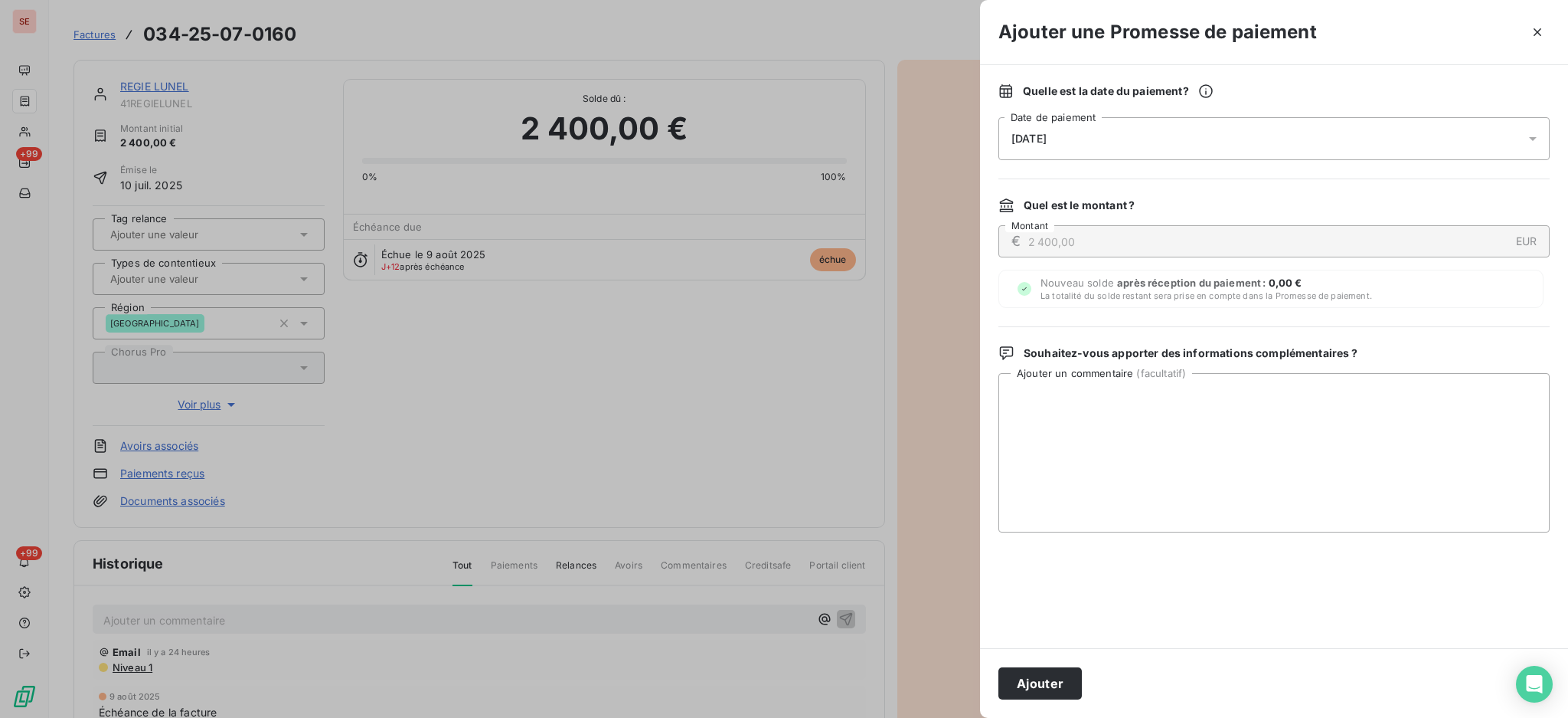
click at [1533, 132] on icon at bounding box center [1532, 138] width 15 height 15
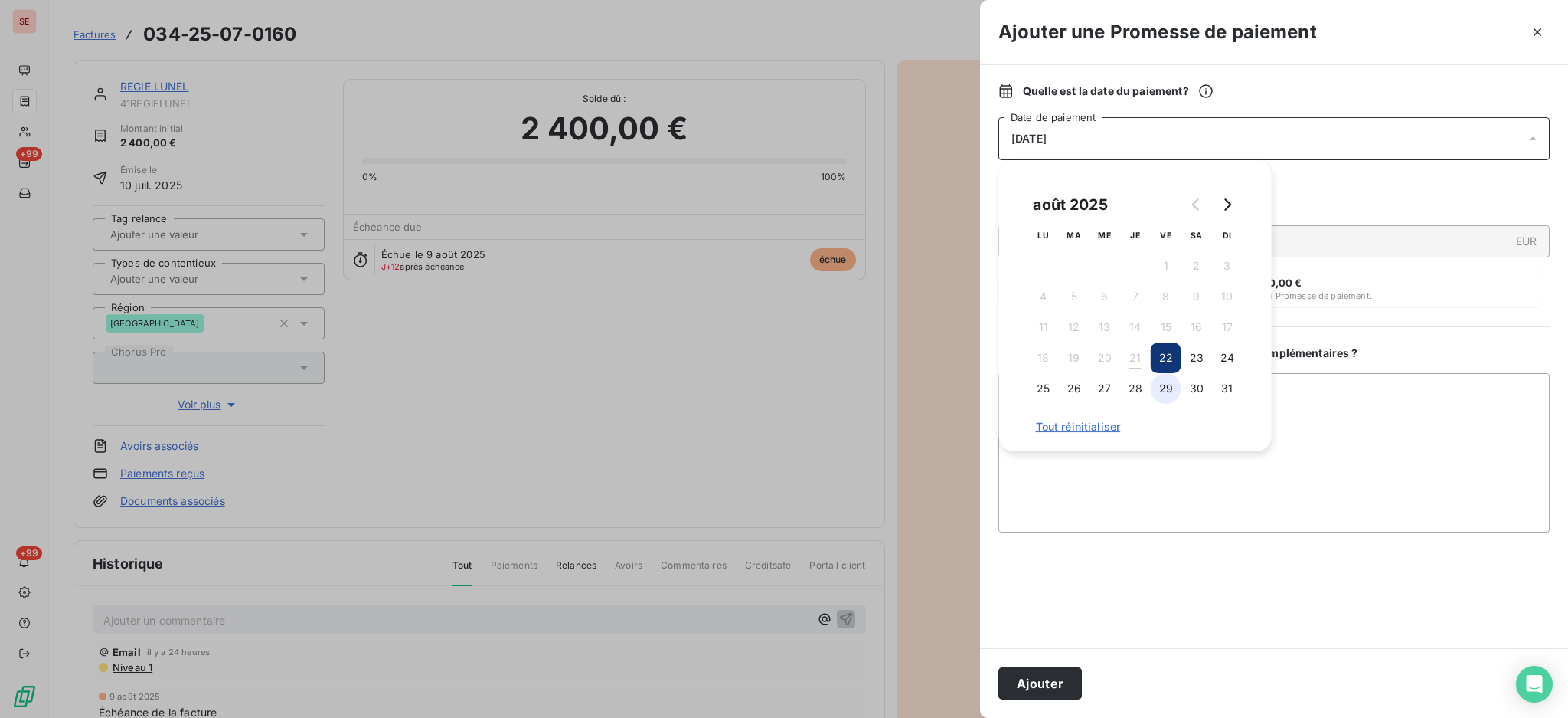
click at [1166, 392] on button "29" at bounding box center [1166, 388] width 31 height 31
click at [1361, 404] on textarea "Ajouter un commentaire ( facultatif )" at bounding box center [1274, 452] width 551 height 159
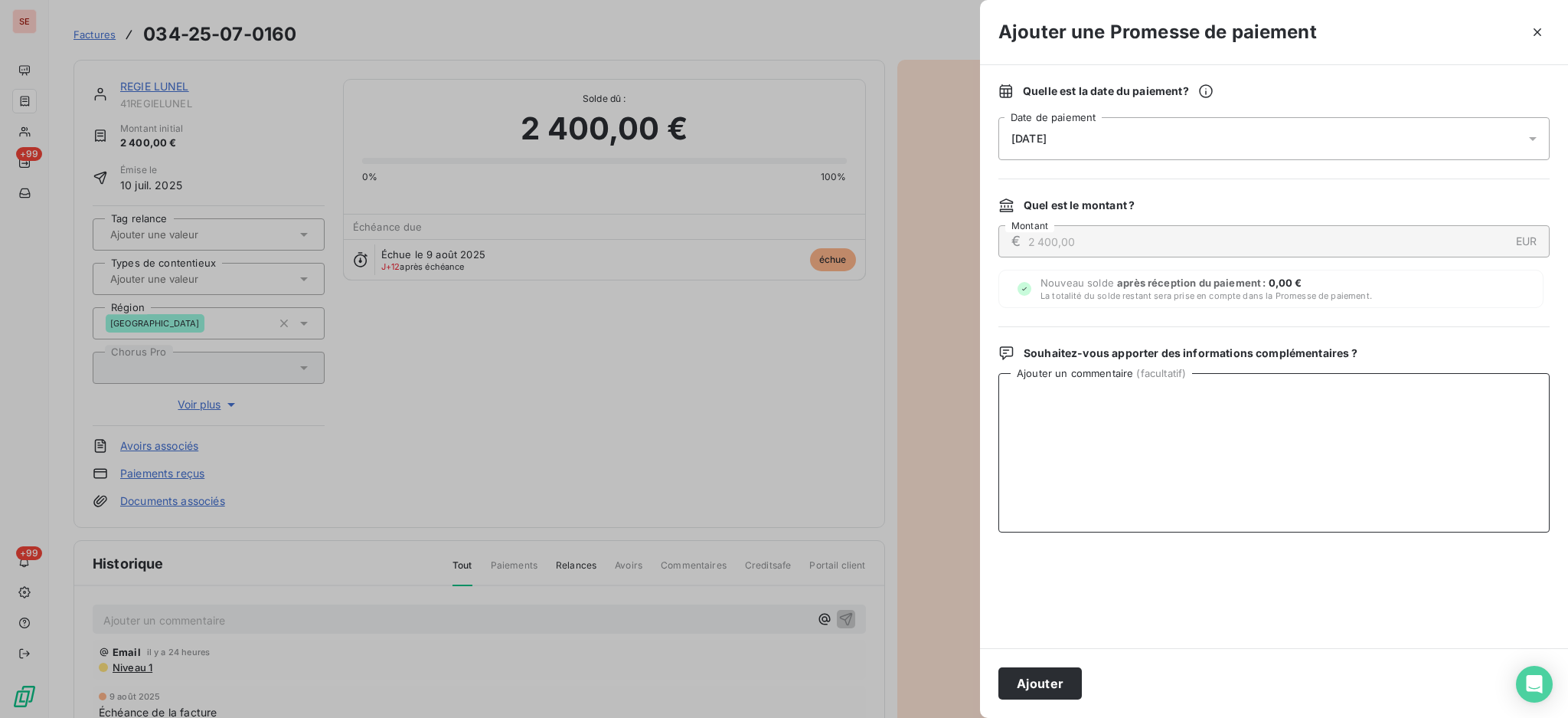
paste textarea "TDB - Virt reçu le 21/08"
type textarea "TDB - Virt reçu le 21/08"
click at [1046, 679] on button "Ajouter" at bounding box center [1040, 683] width 84 height 32
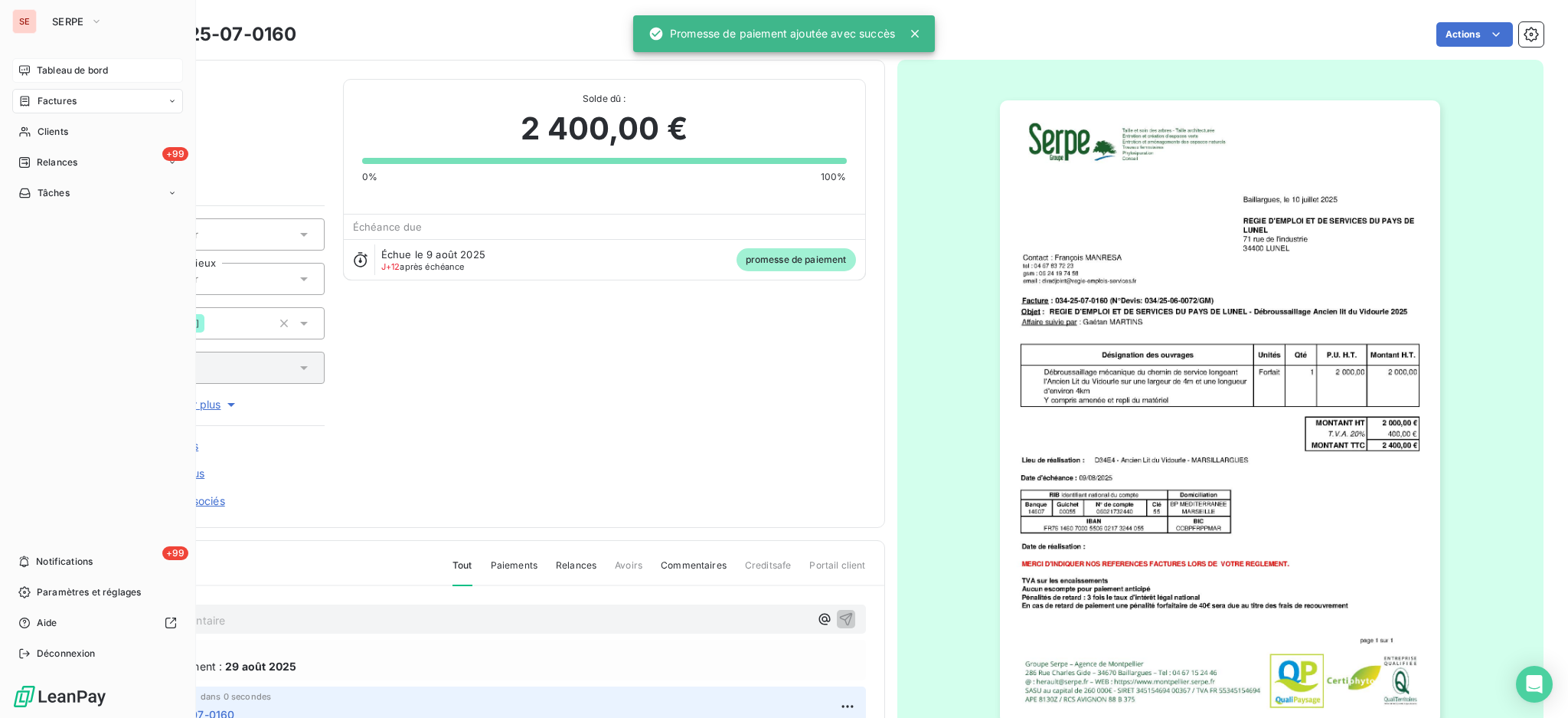
drag, startPoint x: 47, startPoint y: 102, endPoint x: 108, endPoint y: 66, distance: 70.8
click at [47, 102] on span "Factures" at bounding box center [56, 101] width 39 height 14
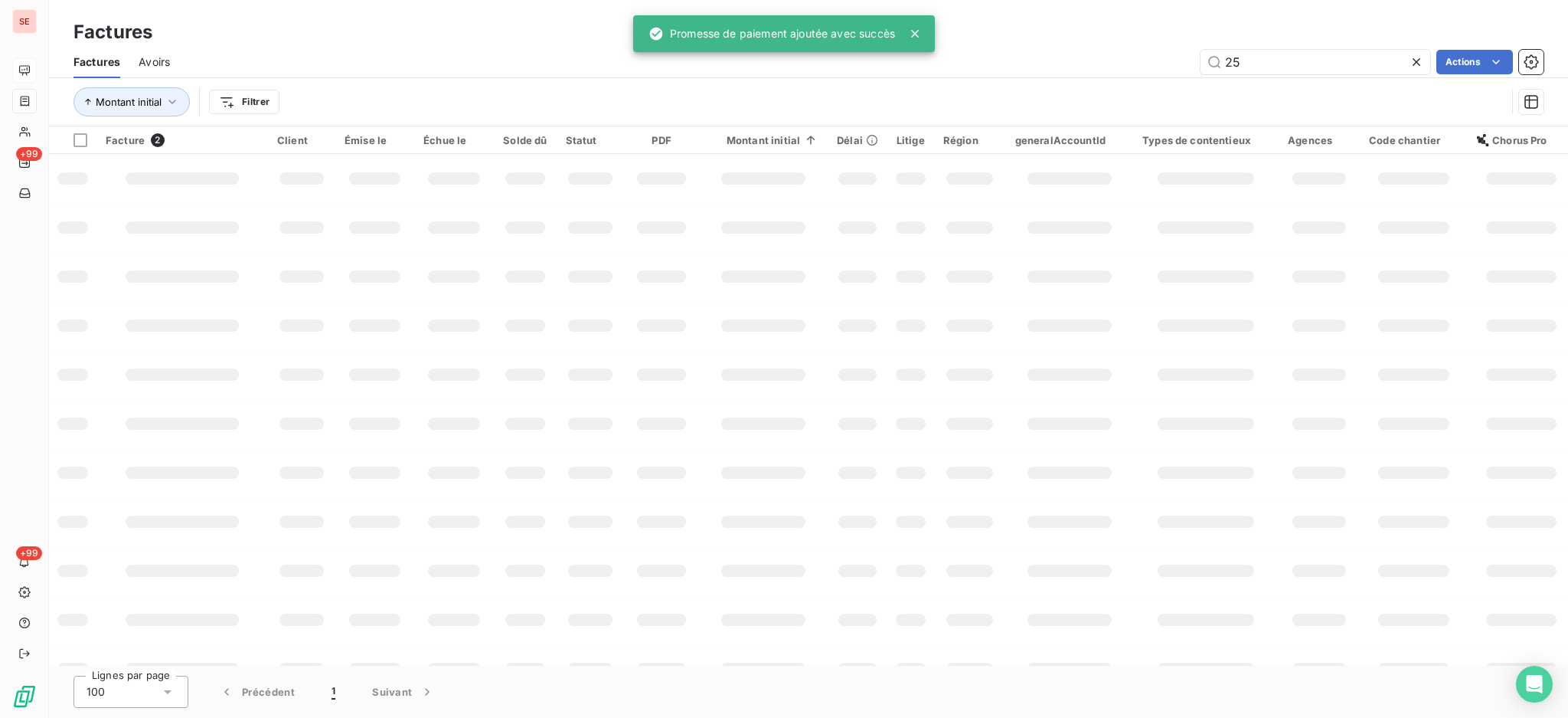
type input "2"
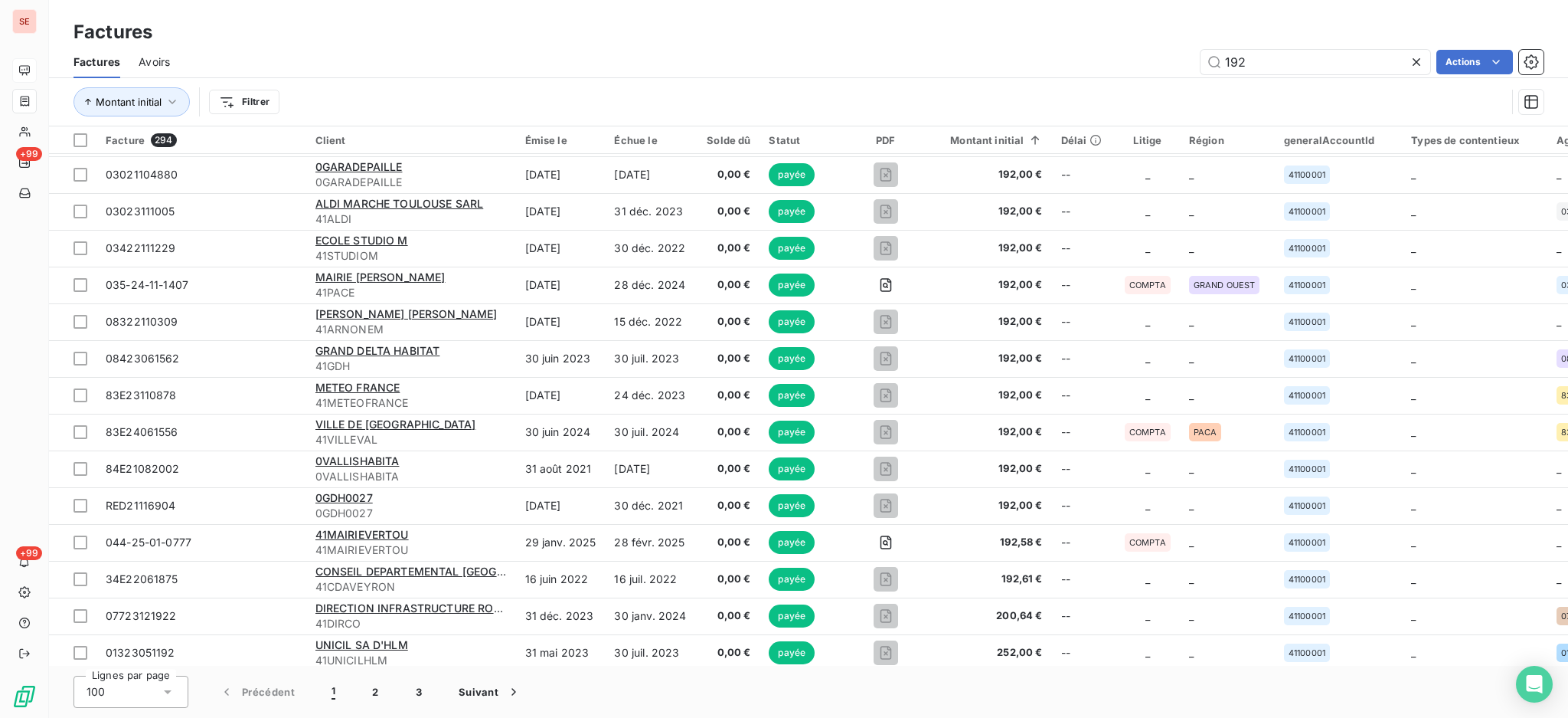
scroll to position [1226, 0]
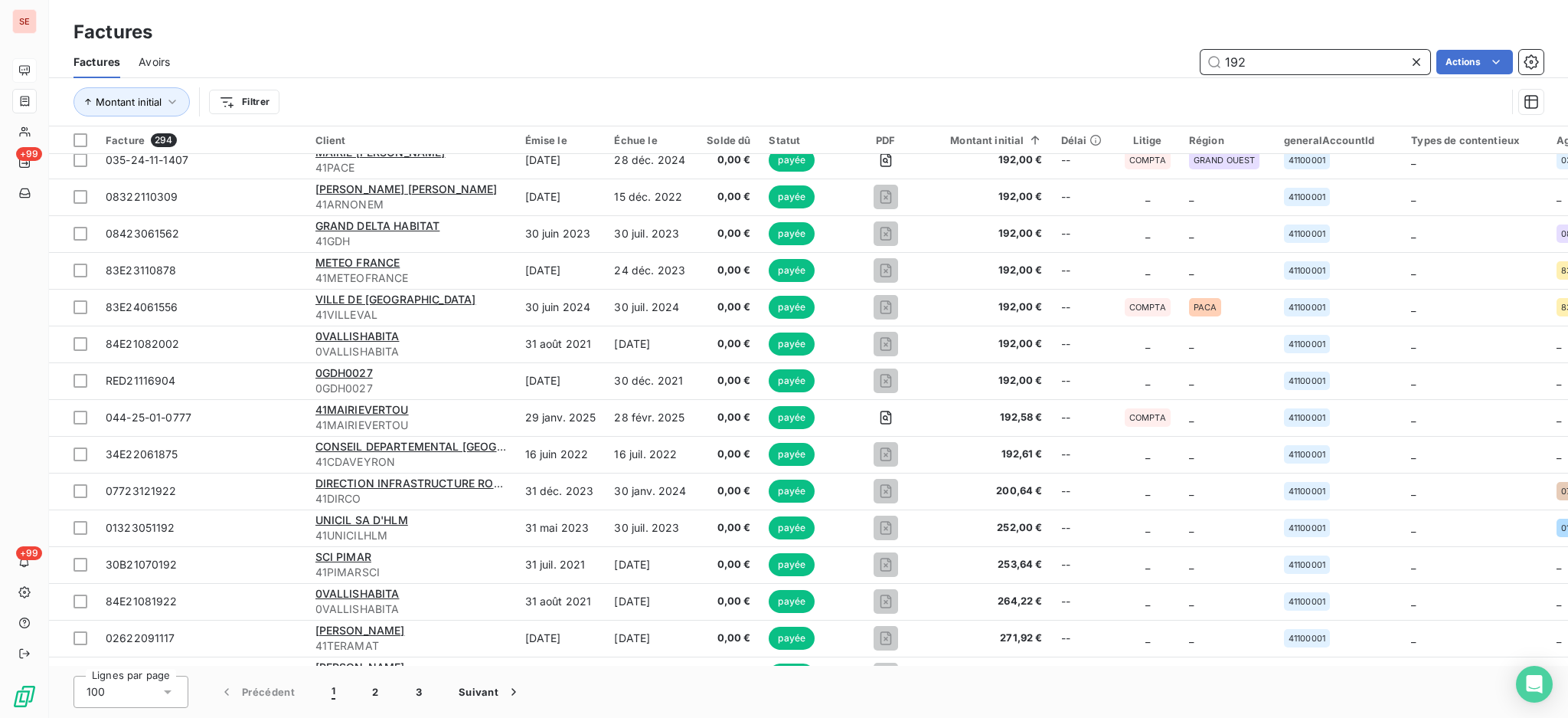
click at [1256, 63] on input "192" at bounding box center [1315, 62] width 229 height 25
type input "1"
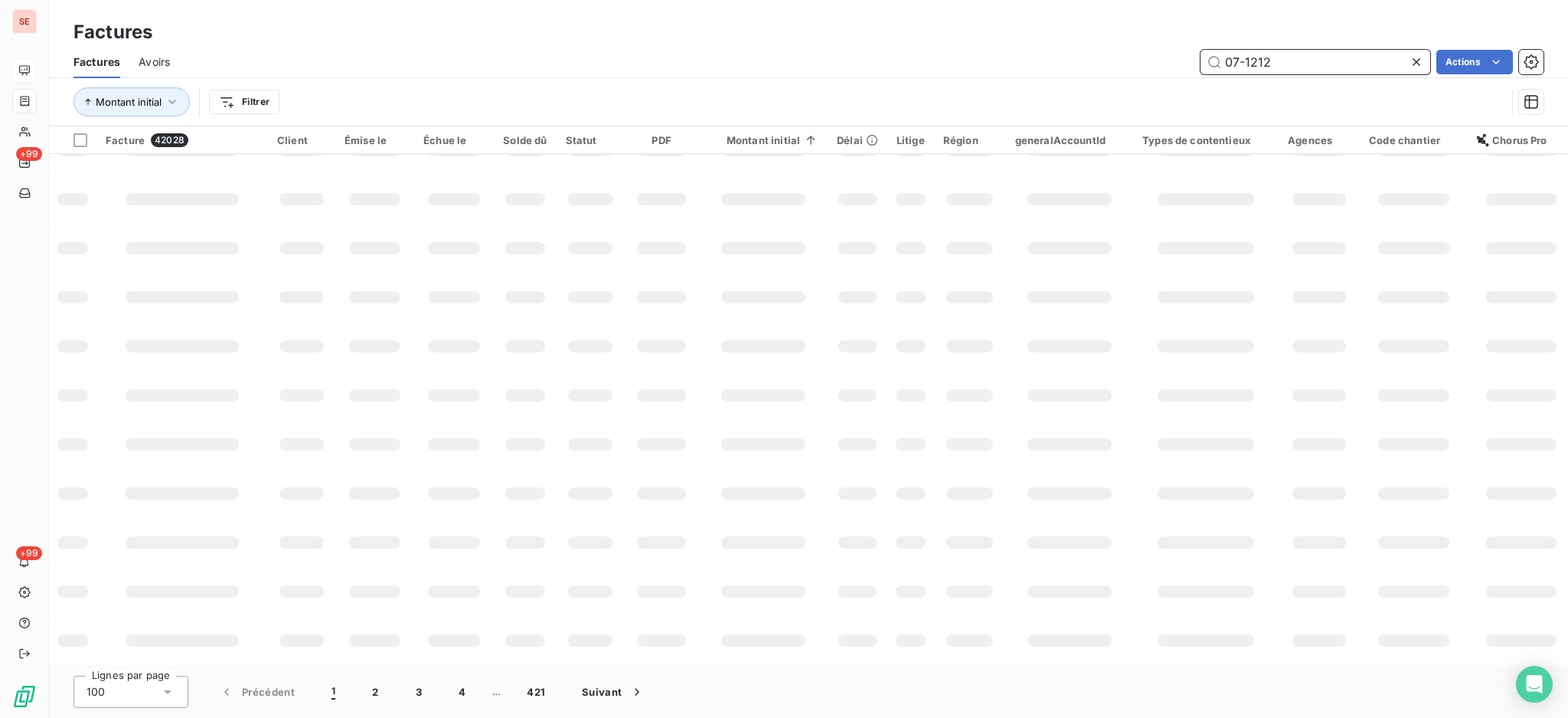
scroll to position [0, 0]
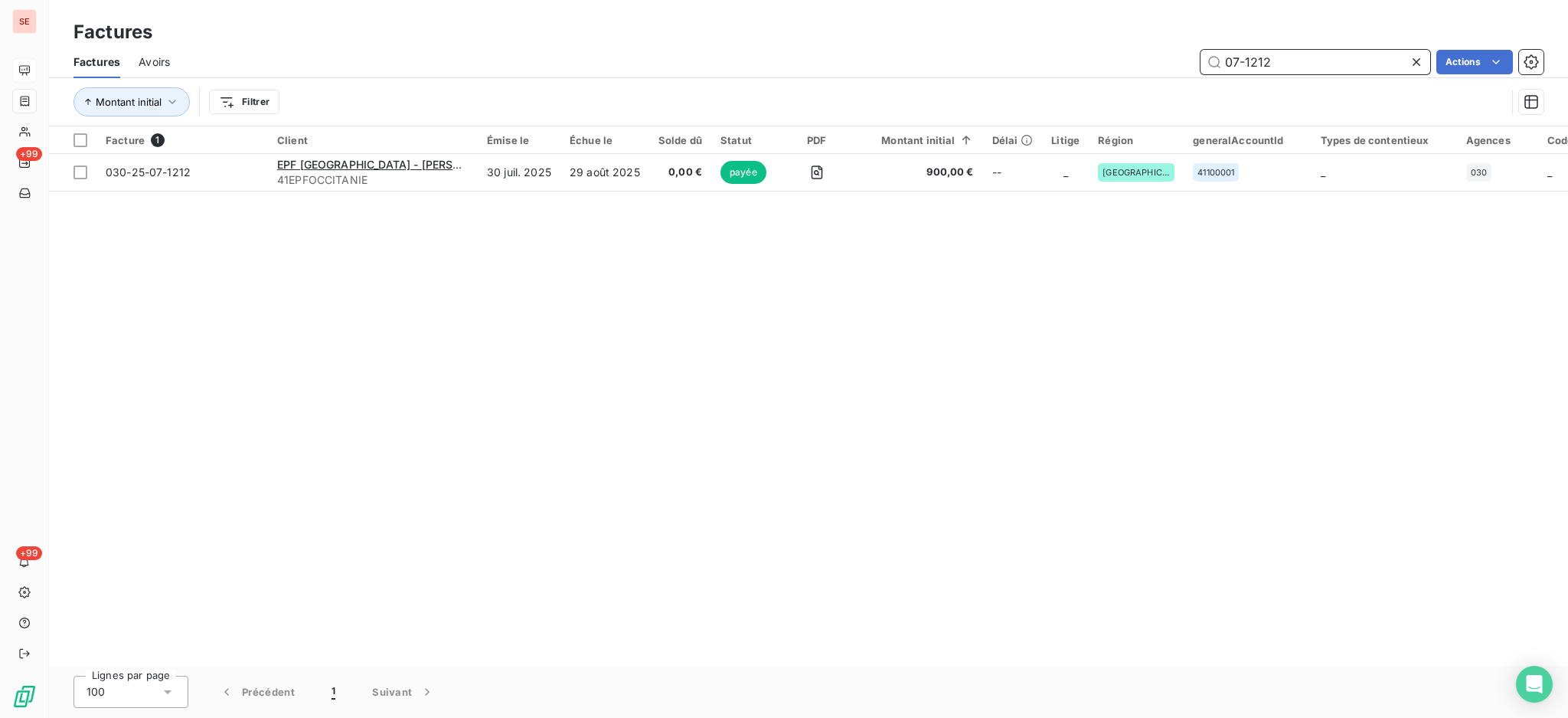
type input "07-1212"
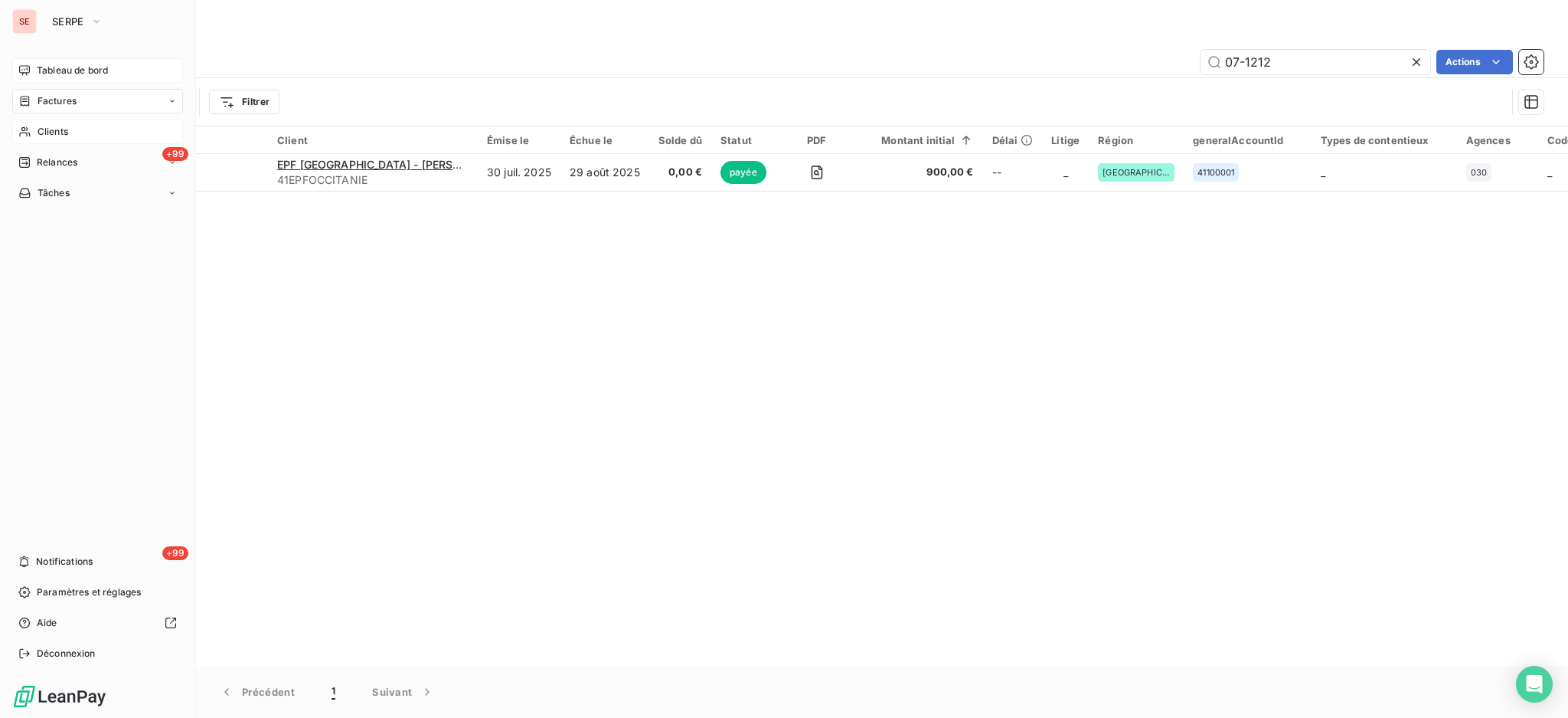
click at [41, 128] on span "Clients" at bounding box center [52, 132] width 31 height 14
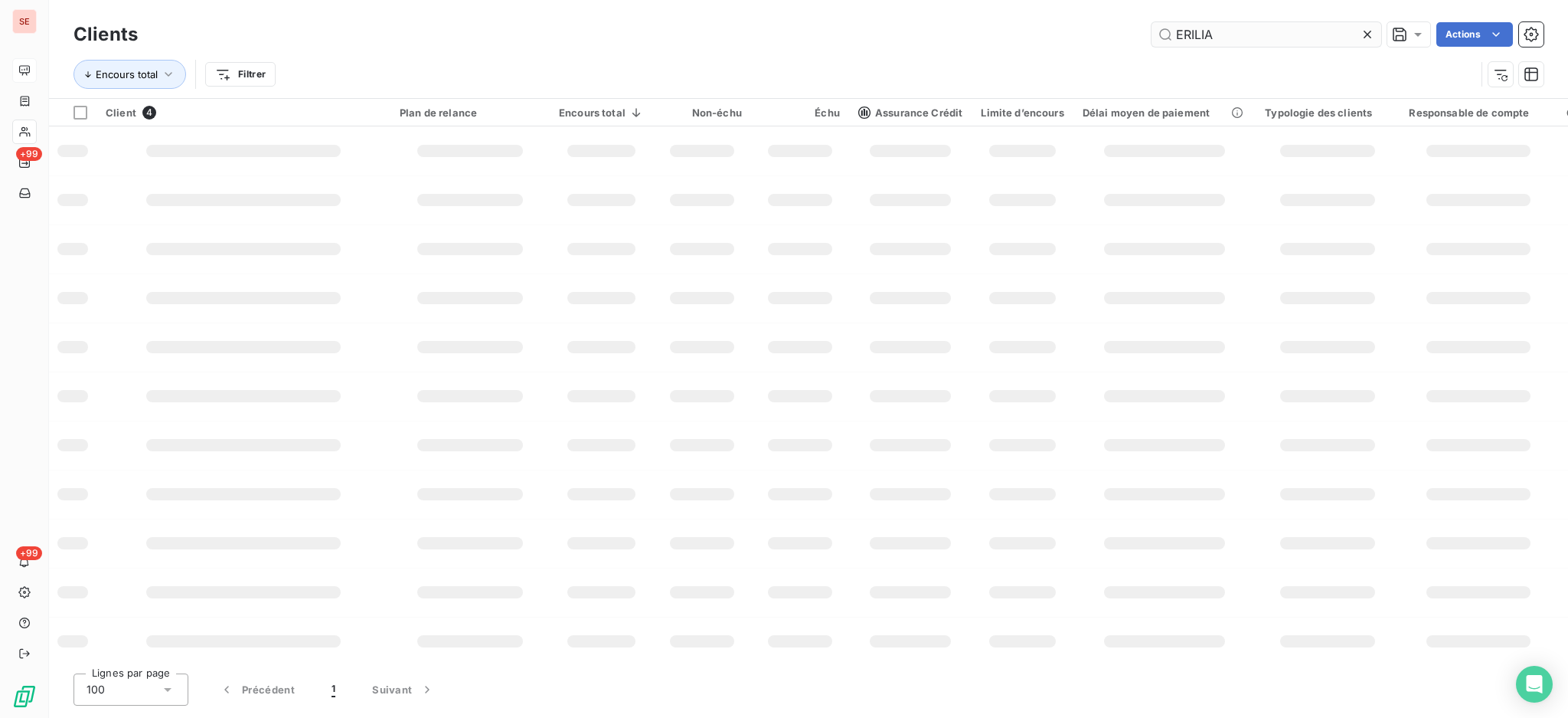
click at [1227, 36] on input "ERILIA" at bounding box center [1266, 35] width 229 height 25
type input "E"
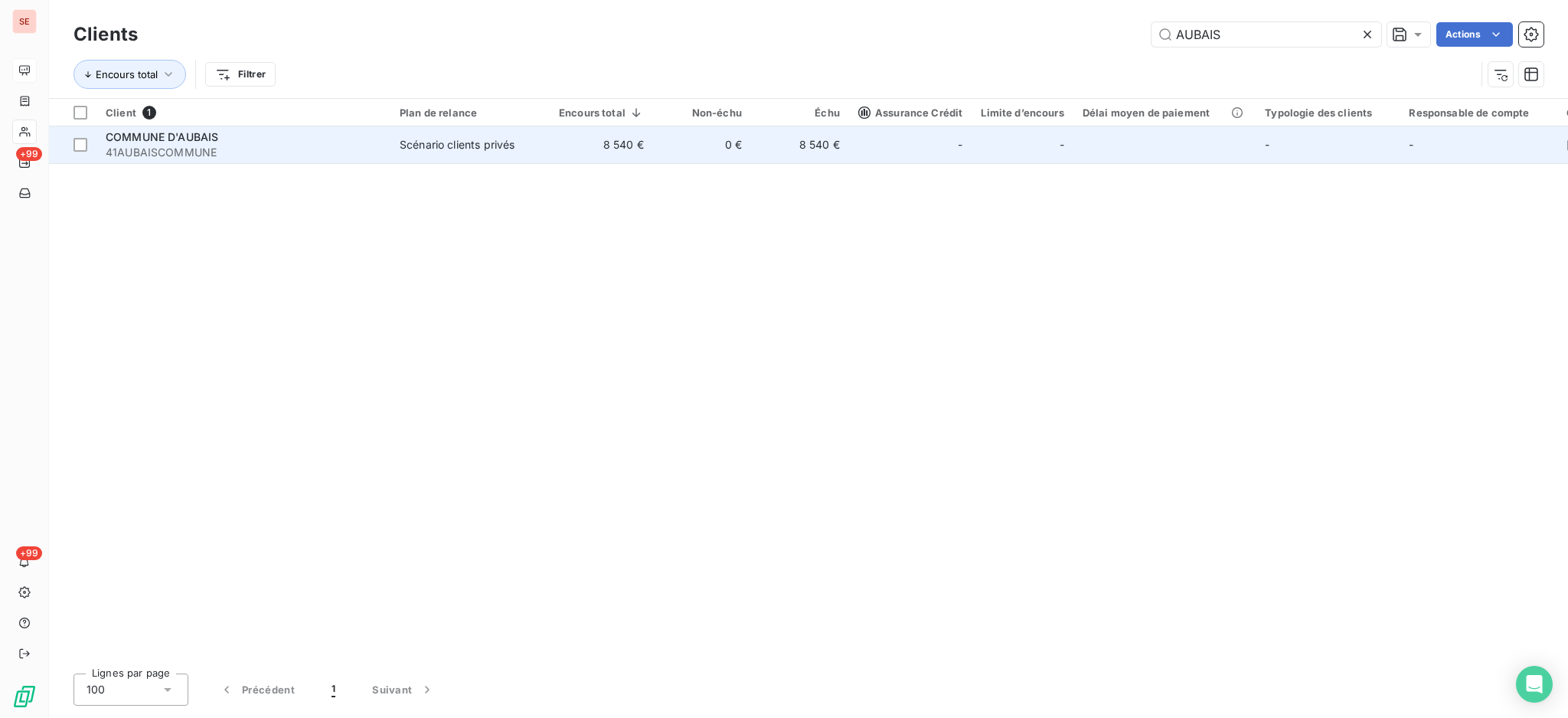
type input "AUBAIS"
click at [590, 144] on td "8 540 €" at bounding box center [601, 145] width 103 height 36
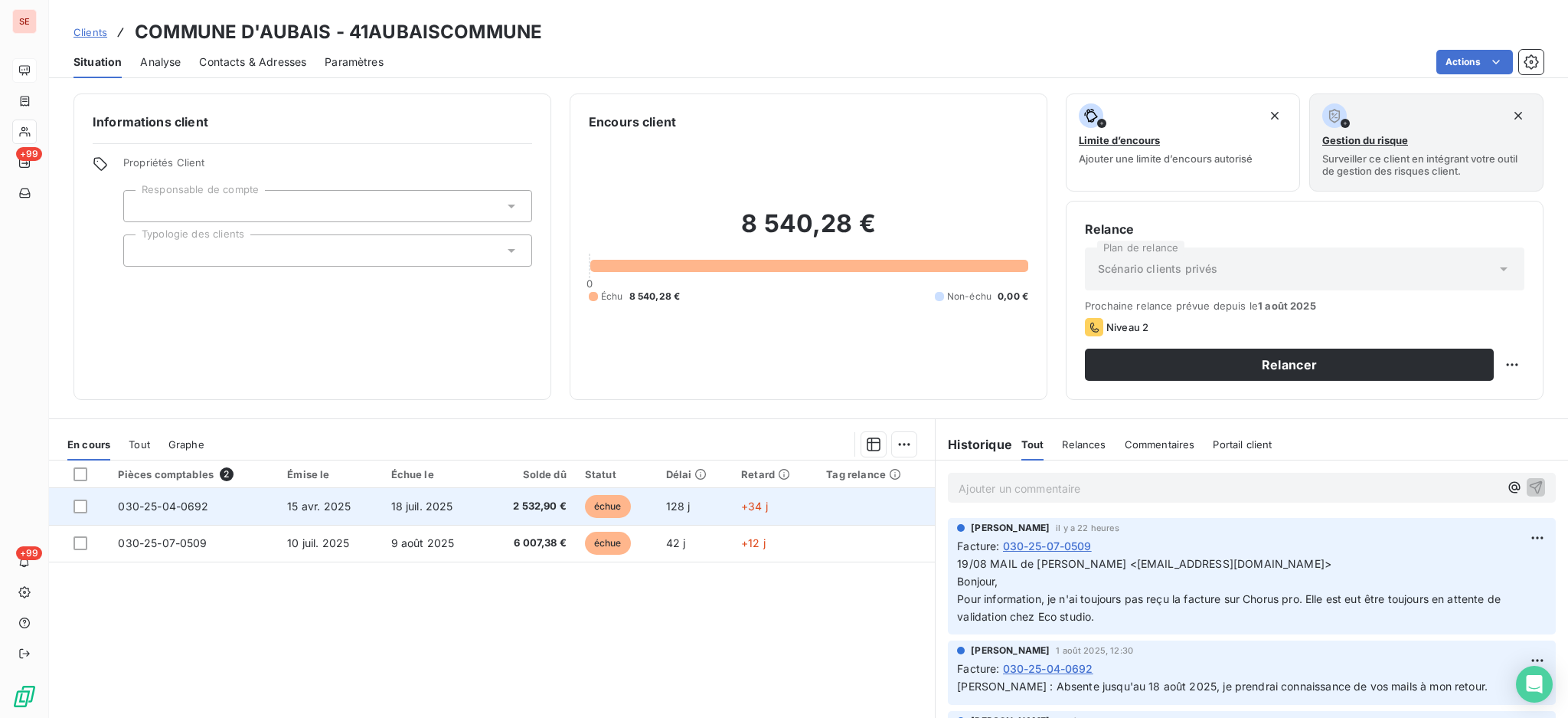
click at [484, 508] on td "2 532,90 €" at bounding box center [529, 506] width 90 height 36
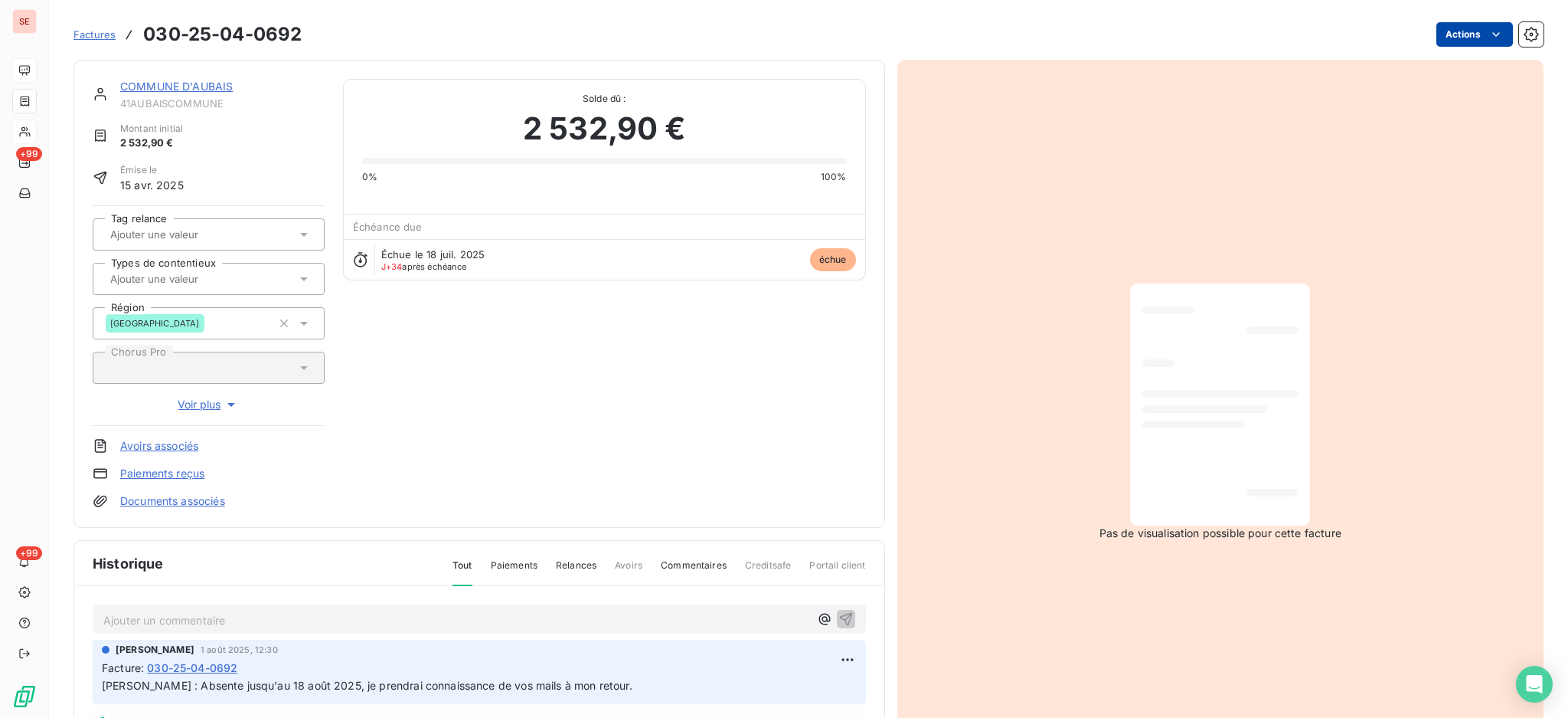
click at [1421, 30] on html "SE +99 +99 Factures 030-25-04-0692 Actions COMMUNE D'AUBAIS 41AUBAISCOMMUNE Mon…" at bounding box center [784, 359] width 1568 height 718
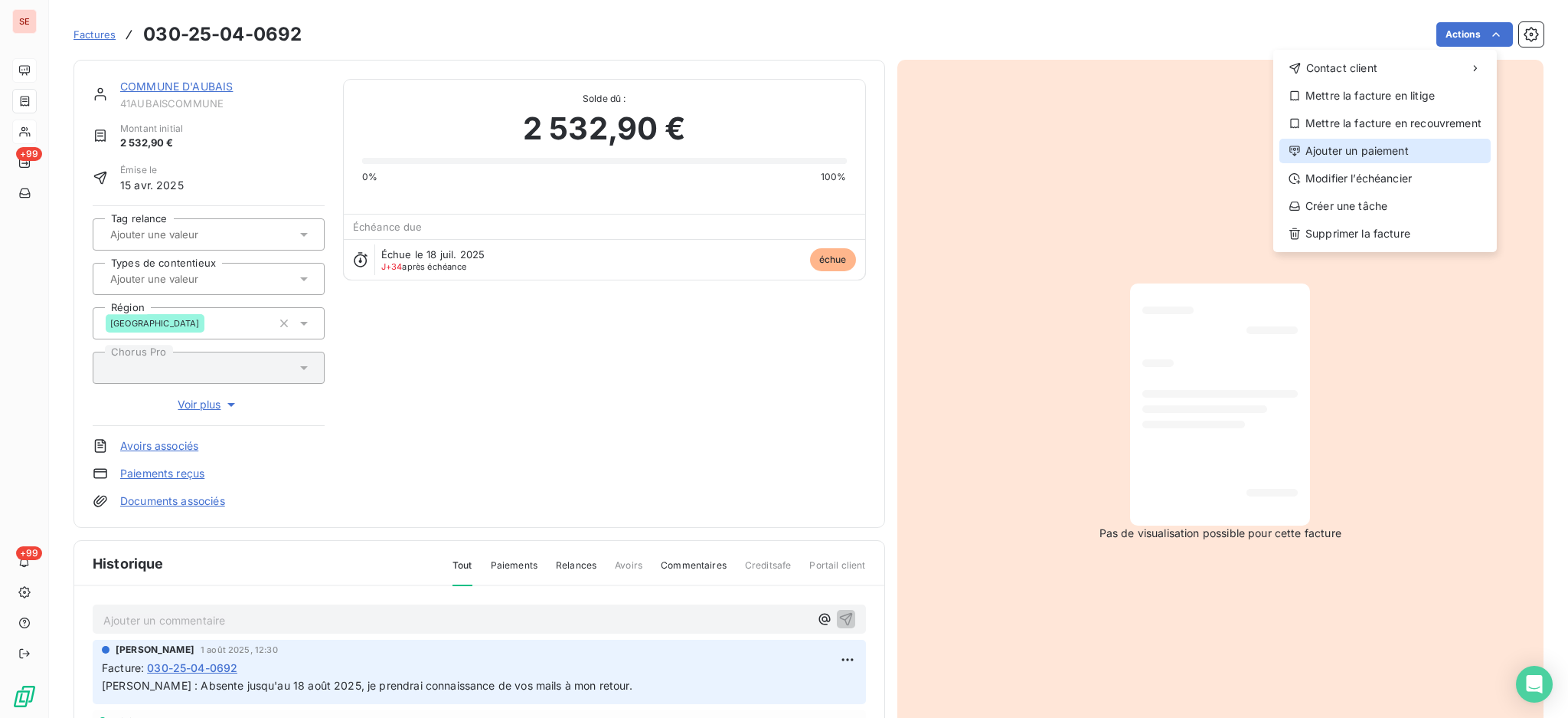
click at [1404, 147] on div "Ajouter un paiement" at bounding box center [1385, 151] width 211 height 25
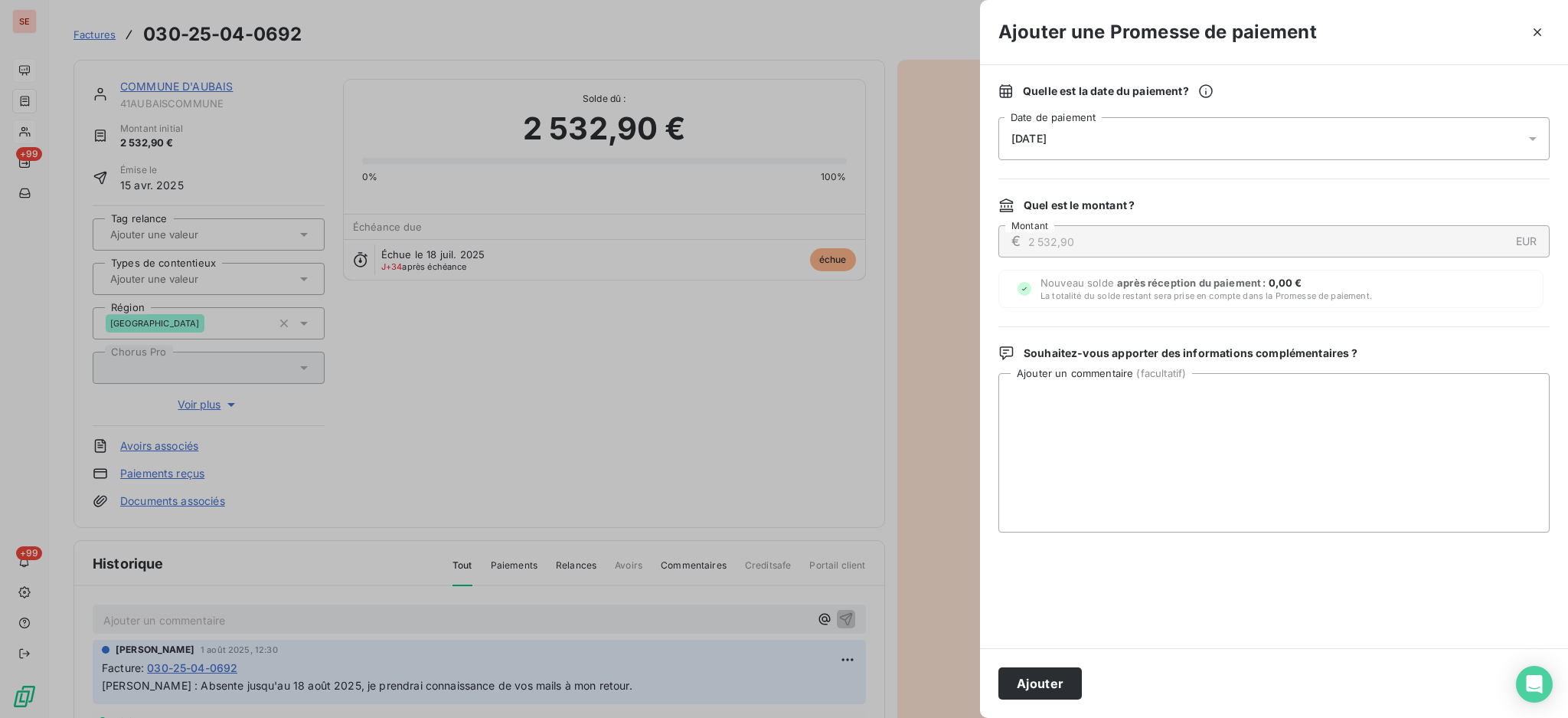
click at [1540, 131] on icon at bounding box center [1532, 138] width 15 height 15
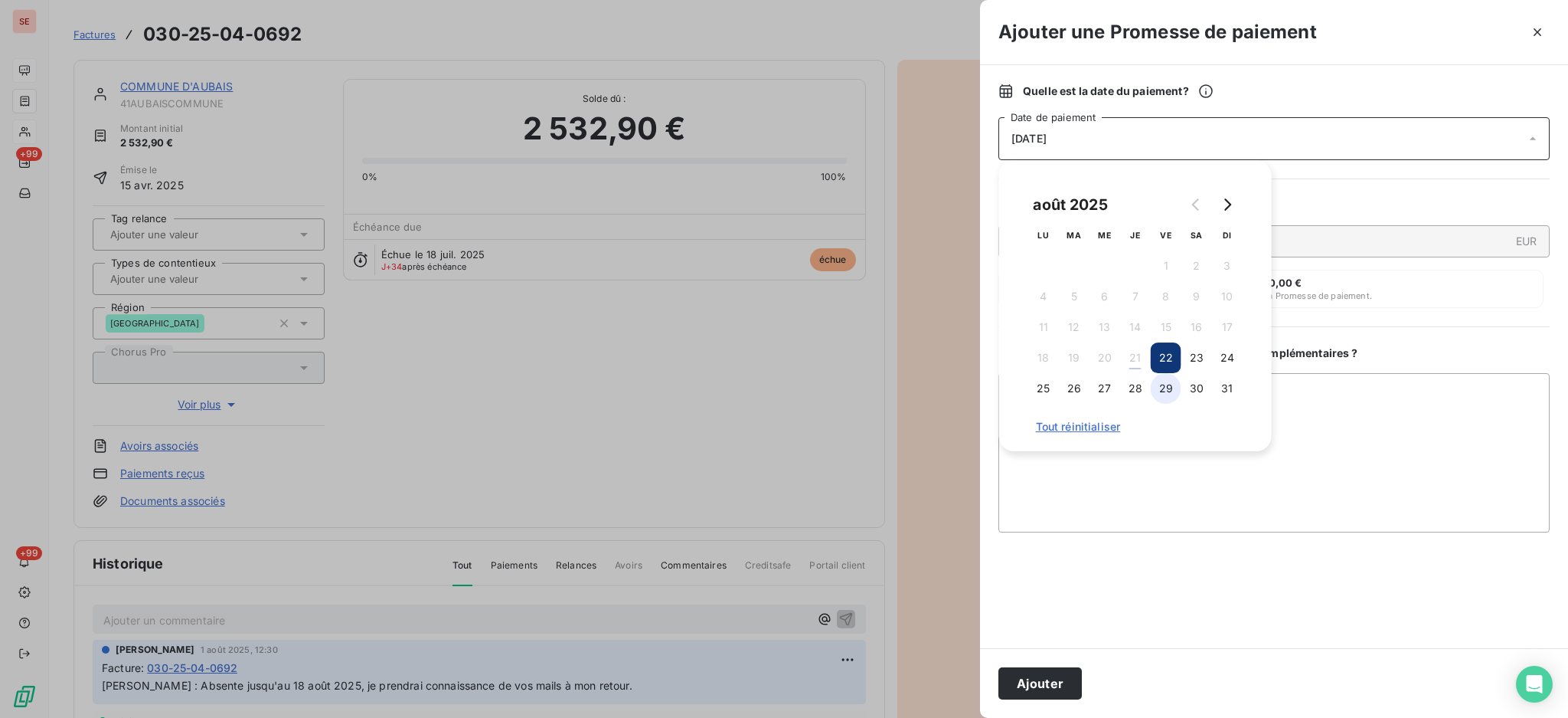
click at [1162, 381] on button "29" at bounding box center [1166, 388] width 31 height 31
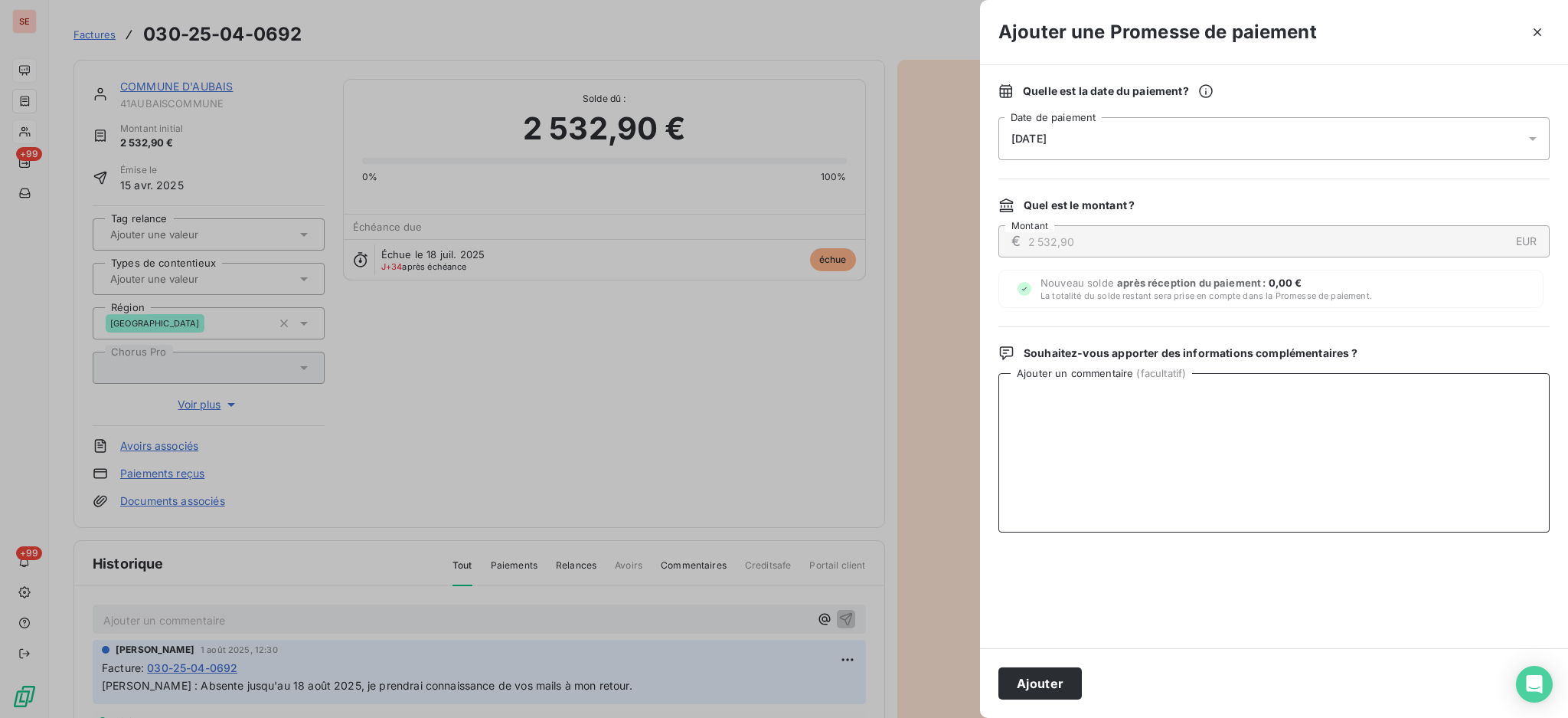
click at [1296, 403] on textarea "Ajouter un commentaire ( facultatif )" at bounding box center [1274, 452] width 551 height 159
paste textarea "TDB - Virt reçu le 21/08"
type textarea "TDB - Virt reçu le 21/08"
click at [1041, 685] on button "Ajouter" at bounding box center [1040, 683] width 84 height 32
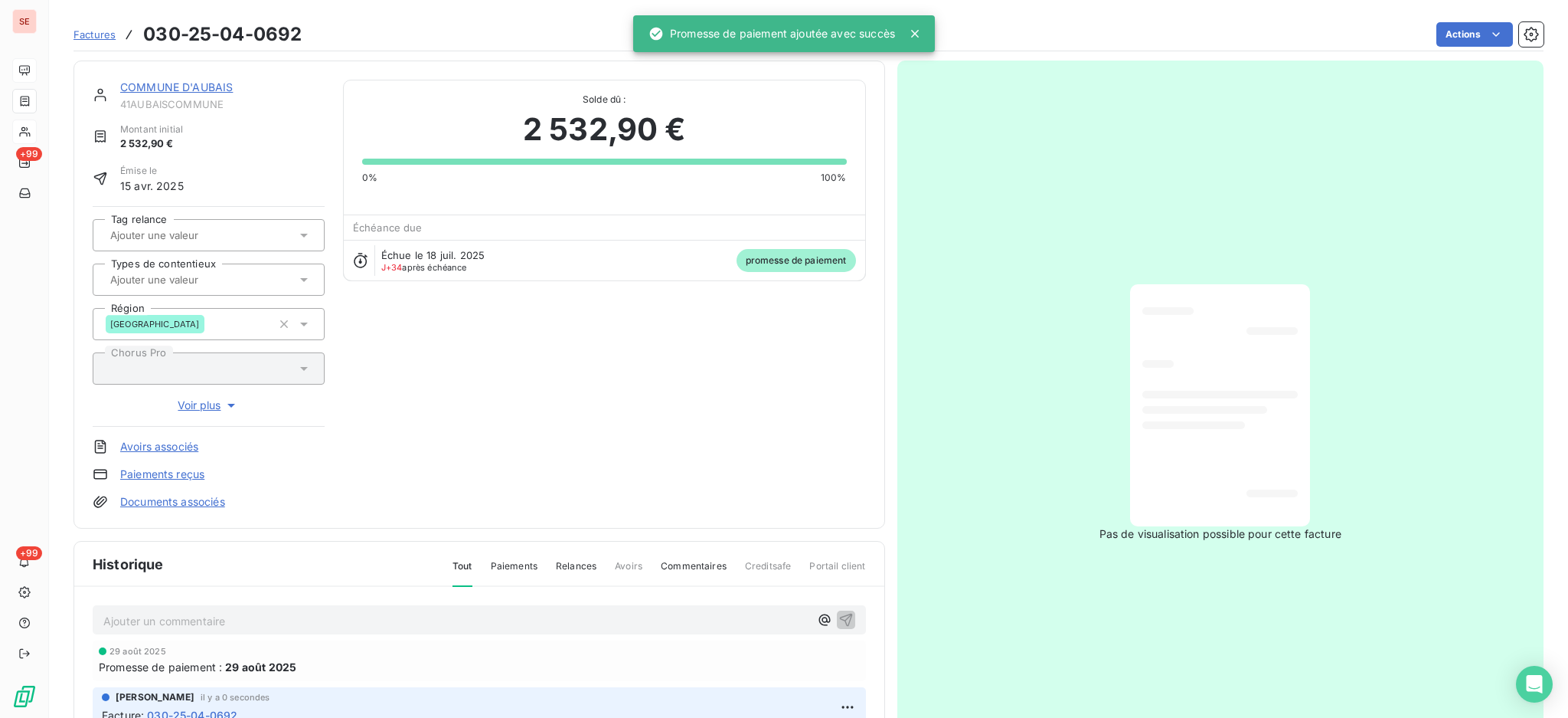
scroll to position [203, 0]
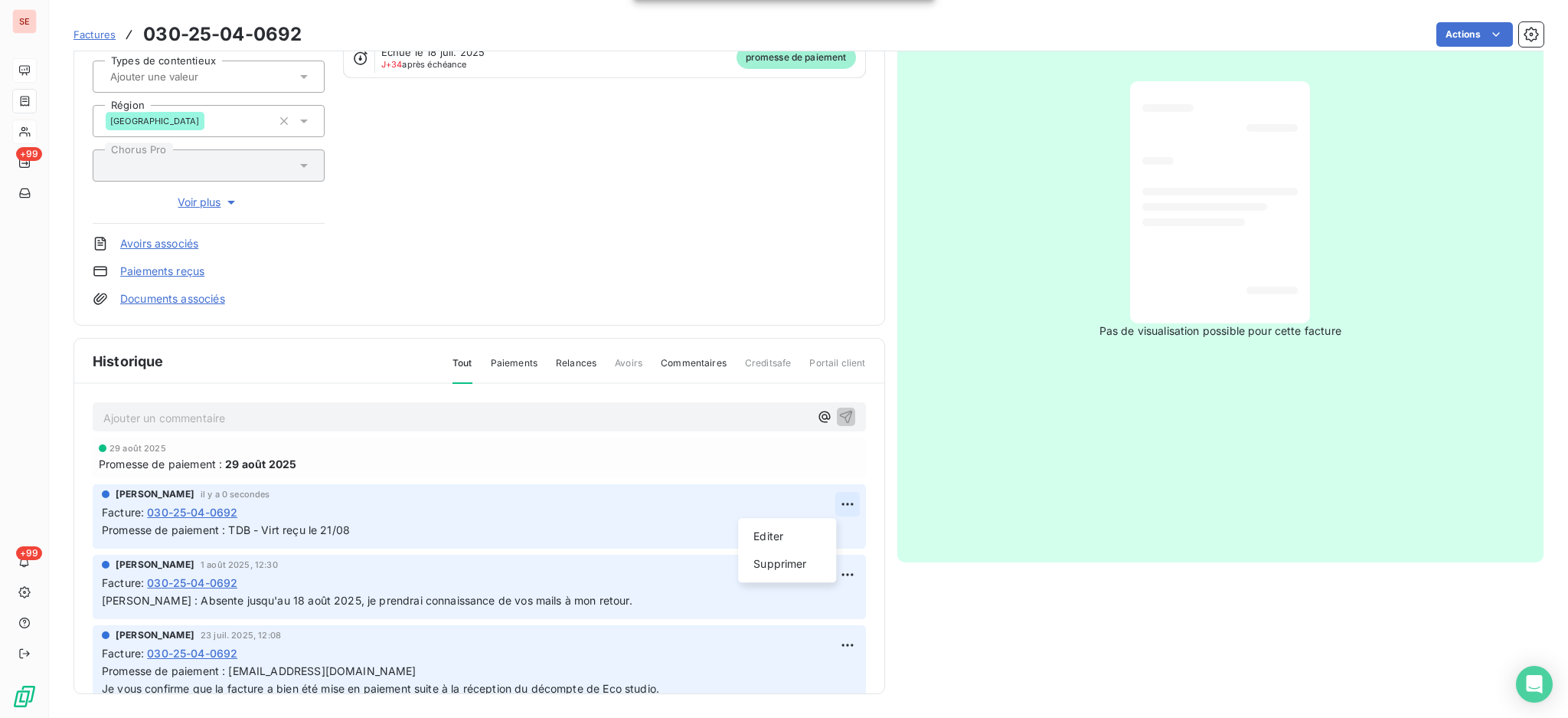
click at [826, 495] on html "SE +99 +99 Factures 030-25-04-0692 Actions COMMUNE D'AUBAIS 41AUBAISCOMMUNE Mon…" at bounding box center [784, 359] width 1568 height 718
click at [772, 539] on div "Editer" at bounding box center [787, 537] width 86 height 25
click at [334, 532] on span "Promesse de paiement : TDB - Virt reçu le 21/08" at bounding box center [226, 530] width 248 height 13
drag, startPoint x: 819, startPoint y: 525, endPoint x: 1484, endPoint y: 525, distance: 665.0
click at [841, 525] on icon "button" at bounding box center [848, 531] width 13 height 13
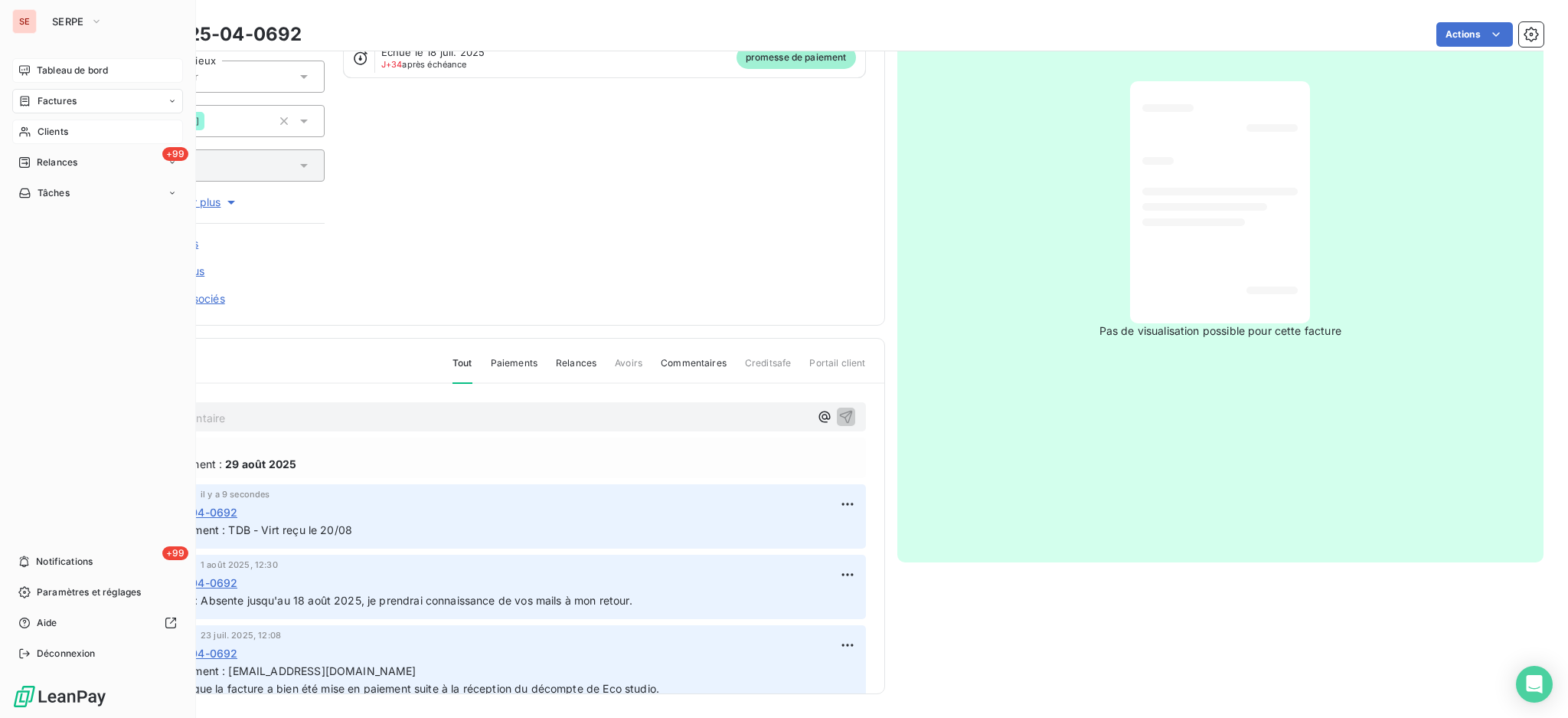
click at [62, 95] on span "Factures" at bounding box center [56, 101] width 39 height 14
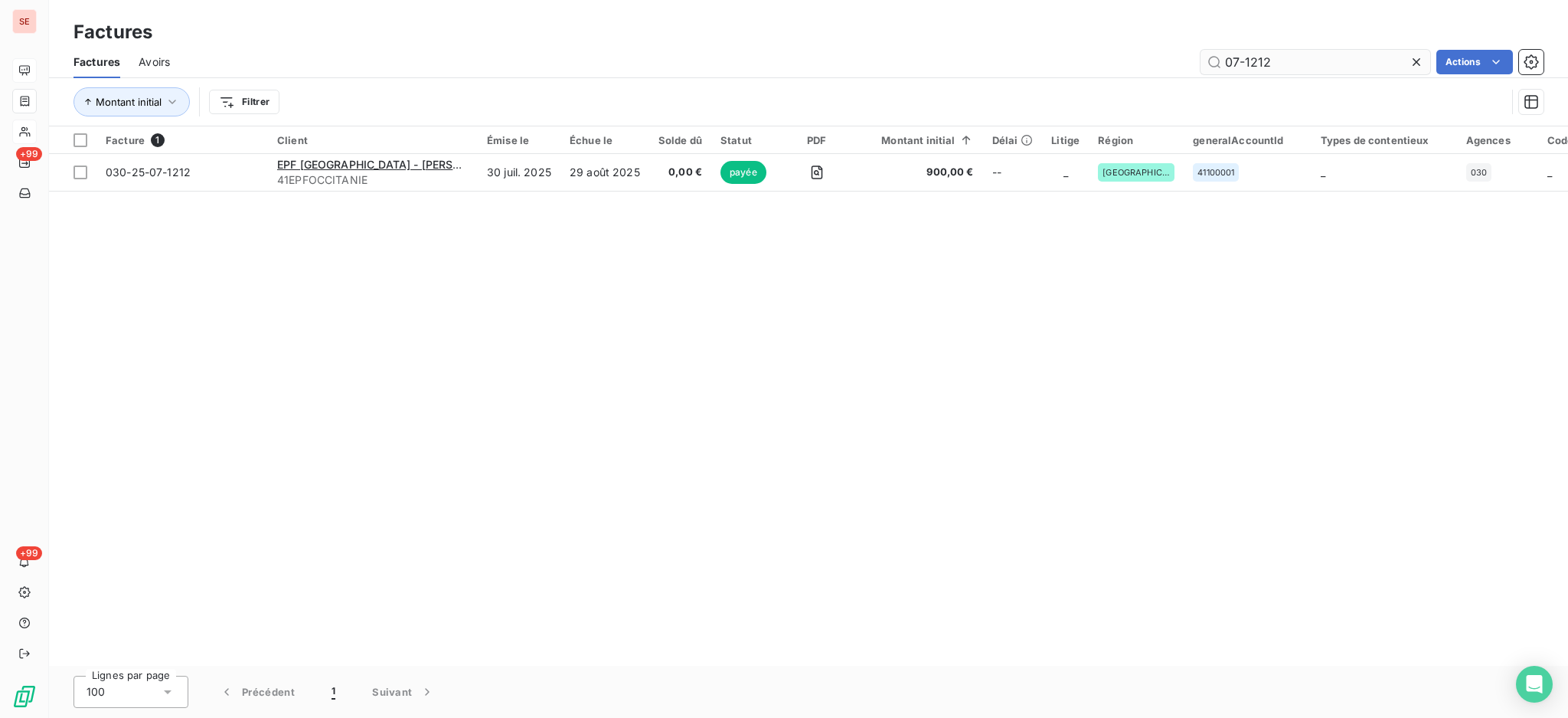
drag, startPoint x: 1281, startPoint y: 60, endPoint x: 1243, endPoint y: 62, distance: 38.1
click at [1243, 62] on input "07-1212" at bounding box center [1315, 62] width 229 height 25
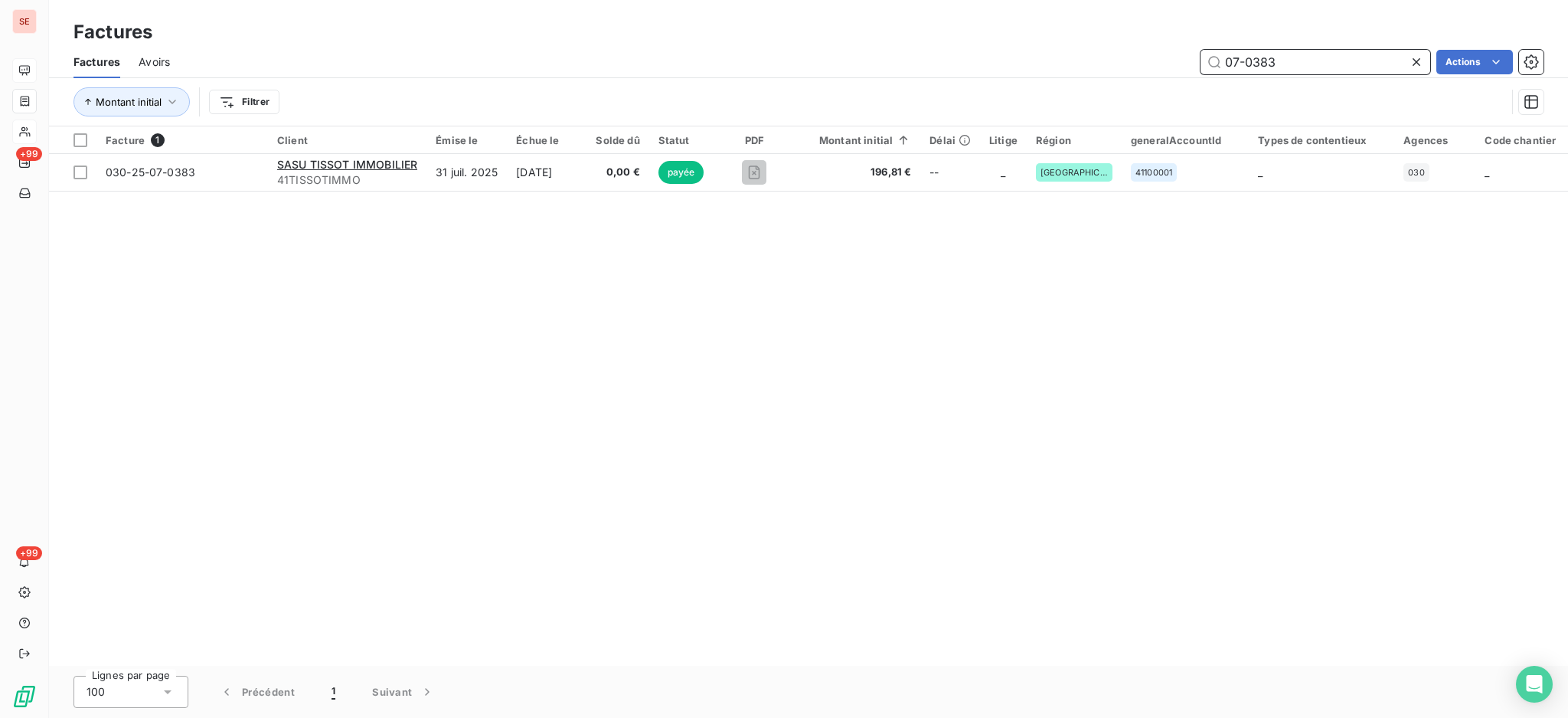
click at [1277, 57] on input "07-0383" at bounding box center [1315, 62] width 229 height 25
click at [1302, 62] on input "07-0732" at bounding box center [1315, 62] width 229 height 25
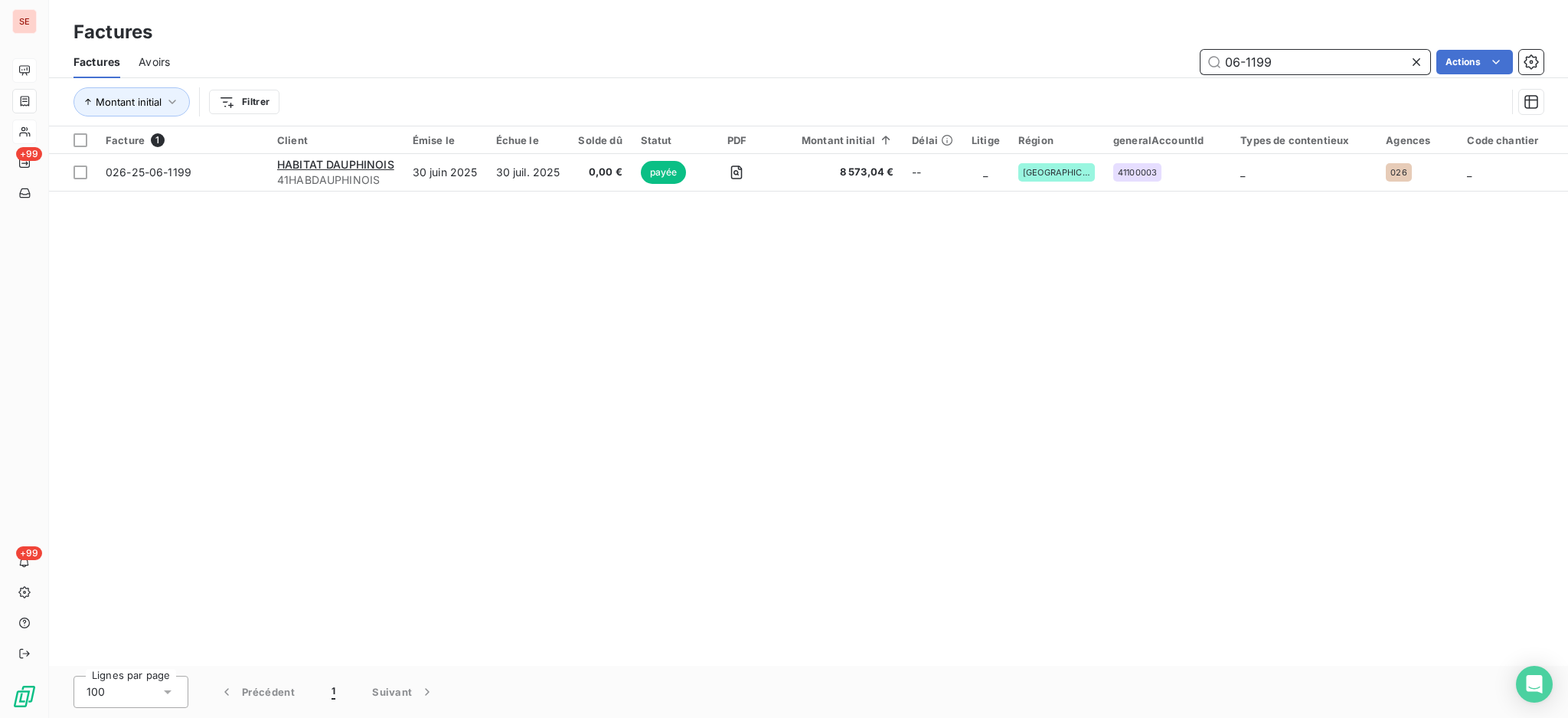
type input "06-1199"
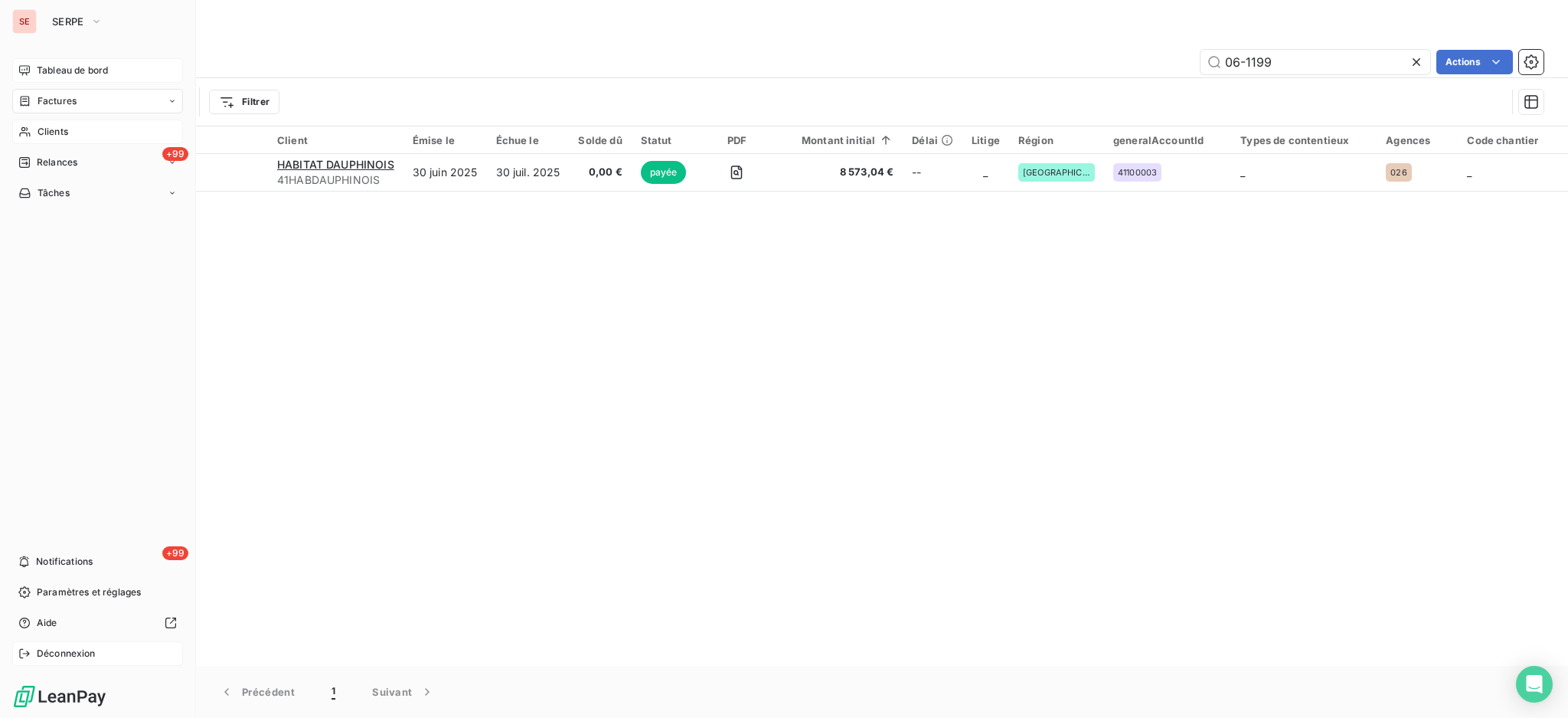
click at [84, 646] on div "Déconnexion" at bounding box center [98, 653] width 171 height 25
